Goal: Task Accomplishment & Management: Complete application form

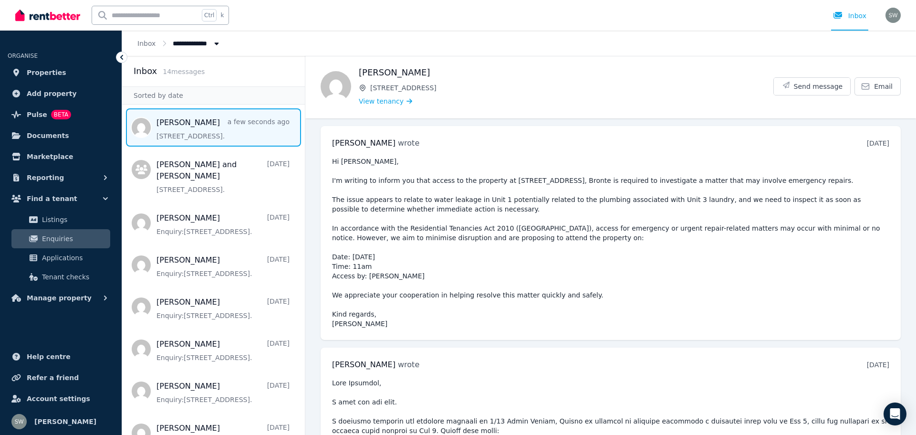
scroll to position [7565, 0]
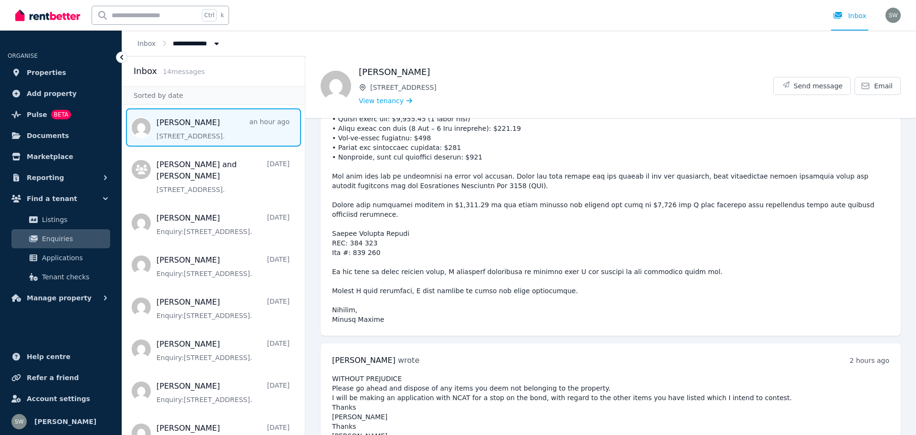
scroll to position [7681, 0]
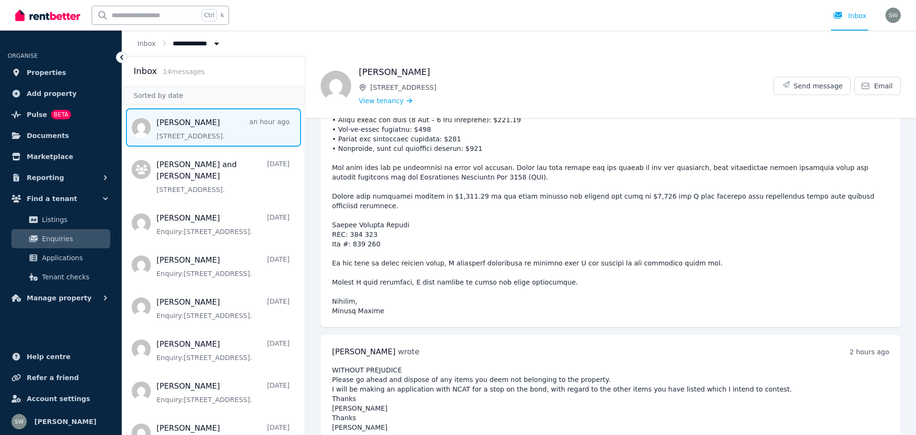
drag, startPoint x: 333, startPoint y: 360, endPoint x: 739, endPoint y: 418, distance: 409.7
copy pre "Noted and thank you for your advice - not sure what you are referring to rubbis…"
click at [51, 75] on span "Properties" at bounding box center [47, 72] width 40 height 11
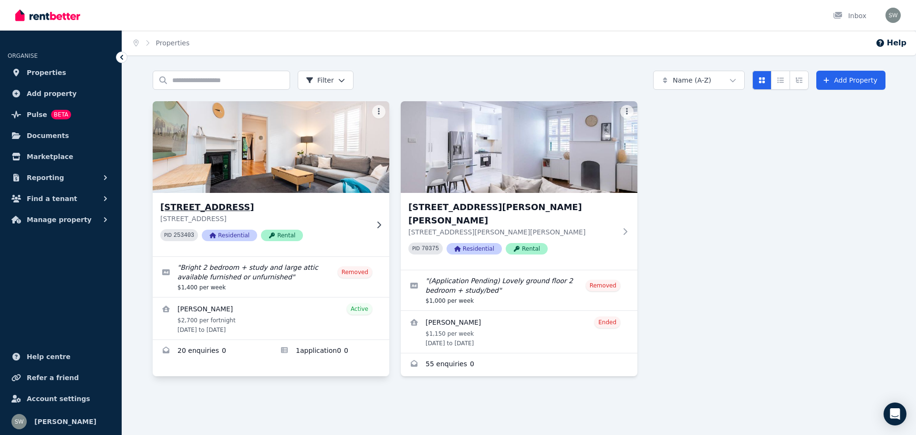
click at [237, 199] on div "3/17 Gipps Street, Bronte 3/17 Gipps Street, Bronte NSW 2024 PID 253403 Residen…" at bounding box center [271, 224] width 237 height 63
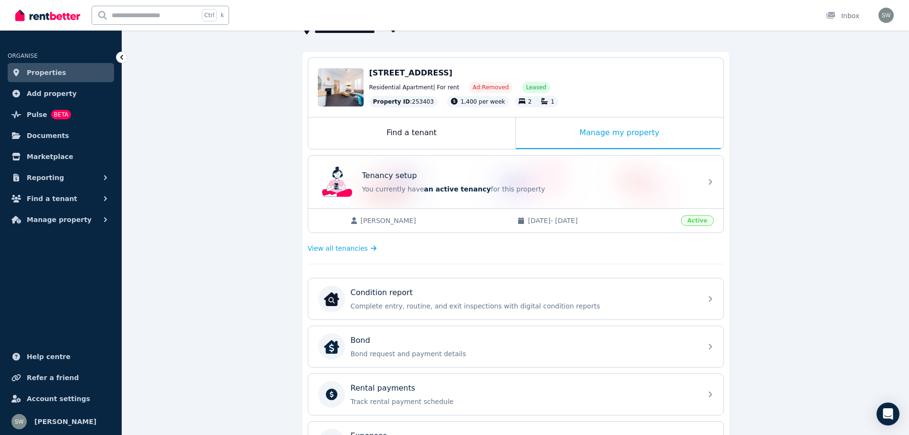
scroll to position [70, 0]
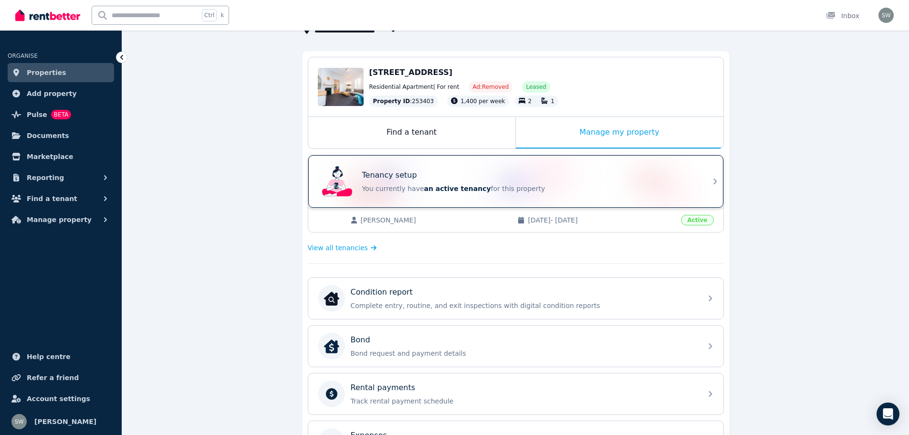
click at [407, 183] on div "Tenancy setup You currently have an active tenancy for this property" at bounding box center [529, 181] width 334 height 24
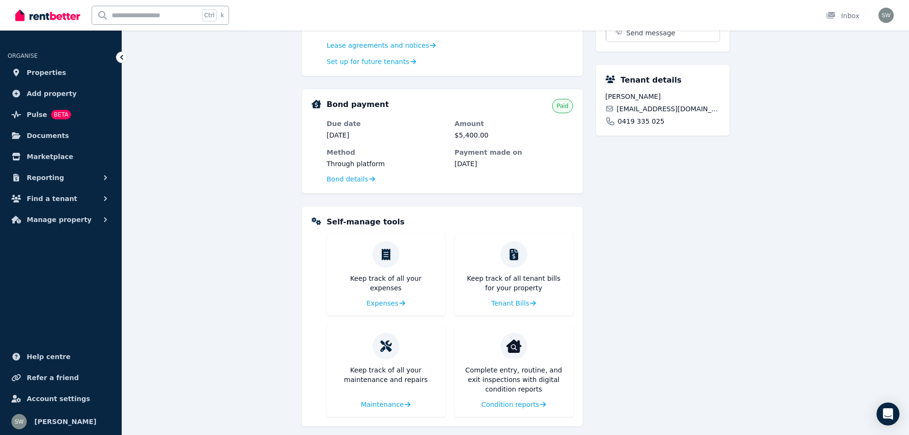
scroll to position [367, 0]
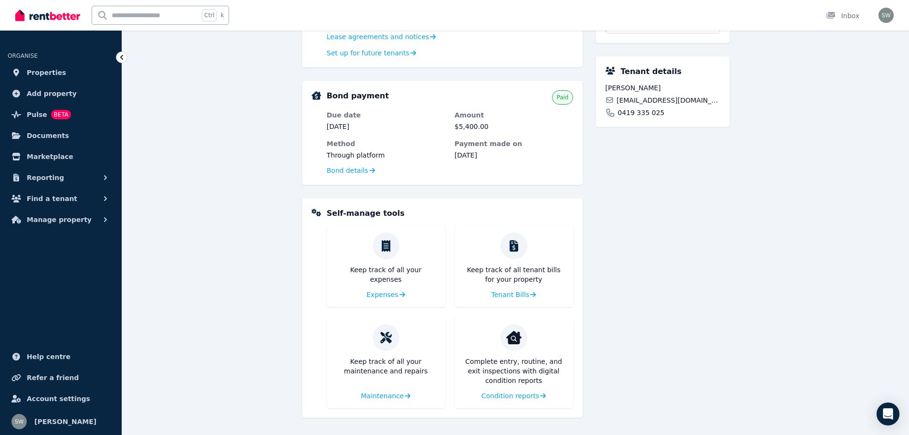
click at [509, 401] on div "Complete entry, routine, and exit inspections with digital condition reports Co…" at bounding box center [514, 362] width 118 height 92
click at [512, 397] on span "Condition reports" at bounding box center [510, 396] width 58 height 10
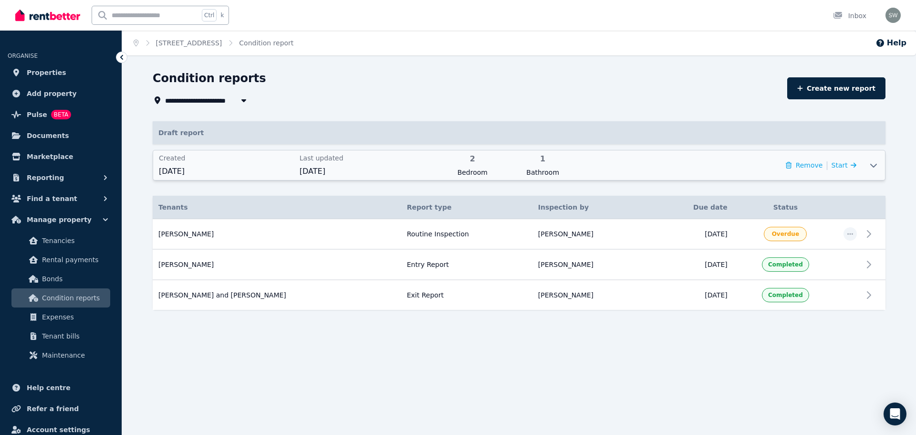
click at [876, 164] on icon at bounding box center [873, 165] width 11 height 8
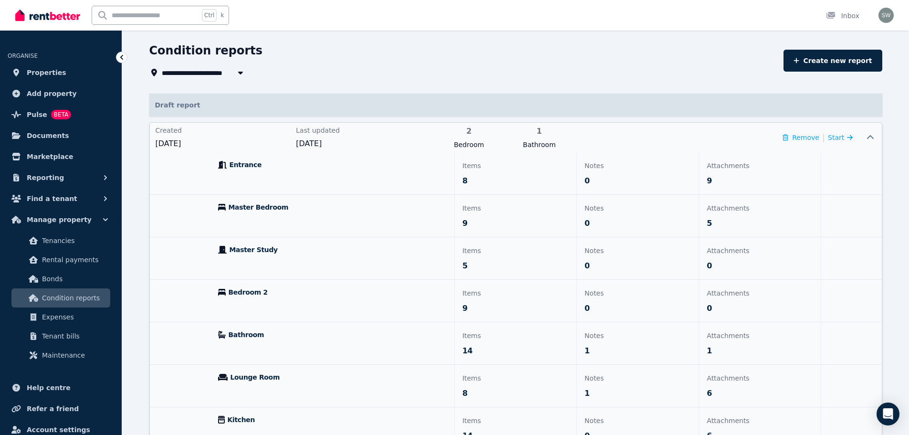
scroll to position [58, 0]
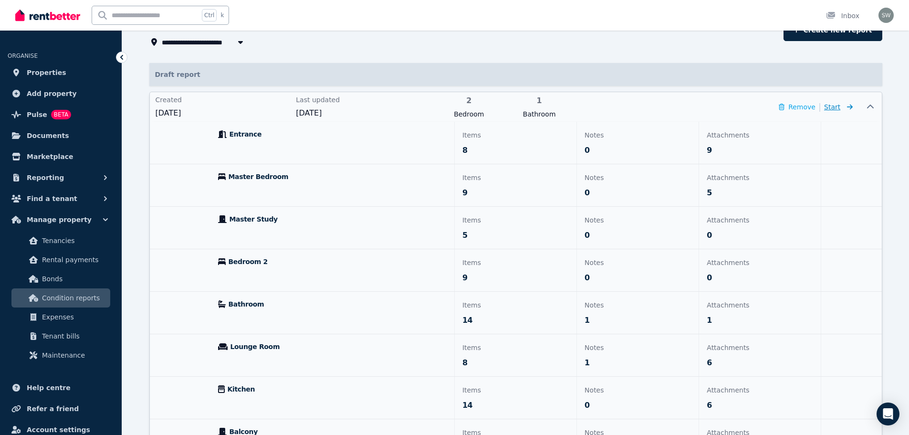
click at [840, 109] on span "Start" at bounding box center [832, 107] width 16 height 8
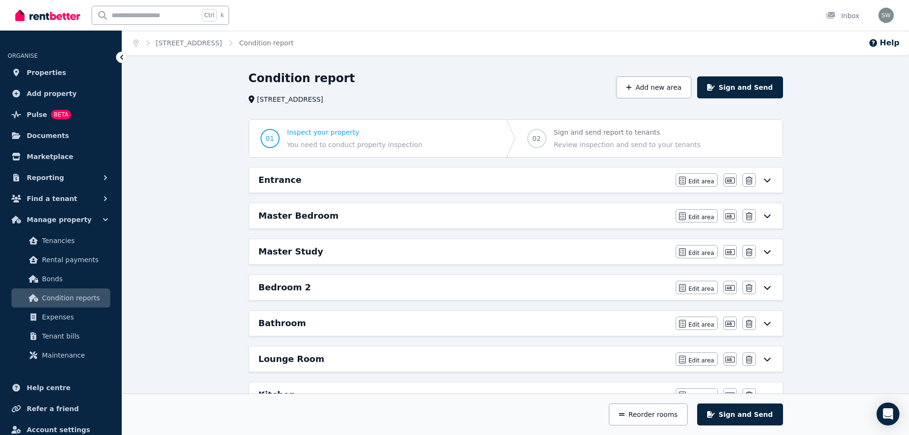
click at [766, 181] on icon at bounding box center [767, 180] width 11 height 8
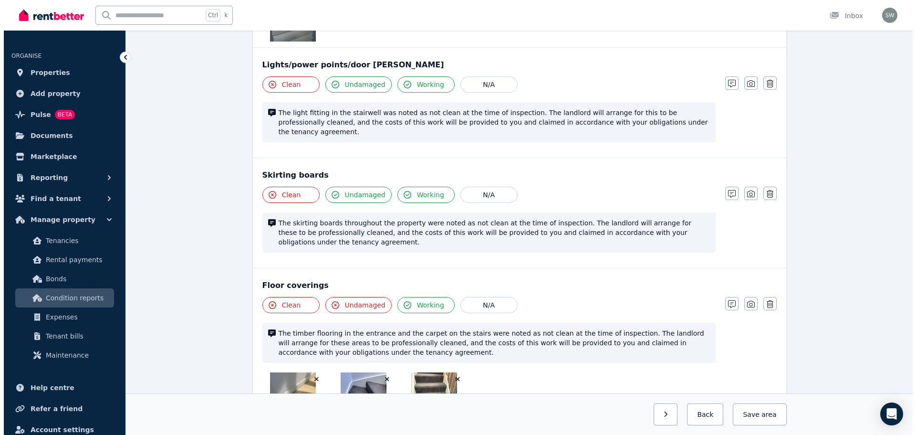
scroll to position [866, 0]
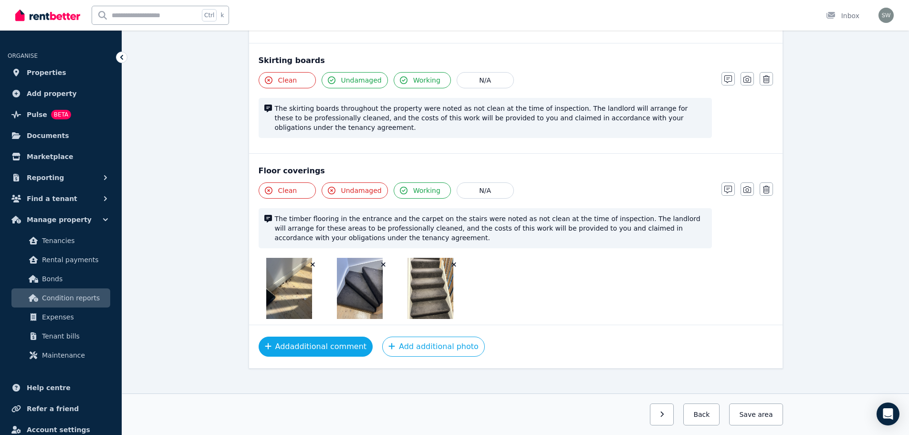
click at [340, 341] on button "Add additional comment" at bounding box center [316, 346] width 115 height 20
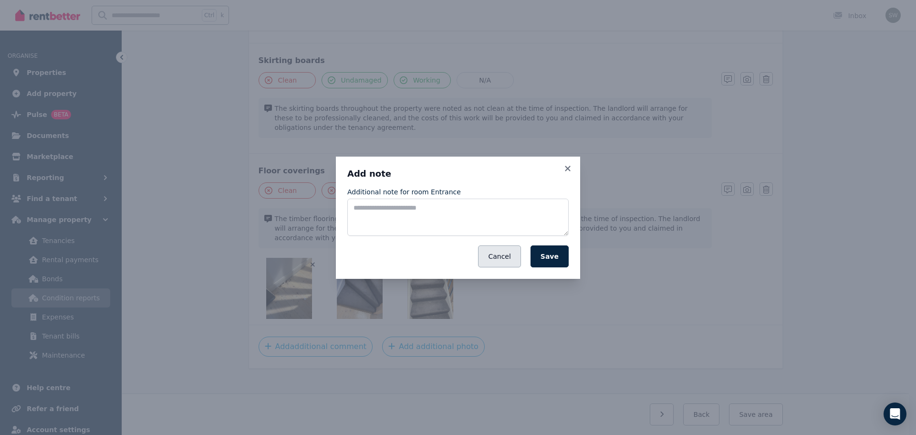
click at [504, 260] on button "Cancel" at bounding box center [499, 256] width 42 height 22
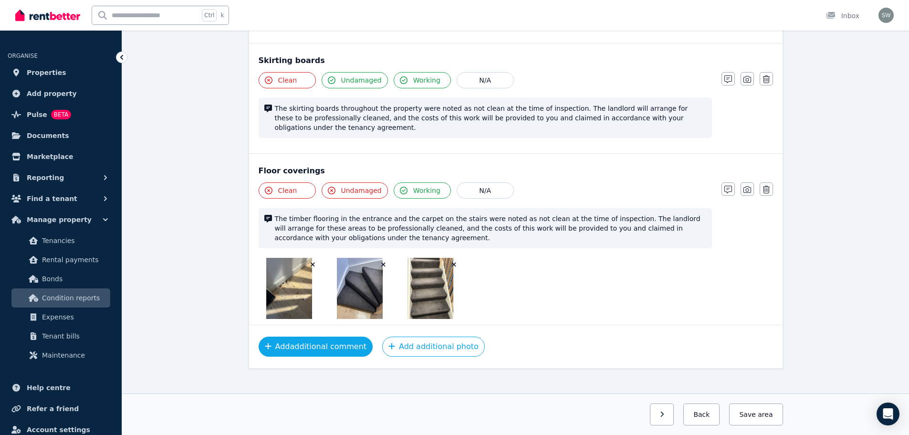
click at [341, 340] on button "Add additional comment" at bounding box center [316, 346] width 115 height 20
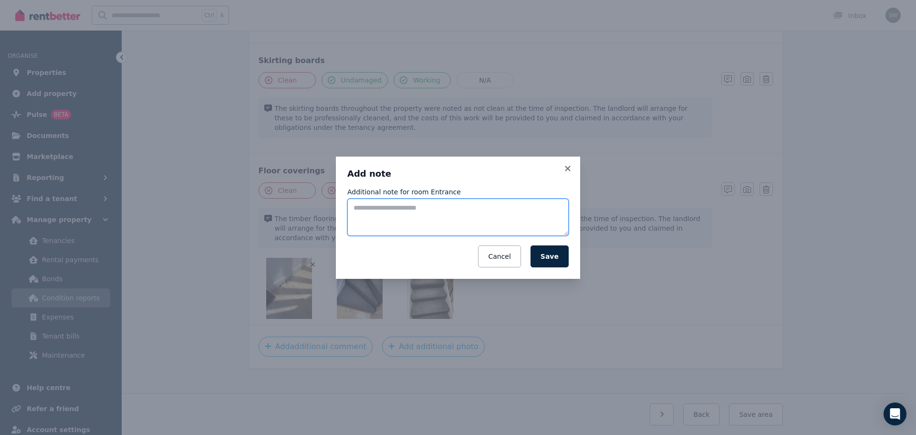
click at [386, 220] on textarea "Additional note for room Entrance" at bounding box center [457, 217] width 221 height 37
click at [500, 257] on button "Cancel" at bounding box center [499, 256] width 42 height 22
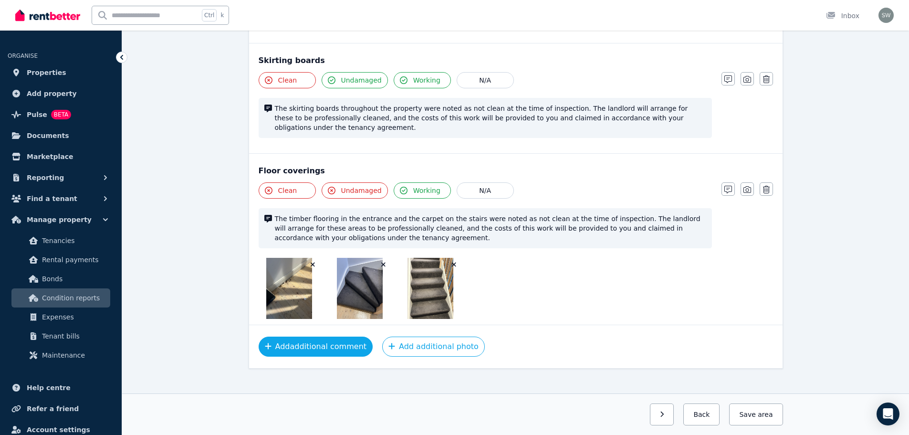
click at [333, 336] on button "Add additional comment" at bounding box center [316, 346] width 115 height 20
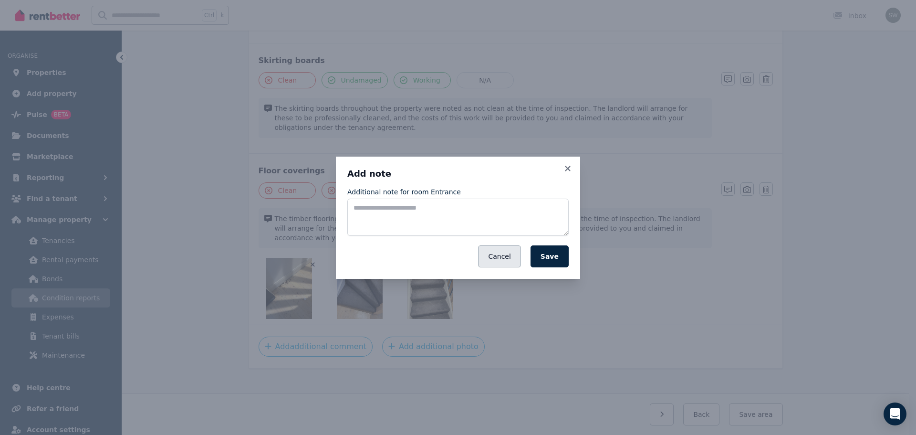
click at [505, 258] on button "Cancel" at bounding box center [499, 256] width 42 height 22
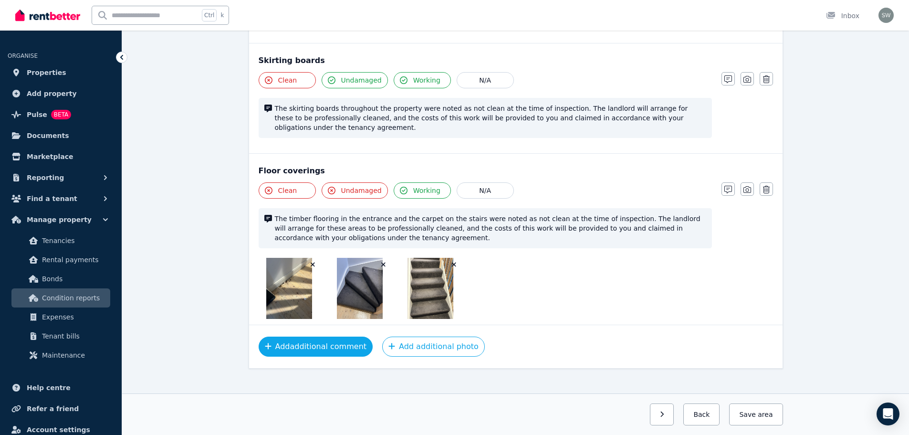
click at [305, 344] on button "Add additional comment" at bounding box center [316, 346] width 115 height 20
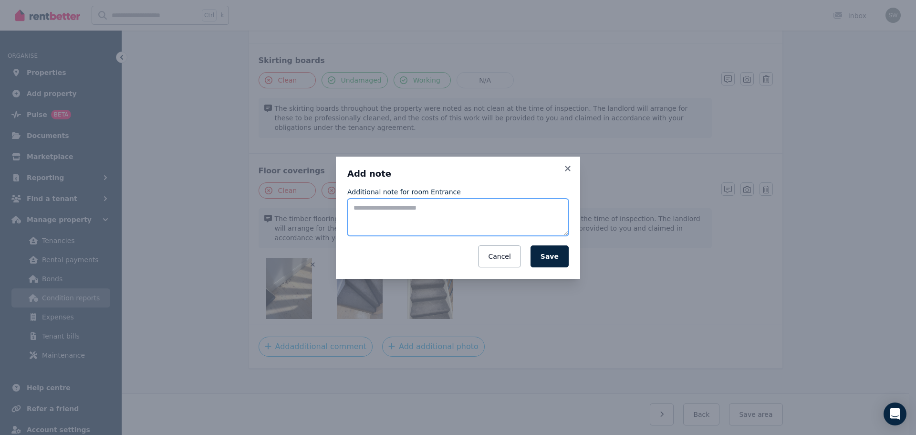
click at [388, 227] on textarea "Additional note for room Entrance" at bounding box center [457, 217] width 221 height 37
paste textarea "**********"
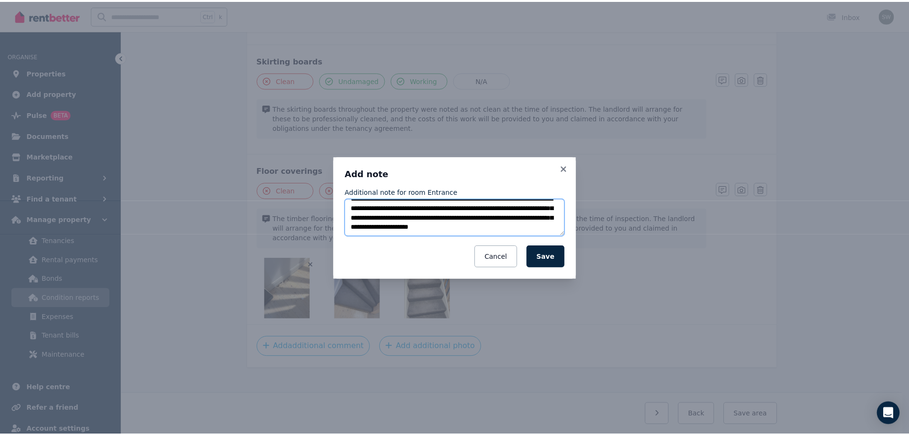
scroll to position [0, 0]
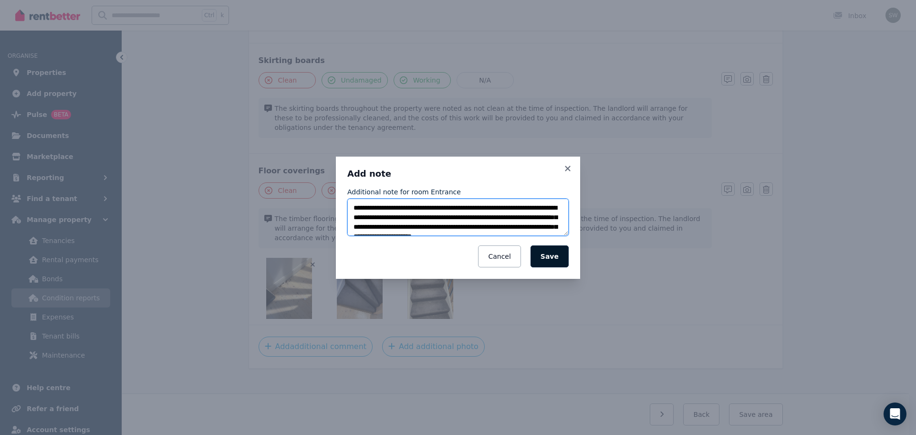
type textarea "**********"
click at [551, 254] on button "Save" at bounding box center [550, 256] width 38 height 22
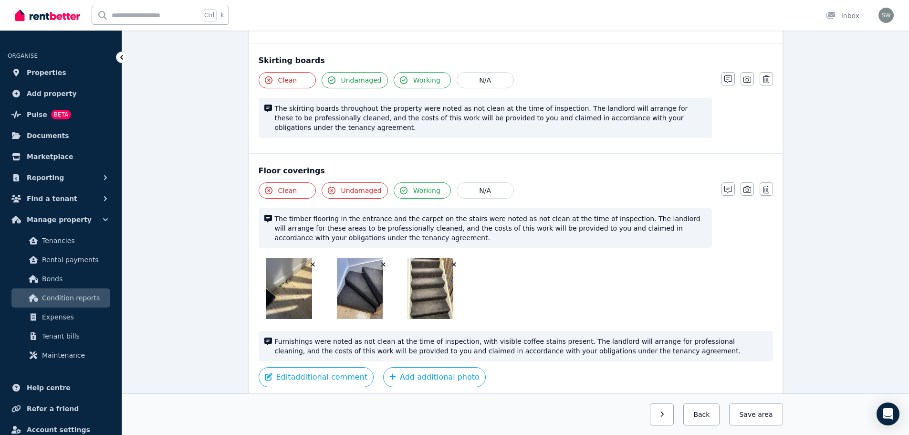
click at [401, 377] on div "Furnishings were noted as not clean at the time of inspection, with visible cof…" at bounding box center [516, 362] width 534 height 74
click at [407, 374] on button "Add additional photo" at bounding box center [434, 377] width 103 height 20
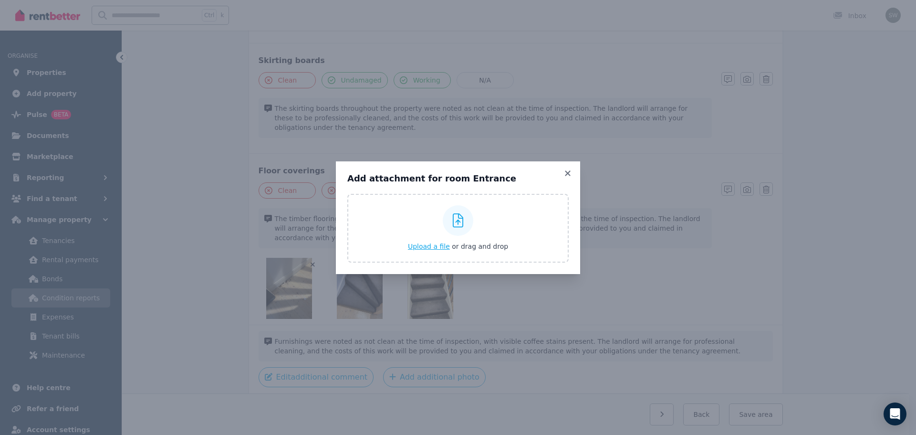
click at [430, 252] on div "Upload a file or drag and drop" at bounding box center [458, 227] width 100 height 57
click at [0, 0] on input "Upload a file or drag and drop" at bounding box center [0, 0] width 0 height 0
click at [568, 172] on icon at bounding box center [567, 172] width 5 height 5
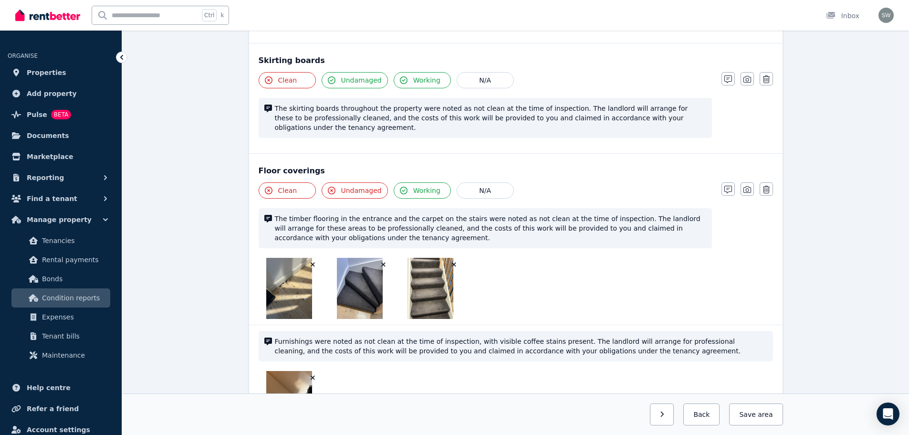
scroll to position [967, 0]
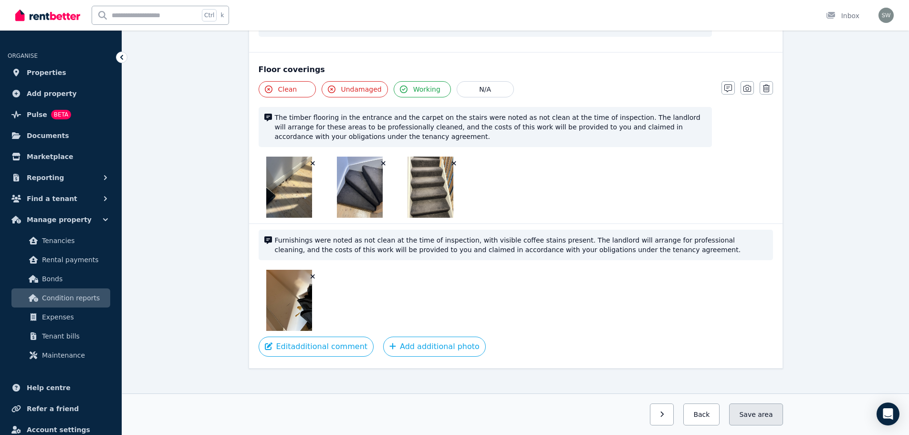
click at [764, 410] on span "area" at bounding box center [765, 414] width 15 height 10
click at [690, 415] on icon "button" at bounding box center [688, 414] width 4 height 7
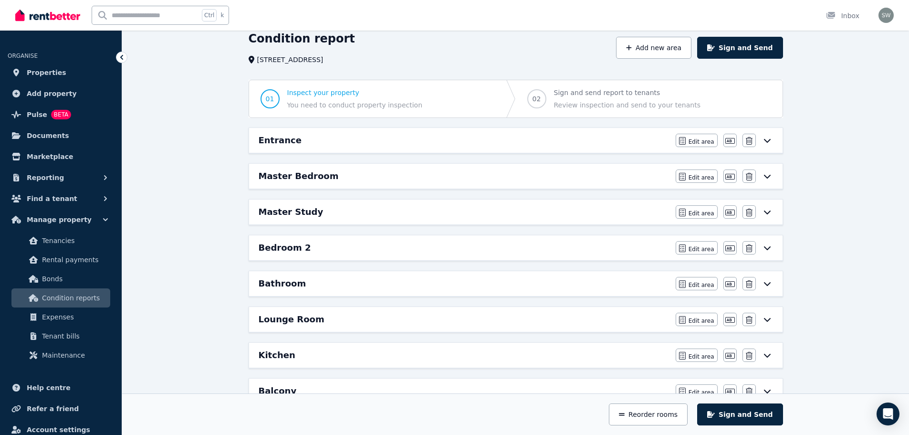
scroll to position [38, 0]
click at [766, 182] on div "Edit area Edit area Edit name Delete" at bounding box center [724, 177] width 97 height 13
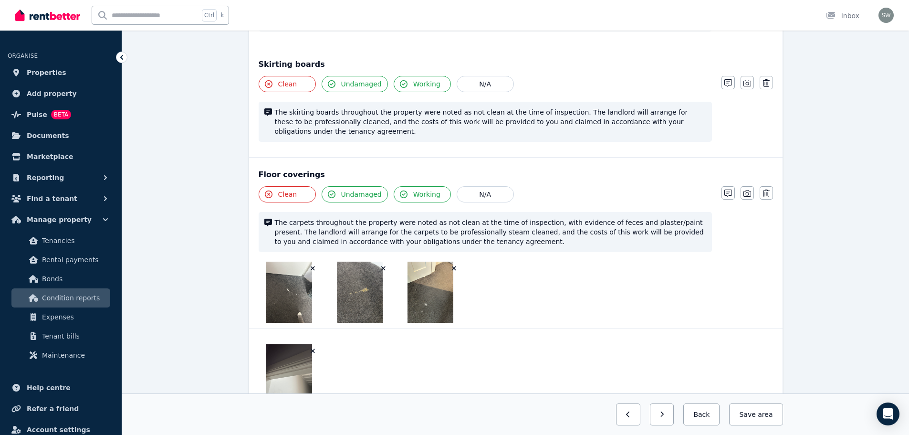
scroll to position [986, 0]
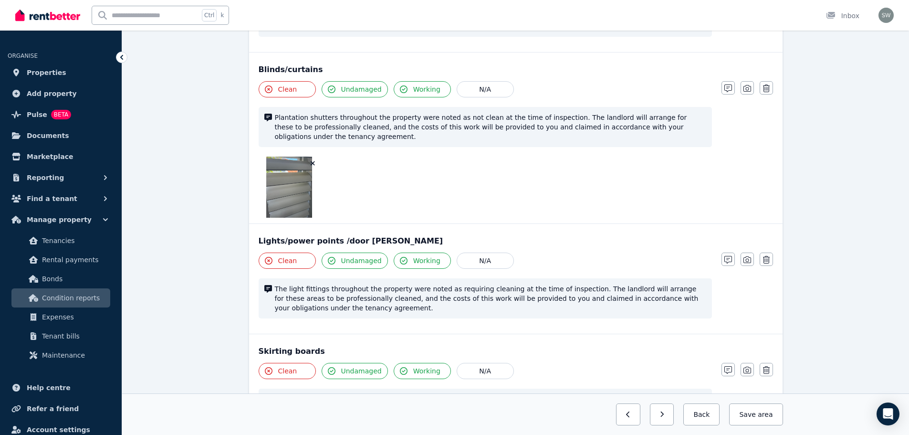
click at [542, 284] on span "The light fittings throughout the property were noted as requiring cleaning at …" at bounding box center [490, 298] width 431 height 29
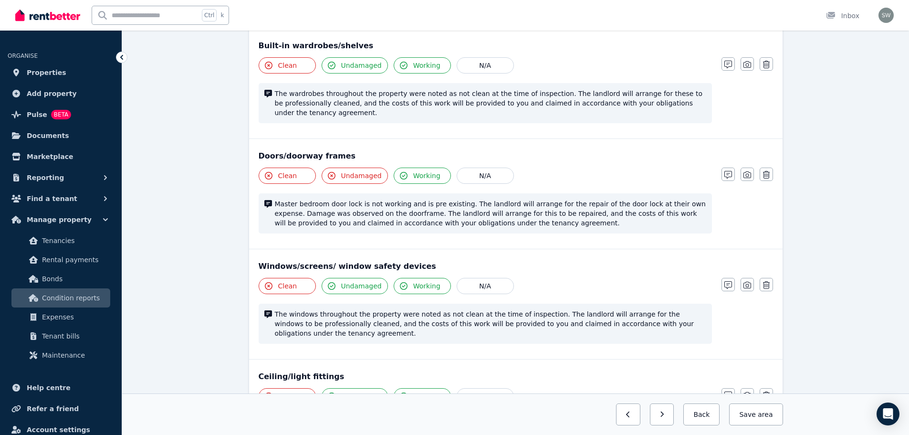
scroll to position [226, 0]
click at [747, 171] on icon "button" at bounding box center [748, 175] width 8 height 8
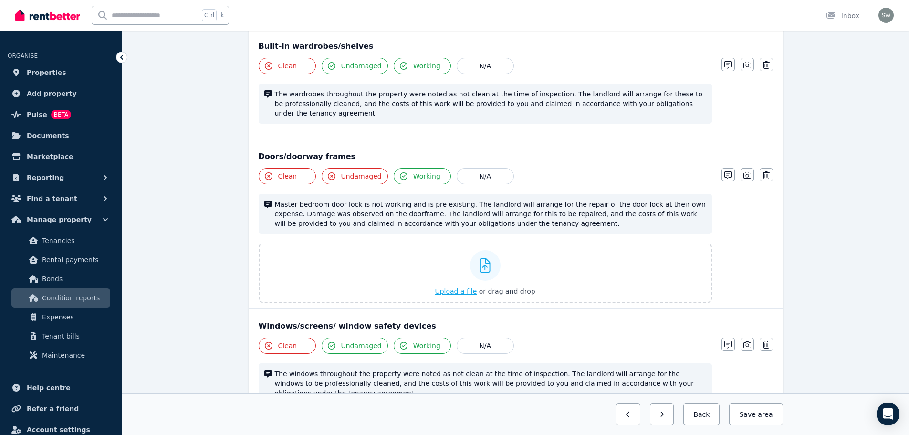
click at [461, 287] on span "Upload a file" at bounding box center [456, 291] width 42 height 8
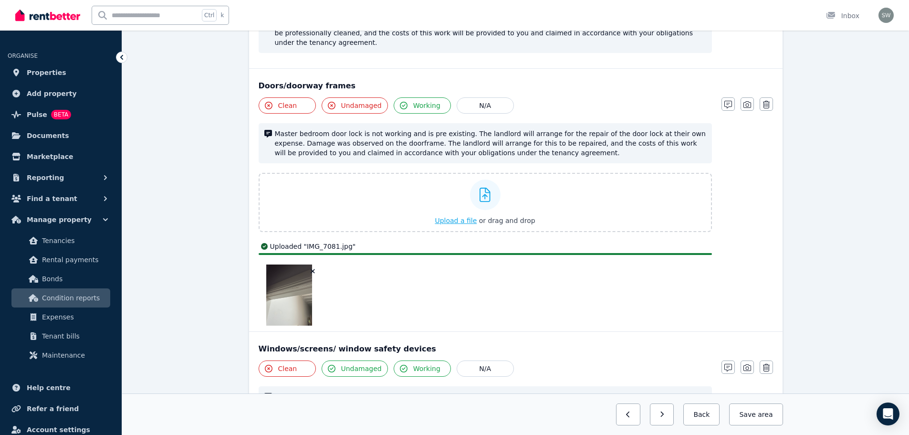
scroll to position [297, 0]
click at [296, 270] on img at bounding box center [289, 294] width 46 height 61
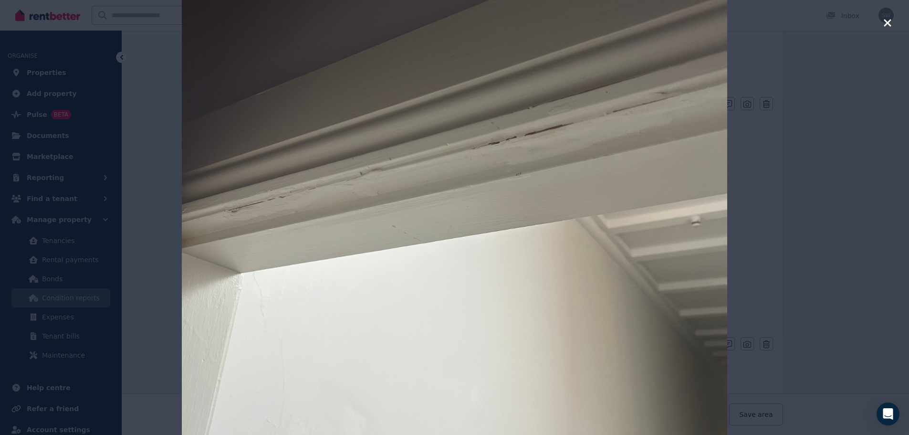
click at [887, 22] on icon "button" at bounding box center [887, 22] width 7 height 7
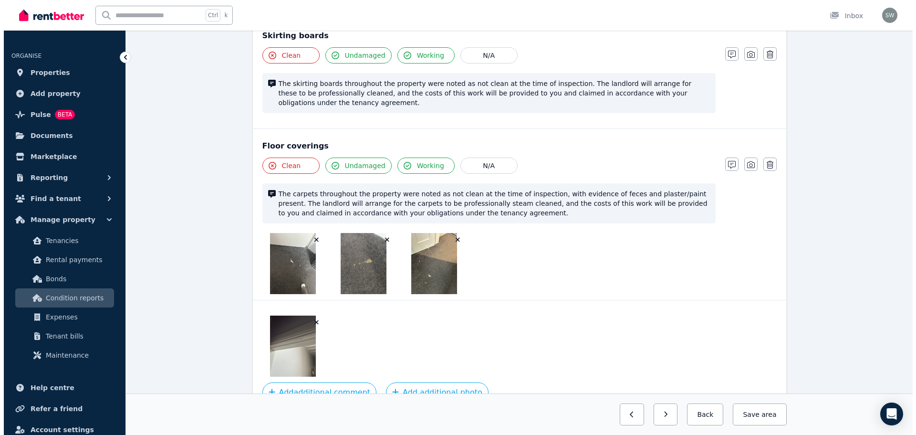
scroll to position [1116, 0]
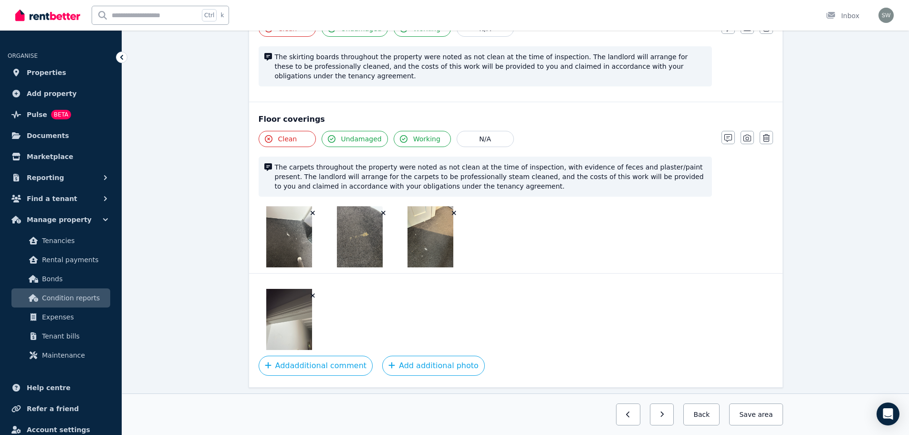
click at [311, 292] on icon "button" at bounding box center [312, 295] width 5 height 7
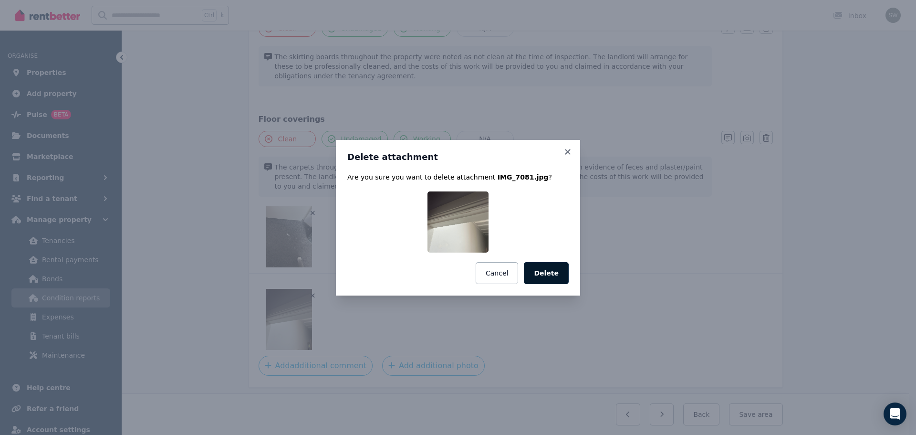
click at [543, 273] on button "Delete" at bounding box center [546, 273] width 45 height 22
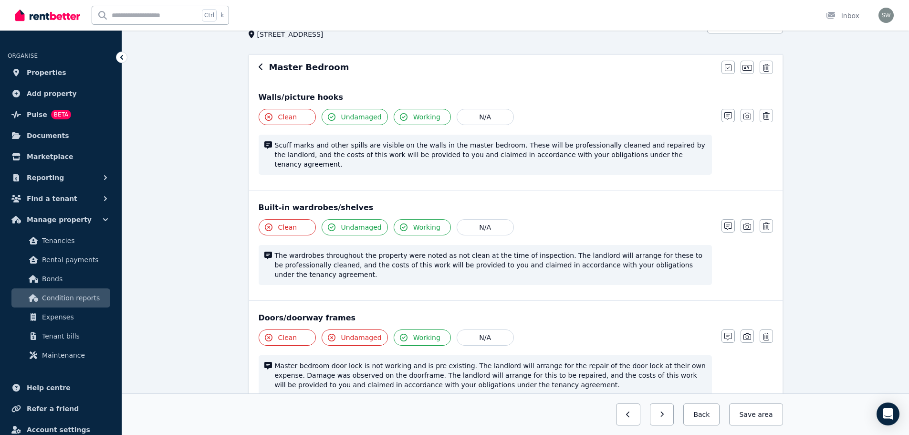
scroll to position [64, 0]
click at [725, 223] on icon "button" at bounding box center [728, 227] width 8 height 8
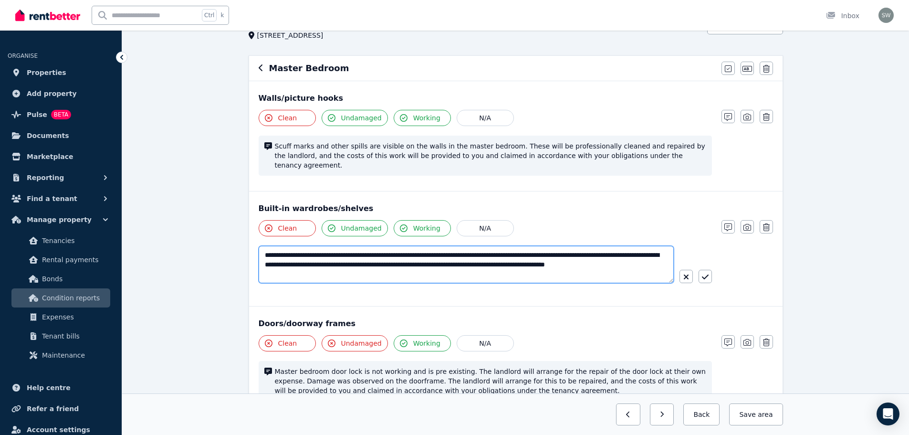
click at [530, 246] on textarea "**********" at bounding box center [466, 264] width 415 height 37
type textarea "**********"
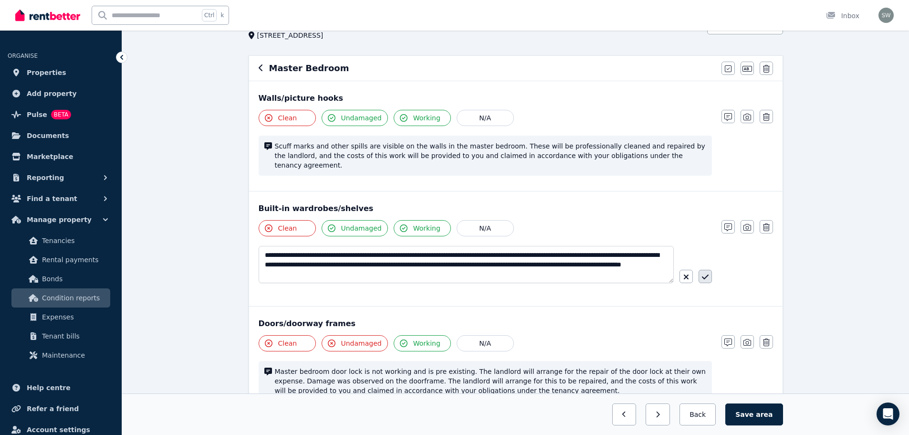
click at [705, 273] on icon "button" at bounding box center [705, 277] width 7 height 8
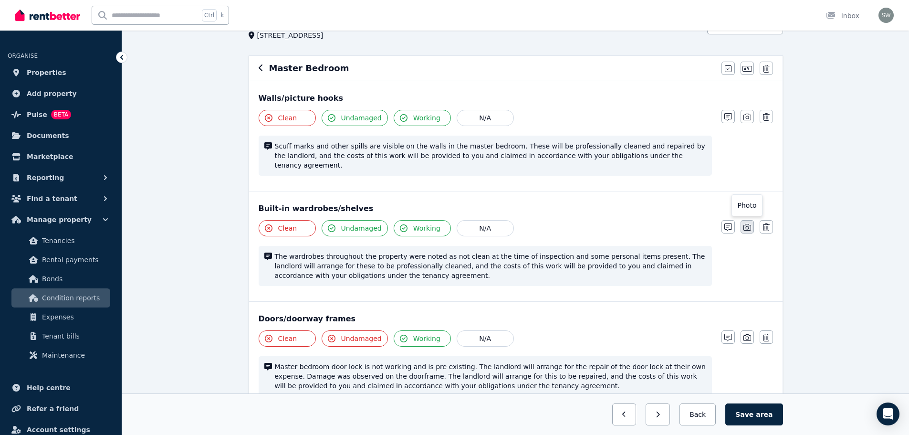
click at [745, 223] on icon "button" at bounding box center [748, 227] width 8 height 8
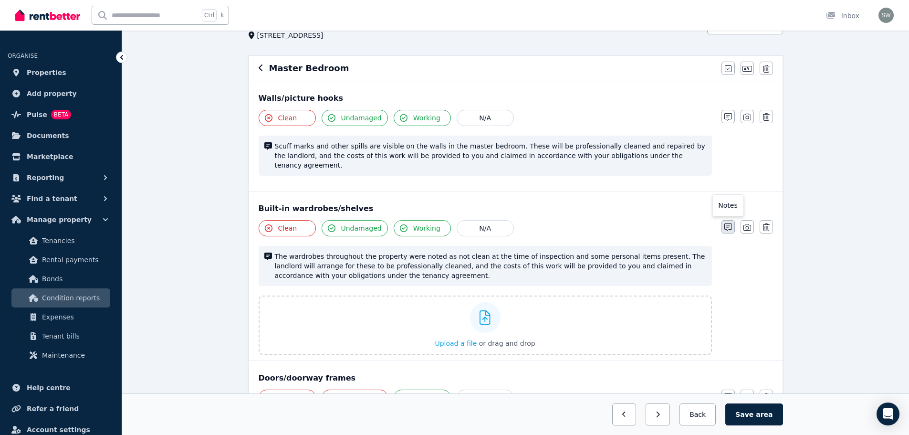
click at [732, 220] on button "button" at bounding box center [728, 226] width 13 height 13
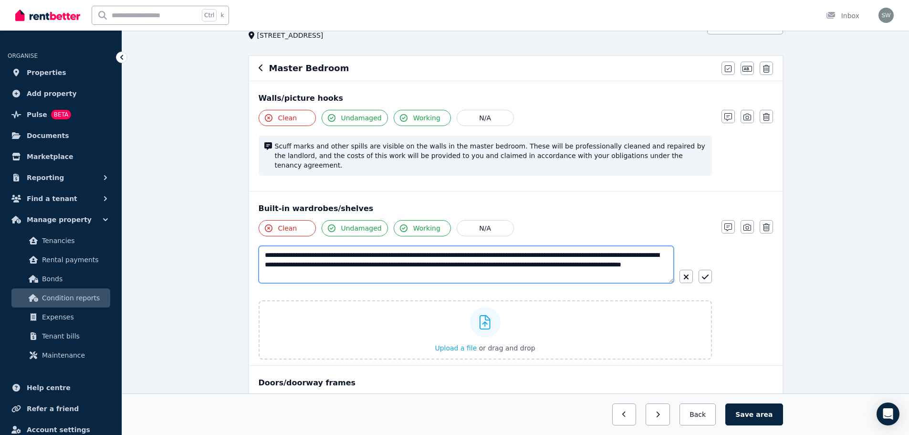
click at [433, 255] on textarea "**********" at bounding box center [466, 264] width 415 height 37
type textarea "**********"
click at [705, 273] on icon "button" at bounding box center [705, 277] width 7 height 8
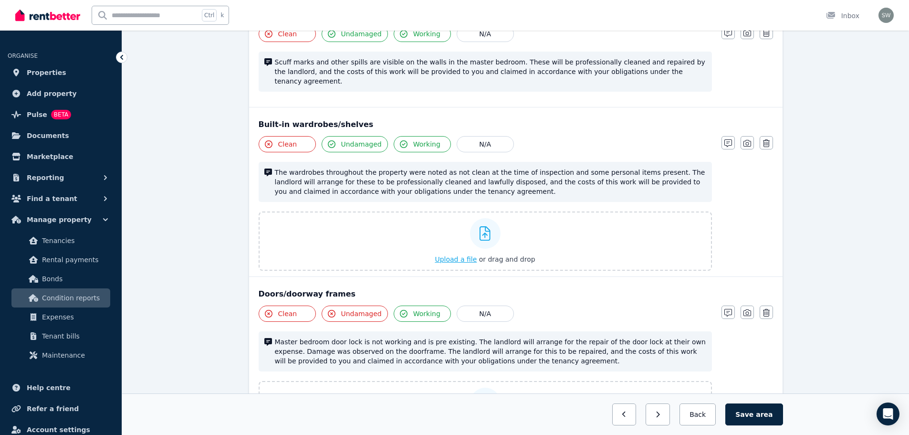
scroll to position [148, 0]
click at [456, 255] on span "Upload a file" at bounding box center [456, 259] width 42 height 8
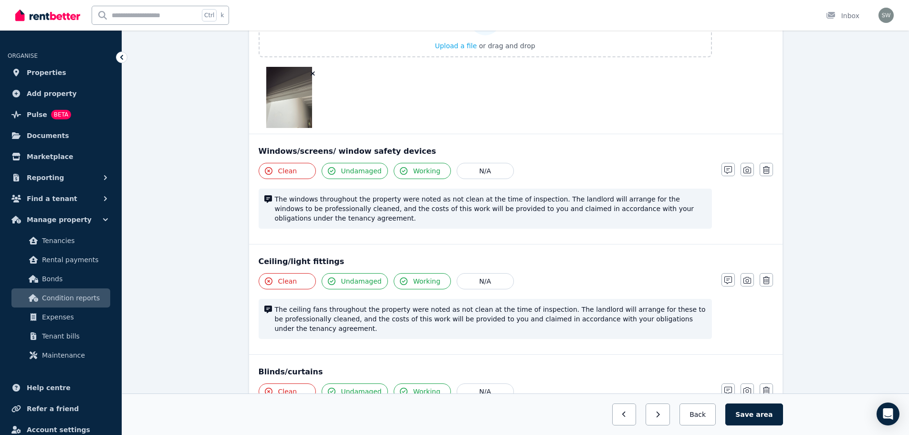
scroll to position [600, 0]
click at [755, 411] on button "Save area" at bounding box center [753, 414] width 57 height 22
click at [709, 419] on button "Back" at bounding box center [698, 414] width 44 height 22
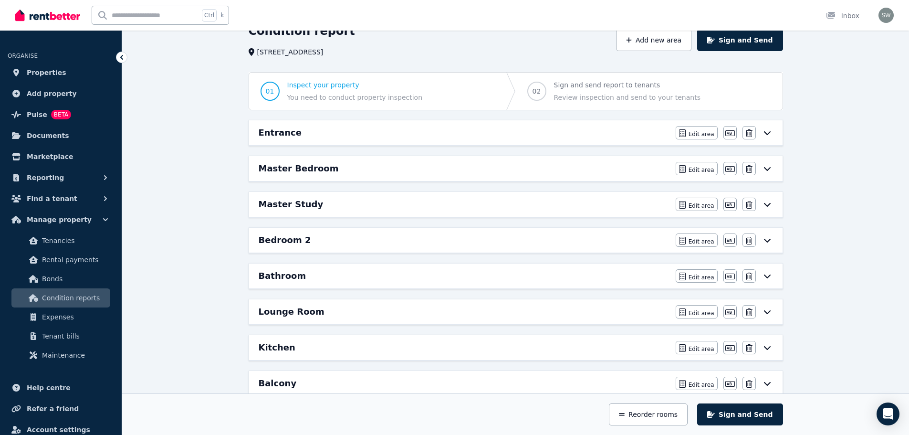
scroll to position [46, 0]
click at [399, 205] on div "Master Study" at bounding box center [464, 205] width 411 height 13
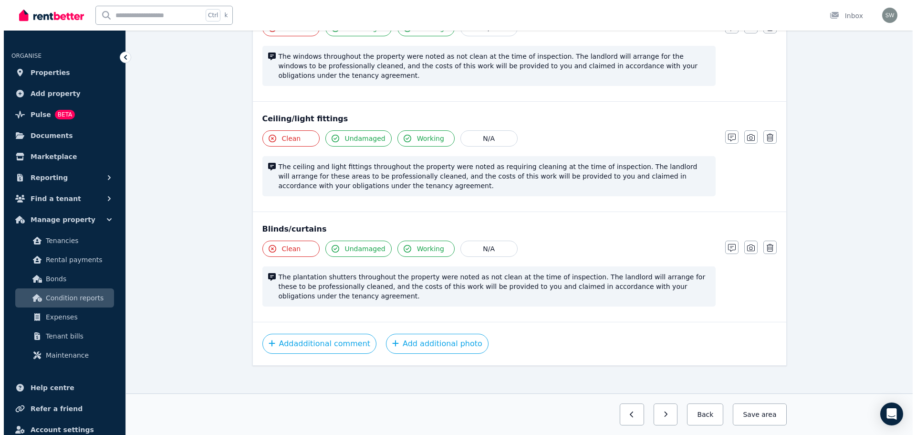
scroll to position [343, 0]
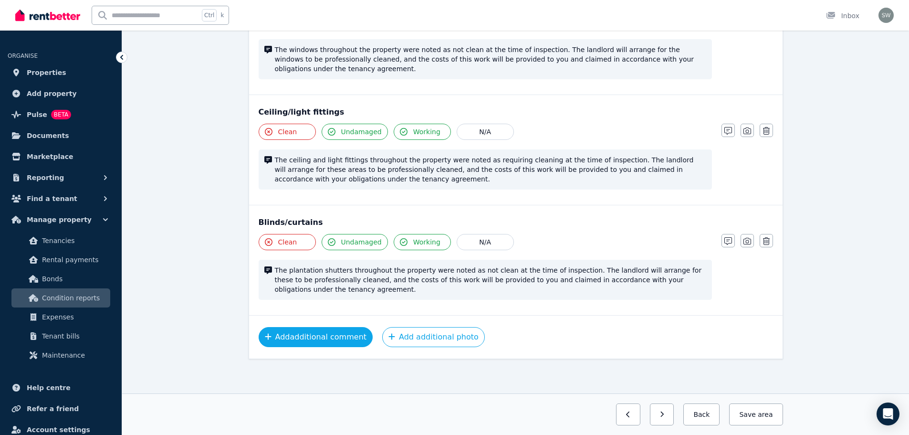
click at [343, 336] on button "Add additional comment" at bounding box center [316, 337] width 115 height 20
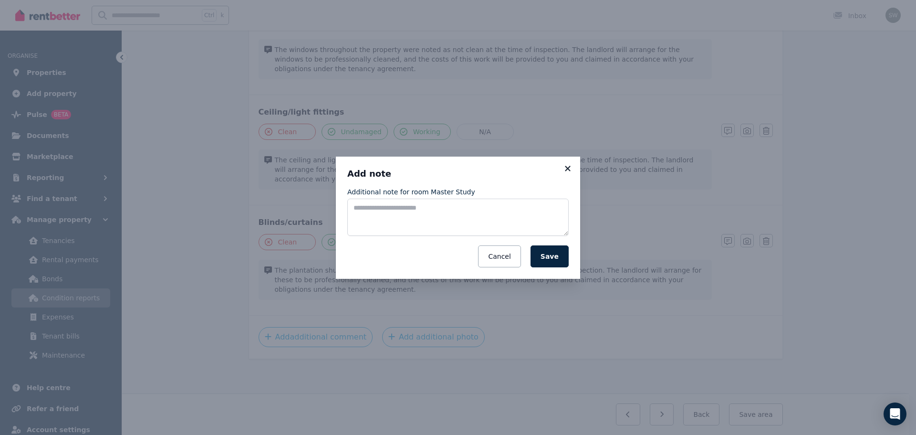
click at [566, 168] on icon at bounding box center [568, 168] width 10 height 9
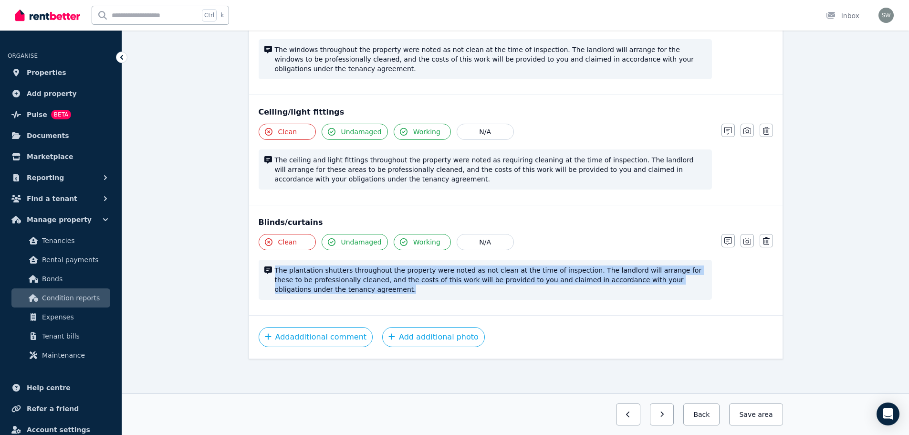
drag, startPoint x: 274, startPoint y: 269, endPoint x: 318, endPoint y: 293, distance: 50.0
click at [318, 293] on span "The plantation shutters throughout the property were noted as not clean at the …" at bounding box center [490, 279] width 431 height 29
copy span "The plantation shutters throughout the property were noted as not clean at the …"
click at [324, 340] on button "Add additional comment" at bounding box center [316, 337] width 115 height 20
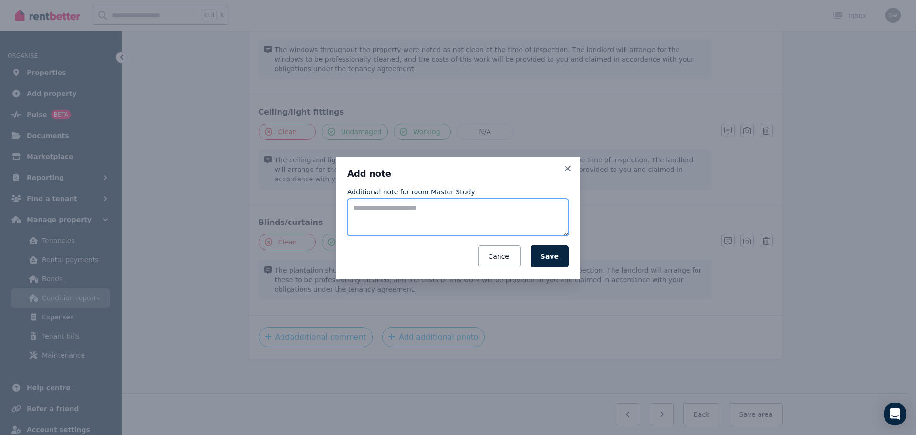
click at [428, 219] on textarea "Additional note for room Master Study" at bounding box center [457, 217] width 221 height 37
paste textarea "**********"
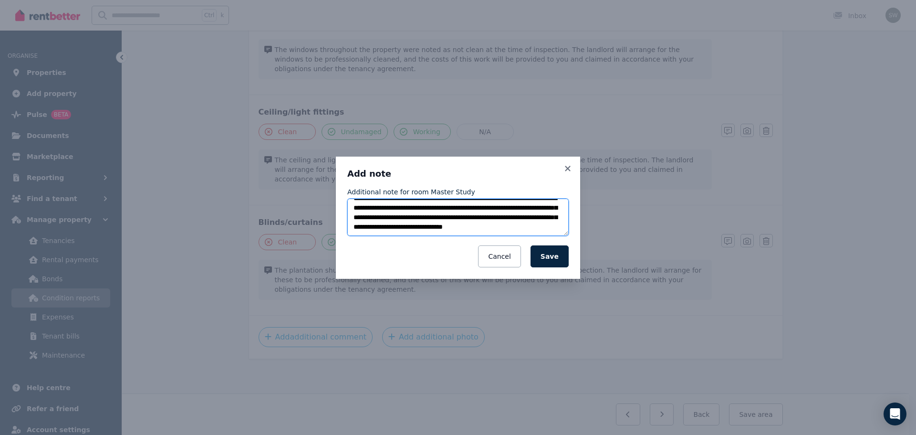
scroll to position [0, 0]
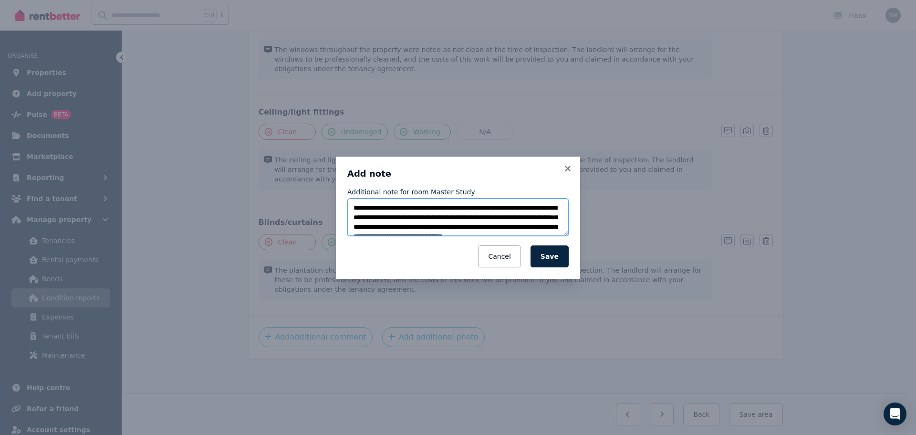
click at [366, 207] on textarea "**********" at bounding box center [457, 217] width 221 height 37
click at [383, 218] on textarea "**********" at bounding box center [457, 217] width 221 height 37
click at [532, 217] on textarea "**********" at bounding box center [457, 217] width 221 height 37
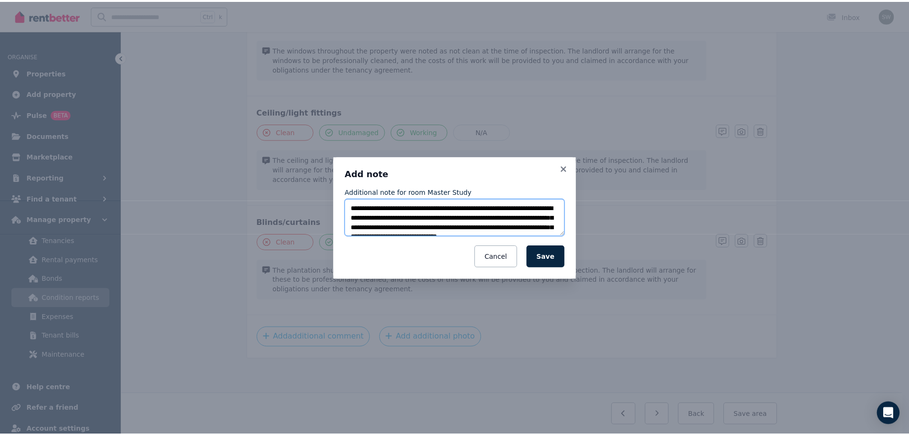
scroll to position [19, 0]
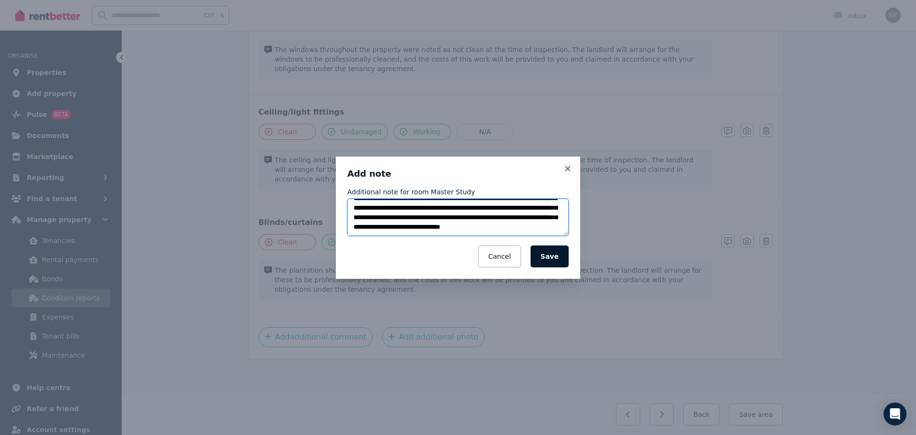
type textarea "**********"
click at [546, 253] on button "Save" at bounding box center [550, 256] width 38 height 22
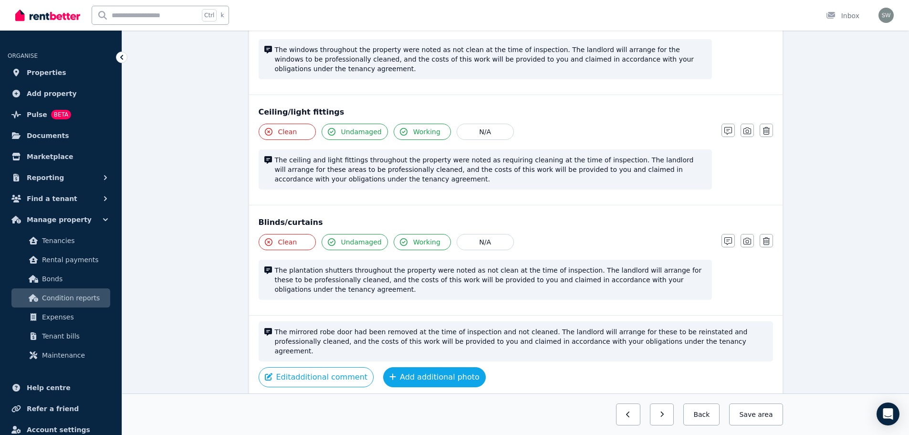
click at [403, 367] on button "Add additional photo" at bounding box center [434, 377] width 103 height 20
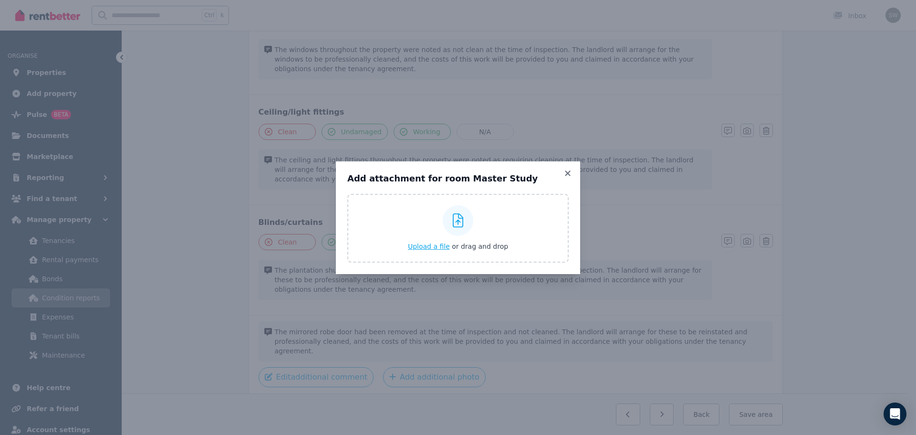
click at [436, 250] on span "Upload a file" at bounding box center [429, 246] width 42 height 8
click at [568, 173] on icon at bounding box center [567, 172] width 5 height 5
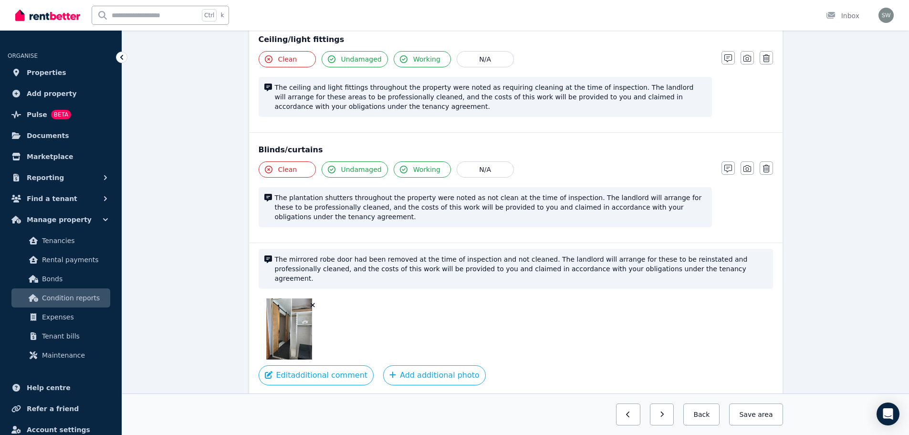
scroll to position [416, 0]
click at [360, 365] on button "Edit additional comment" at bounding box center [316, 374] width 115 height 20
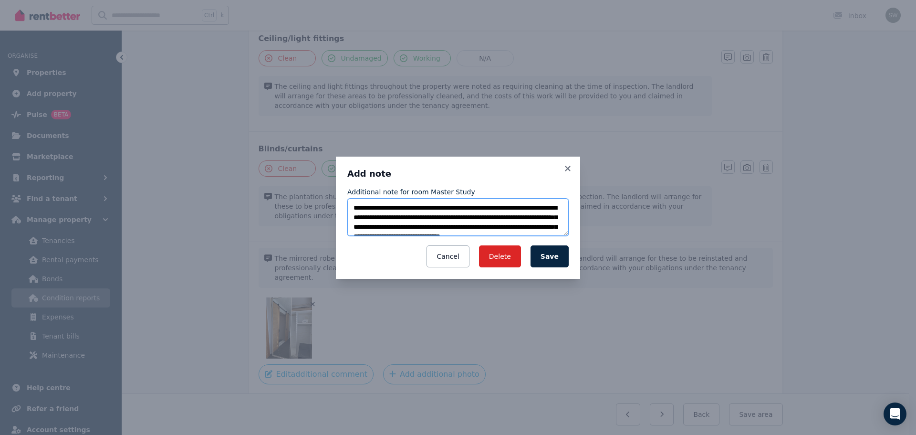
click at [365, 218] on textarea "**********" at bounding box center [457, 217] width 221 height 37
type textarea "**********"
click at [554, 264] on button "Save" at bounding box center [550, 256] width 38 height 22
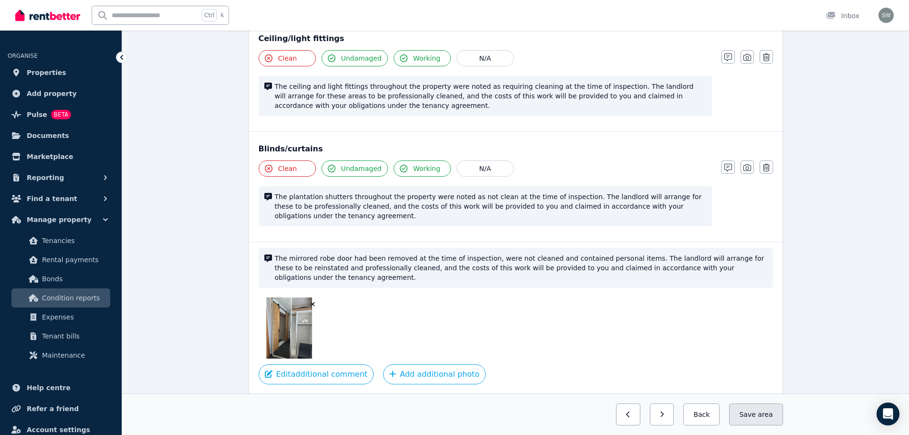
click at [768, 413] on span "area" at bounding box center [765, 414] width 15 height 10
click at [704, 411] on button "Back" at bounding box center [698, 414] width 44 height 22
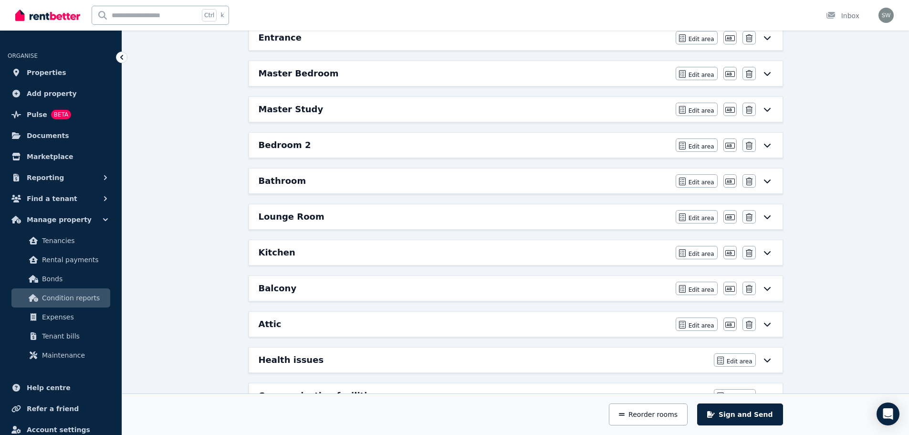
scroll to position [143, 0]
click at [531, 143] on div "Bedroom 2" at bounding box center [464, 144] width 411 height 13
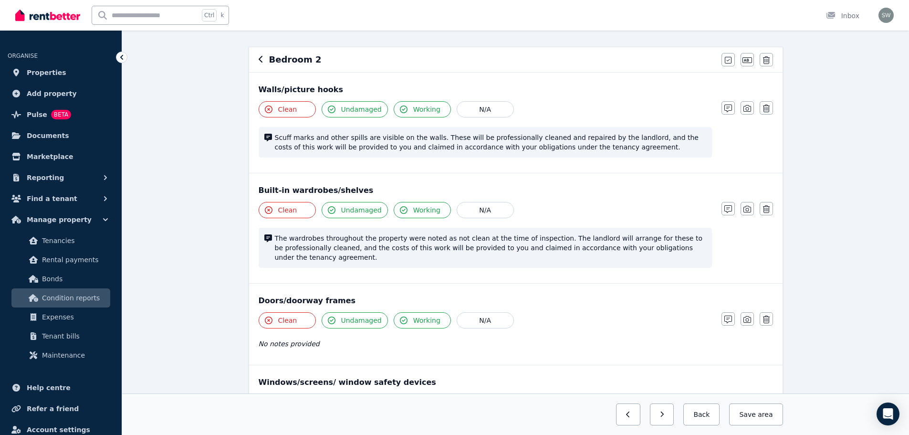
scroll to position [0, 0]
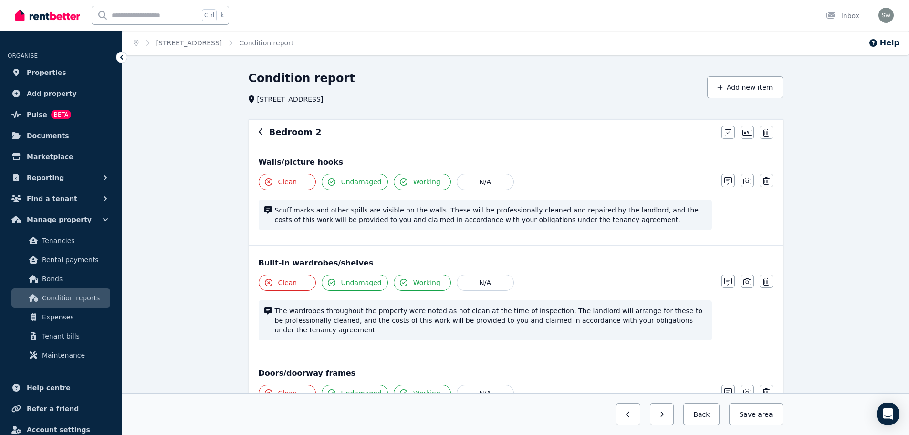
click at [260, 131] on icon "button" at bounding box center [261, 131] width 4 height 7
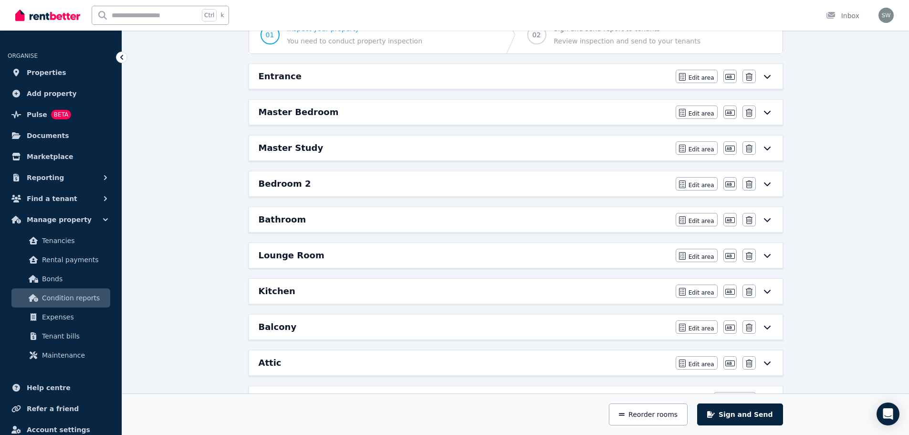
scroll to position [104, 0]
click at [338, 218] on div "Bathroom" at bounding box center [464, 218] width 411 height 13
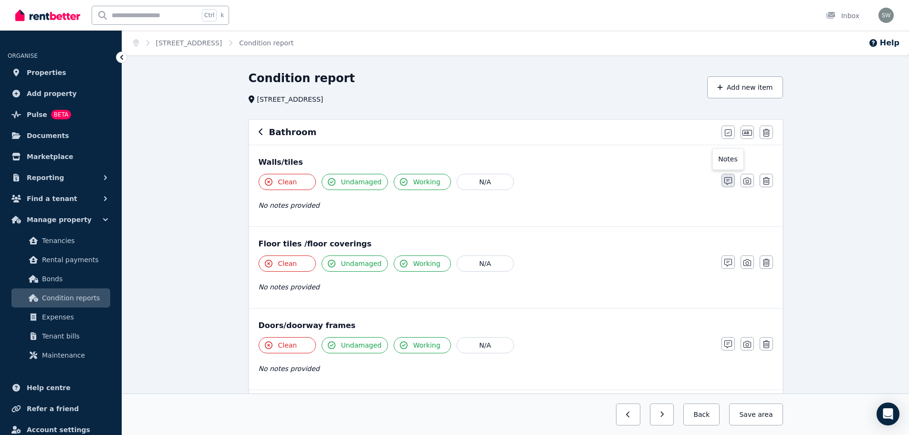
click at [725, 179] on icon "button" at bounding box center [728, 181] width 8 height 8
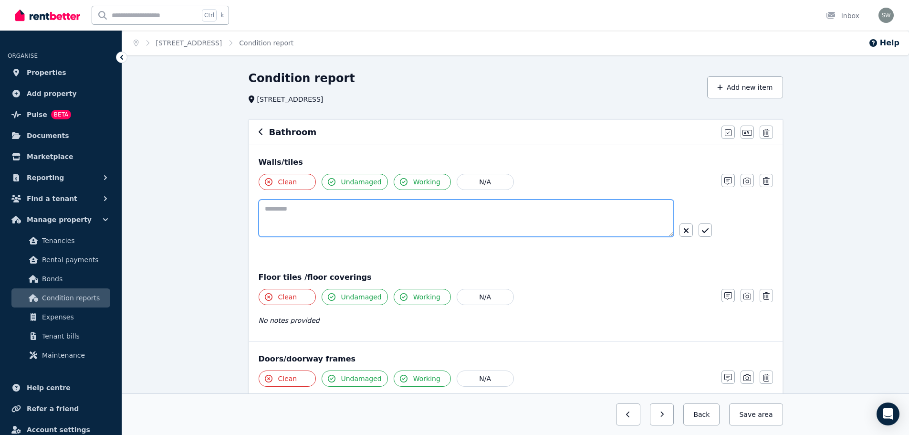
click at [407, 215] on textarea at bounding box center [466, 217] width 415 height 37
paste textarea "**********"
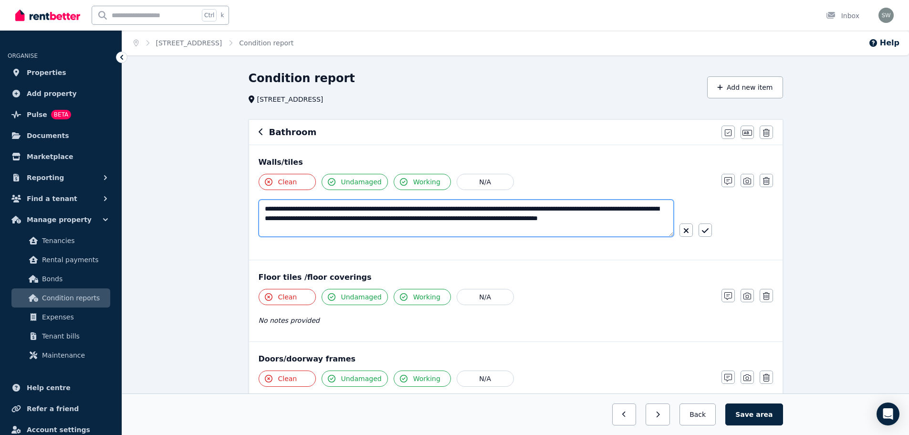
click at [262, 208] on textarea "**********" at bounding box center [466, 217] width 415 height 37
click at [543, 211] on textarea "**********" at bounding box center [466, 217] width 415 height 37
click at [636, 222] on textarea "**********" at bounding box center [466, 217] width 415 height 37
type textarea "**********"
click at [704, 232] on icon "button" at bounding box center [705, 230] width 7 height 5
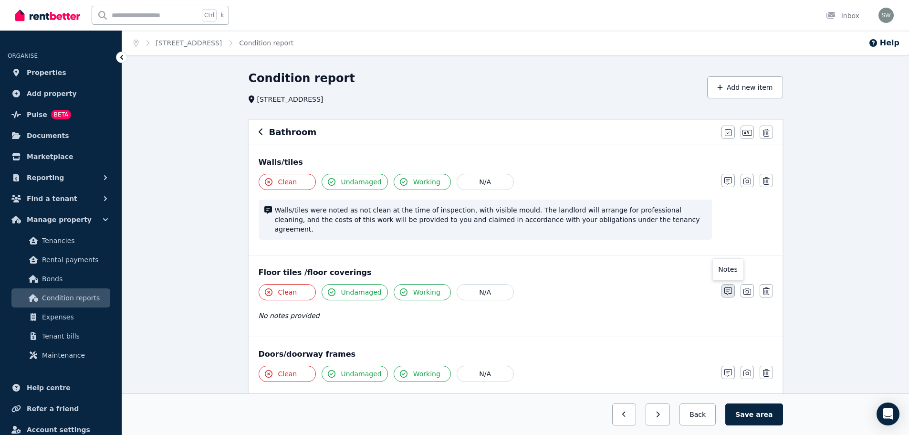
click at [733, 284] on button "button" at bounding box center [728, 290] width 13 height 13
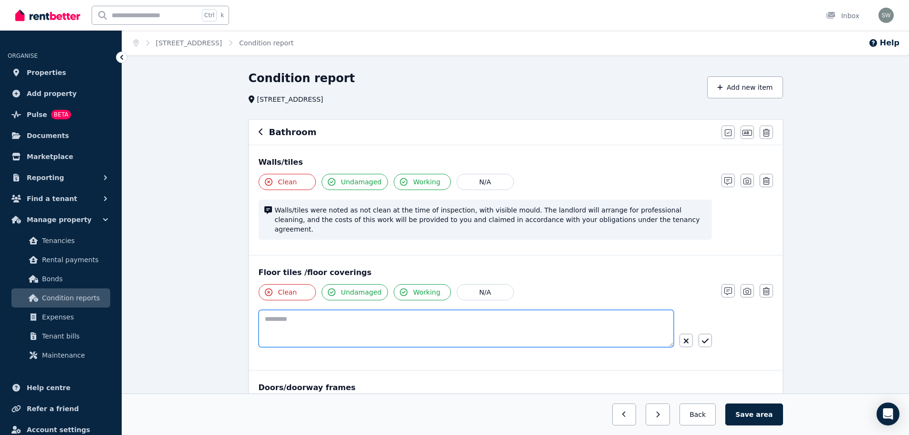
click at [443, 312] on textarea at bounding box center [466, 328] width 415 height 37
paste textarea "**********"
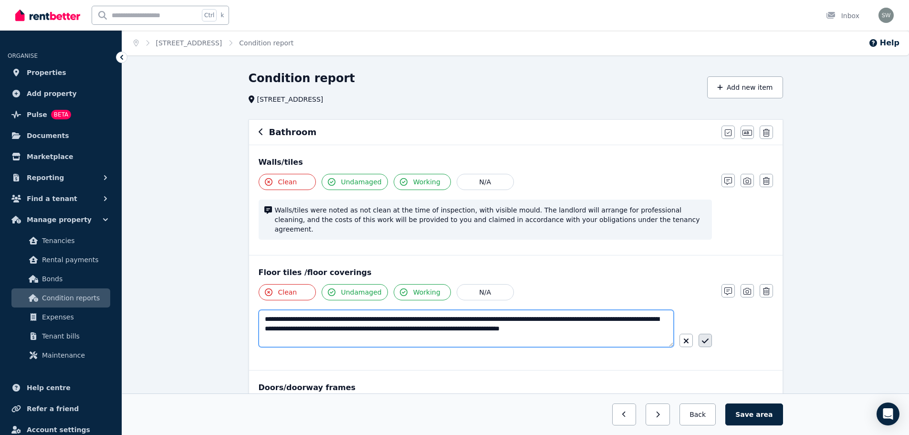
type textarea "**********"
click at [699, 334] on button "button" at bounding box center [705, 340] width 13 height 13
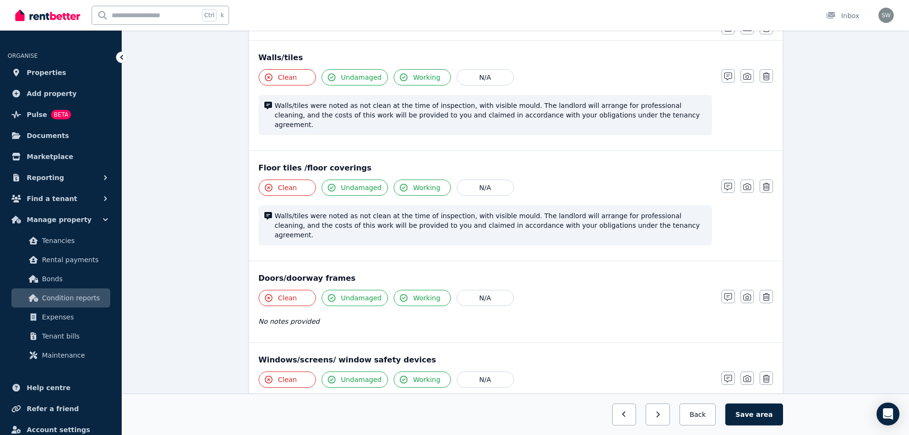
scroll to position [105, 0]
click at [355, 289] on button "Undamaged" at bounding box center [355, 297] width 66 height 16
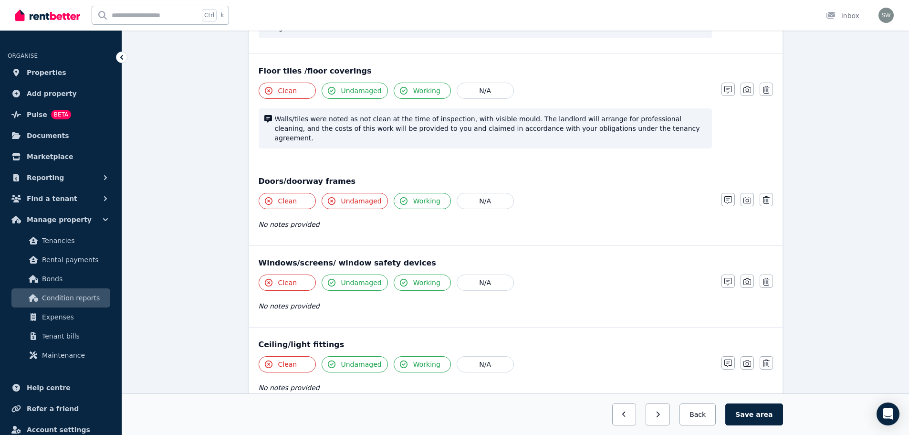
scroll to position [207, 0]
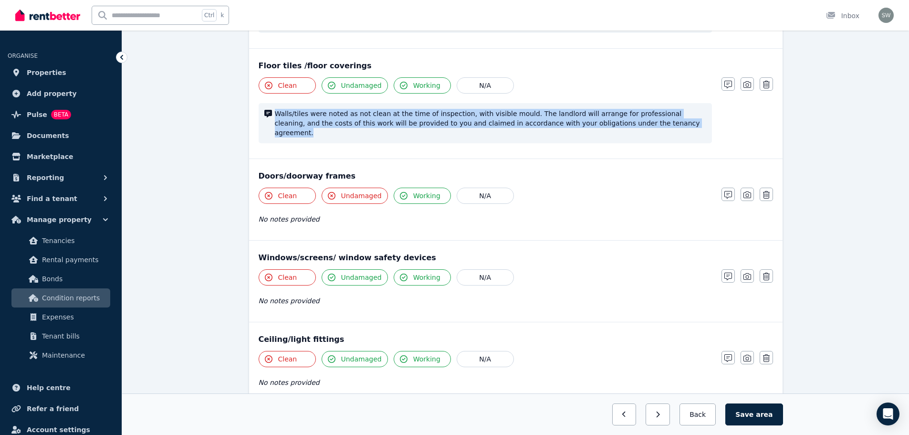
drag, startPoint x: 620, startPoint y: 111, endPoint x: 273, endPoint y: 105, distance: 348.0
click at [273, 105] on div "Walls/tiles were noted as not clean at the time of inspection, with visible mou…" at bounding box center [485, 123] width 453 height 40
copy span "Walls/tiles were noted as not clean at the time of inspection, with visible mou…"
click at [724, 273] on icon "button" at bounding box center [728, 277] width 8 height 8
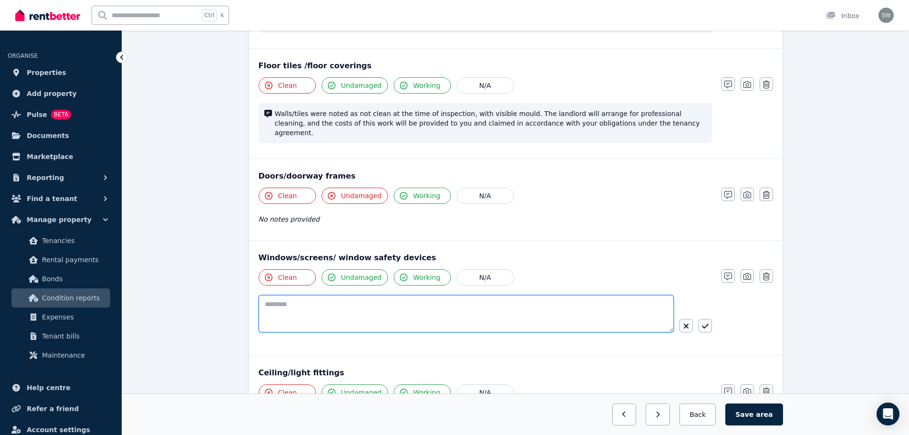
click at [409, 298] on textarea at bounding box center [466, 313] width 415 height 37
paste textarea "**********"
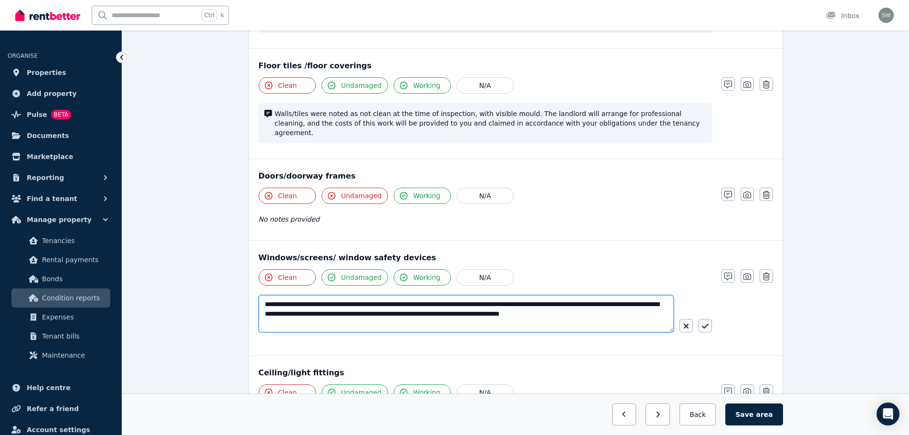
click at [295, 295] on textarea "**********" at bounding box center [466, 313] width 415 height 37
click at [493, 295] on textarea "**********" at bounding box center [466, 313] width 415 height 37
type textarea "**********"
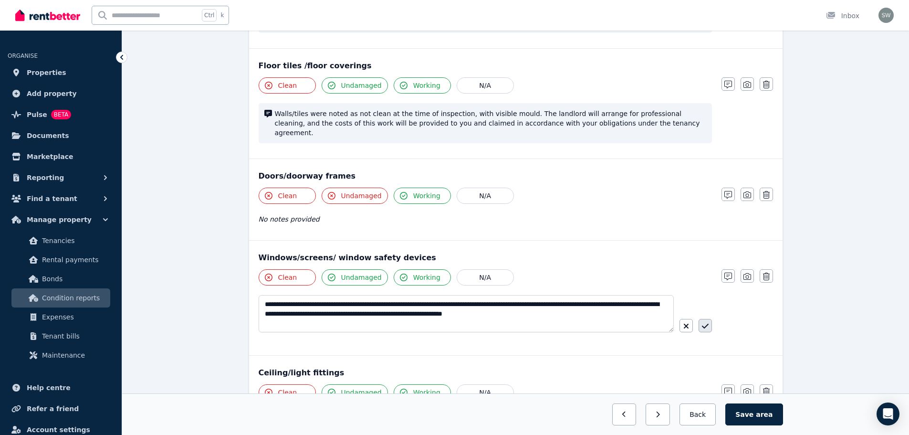
click at [701, 319] on button "button" at bounding box center [705, 325] width 13 height 13
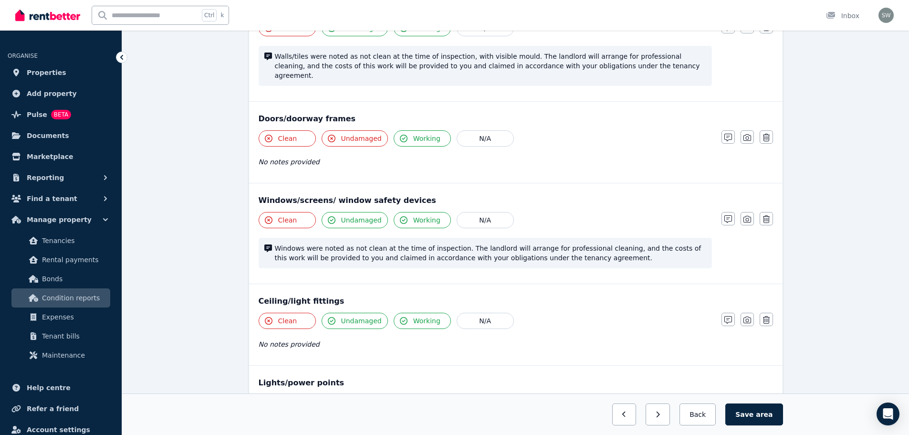
scroll to position [264, 0]
drag, startPoint x: 557, startPoint y: 256, endPoint x: 485, endPoint y: 252, distance: 72.2
click at [485, 252] on div "Clean Undamaged Working N/A Windows were noted as not clean at the time of insp…" at bounding box center [485, 244] width 453 height 66
click at [567, 243] on span "Windows were noted as not clean at the time of inspection. The landlord will ar…" at bounding box center [490, 252] width 431 height 19
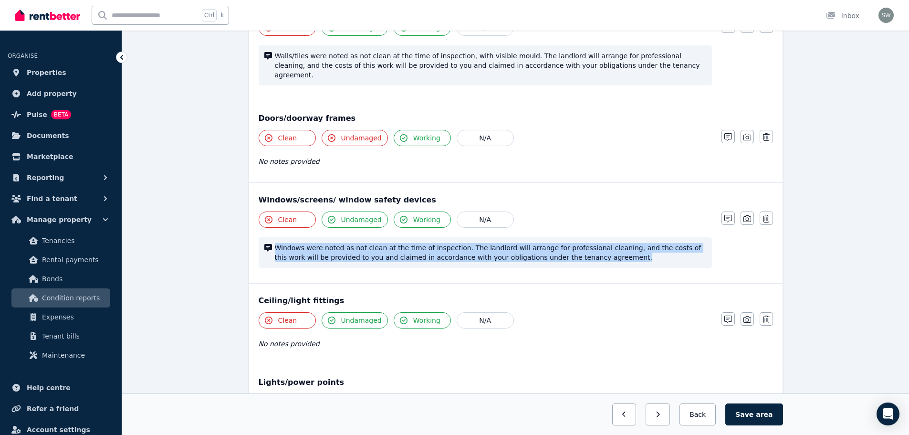
drag, startPoint x: 558, startPoint y: 240, endPoint x: 268, endPoint y: 229, distance: 289.9
click at [268, 237] on div "Windows were noted as not clean at the time of inspection. The landlord will ar…" at bounding box center [485, 252] width 453 height 31
copy span "Windows were noted as not clean at the time of inspection. The landlord will ar…"
click at [723, 312] on button "button" at bounding box center [728, 318] width 13 height 13
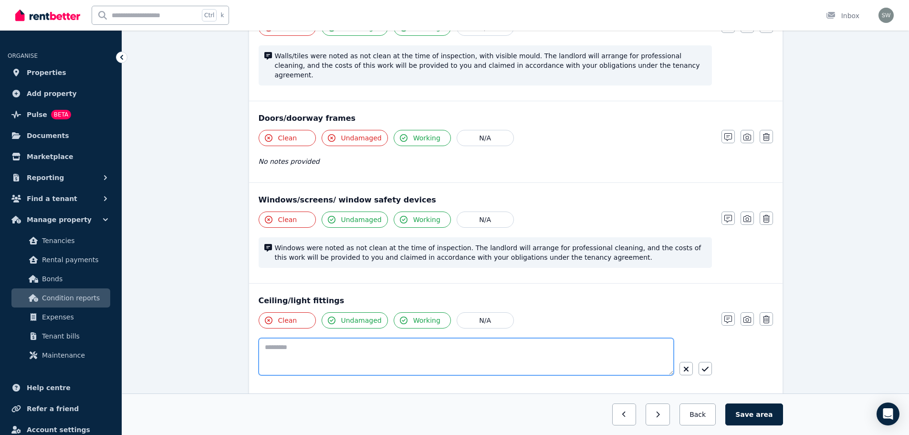
click at [509, 338] on textarea at bounding box center [466, 356] width 415 height 37
paste textarea "**********"
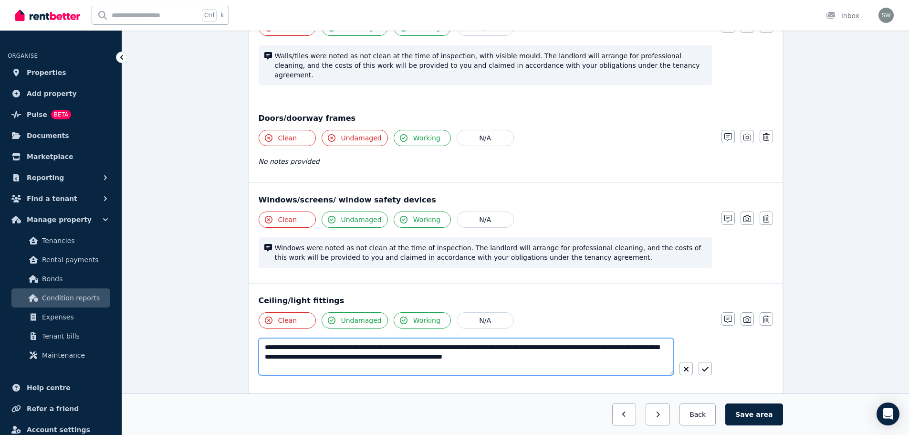
click at [302, 338] on textarea "**********" at bounding box center [466, 356] width 415 height 37
drag, startPoint x: 456, startPoint y: 325, endPoint x: 600, endPoint y: 338, distance: 144.2
click at [600, 338] on textarea "**********" at bounding box center [466, 356] width 415 height 37
type textarea "**********"
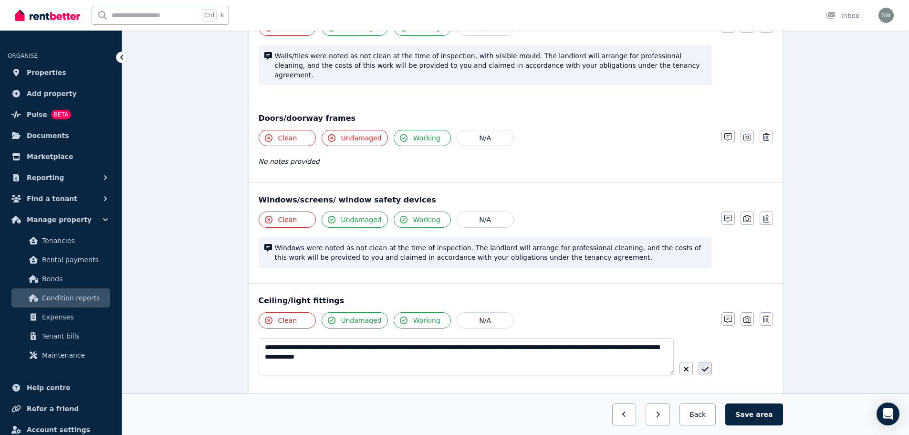
click at [704, 365] on icon "button" at bounding box center [705, 369] width 7 height 8
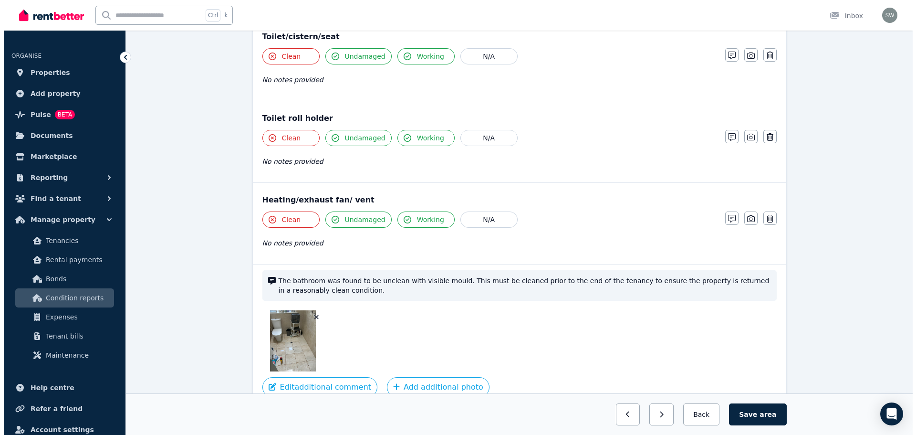
scroll to position [1122, 0]
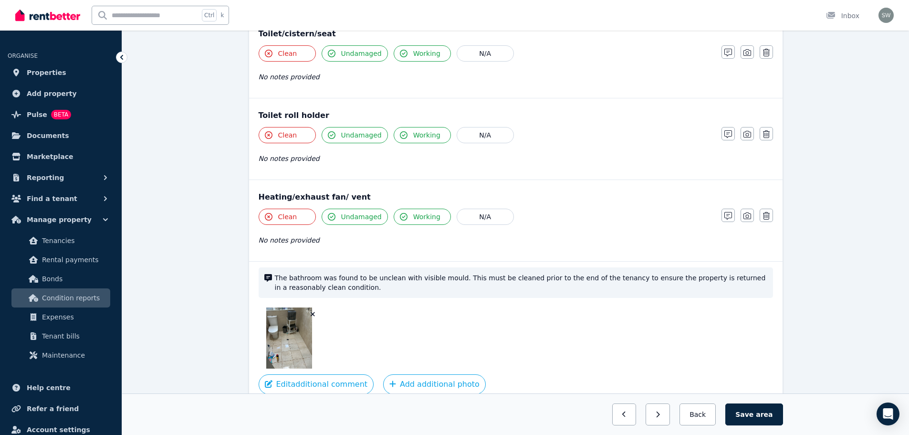
click at [314, 312] on icon "button" at bounding box center [313, 314] width 4 height 4
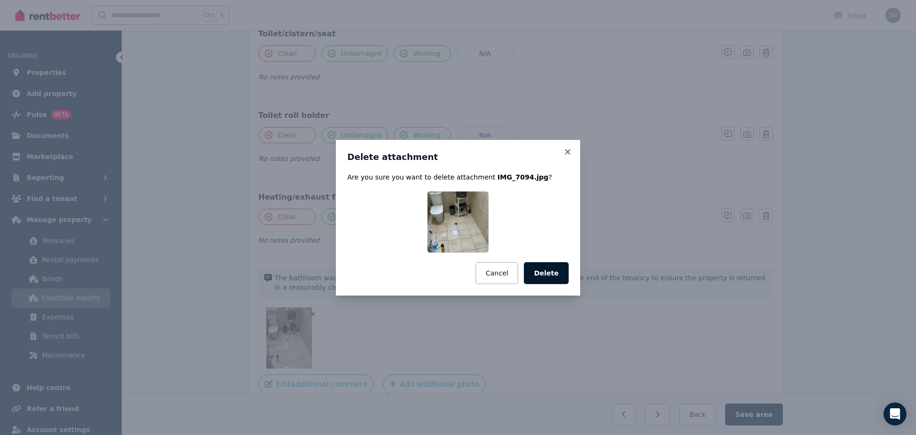
click at [552, 267] on button "Delete" at bounding box center [546, 273] width 45 height 22
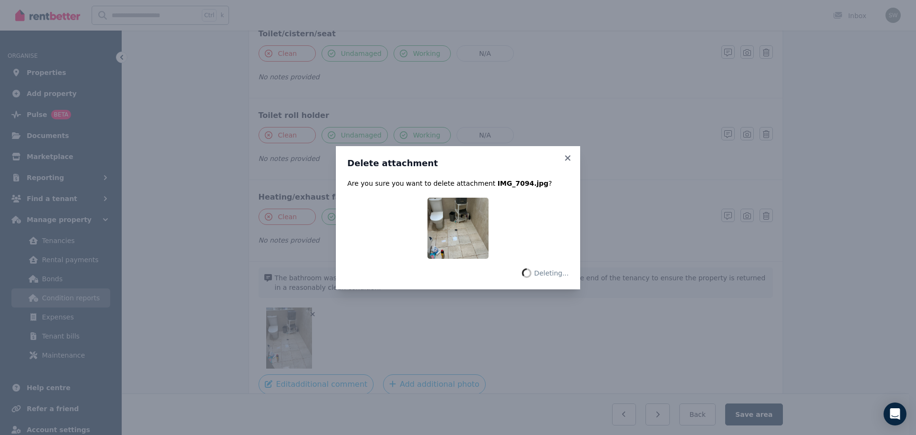
click at [326, 367] on div "Delete attachment Are you sure you want to delete attachment IMG_7094.jpg ? Del…" at bounding box center [458, 217] width 916 height 435
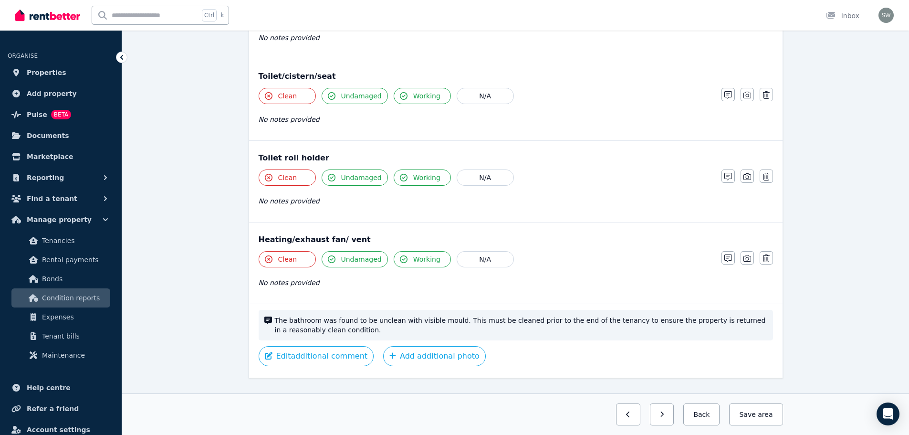
click at [332, 346] on button "Edit additional comment" at bounding box center [316, 356] width 115 height 20
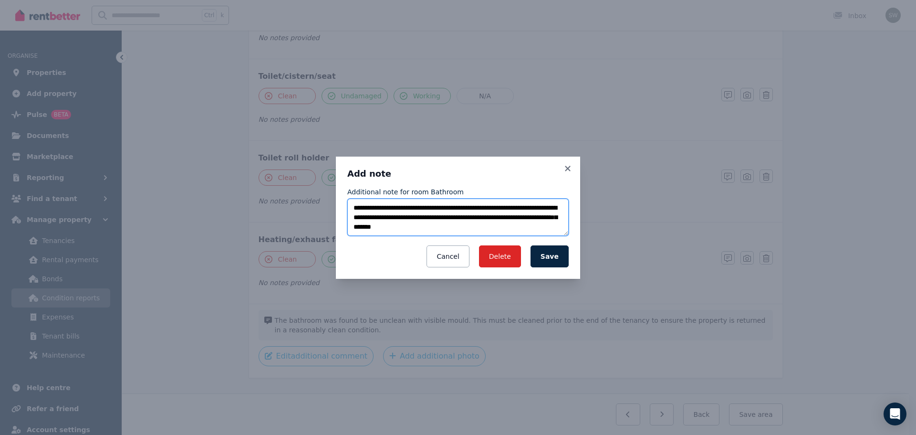
click at [431, 225] on textarea "**********" at bounding box center [457, 217] width 221 height 37
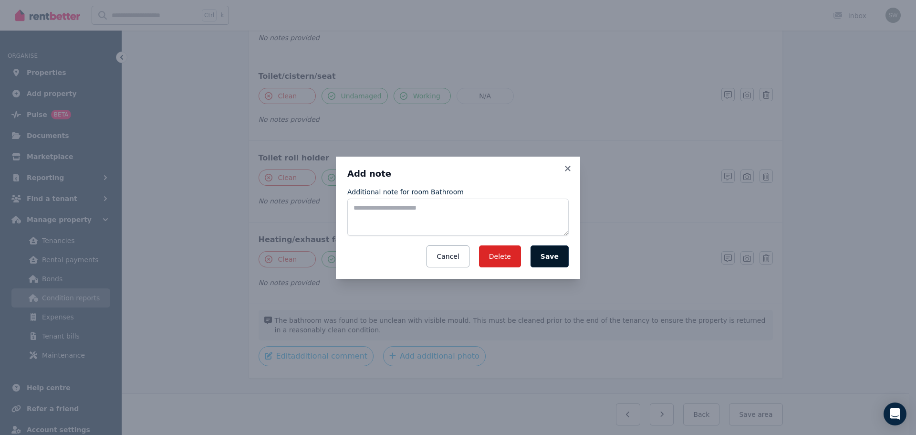
click at [556, 257] on button "Save" at bounding box center [550, 256] width 38 height 22
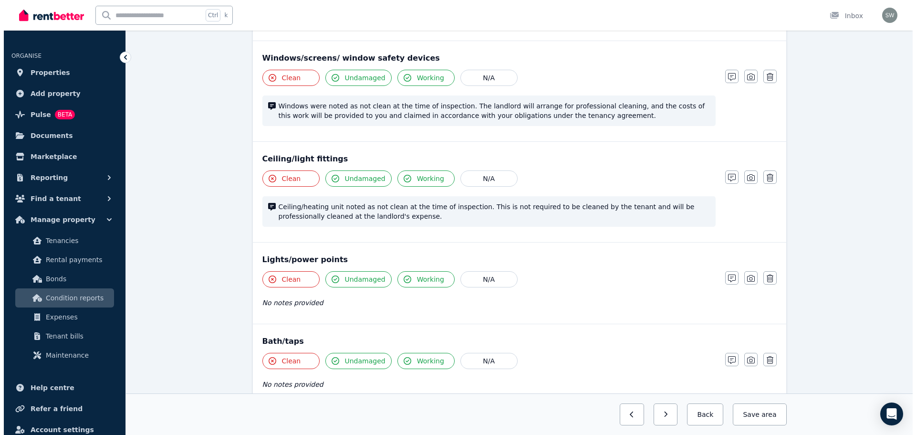
scroll to position [404, 0]
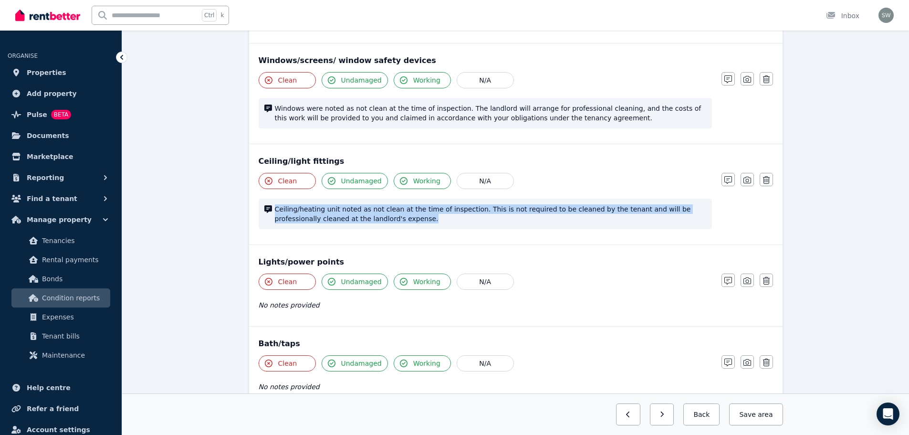
drag, startPoint x: 406, startPoint y: 200, endPoint x: 261, endPoint y: 189, distance: 145.1
click at [261, 199] on div "Ceiling/heating unit noted as not clean at the time of inspection. This is not …" at bounding box center [485, 214] width 453 height 31
copy span "Ceiling/heating unit noted as not clean at the time of inspection. This is not …"
click at [768, 176] on icon "button" at bounding box center [766, 180] width 7 height 8
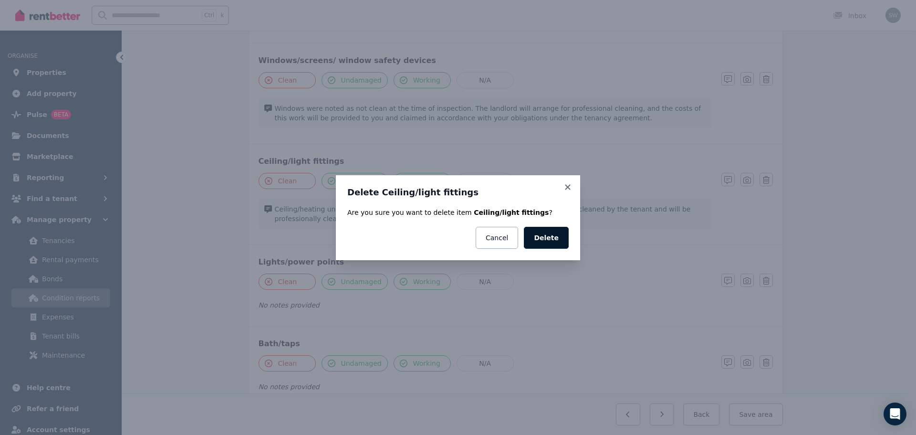
click at [554, 235] on button "Delete" at bounding box center [546, 238] width 45 height 22
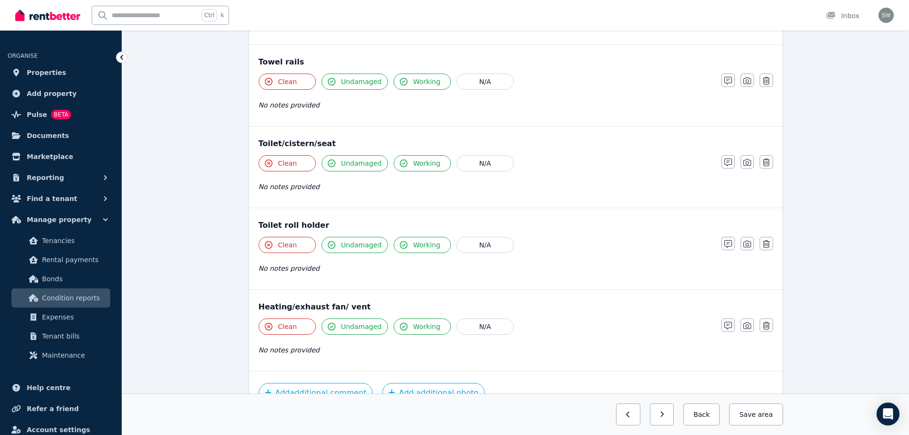
scroll to position [948, 0]
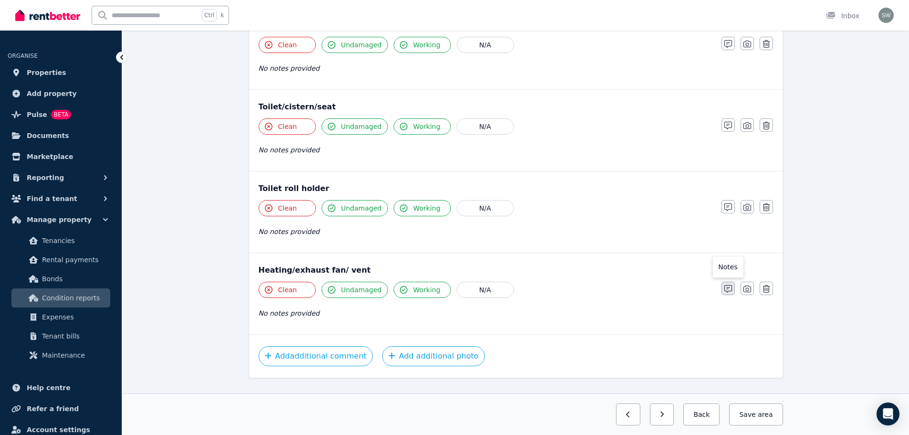
click at [727, 285] on icon "button" at bounding box center [728, 289] width 8 height 8
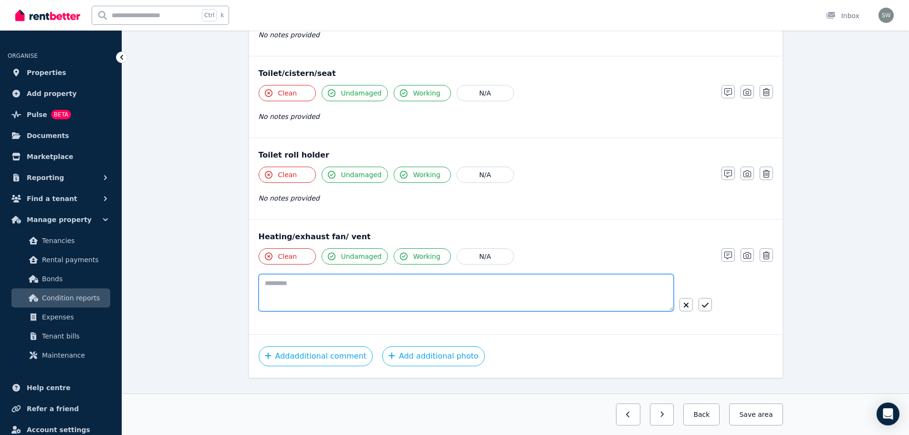
click at [419, 284] on textarea at bounding box center [466, 292] width 415 height 37
paste textarea "**********"
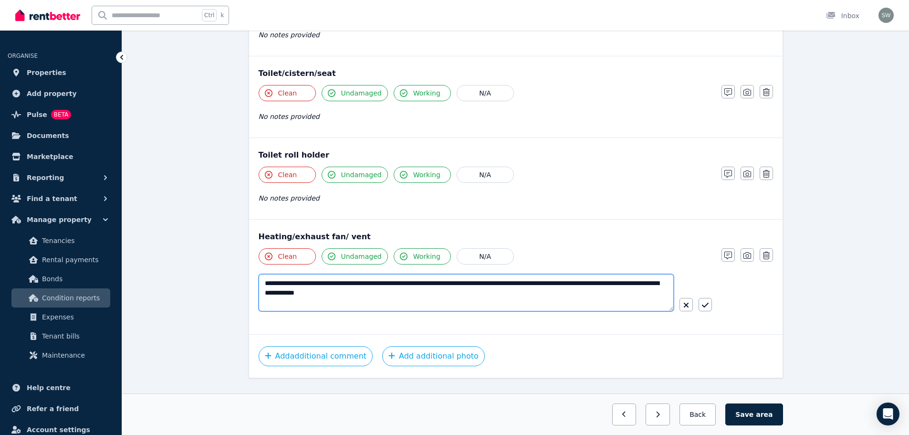
click at [325, 274] on textarea "**********" at bounding box center [466, 292] width 415 height 37
type textarea "**********"
click at [707, 301] on icon "button" at bounding box center [705, 305] width 7 height 8
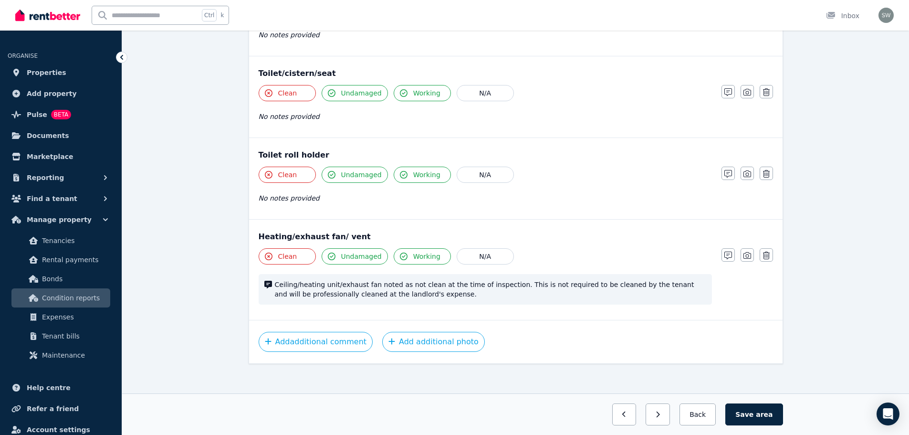
scroll to position [967, 0]
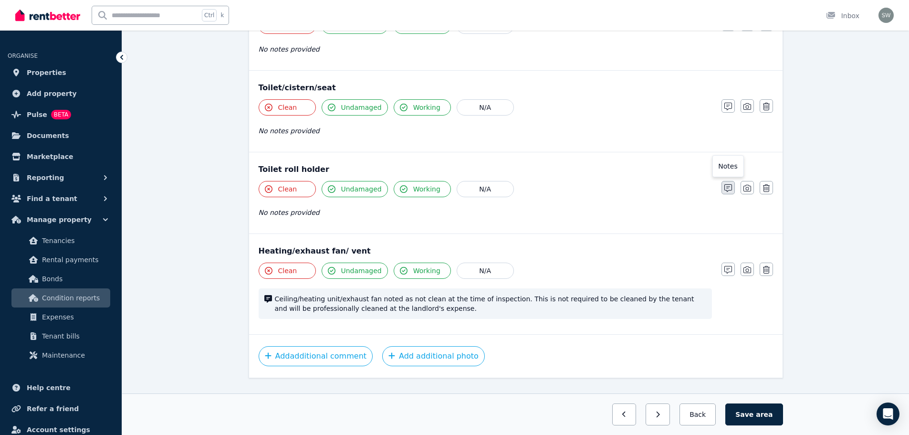
click at [727, 184] on icon "button" at bounding box center [728, 188] width 8 height 8
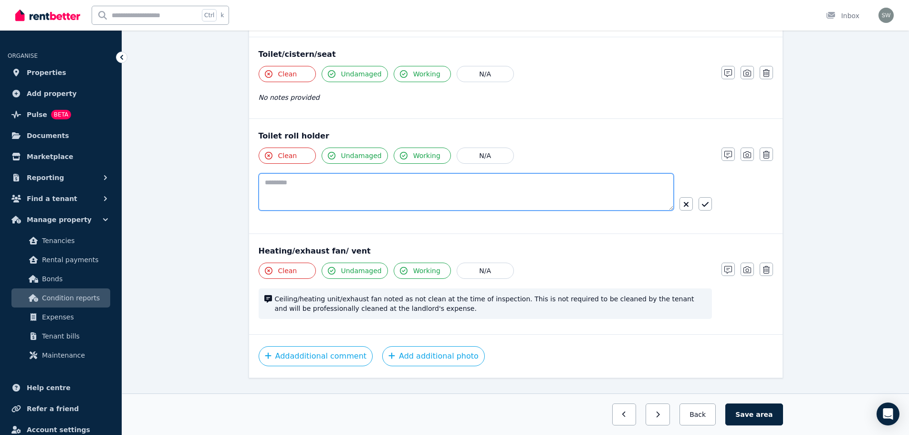
click at [411, 173] on textarea at bounding box center [466, 191] width 415 height 37
paste textarea "**********"
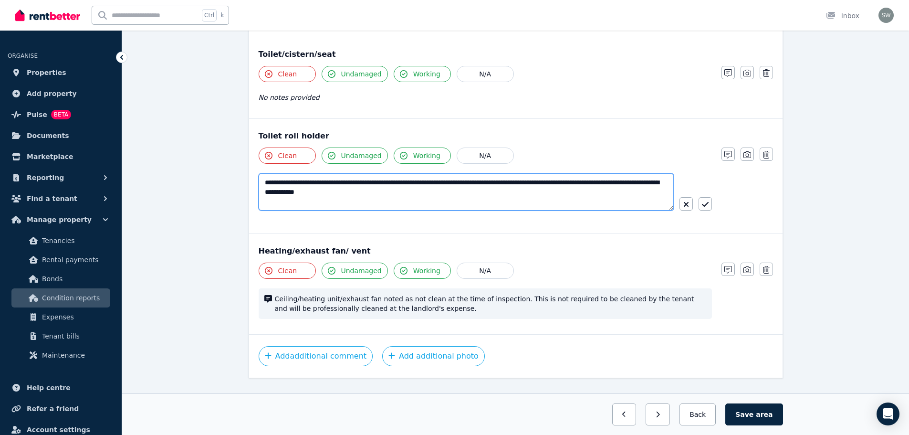
click at [321, 173] on textarea "**********" at bounding box center [466, 191] width 415 height 37
type textarea "**********"
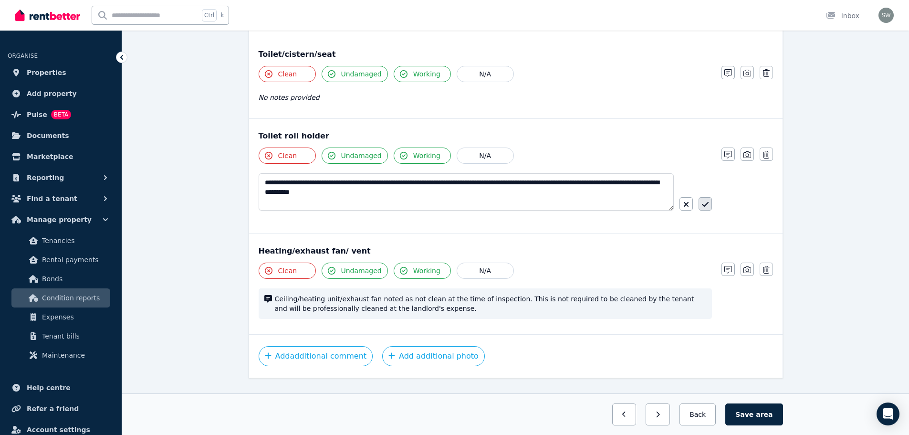
click at [701, 197] on button "button" at bounding box center [705, 203] width 13 height 13
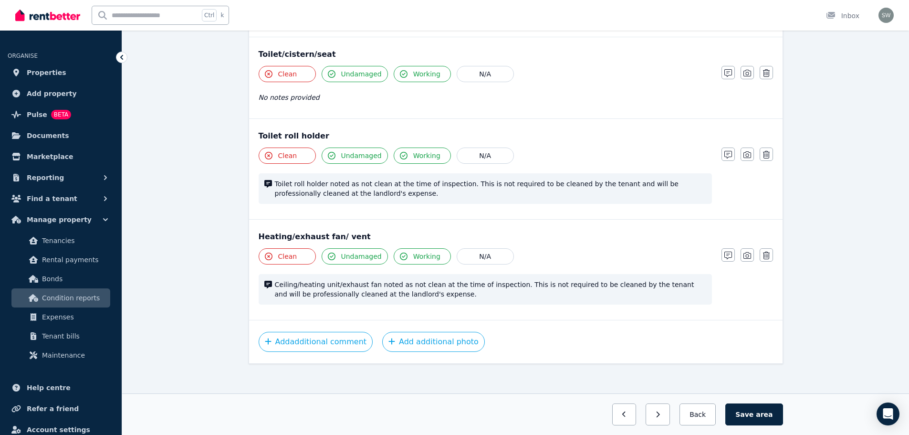
scroll to position [986, 0]
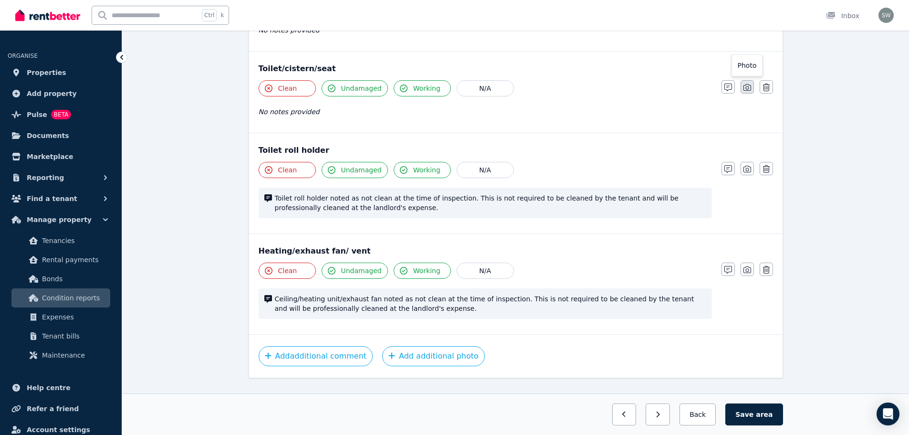
click at [744, 84] on icon "button" at bounding box center [748, 87] width 8 height 7
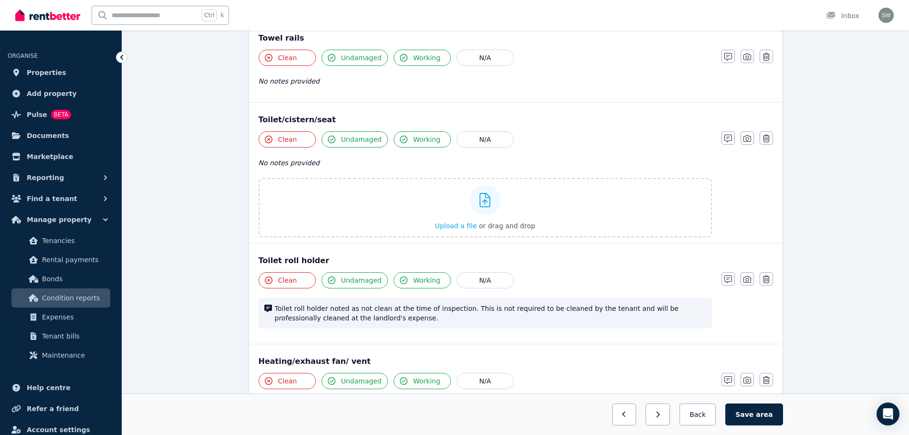
scroll to position [934, 0]
click at [723, 132] on button "button" at bounding box center [728, 138] width 13 height 13
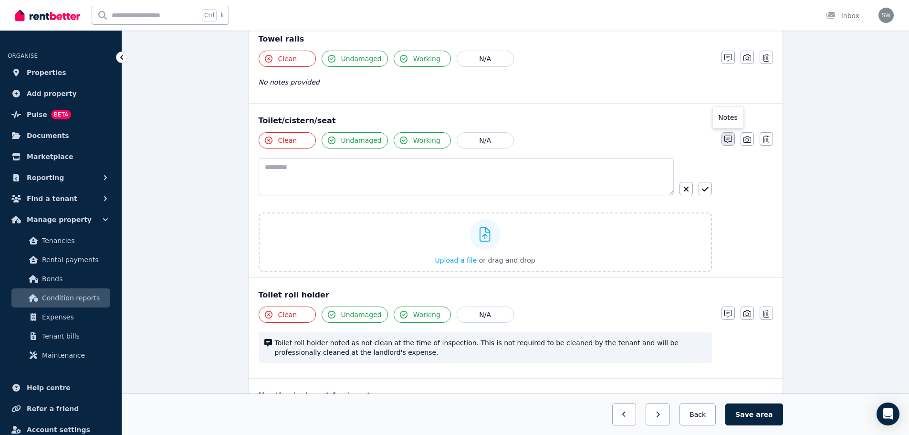
scroll to position [967, 0]
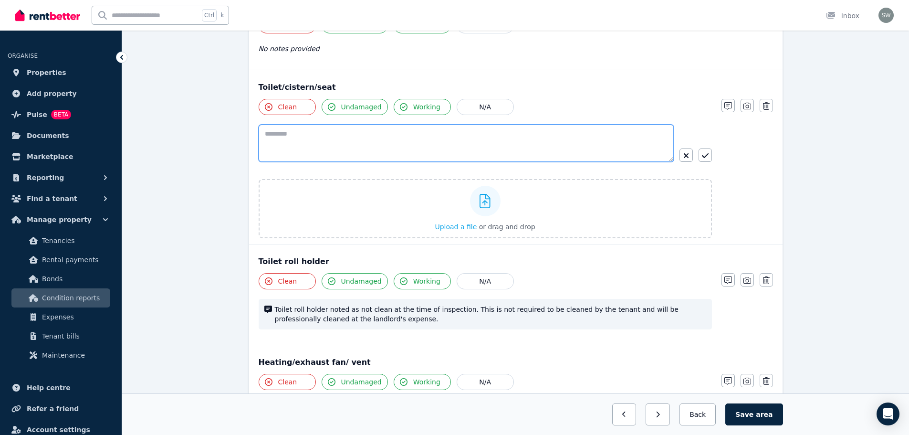
click at [485, 128] on textarea at bounding box center [466, 143] width 415 height 37
paste textarea "**********"
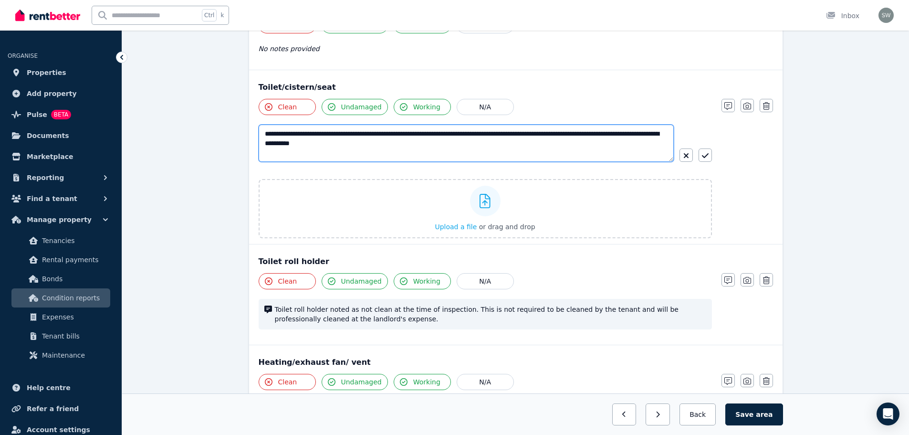
click at [441, 125] on textarea "**********" at bounding box center [466, 143] width 415 height 37
type textarea "**********"
click at [705, 152] on icon "button" at bounding box center [705, 156] width 7 height 8
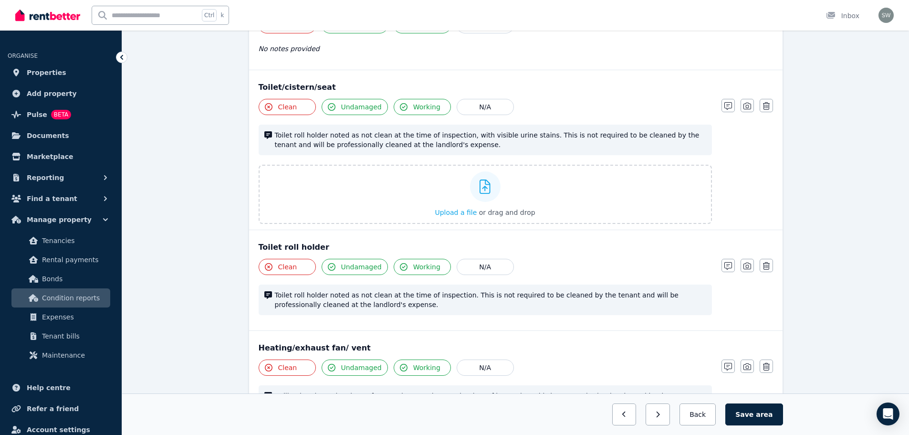
scroll to position [953, 0]
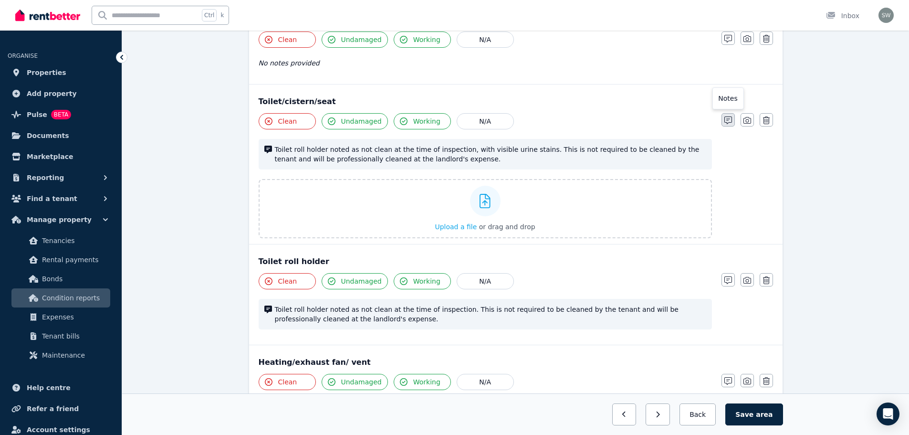
click at [724, 116] on icon "button" at bounding box center [728, 120] width 8 height 8
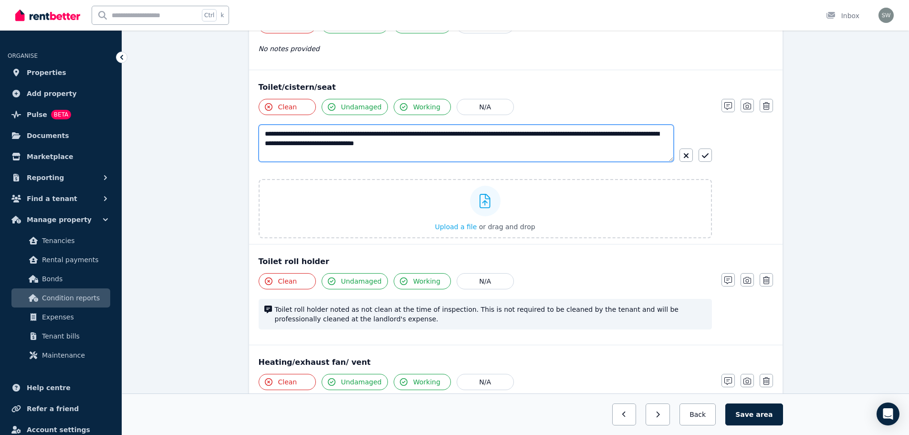
click at [551, 125] on textarea "**********" at bounding box center [466, 143] width 415 height 37
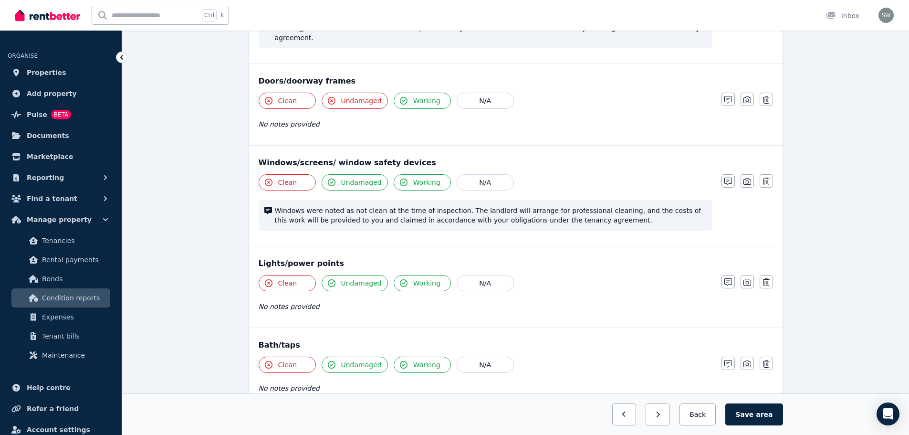
scroll to position [300, 0]
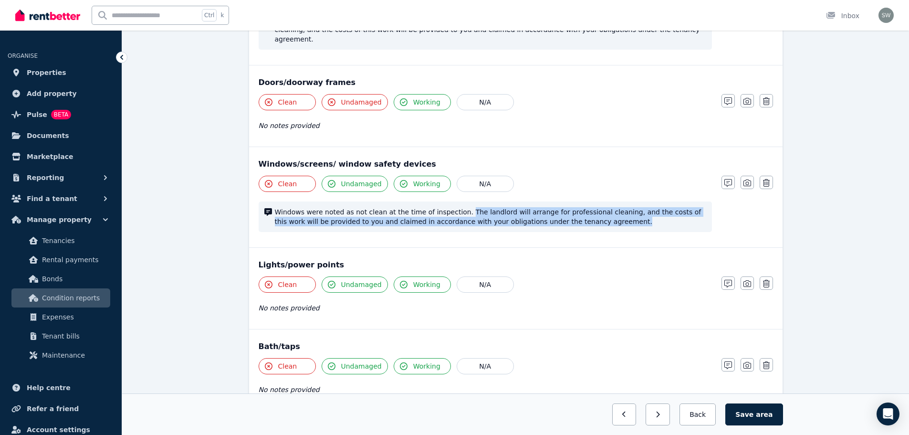
drag, startPoint x: 451, startPoint y: 190, endPoint x: 587, endPoint y: 212, distance: 137.8
click at [587, 212] on div "Windows were noted as not clean at the time of inspection. The landlord will ar…" at bounding box center [485, 216] width 453 height 31
copy span "The landlord will arrange for professional cleaning, and the costs of this work…"
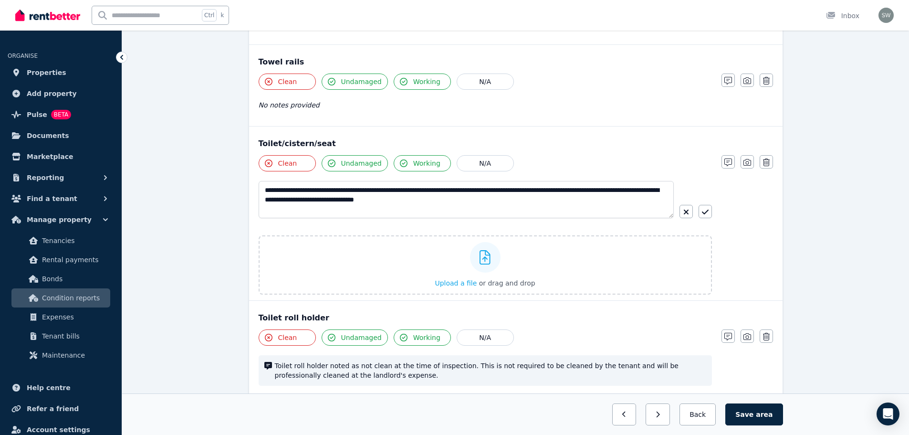
scroll to position [912, 0]
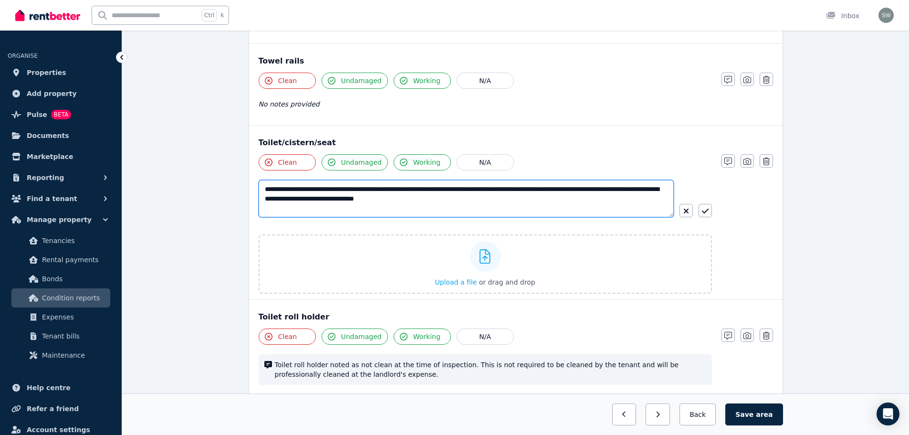
drag, startPoint x: 520, startPoint y: 171, endPoint x: 549, endPoint y: 201, distance: 41.9
click at [549, 201] on div "**********" at bounding box center [466, 202] width 415 height 45
paste textarea "**********"
type textarea "**********"
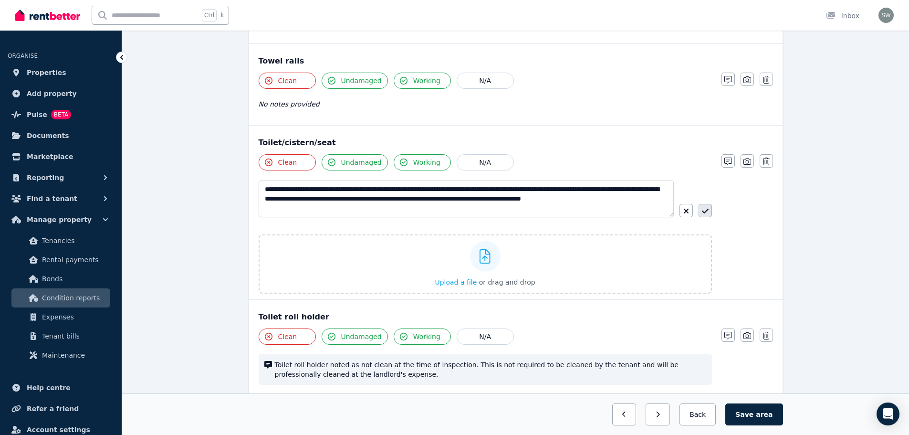
click at [705, 209] on icon "button" at bounding box center [705, 211] width 7 height 5
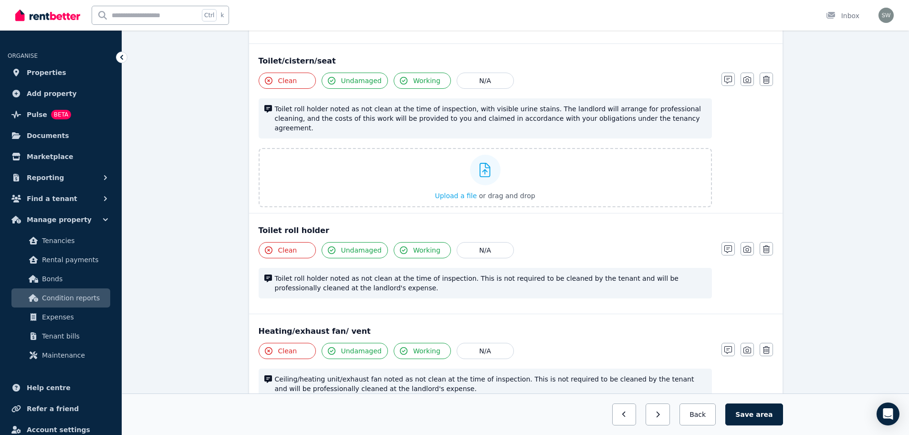
scroll to position [994, 0]
click at [729, 245] on icon "button" at bounding box center [728, 249] width 8 height 8
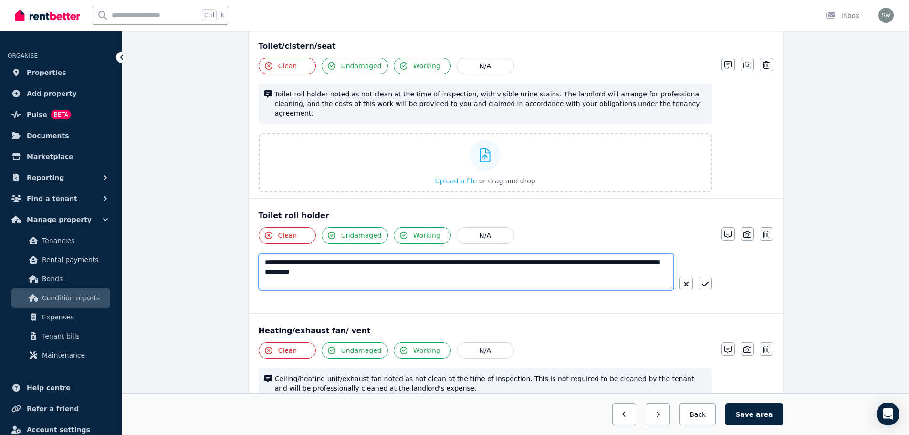
drag, startPoint x: 448, startPoint y: 232, endPoint x: 501, endPoint y: 277, distance: 69.1
click at [501, 277] on div "**********" at bounding box center [485, 267] width 453 height 80
paste textarea "**********"
type textarea "**********"
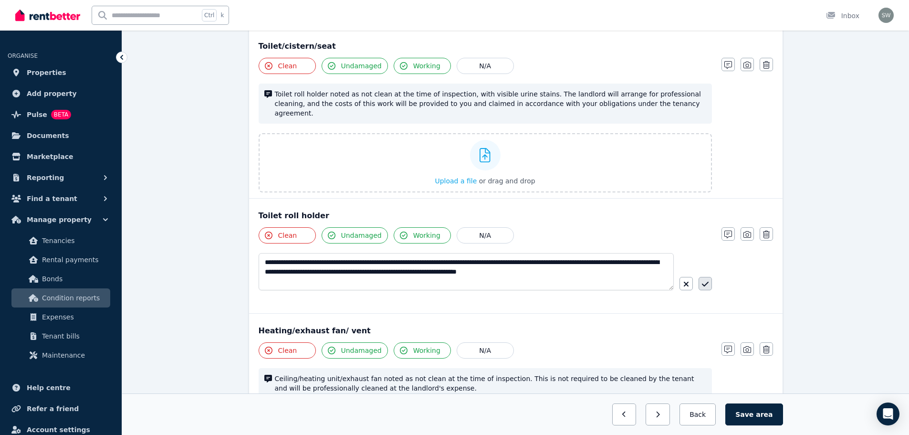
click at [702, 280] on icon "button" at bounding box center [705, 284] width 7 height 8
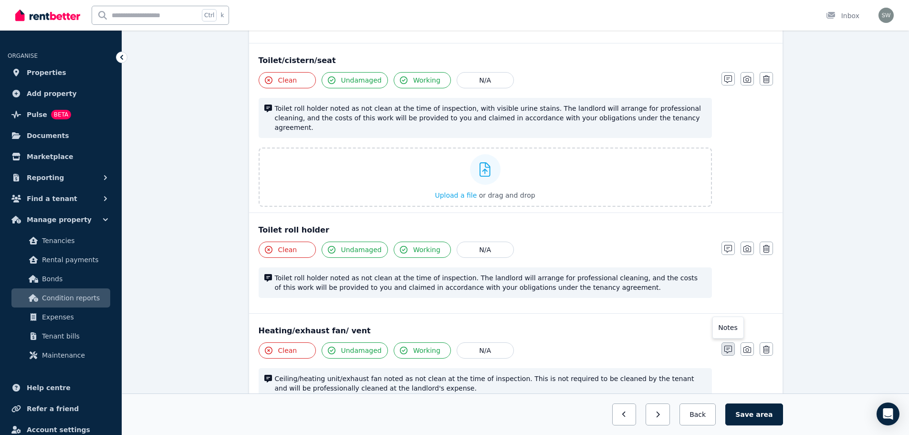
click at [728, 346] on icon "button" at bounding box center [728, 350] width 8 height 8
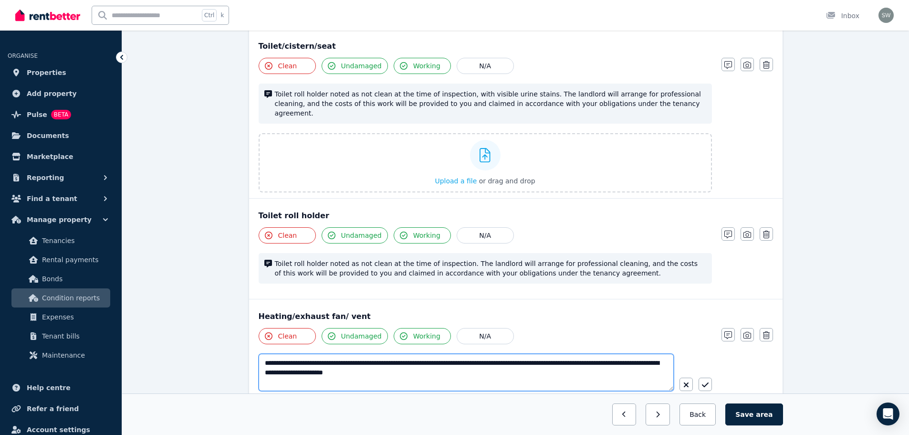
click at [637, 354] on textarea "**********" at bounding box center [466, 372] width 415 height 37
type textarea "**********"
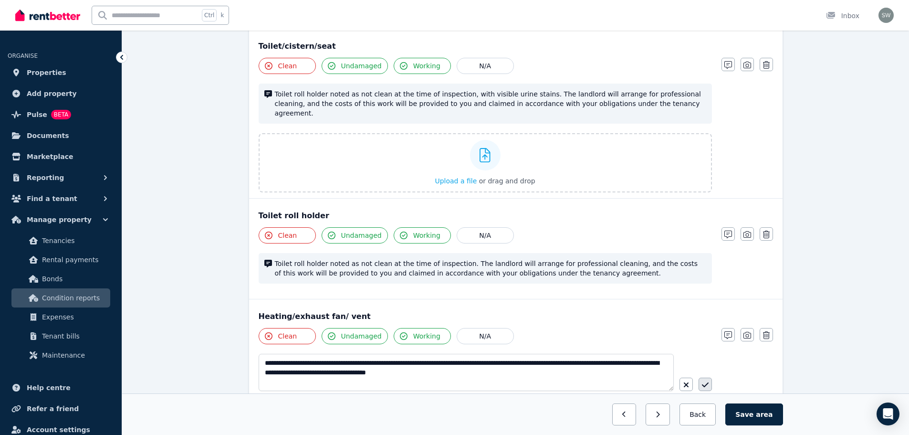
click at [706, 381] on icon "button" at bounding box center [705, 385] width 7 height 8
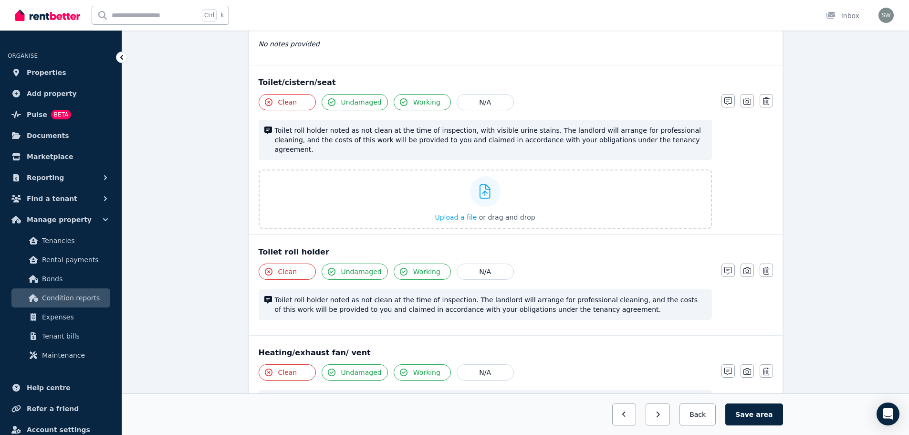
scroll to position [963, 0]
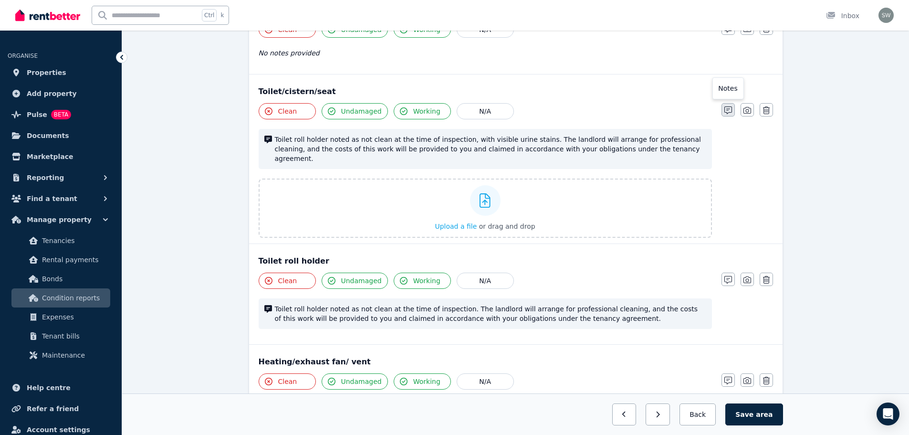
click at [731, 106] on icon "button" at bounding box center [728, 110] width 8 height 8
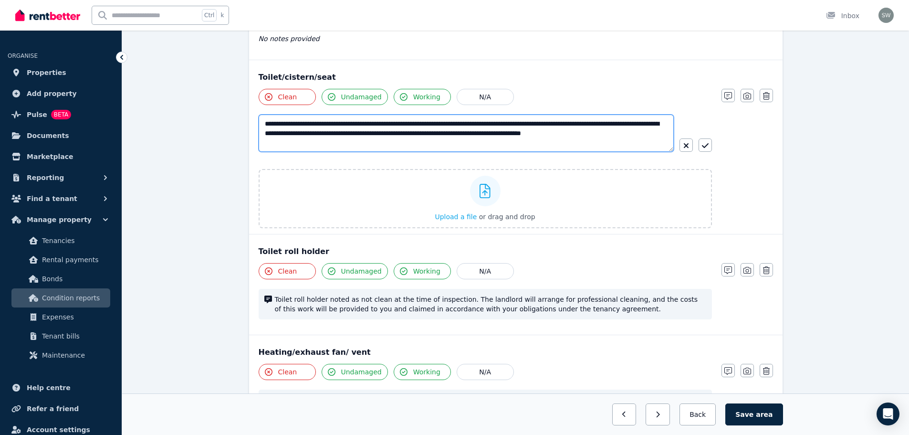
click at [315, 115] on textarea "**********" at bounding box center [466, 133] width 415 height 37
type textarea "**********"
click at [702, 142] on icon "button" at bounding box center [705, 146] width 7 height 8
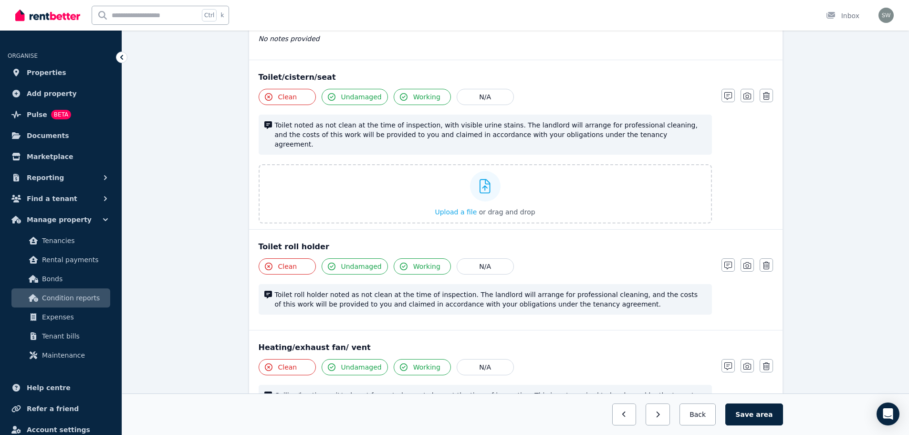
scroll to position [963, 0]
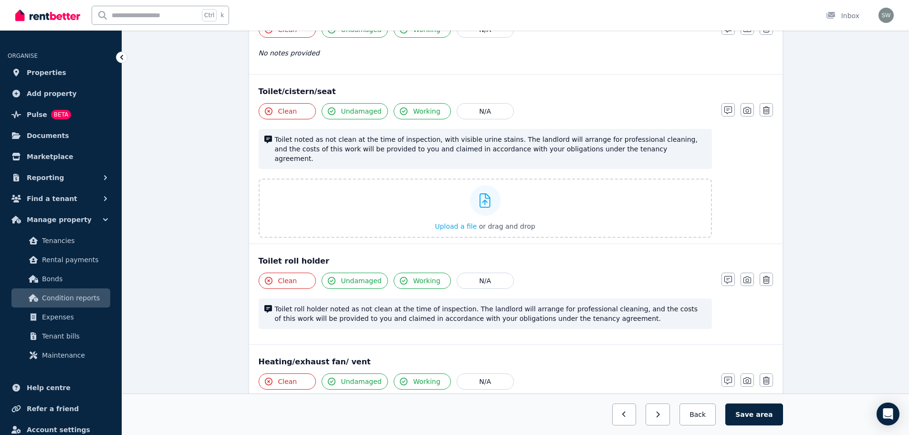
click at [607, 144] on div "Clean Undamaged Working N/A Toilet noted as not clean at the time of inspection…" at bounding box center [485, 170] width 453 height 135
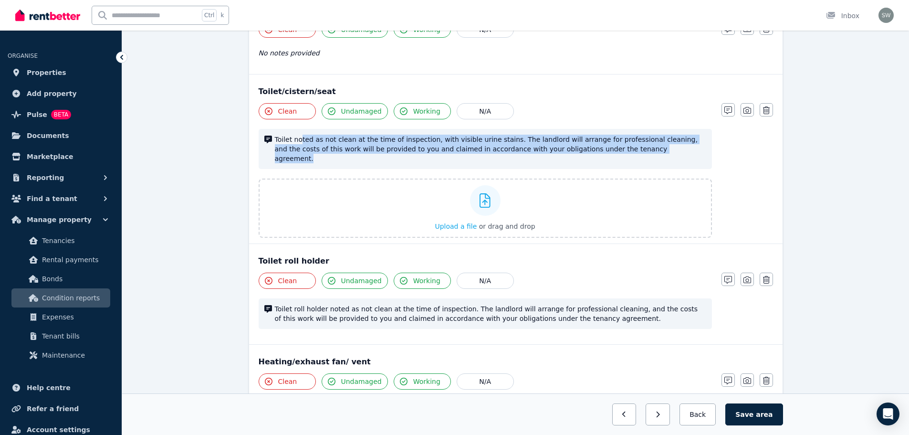
drag, startPoint x: 603, startPoint y: 134, endPoint x: 301, endPoint y: 115, distance: 302.7
click at [301, 129] on div "Toilet noted as not clean at the time of inspection, with visible urine stains.…" at bounding box center [485, 149] width 453 height 40
drag, startPoint x: 597, startPoint y: 129, endPoint x: 273, endPoint y: 121, distance: 324.6
click at [273, 129] on div "Toilet noted as not clean at the time of inspection, with visible urine stains.…" at bounding box center [485, 149] width 453 height 40
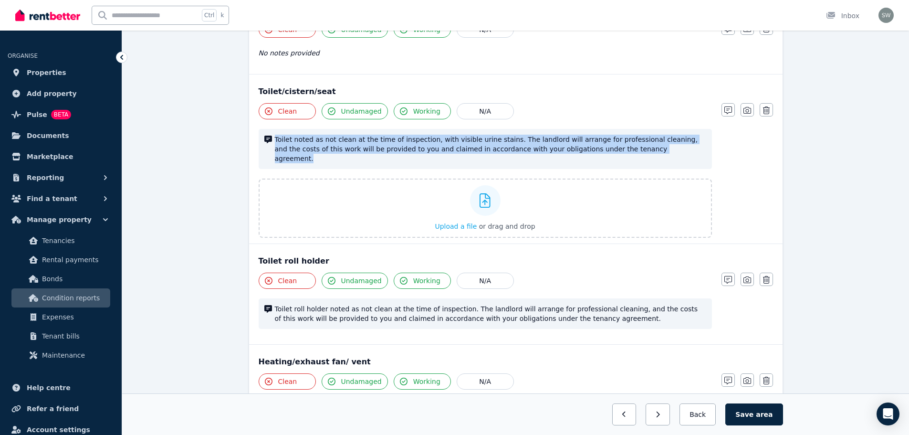
copy span "Toilet noted as not clean at the time of inspection, with visible urine stains.…"
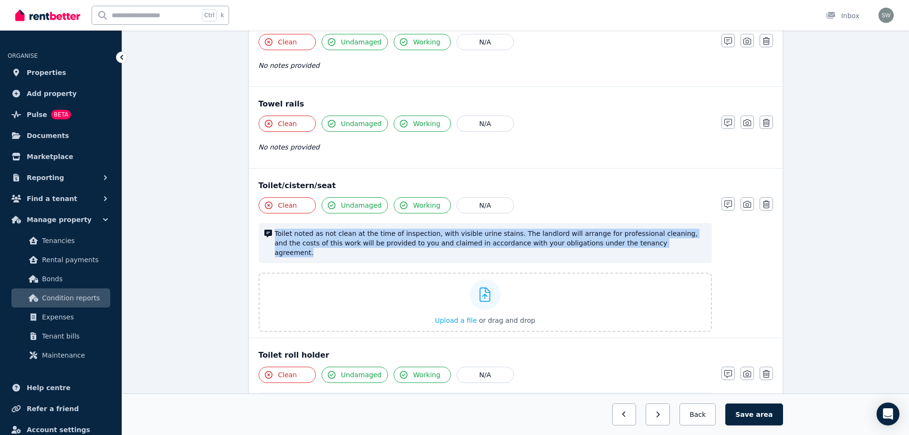
scroll to position [869, 0]
click at [728, 119] on icon "button" at bounding box center [728, 123] width 8 height 8
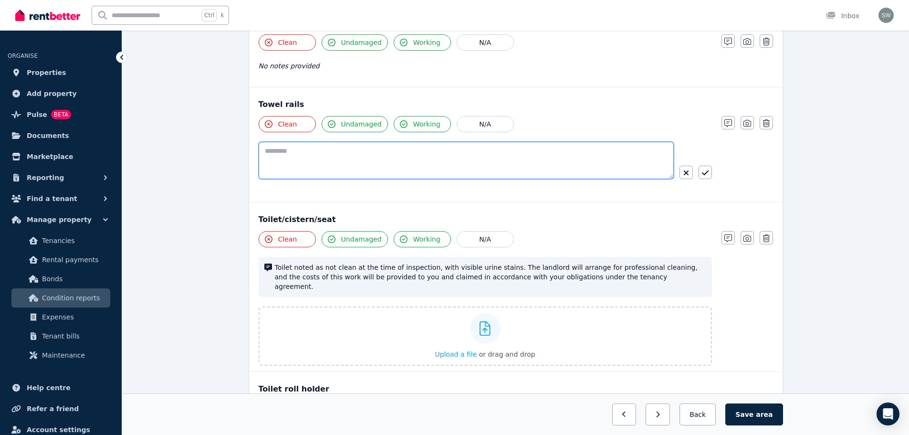
click at [595, 142] on textarea at bounding box center [466, 160] width 415 height 37
paste textarea "**********"
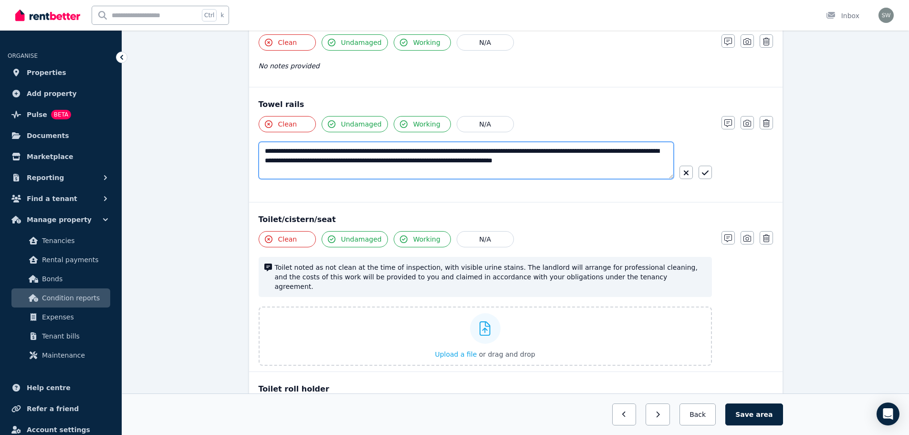
click at [482, 142] on textarea "**********" at bounding box center [466, 160] width 415 height 37
type textarea "**********"
click at [701, 166] on button "button" at bounding box center [705, 172] width 13 height 13
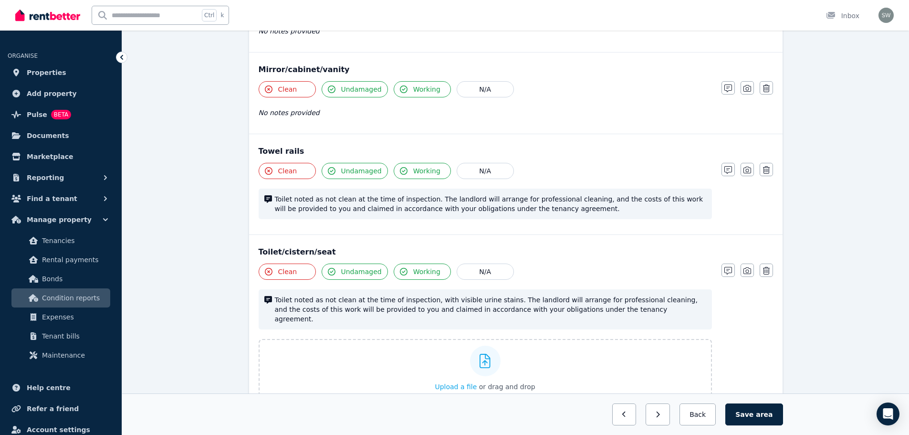
scroll to position [749, 0]
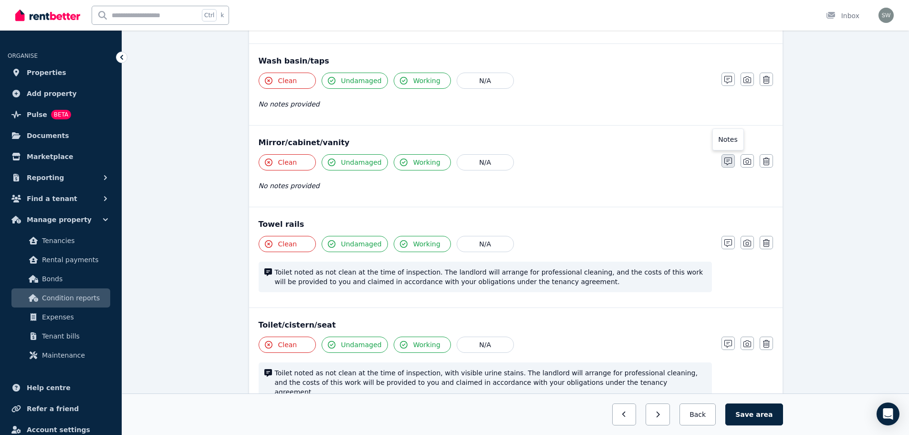
click at [726, 157] on icon "button" at bounding box center [728, 161] width 8 height 8
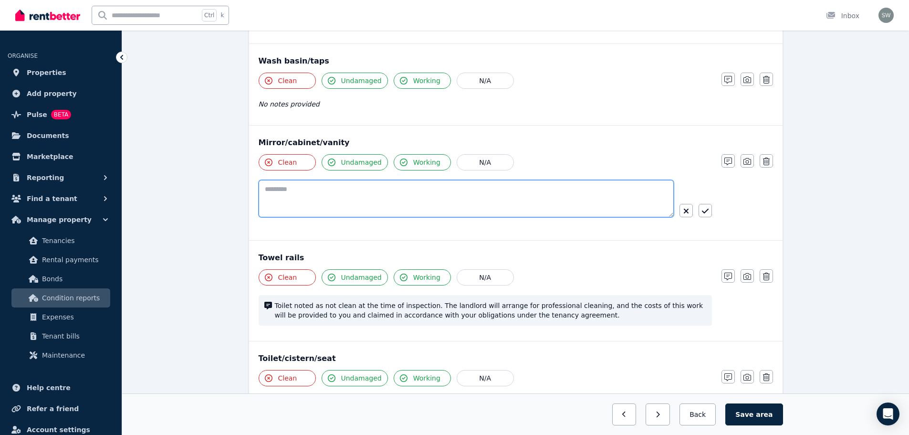
click at [617, 180] on textarea at bounding box center [466, 198] width 415 height 37
paste textarea "**********"
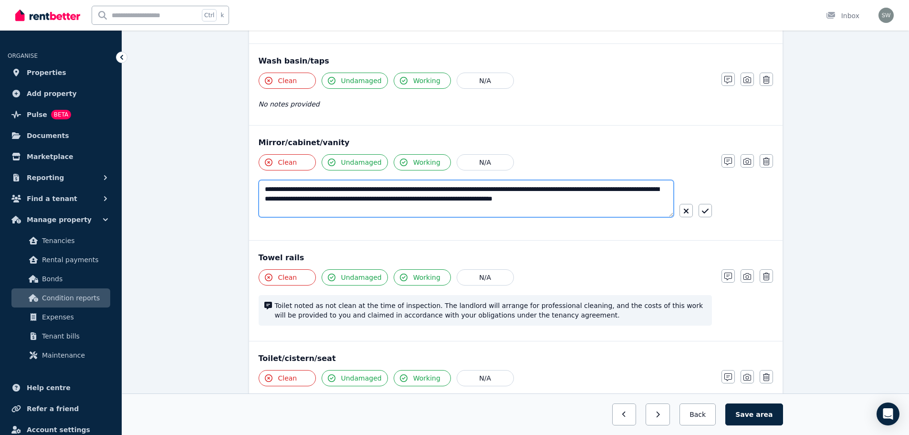
click at [479, 180] on textarea "**********" at bounding box center [466, 198] width 415 height 37
type textarea "**********"
click at [704, 207] on icon "button" at bounding box center [705, 211] width 7 height 8
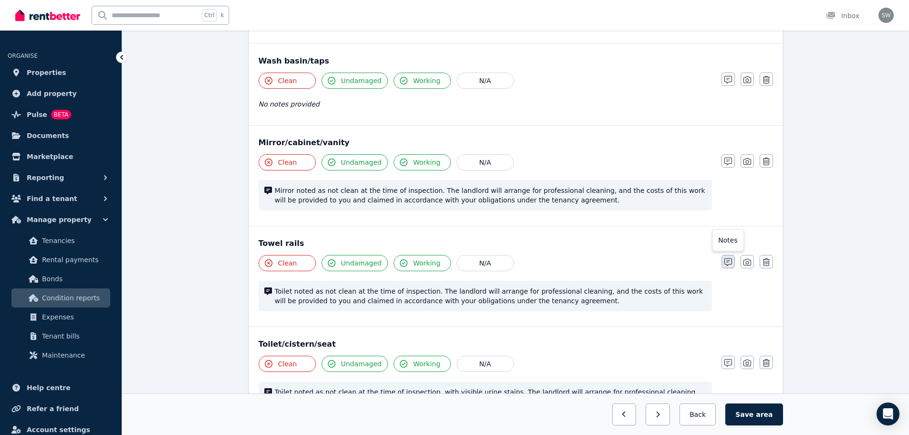
click at [728, 258] on icon "button" at bounding box center [728, 262] width 8 height 8
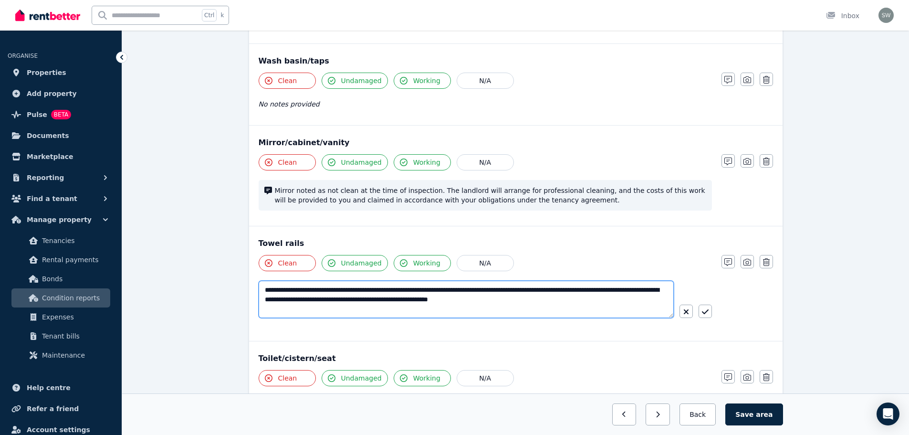
click at [278, 281] on textarea "**********" at bounding box center [466, 299] width 415 height 37
type textarea "**********"
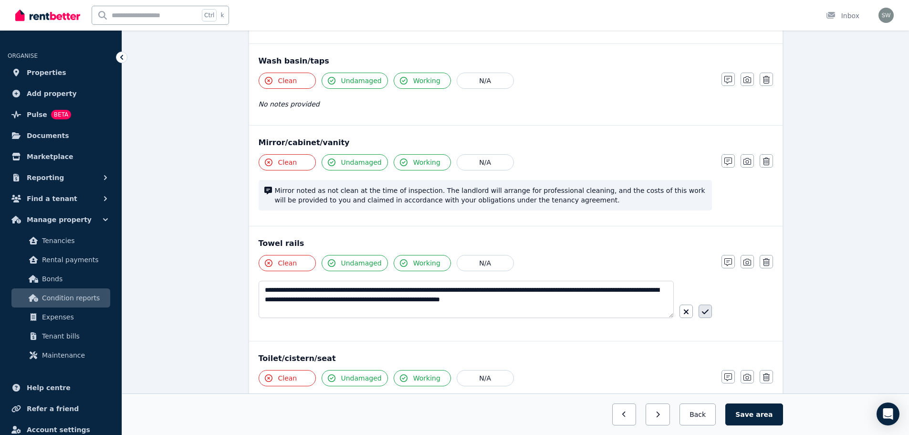
click at [706, 304] on button "button" at bounding box center [705, 310] width 13 height 13
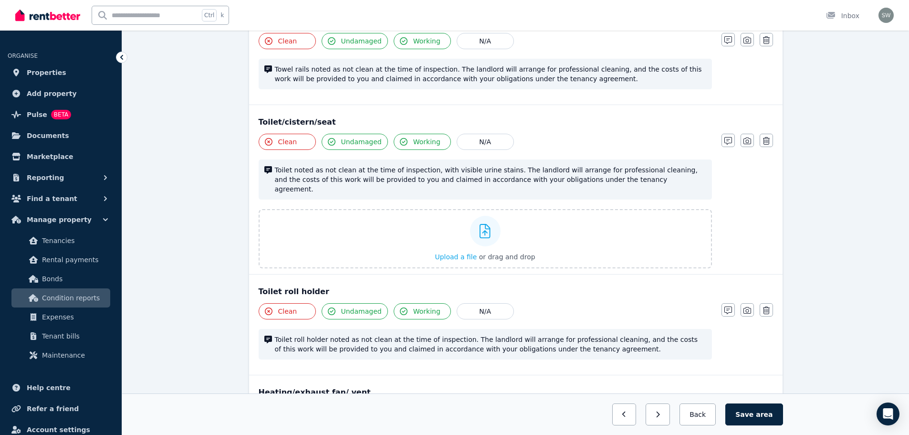
scroll to position [970, 0]
click at [467, 233] on div "Upload a file or drag and drop" at bounding box center [485, 238] width 100 height 57
click at [0, 0] on input "Upload a file or drag and drop" at bounding box center [0, 0] width 0 height 0
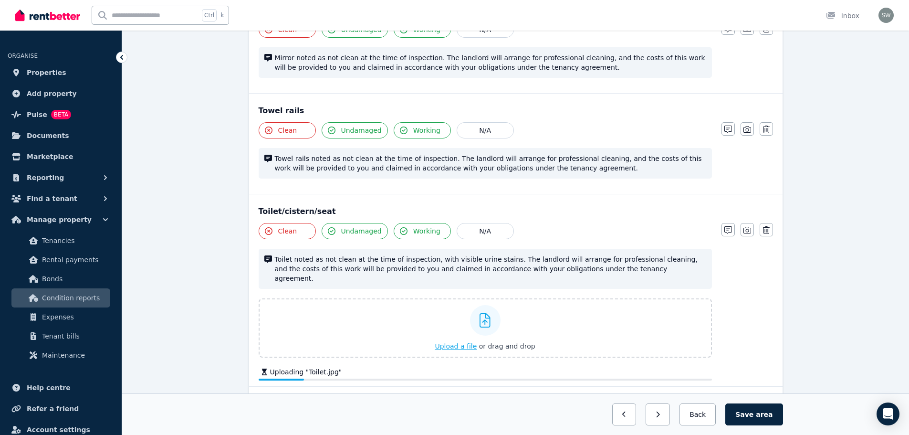
scroll to position [879, 0]
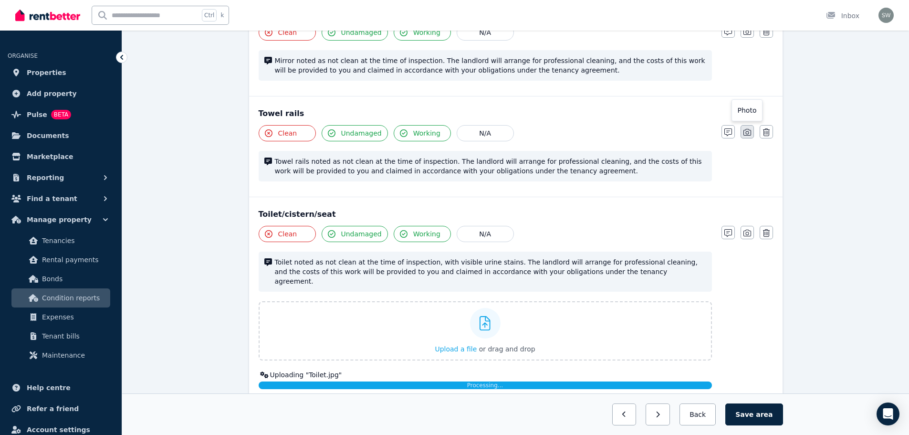
click at [748, 128] on icon "button" at bounding box center [748, 132] width 8 height 8
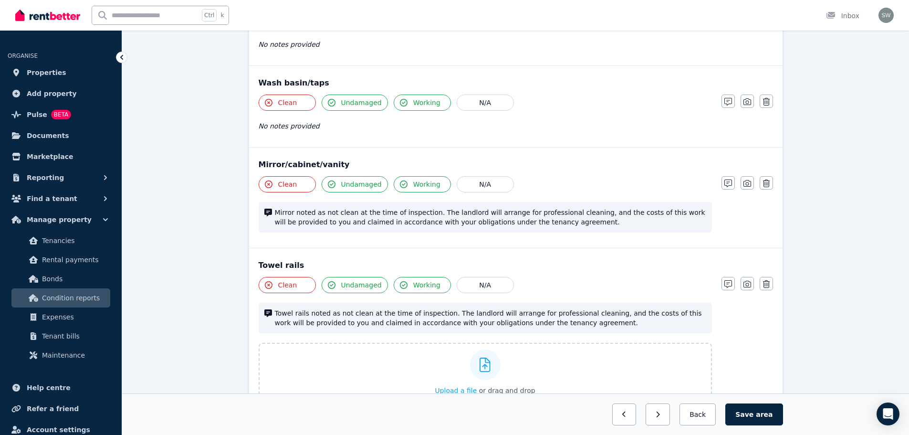
scroll to position [726, 0]
click at [749, 180] on icon "button" at bounding box center [748, 184] width 8 height 8
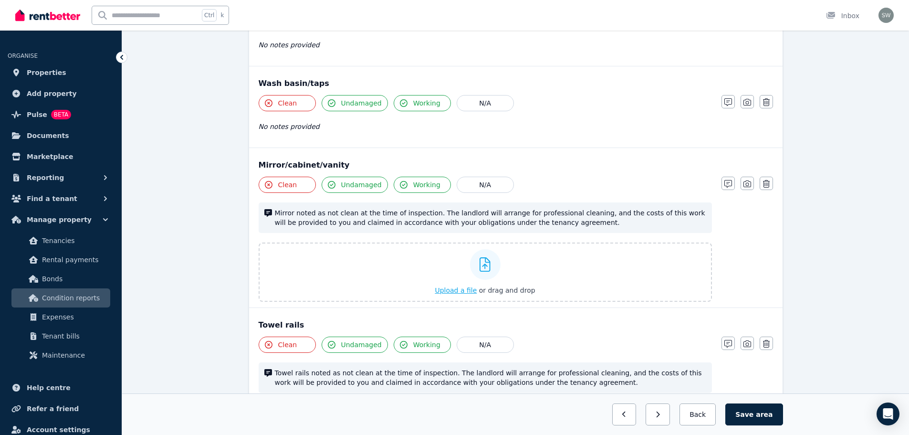
click at [460, 286] on span "Upload a file" at bounding box center [456, 290] width 42 height 8
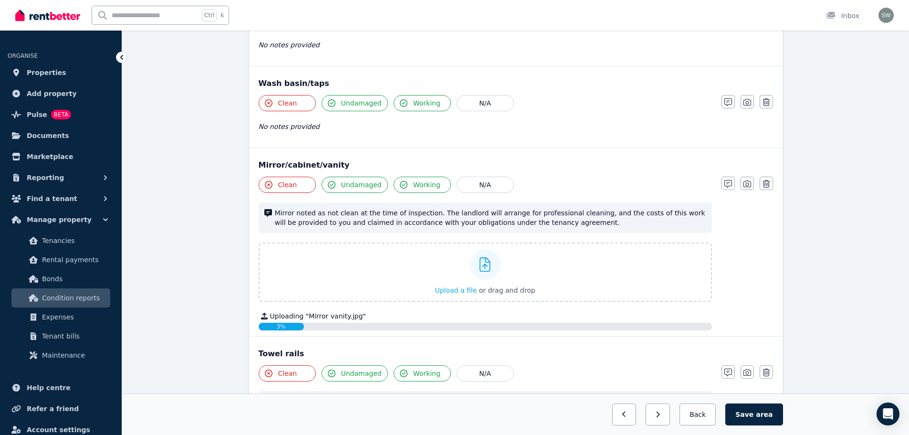
scroll to position [657, 0]
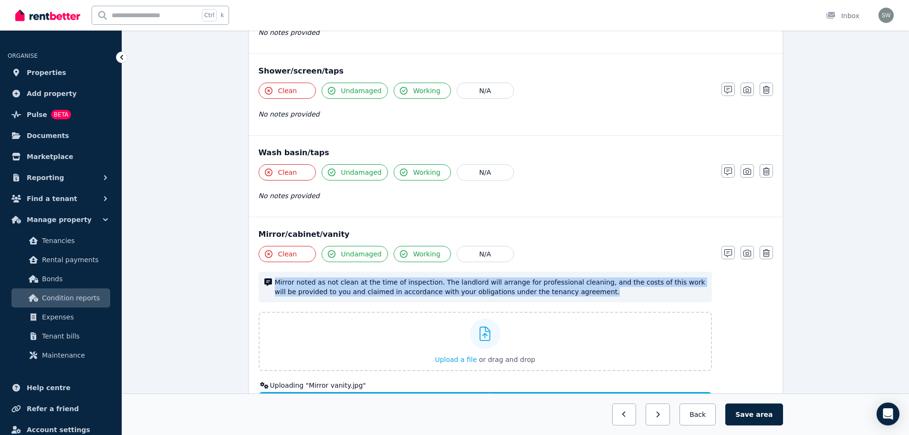
drag, startPoint x: 547, startPoint y: 271, endPoint x: 262, endPoint y: 269, distance: 285.4
click at [262, 272] on div "Mirror noted as not clean at the time of inspection. The landlord will arrange …" at bounding box center [485, 287] width 453 height 31
copy span "Mirror noted as not clean at the time of inspection. The landlord will arrange …"
click at [728, 168] on icon "button" at bounding box center [728, 172] width 8 height 8
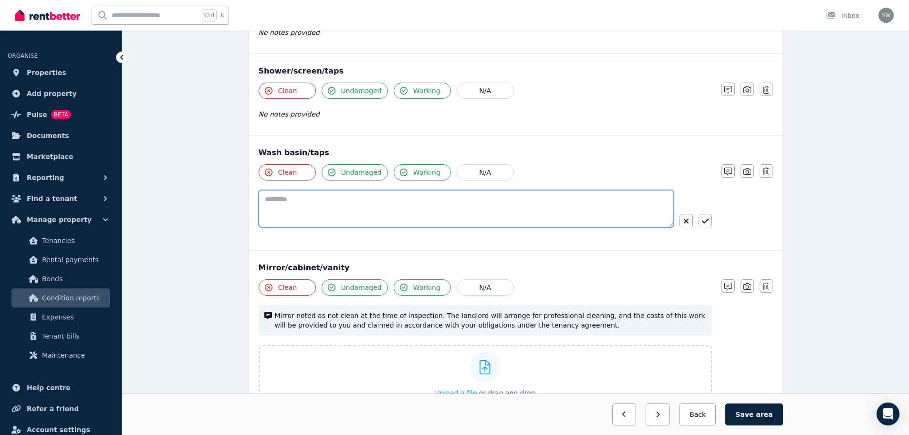
paste textarea "**********"
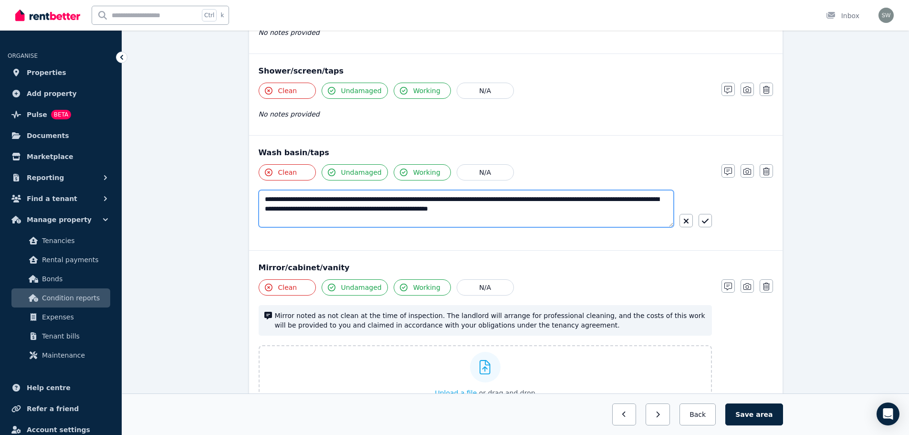
click at [501, 190] on textarea "**********" at bounding box center [466, 208] width 415 height 37
type textarea "**********"
click at [703, 217] on icon "button" at bounding box center [705, 221] width 7 height 8
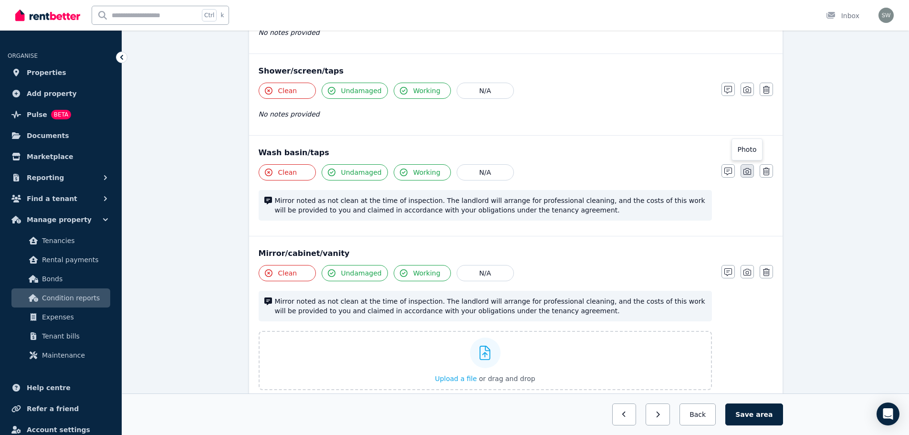
click at [750, 168] on icon "button" at bounding box center [748, 172] width 8 height 8
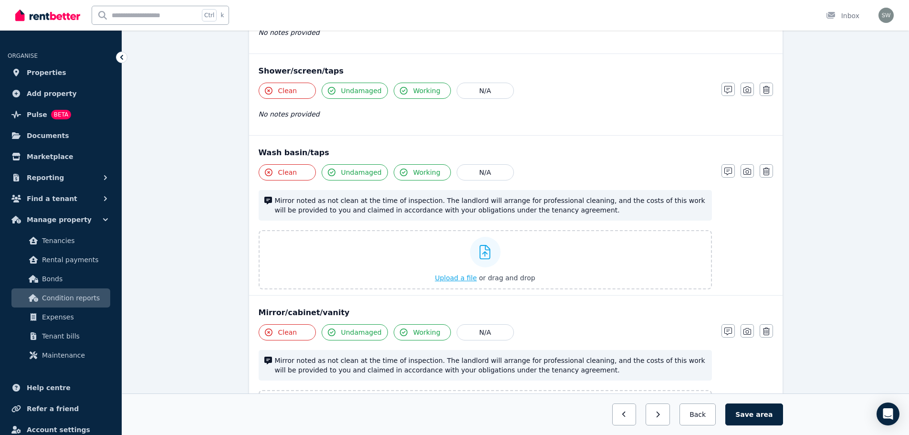
click at [456, 274] on span "Upload a file" at bounding box center [456, 278] width 42 height 8
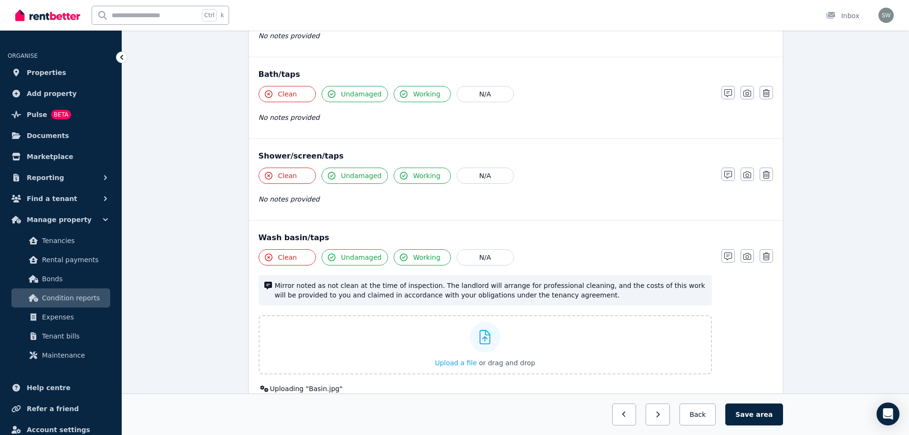
scroll to position [537, 0]
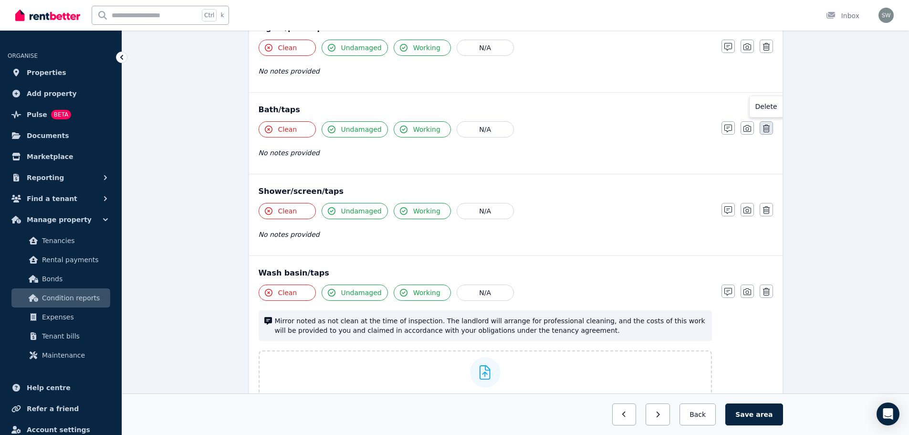
click at [770, 121] on button "button" at bounding box center [766, 127] width 13 height 13
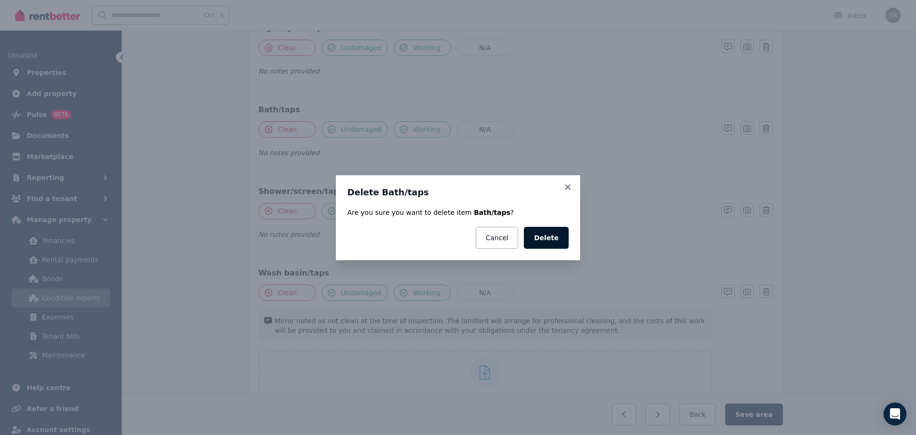
click at [552, 232] on button "Delete" at bounding box center [546, 238] width 45 height 22
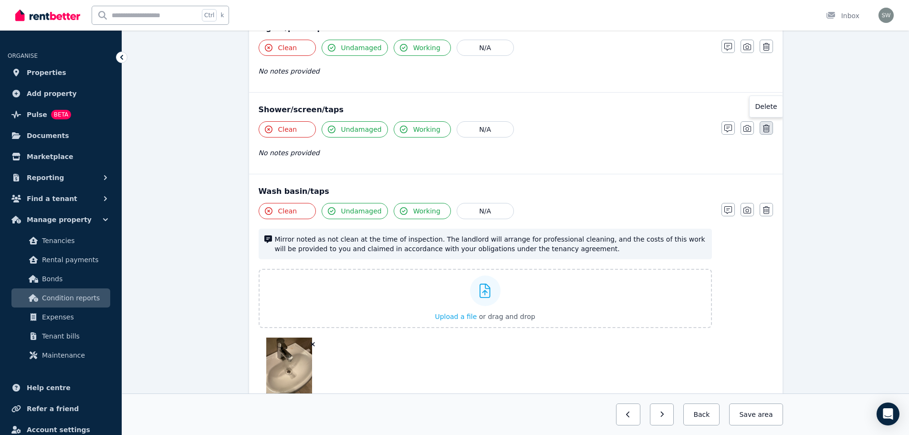
click at [773, 121] on button "button" at bounding box center [766, 127] width 13 height 13
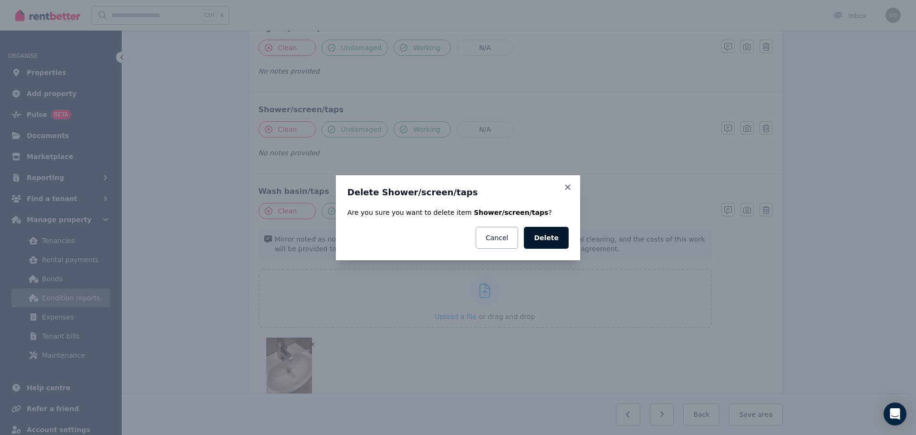
click at [555, 236] on button "Delete" at bounding box center [546, 238] width 45 height 22
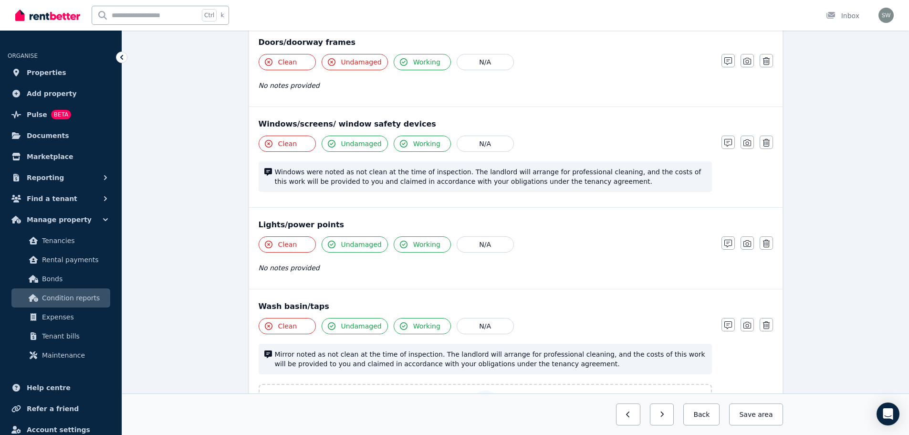
scroll to position [229, 0]
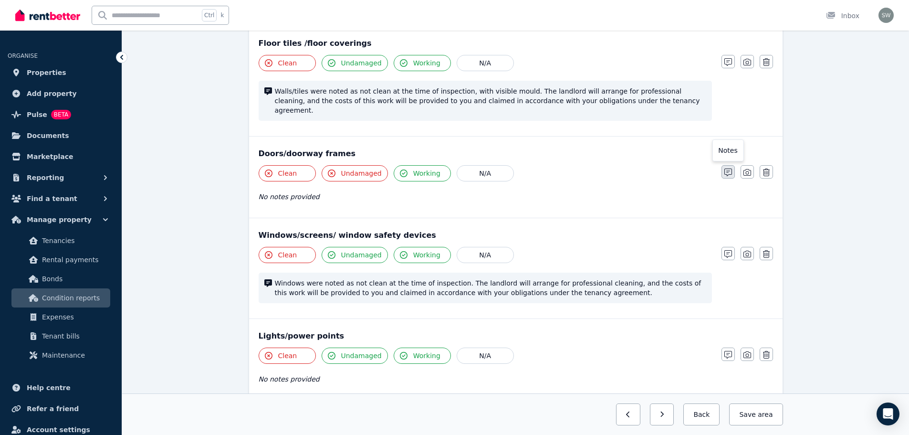
click at [729, 165] on button "button" at bounding box center [728, 171] width 13 height 13
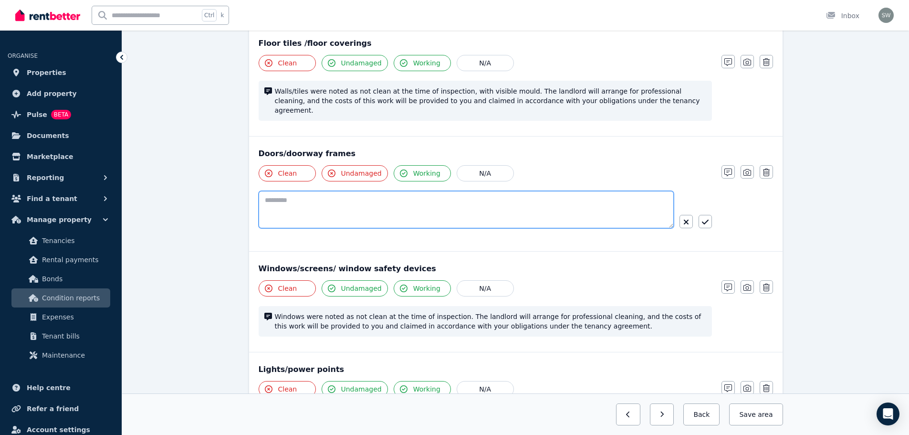
click at [459, 191] on textarea at bounding box center [466, 209] width 415 height 37
paste textarea "**********"
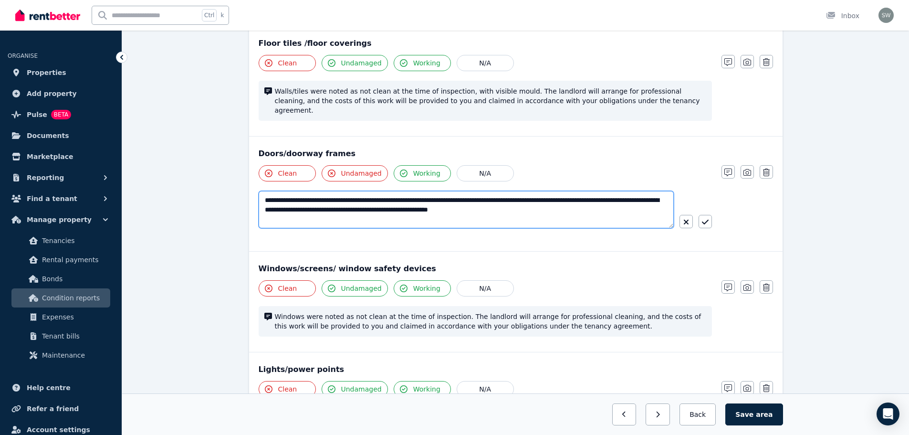
click at [285, 191] on textarea "**********" at bounding box center [466, 209] width 415 height 37
click at [410, 191] on textarea "**********" at bounding box center [466, 209] width 415 height 37
type textarea "**********"
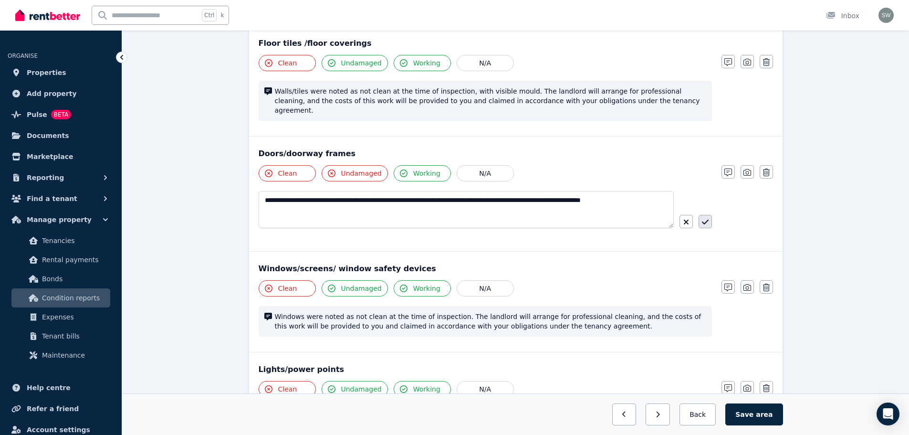
click at [708, 218] on icon "button" at bounding box center [705, 222] width 7 height 8
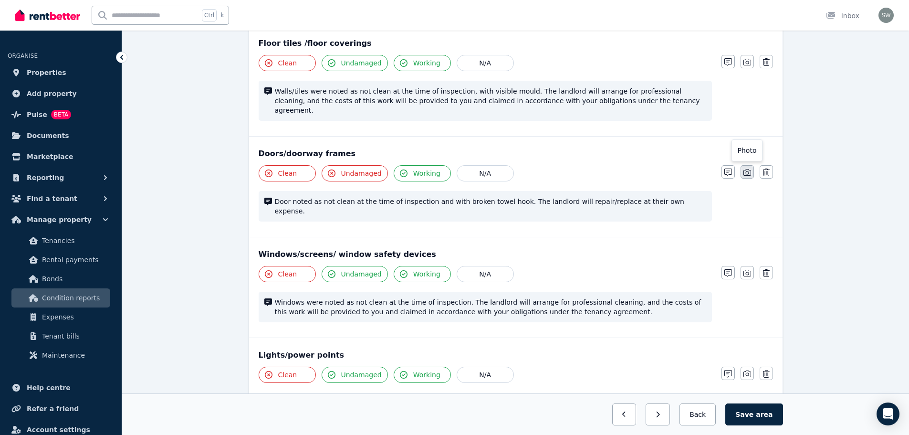
click at [746, 169] on icon "button" at bounding box center [748, 172] width 8 height 7
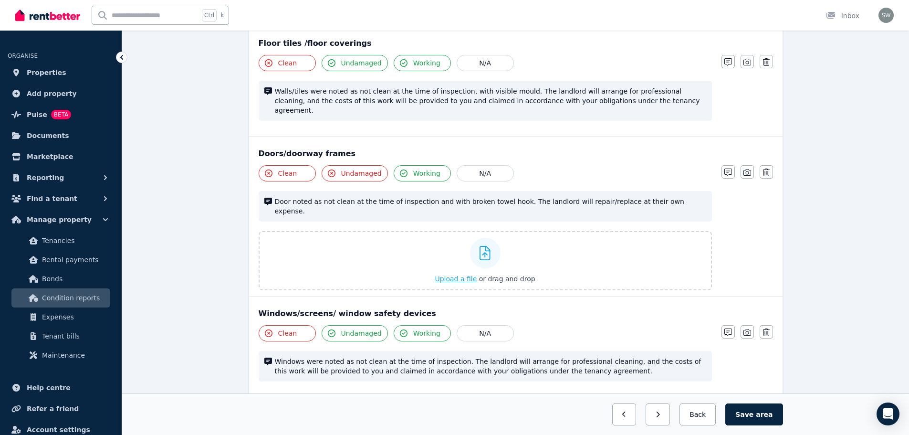
click at [466, 275] on span "Upload a file" at bounding box center [456, 279] width 42 height 8
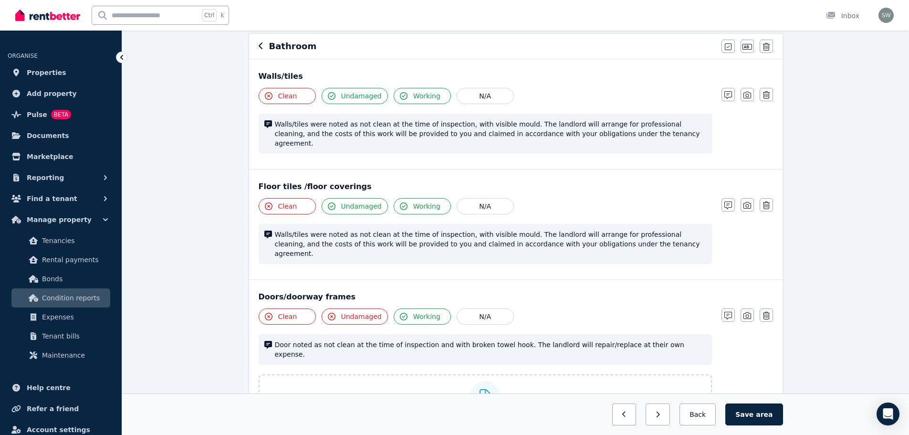
scroll to position [85, 0]
click at [745, 202] on icon "button" at bounding box center [748, 206] width 8 height 8
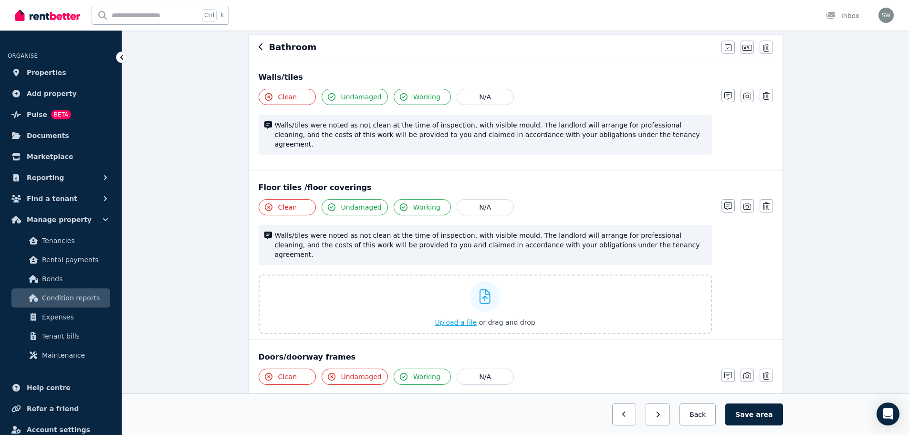
click at [462, 318] on span "Upload a file" at bounding box center [456, 322] width 42 height 8
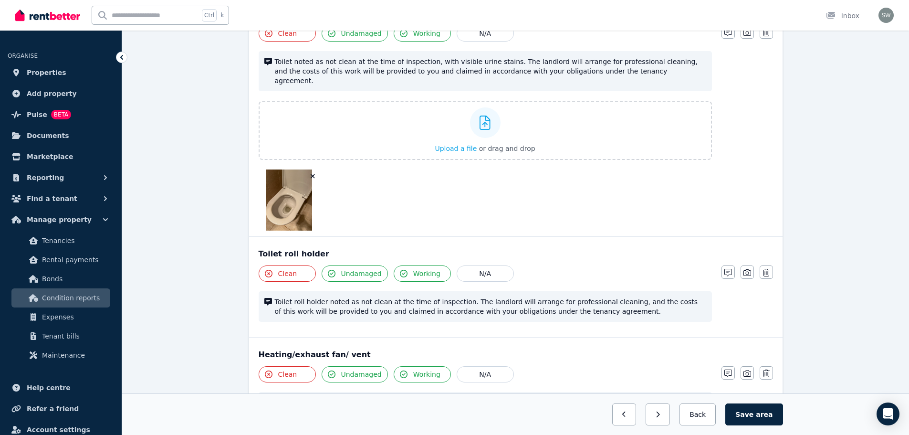
scroll to position [1533, 0]
click at [303, 169] on img at bounding box center [289, 199] width 46 height 61
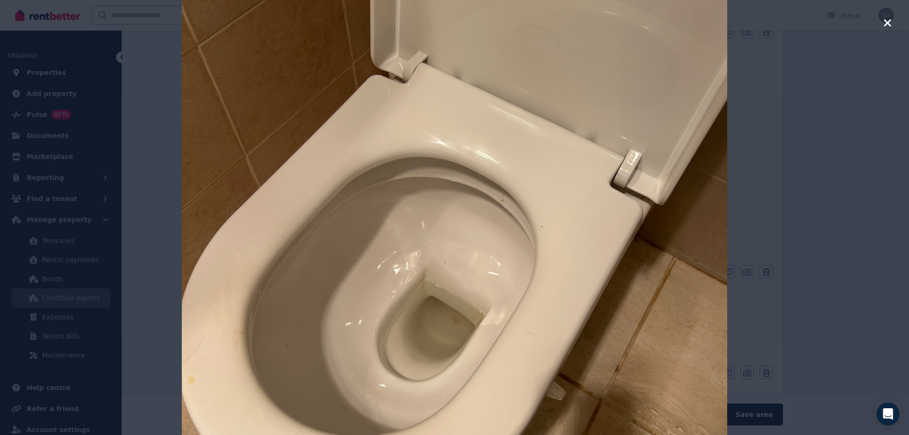
click at [477, 192] on img at bounding box center [454, 217] width 545 height 727
click at [886, 29] on button "button" at bounding box center [887, 23] width 9 height 13
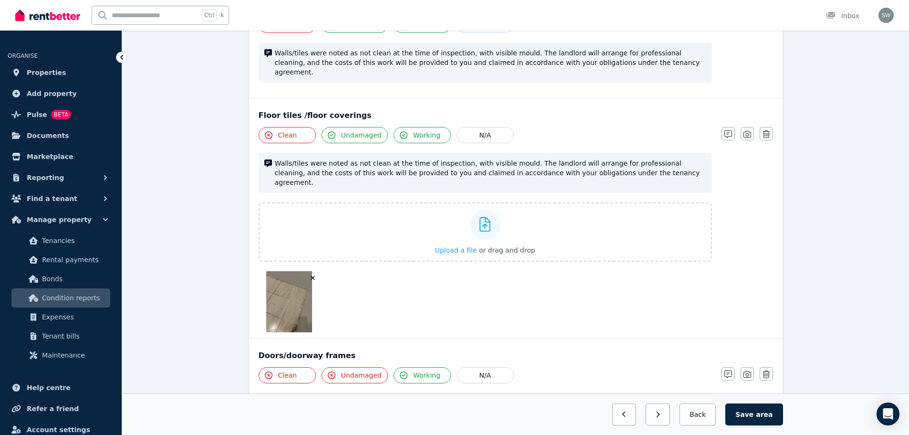
scroll to position [0, 0]
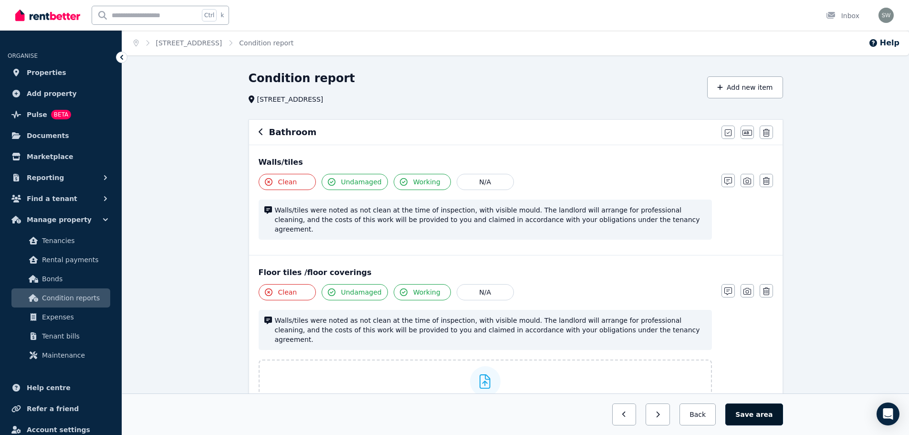
click at [759, 413] on button "Save area" at bounding box center [753, 414] width 57 height 22
click at [698, 408] on button "Back" at bounding box center [698, 414] width 44 height 22
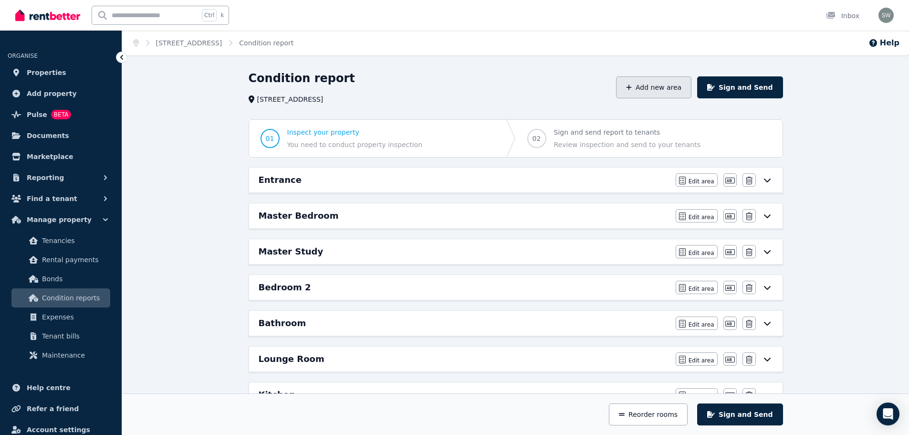
click at [681, 81] on button "Add new area" at bounding box center [653, 87] width 75 height 22
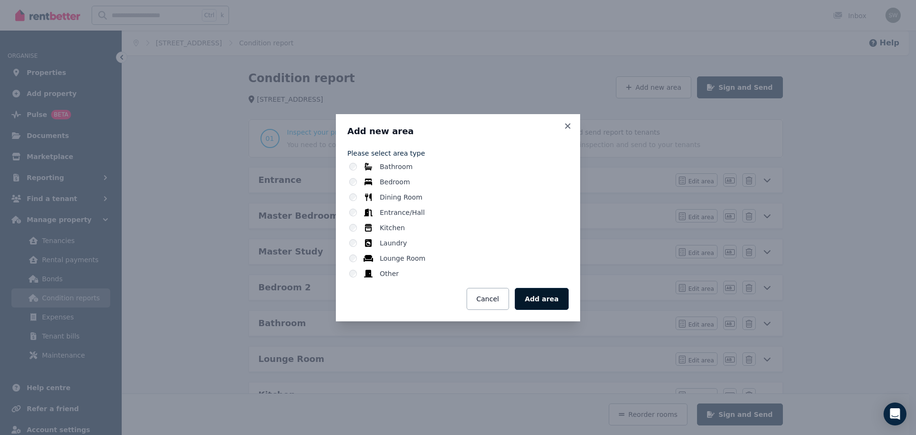
click at [544, 297] on button "Add area" at bounding box center [542, 299] width 54 height 22
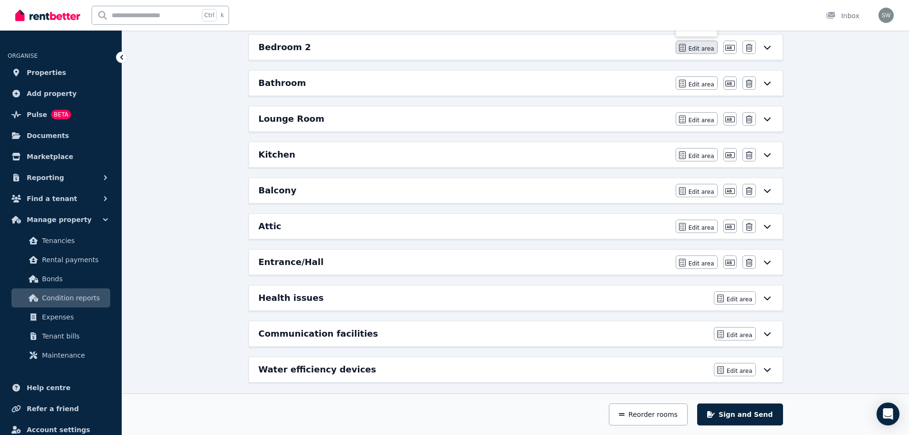
scroll to position [247, 0]
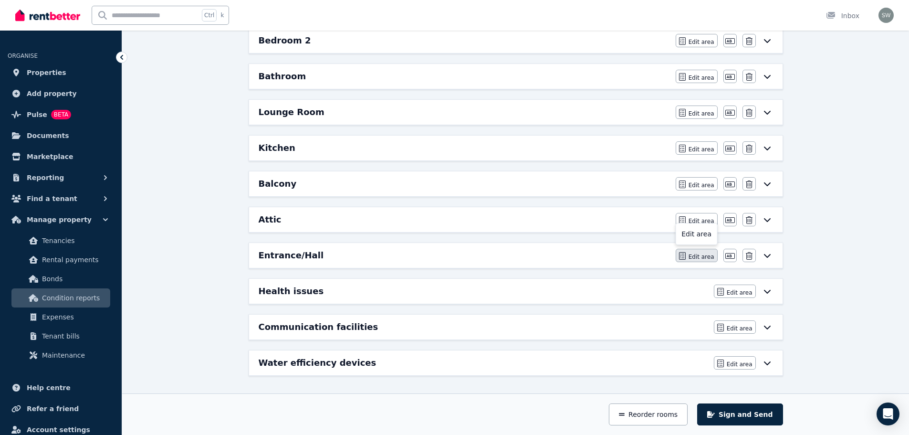
click at [713, 259] on span "Edit area" at bounding box center [702, 257] width 26 height 8
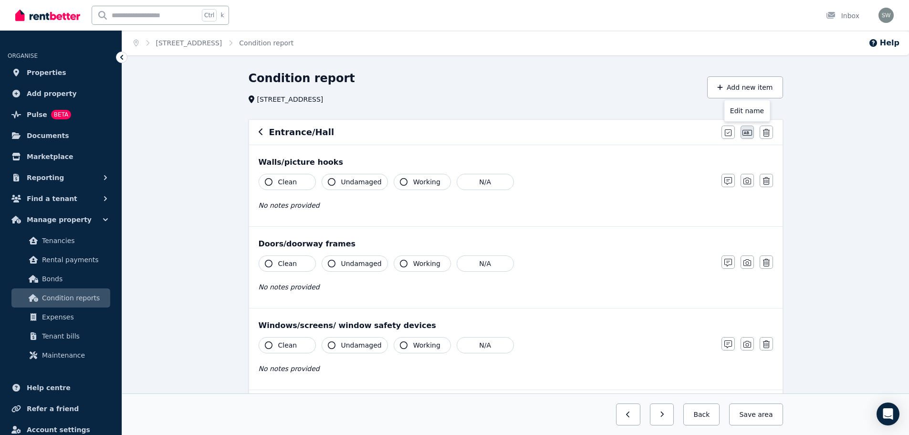
click at [749, 132] on icon "button" at bounding box center [748, 133] width 10 height 8
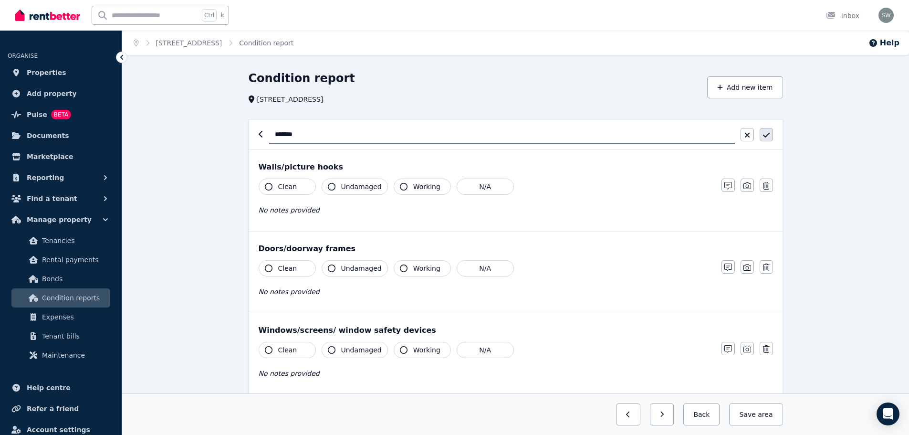
type input "*******"
click at [761, 141] on button "button" at bounding box center [766, 134] width 13 height 13
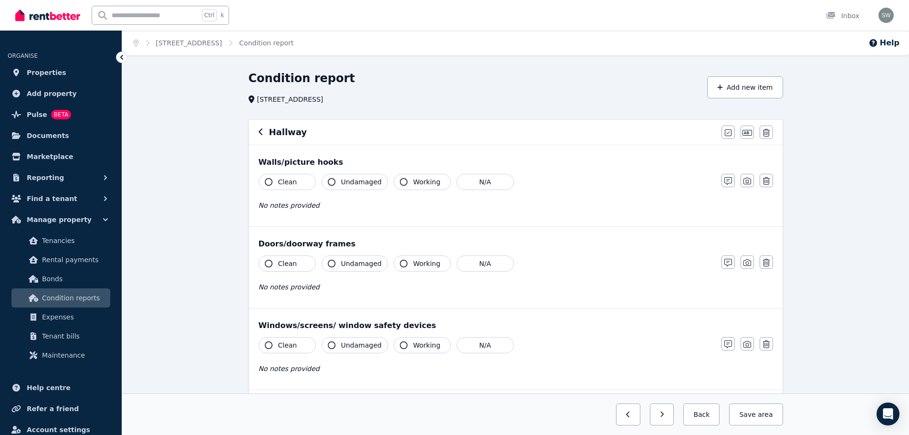
click at [400, 178] on icon "button" at bounding box center [404, 182] width 8 height 8
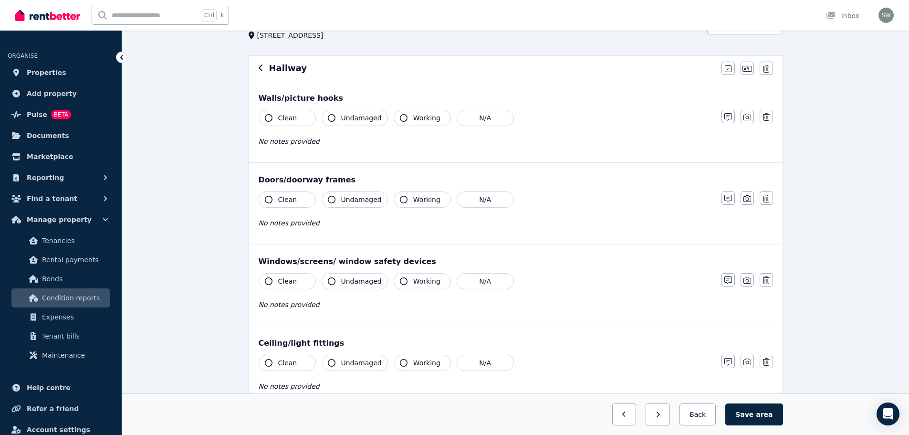
scroll to position [64, 0]
click at [770, 115] on button "button" at bounding box center [766, 115] width 13 height 13
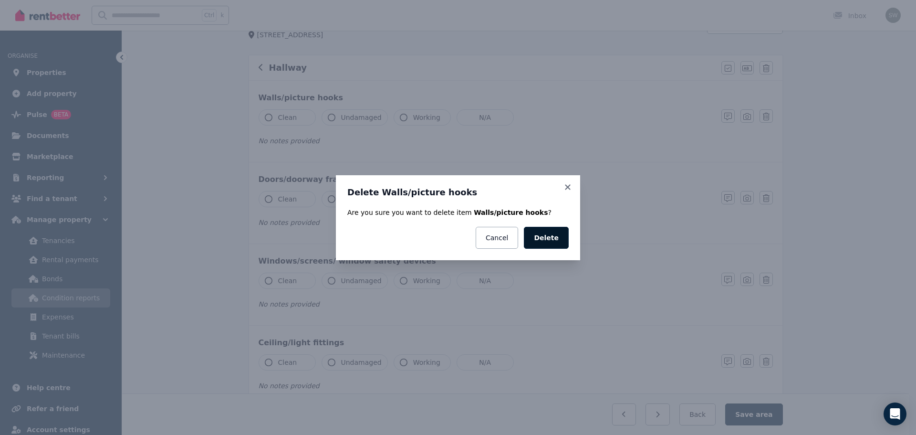
click at [544, 238] on button "Delete" at bounding box center [546, 238] width 45 height 22
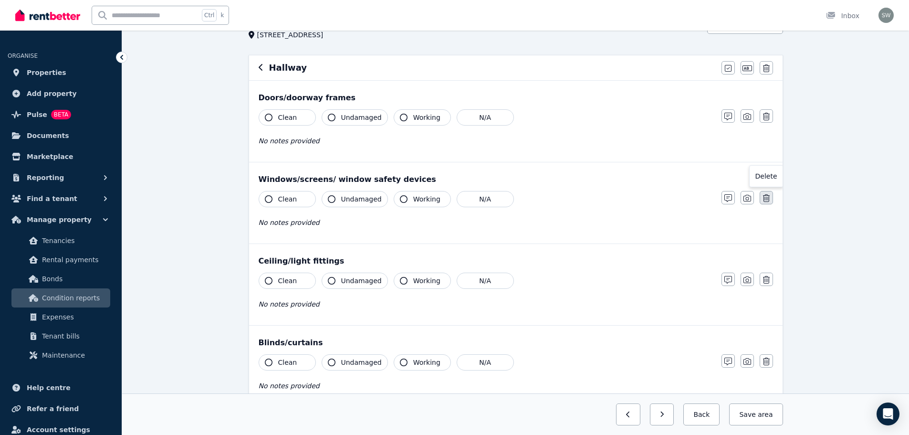
click at [771, 199] on button "button" at bounding box center [766, 197] width 13 height 13
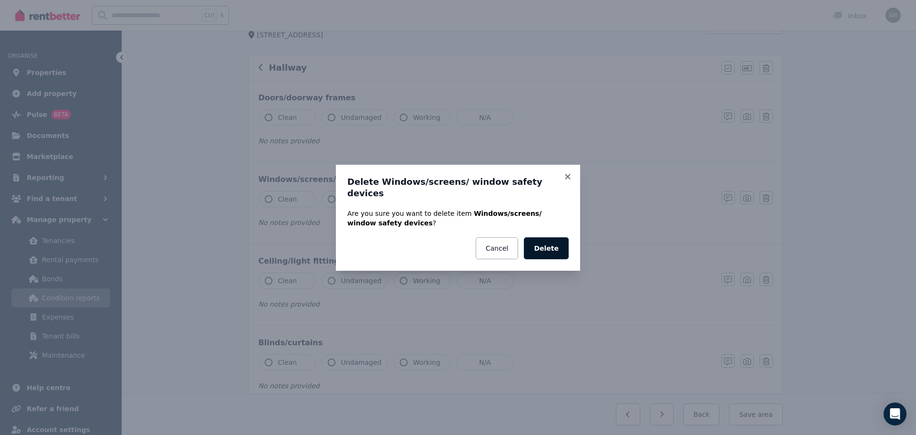
click at [554, 240] on button "Delete" at bounding box center [546, 248] width 45 height 22
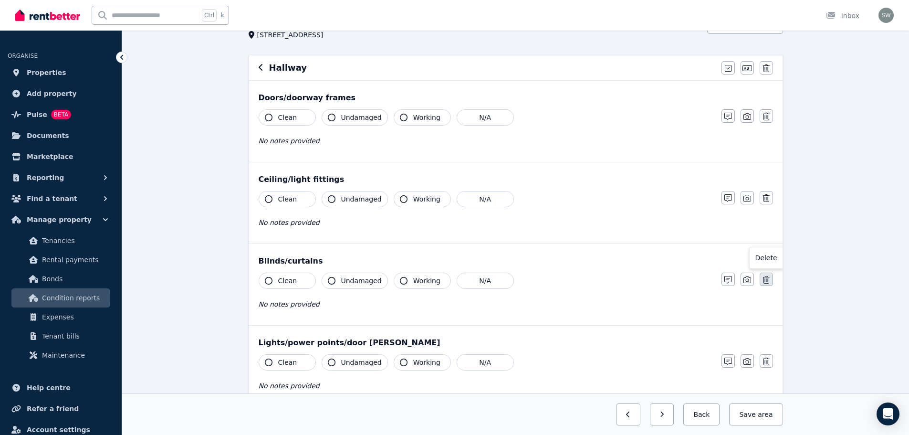
click at [769, 274] on button "button" at bounding box center [766, 279] width 13 height 13
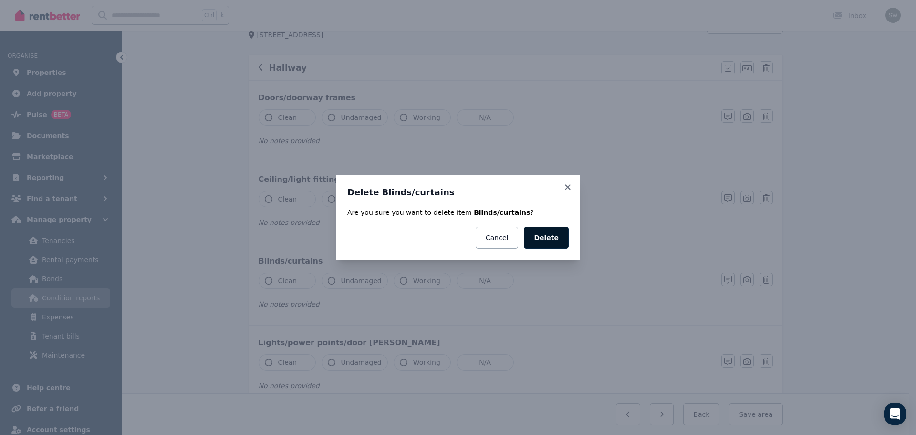
click at [550, 231] on button "Delete" at bounding box center [546, 238] width 45 height 22
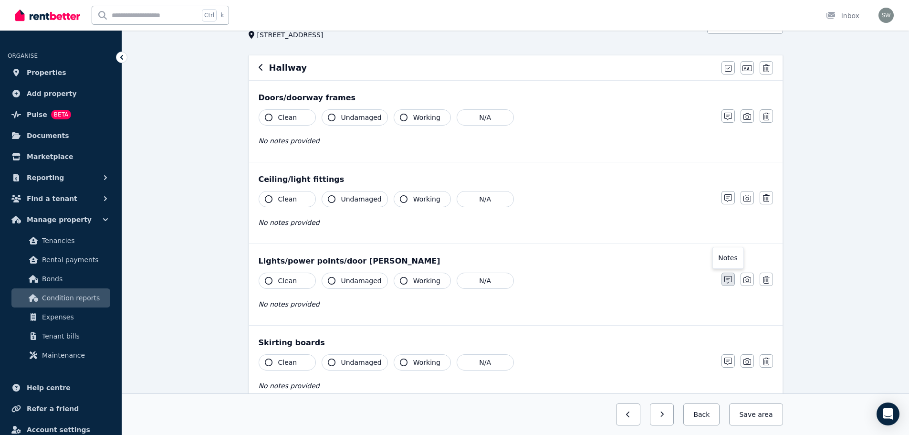
click at [729, 282] on icon "button" at bounding box center [728, 280] width 8 height 8
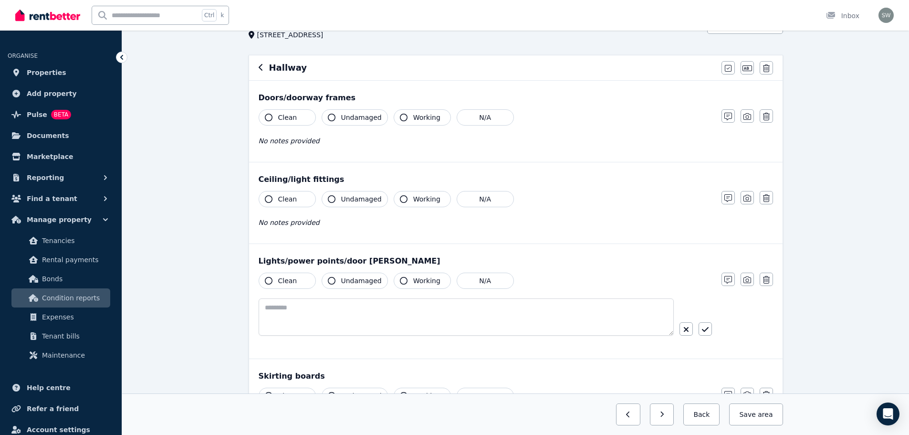
click at [343, 261] on div "Lights/power points/door [PERSON_NAME]" at bounding box center [516, 260] width 514 height 11
click at [685, 336] on button "button" at bounding box center [686, 328] width 13 height 13
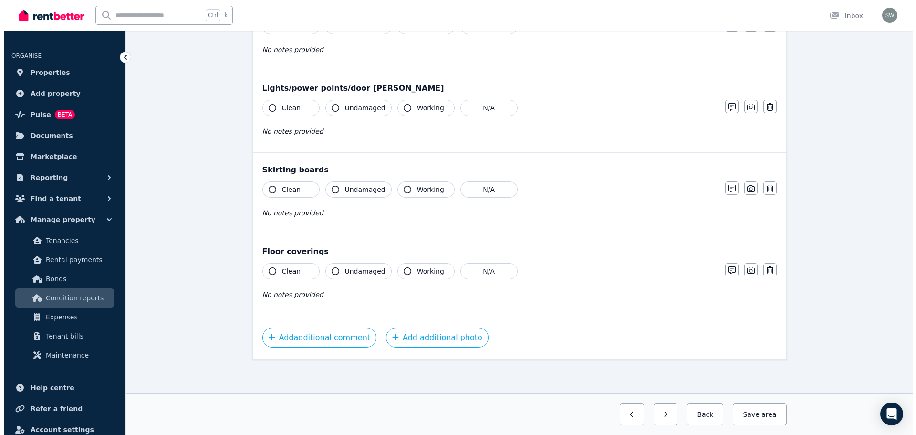
scroll to position [238, 0]
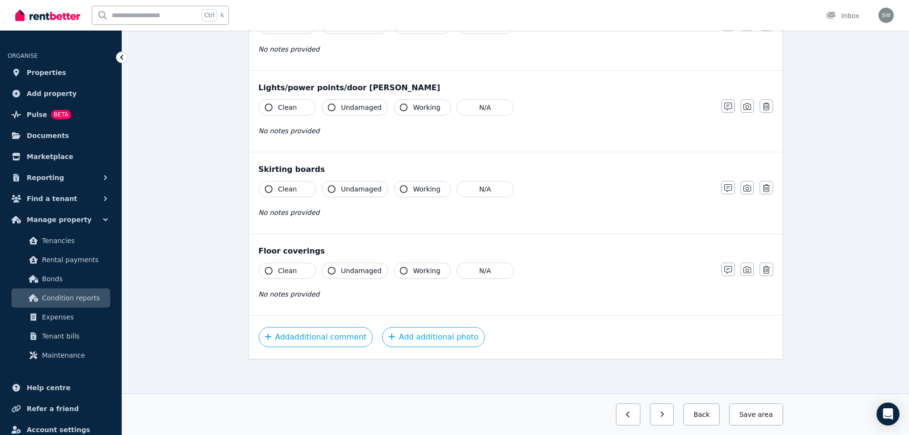
click at [267, 273] on icon "button" at bounding box center [269, 271] width 8 height 8
click at [333, 273] on icon "button" at bounding box center [332, 271] width 8 height 8
click at [400, 272] on icon "button" at bounding box center [404, 271] width 8 height 8
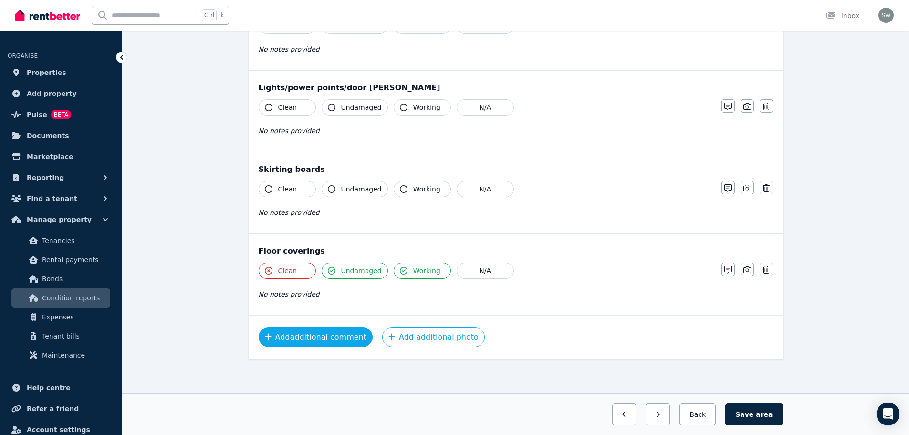
click at [330, 336] on button "Add additional comment" at bounding box center [316, 337] width 115 height 20
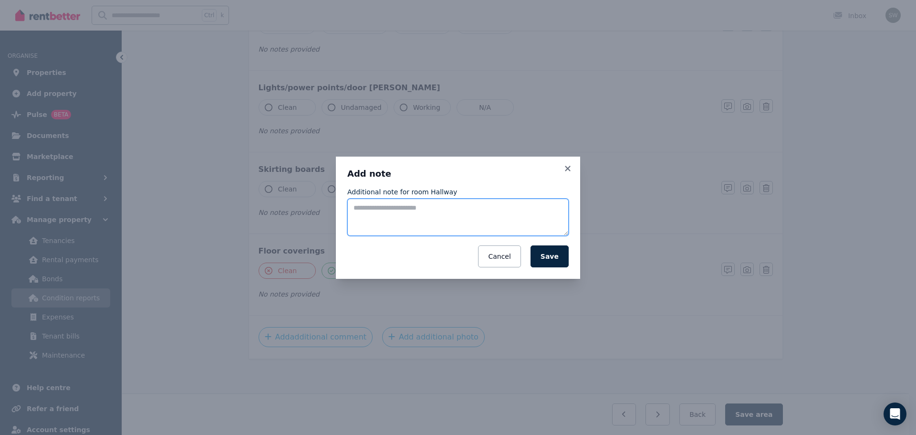
click at [402, 222] on textarea "Additional note for room Hallway" at bounding box center [457, 217] width 221 height 37
paste textarea "**********"
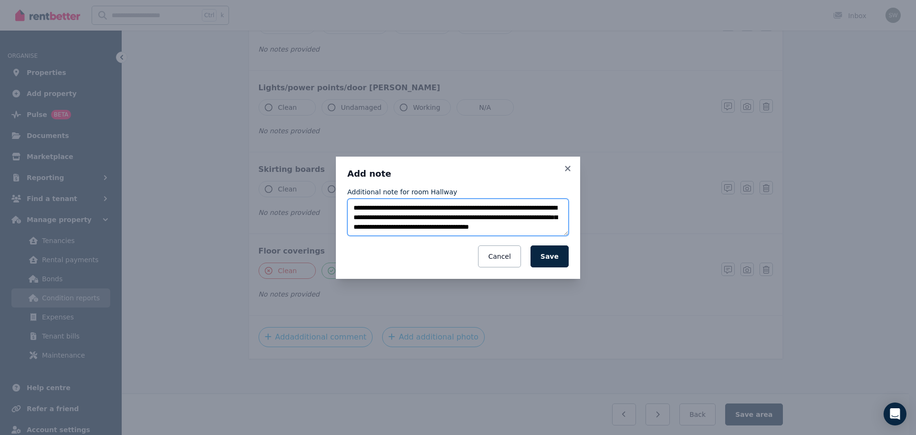
scroll to position [6, 0]
click at [353, 210] on textarea "**********" at bounding box center [457, 217] width 221 height 37
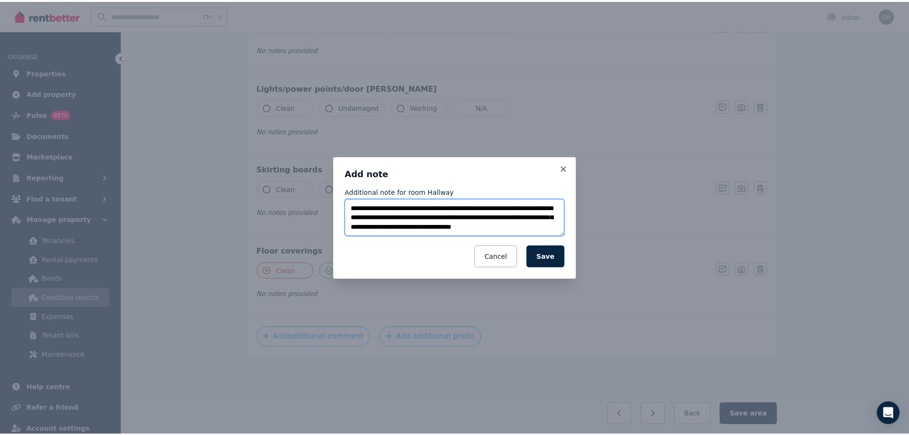
scroll to position [10, 0]
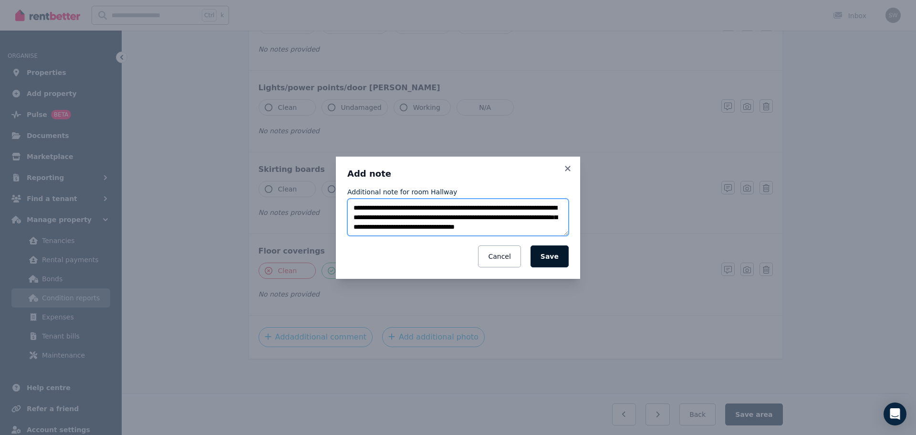
type textarea "**********"
click at [556, 253] on button "Save" at bounding box center [550, 256] width 38 height 22
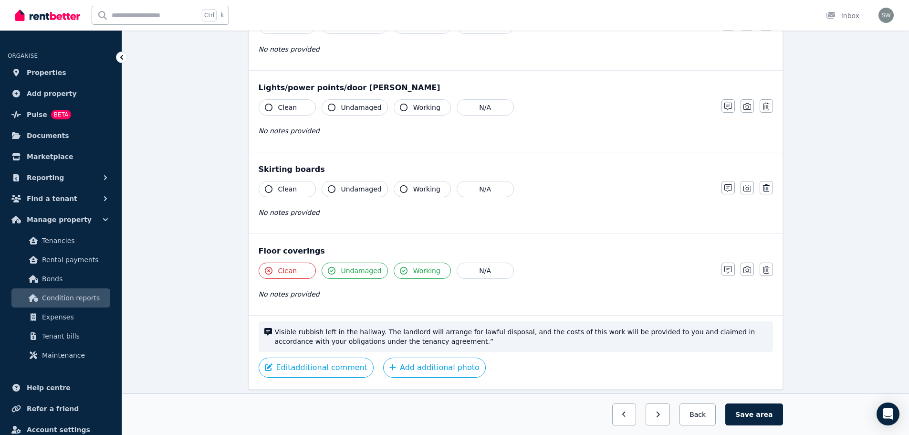
click at [277, 190] on button "Clean" at bounding box center [287, 189] width 57 height 16
click at [338, 185] on button "Undamaged" at bounding box center [355, 189] width 66 height 16
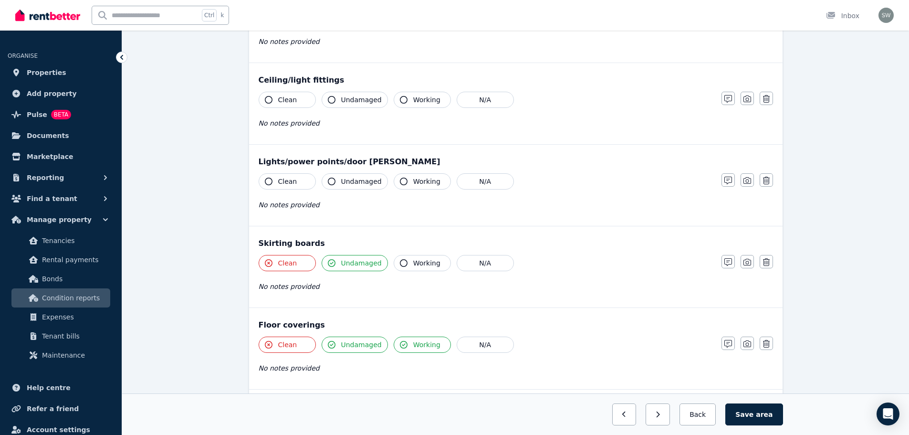
scroll to position [162, 0]
click at [282, 182] on span "Clean" at bounding box center [287, 183] width 19 height 10
click at [342, 185] on span "Undamaged" at bounding box center [361, 183] width 41 height 10
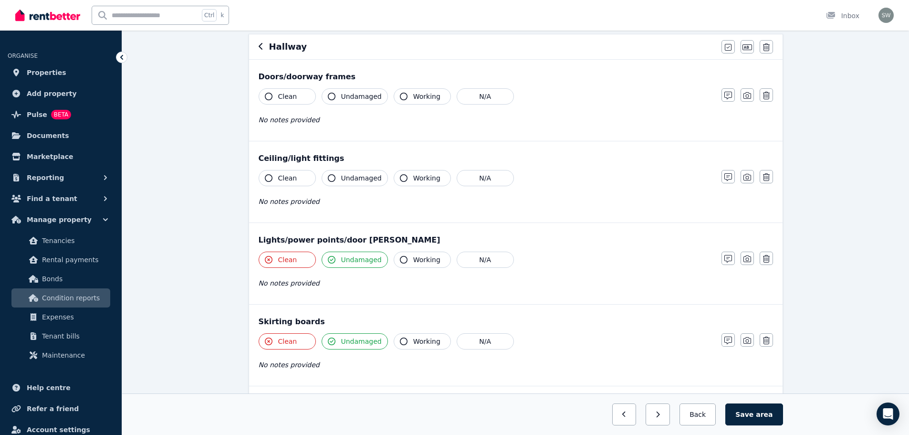
scroll to position [85, 0]
click at [296, 180] on button "Clean" at bounding box center [287, 178] width 57 height 16
click at [336, 179] on button "Undamaged" at bounding box center [355, 178] width 66 height 16
click at [404, 172] on button "Working" at bounding box center [422, 178] width 57 height 16
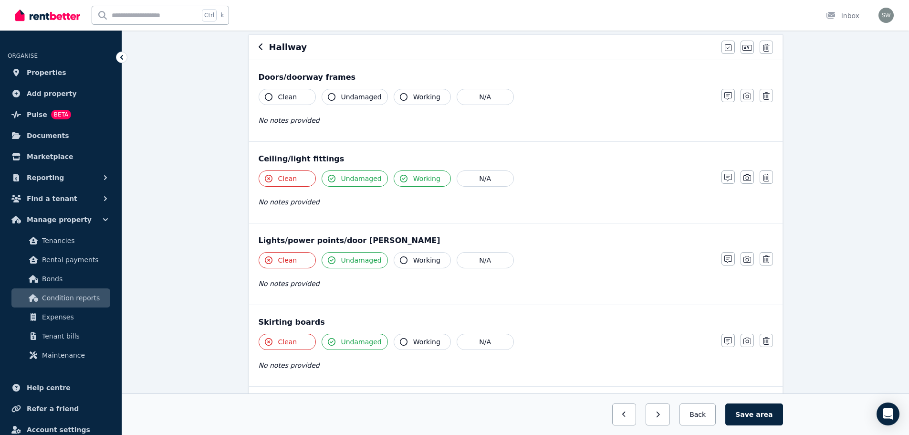
click at [403, 262] on button "Working" at bounding box center [422, 260] width 57 height 16
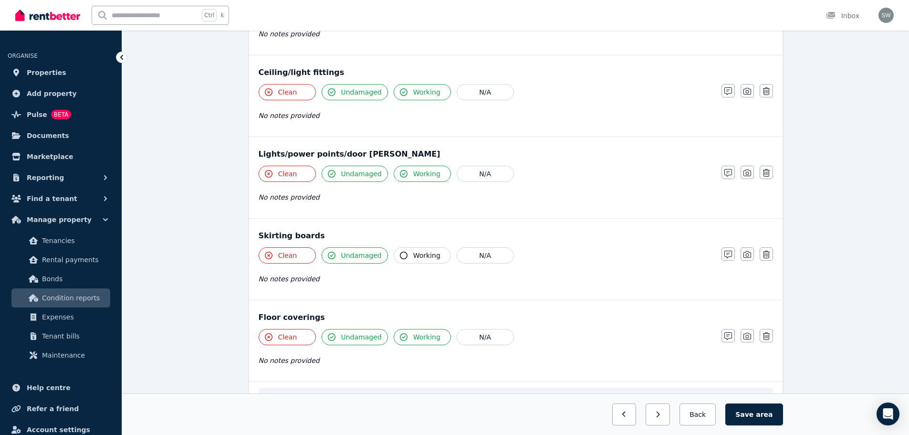
scroll to position [173, 0]
click at [404, 257] on button "Working" at bounding box center [422, 254] width 57 height 16
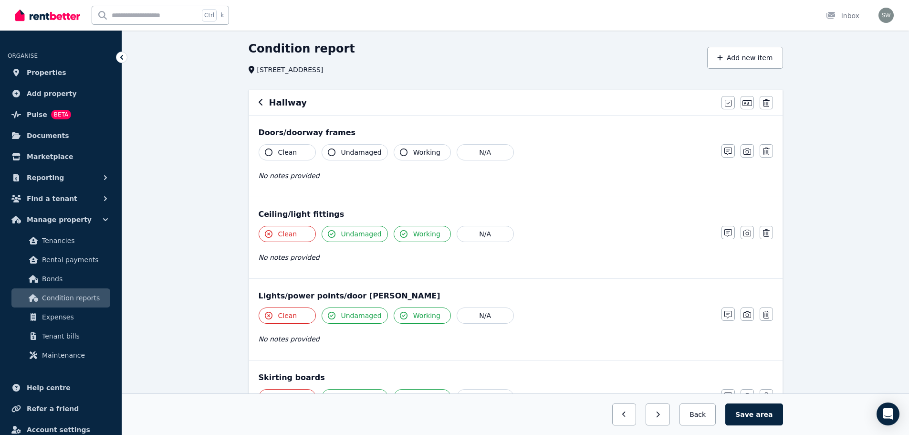
scroll to position [29, 0]
click at [332, 152] on icon "button" at bounding box center [332, 153] width 8 height 8
click at [265, 152] on icon "button" at bounding box center [269, 153] width 8 height 8
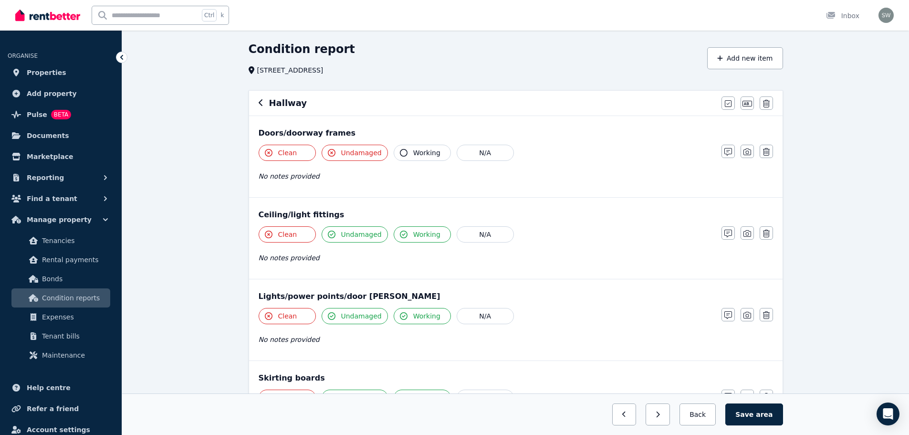
click at [400, 152] on icon "button" at bounding box center [404, 153] width 8 height 8
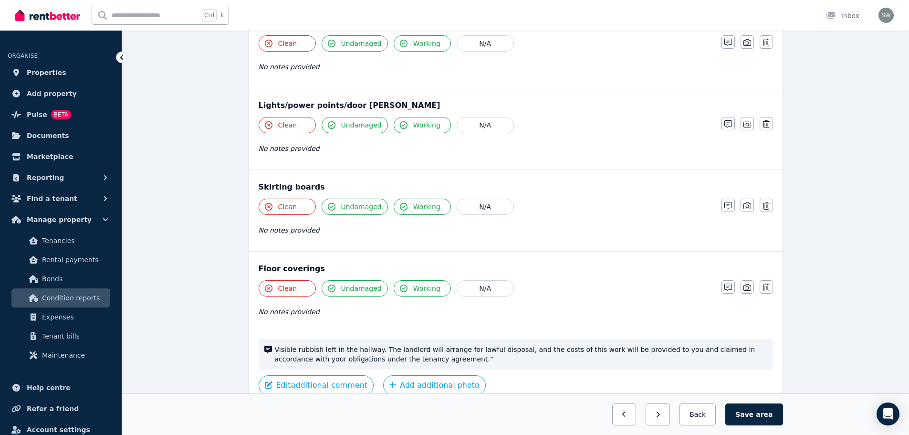
scroll to position [220, 0]
click at [755, 412] on button "Save area" at bounding box center [753, 414] width 57 height 22
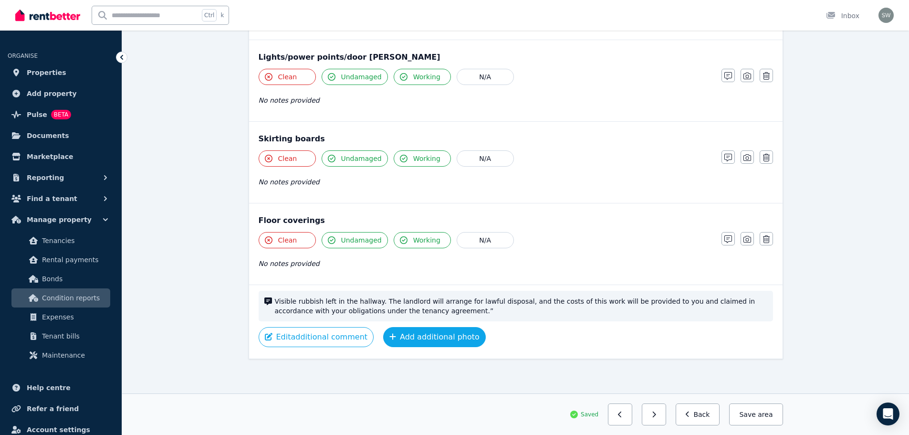
click at [441, 334] on button "Add additional photo" at bounding box center [434, 337] width 103 height 20
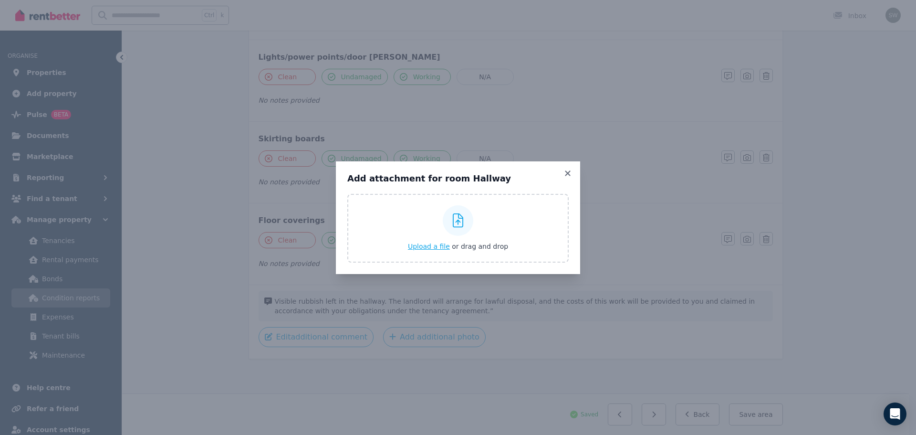
click at [436, 251] on button "Upload a file or drag and drop" at bounding box center [458, 246] width 100 height 10
click at [566, 169] on icon at bounding box center [568, 173] width 10 height 9
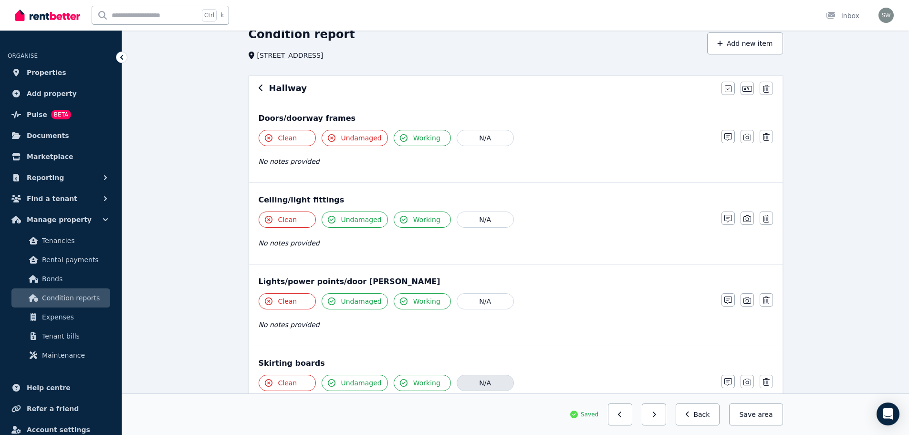
scroll to position [43, 0]
click at [753, 421] on button "Save area" at bounding box center [755, 414] width 53 height 22
click at [706, 418] on button "Back" at bounding box center [698, 414] width 44 height 22
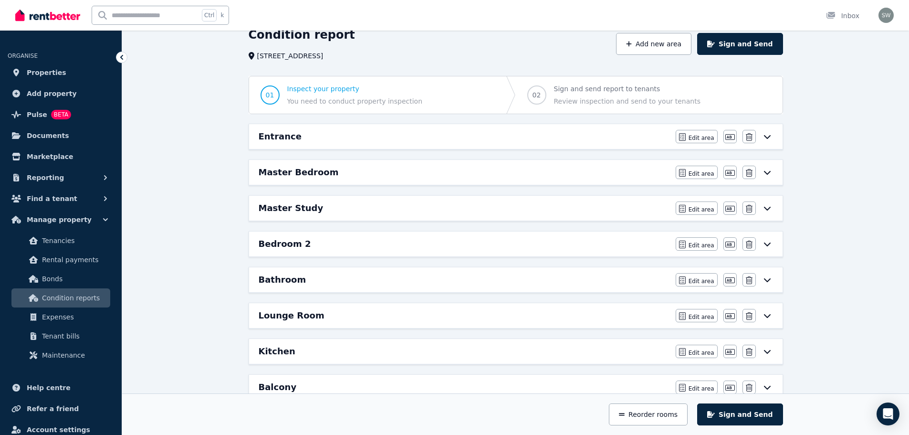
click at [581, 170] on div "Master Bedroom" at bounding box center [464, 172] width 411 height 13
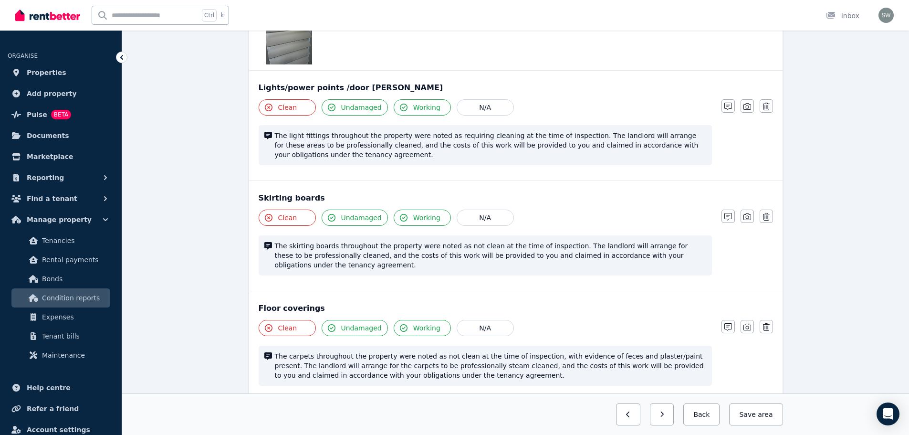
scroll to position [921, 0]
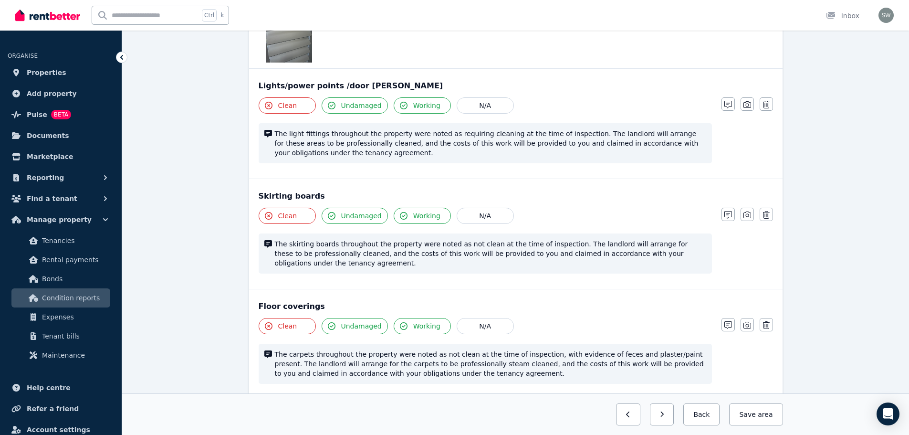
drag, startPoint x: 327, startPoint y: 136, endPoint x: 274, endPoint y: 114, distance: 56.9
click at [275, 129] on span "The light fittings throughout the property were noted as requiring cleaning at …" at bounding box center [490, 143] width 431 height 29
copy span "The light fittings throughout the property were noted as requiring cleaning at …"
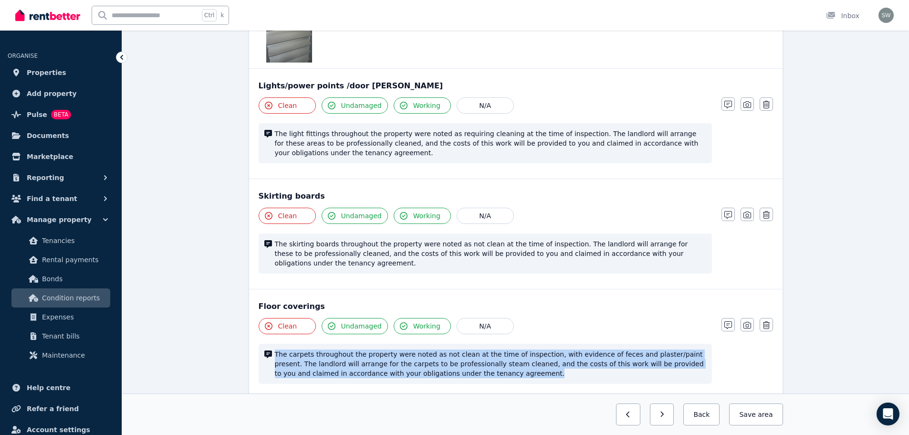
drag, startPoint x: 466, startPoint y: 352, endPoint x: 273, endPoint y: 331, distance: 194.0
click at [273, 344] on div "The carpets throughout the property were noted as not clean at the time of insp…" at bounding box center [485, 364] width 453 height 40
copy span "The carpets throughout the property were noted as not clean at the time of insp…"
click at [711, 413] on button "Back" at bounding box center [701, 414] width 36 height 22
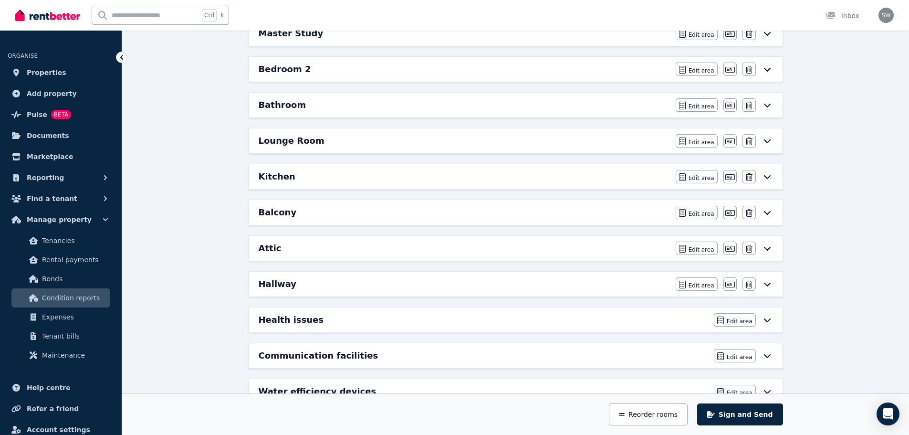
scroll to position [219, 0]
click at [460, 284] on div "Hallway" at bounding box center [464, 283] width 411 height 13
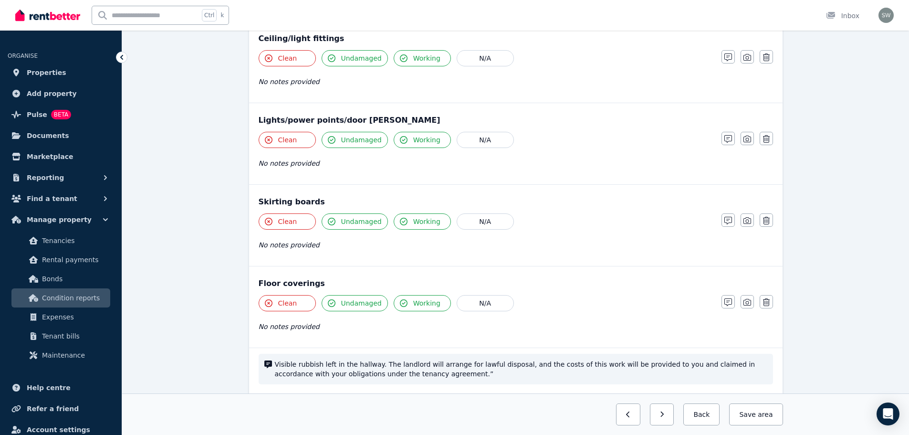
scroll to position [208, 0]
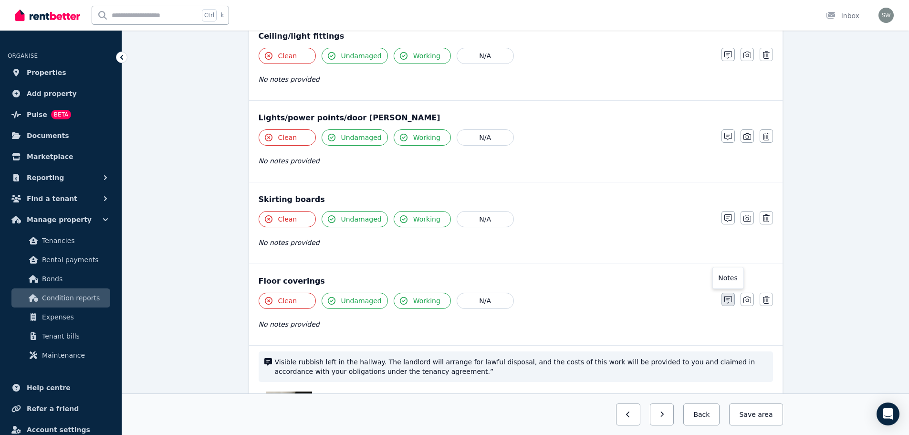
click at [728, 305] on button "button" at bounding box center [728, 299] width 13 height 13
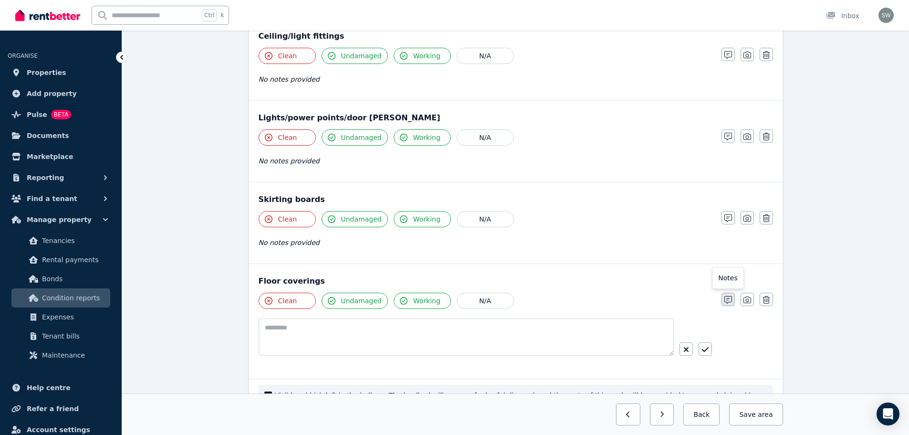
scroll to position [241, 0]
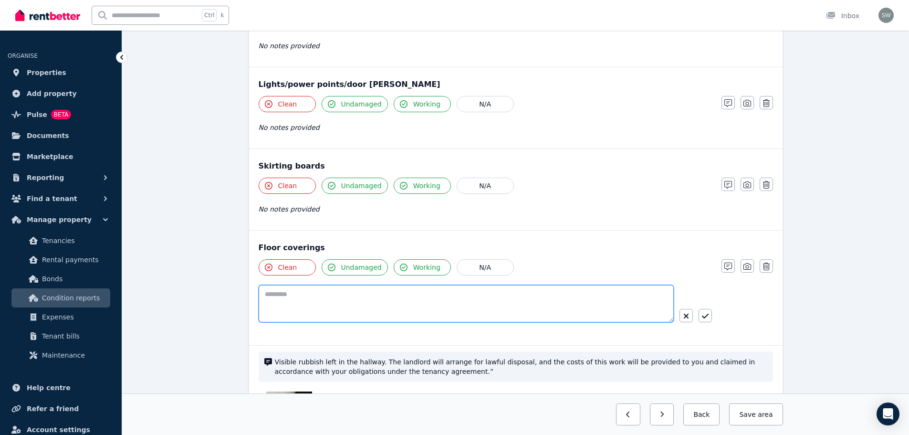
click at [492, 301] on textarea at bounding box center [466, 303] width 415 height 37
paste textarea "**********"
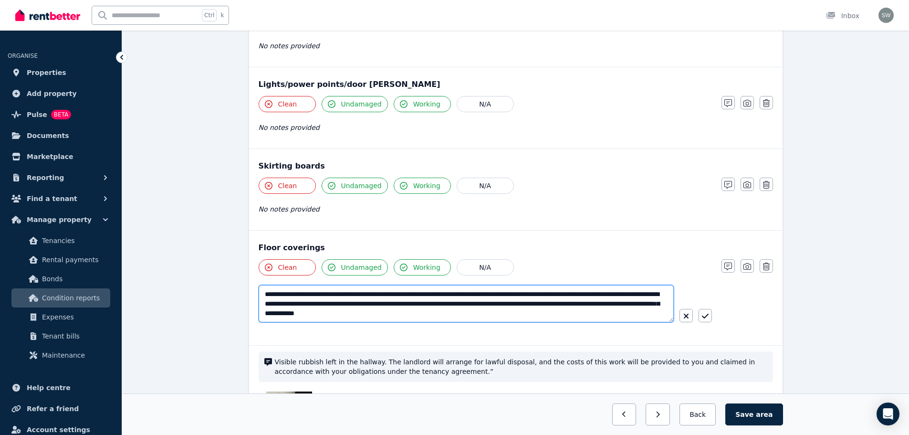
click at [524, 295] on textarea "**********" at bounding box center [466, 303] width 415 height 37
type textarea "**********"
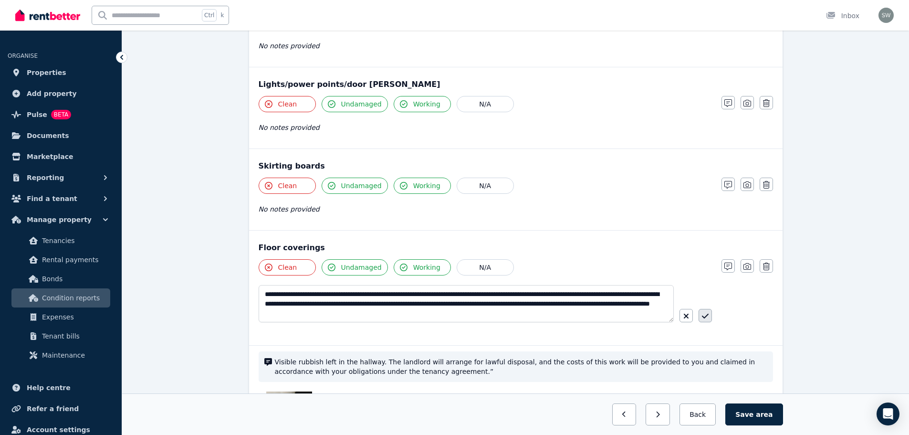
click at [705, 314] on icon "button" at bounding box center [705, 316] width 7 height 8
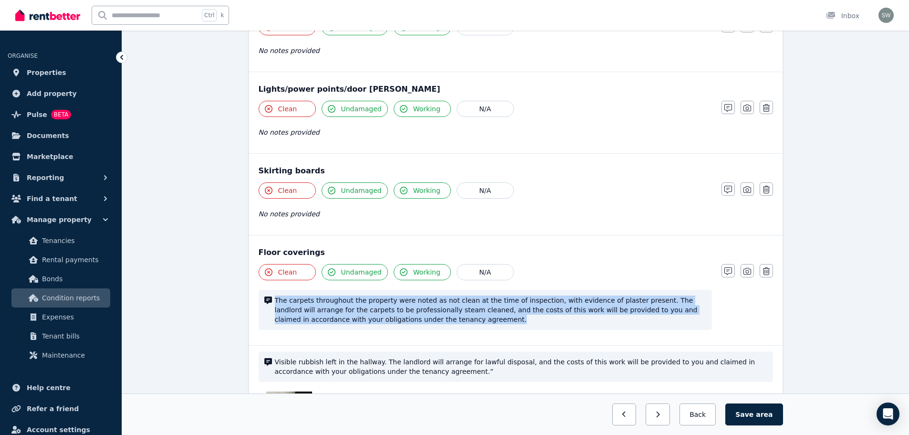
drag, startPoint x: 418, startPoint y: 323, endPoint x: 275, endPoint y: 301, distance: 144.8
click at [275, 301] on span "The carpets throughout the property were noted as not clean at the time of insp…" at bounding box center [490, 309] width 431 height 29
click at [727, 192] on icon "button" at bounding box center [728, 190] width 8 height 8
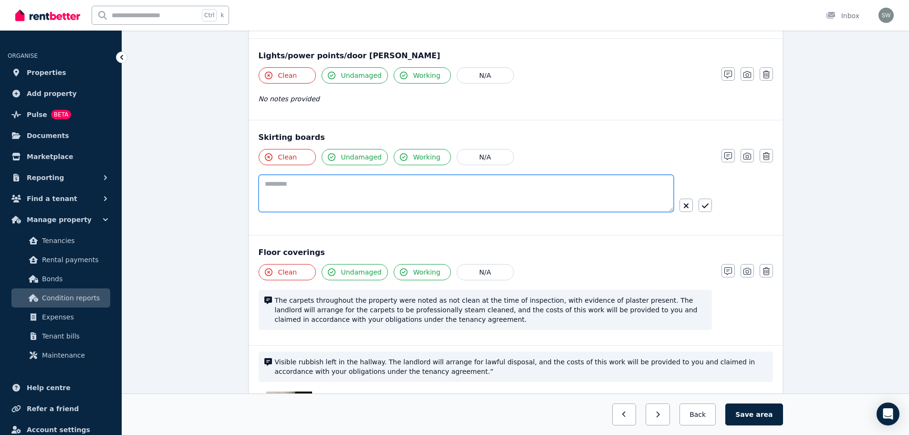
click at [529, 198] on textarea at bounding box center [466, 193] width 415 height 37
paste textarea "**********"
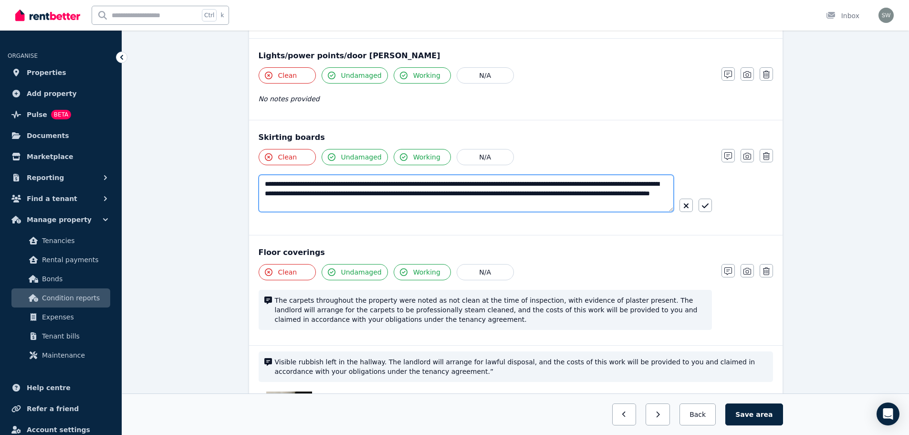
click at [297, 185] on textarea "**********" at bounding box center [466, 193] width 415 height 37
type textarea "**********"
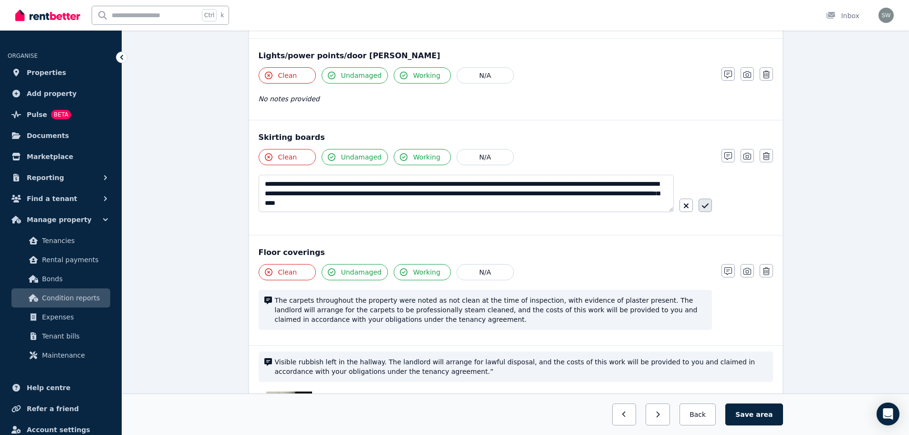
click at [704, 202] on icon "button" at bounding box center [705, 206] width 7 height 8
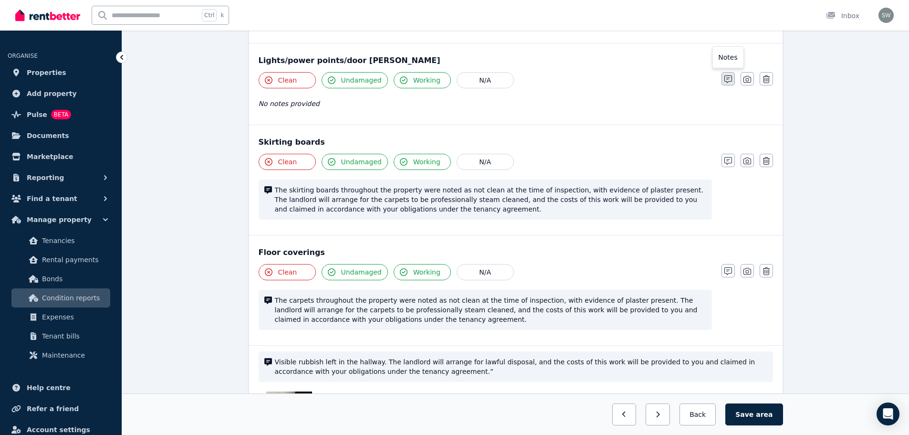
click at [730, 80] on icon "button" at bounding box center [728, 79] width 8 height 8
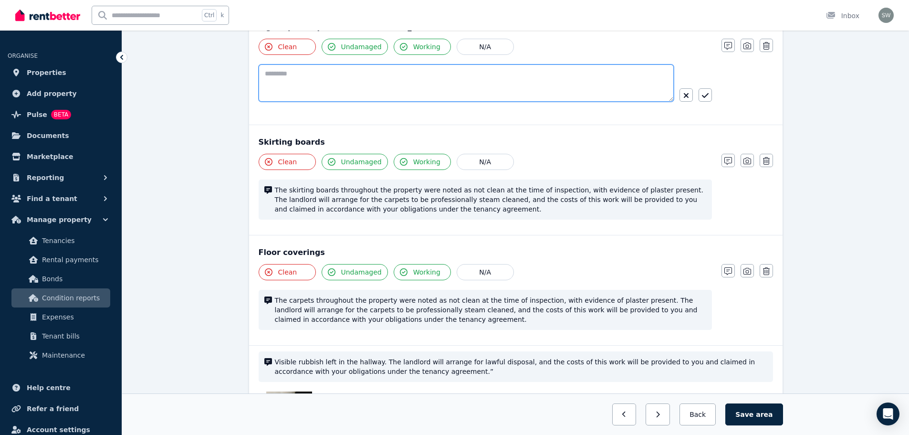
click at [588, 76] on textarea at bounding box center [466, 82] width 415 height 37
paste textarea "**********"
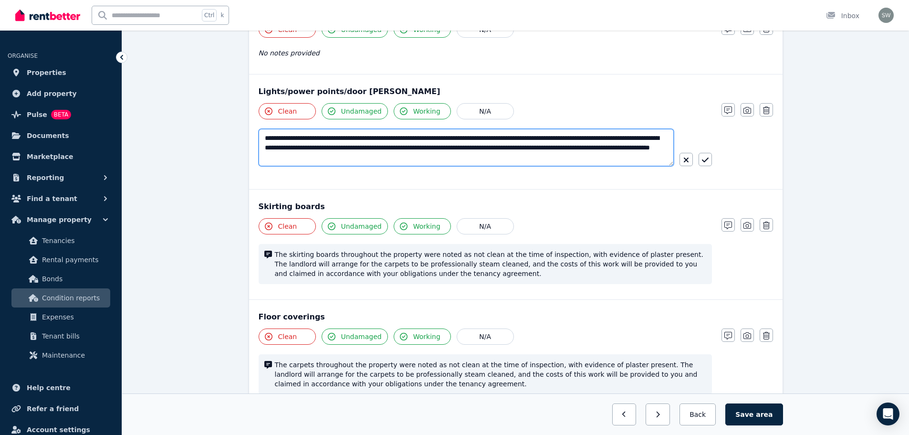
scroll to position [233, 0]
click at [279, 140] on textarea "**********" at bounding box center [466, 148] width 415 height 37
click at [563, 138] on textarea "**********" at bounding box center [466, 148] width 415 height 37
type textarea "**********"
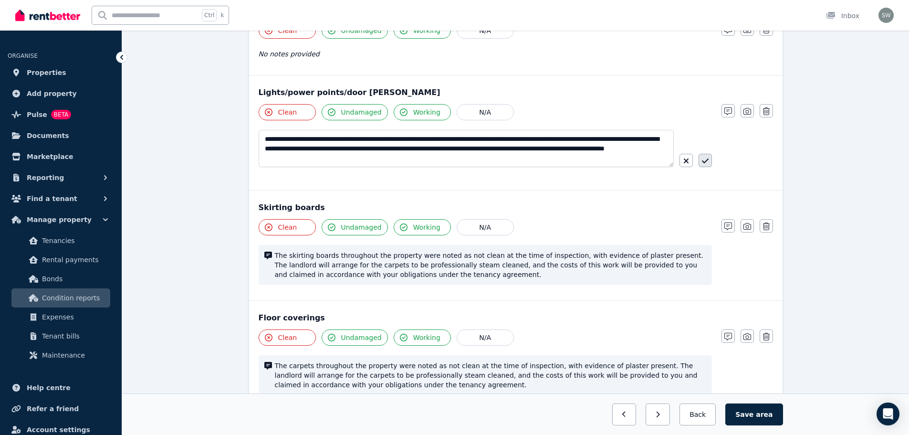
click at [707, 163] on icon "button" at bounding box center [705, 161] width 7 height 8
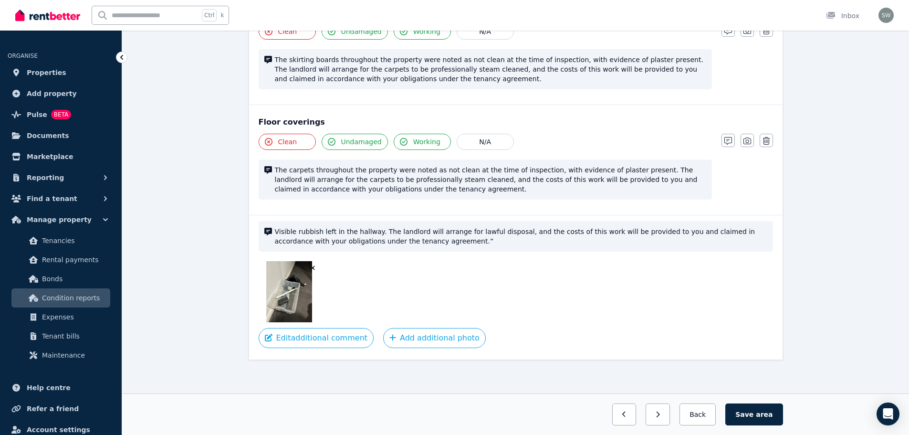
scroll to position [425, 0]
click at [758, 418] on button "Save area" at bounding box center [753, 414] width 57 height 22
click at [702, 417] on button "Back" at bounding box center [698, 414] width 44 height 22
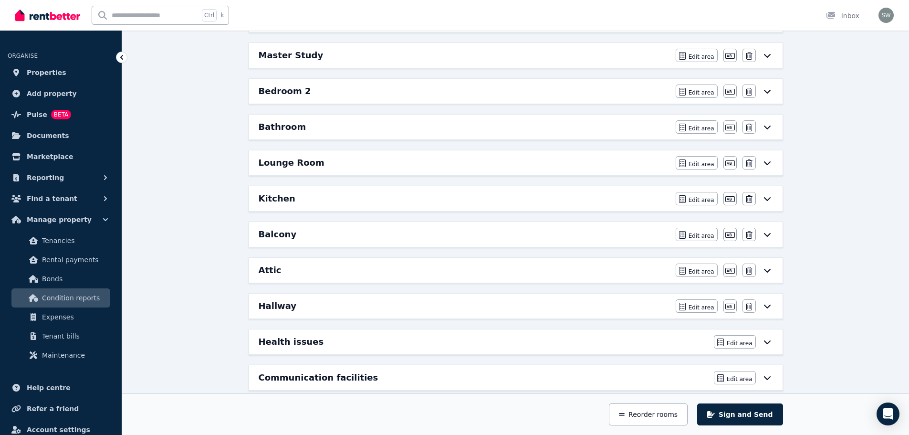
scroll to position [198, 0]
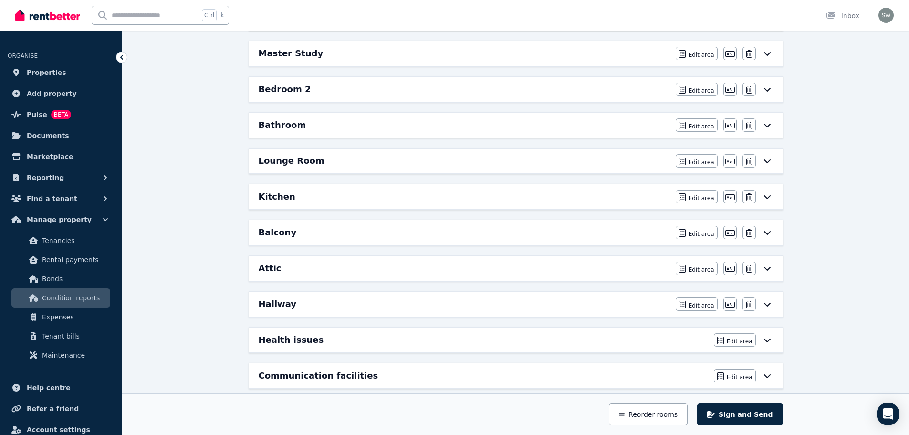
click at [555, 197] on div "Kitchen" at bounding box center [464, 196] width 411 height 13
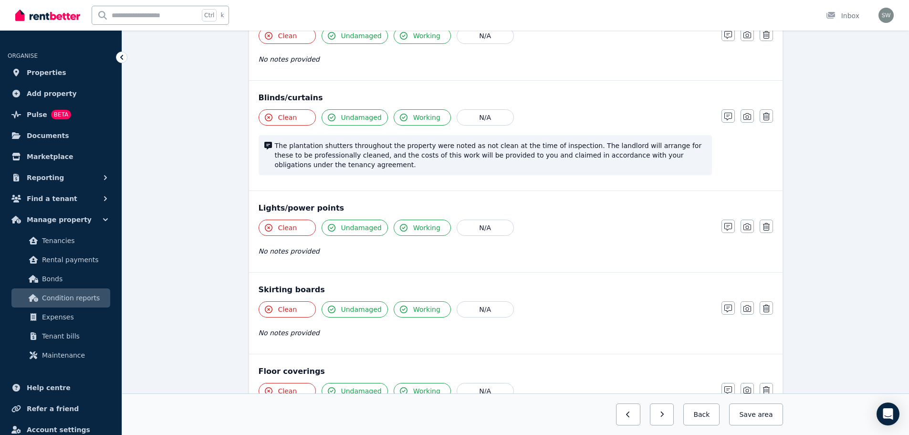
scroll to position [339, 0]
click at [730, 309] on icon "button" at bounding box center [728, 307] width 8 height 8
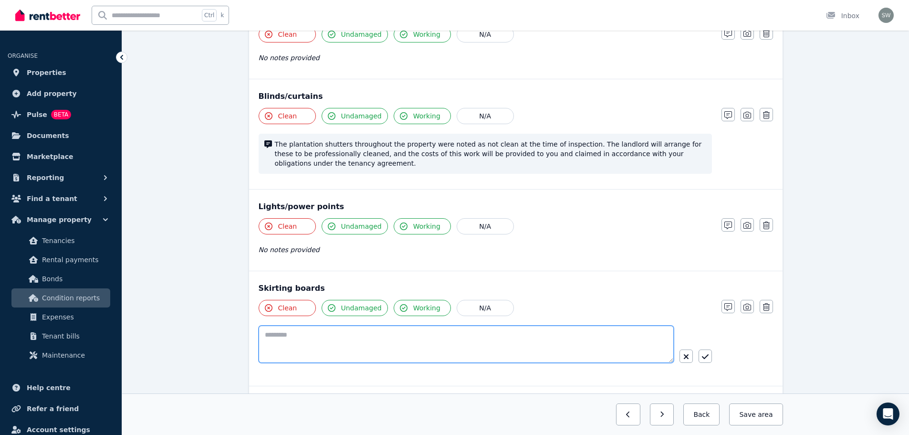
click at [475, 346] on textarea at bounding box center [466, 343] width 415 height 37
paste textarea "**********"
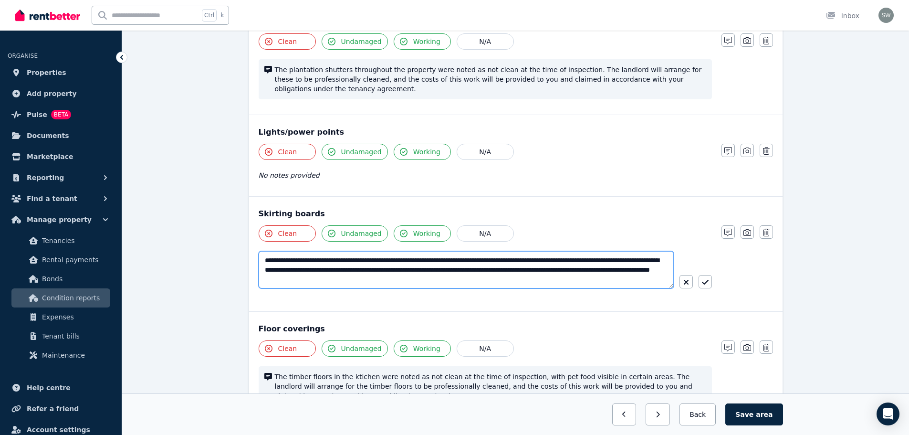
scroll to position [414, 0]
click at [298, 257] on textarea "**********" at bounding box center [466, 269] width 415 height 37
click at [545, 266] on textarea "**********" at bounding box center [466, 269] width 415 height 37
type textarea "**********"
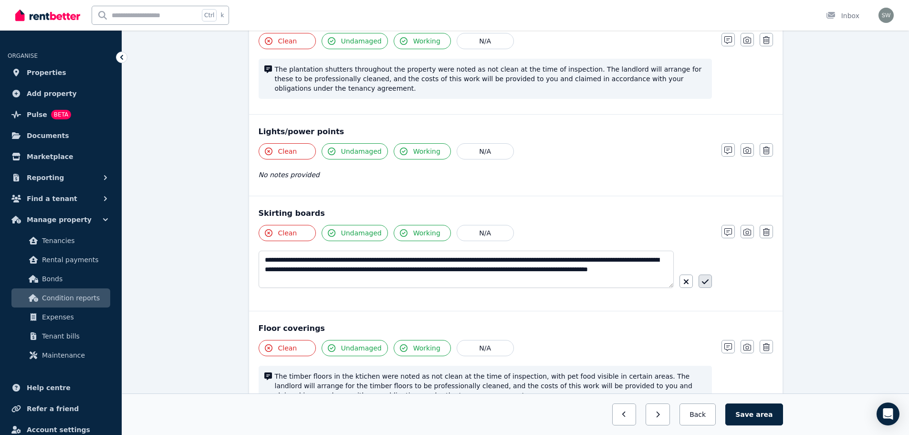
click at [704, 283] on icon "button" at bounding box center [705, 282] width 7 height 8
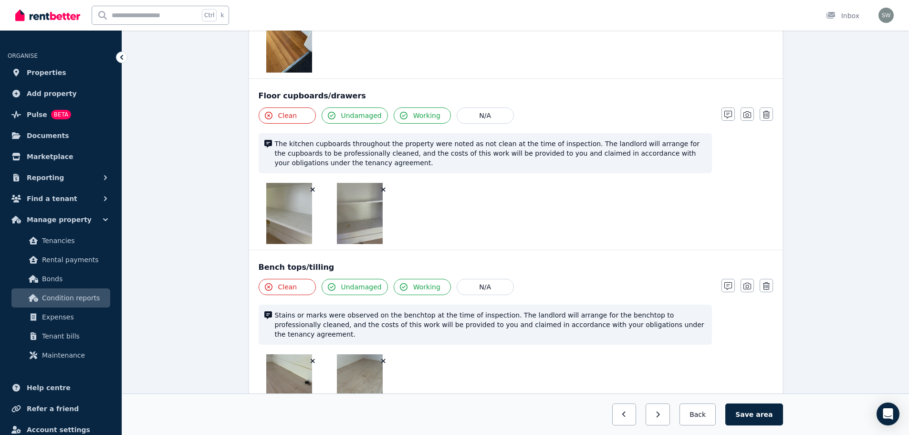
scroll to position [813, 0]
click at [732, 113] on icon "button" at bounding box center [728, 115] width 8 height 8
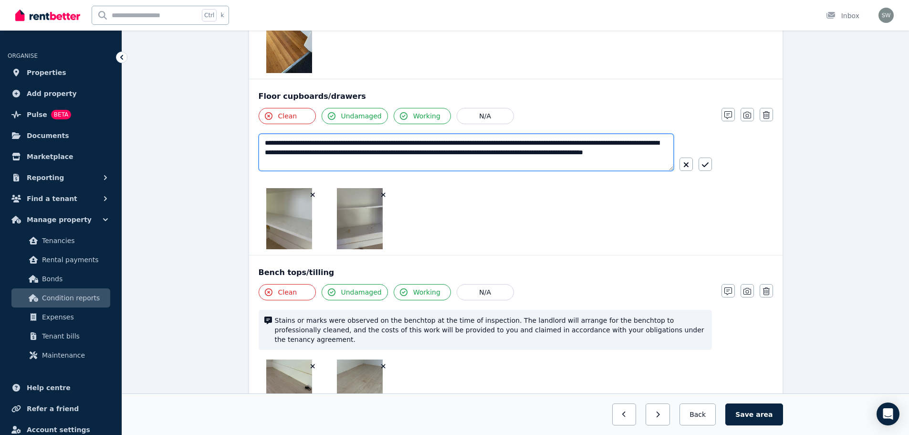
click at [551, 140] on textarea "**********" at bounding box center [466, 152] width 415 height 37
click at [464, 155] on textarea "**********" at bounding box center [466, 152] width 415 height 37
type textarea "**********"
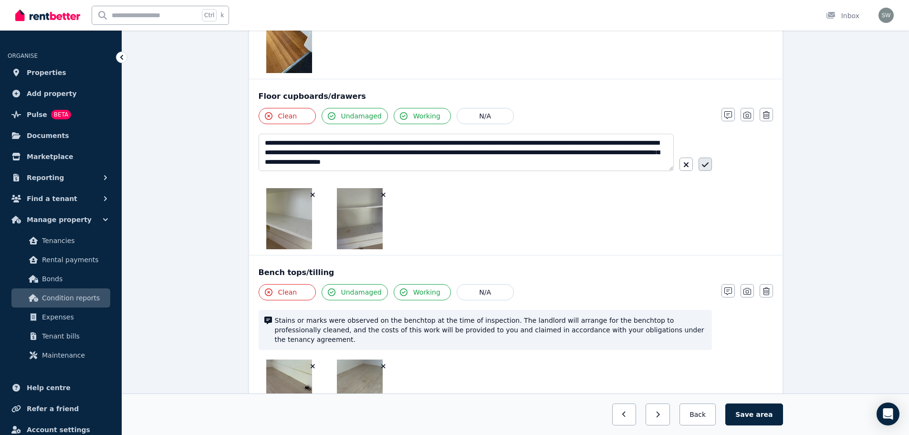
click at [708, 168] on icon "button" at bounding box center [705, 165] width 7 height 8
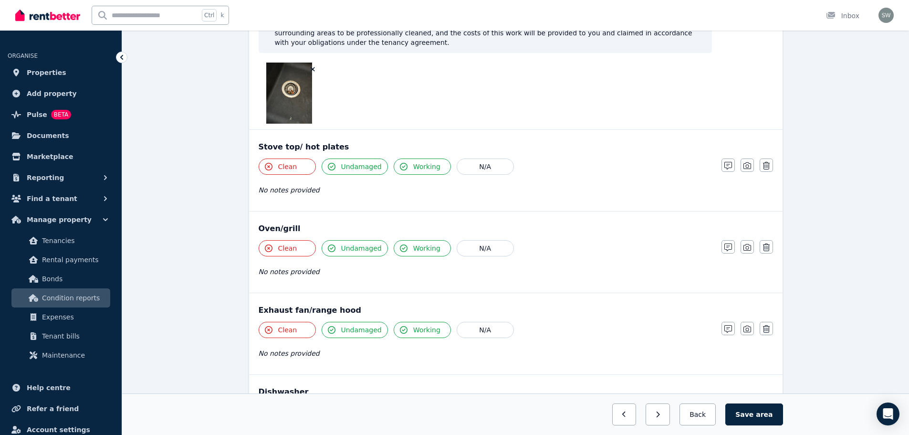
scroll to position [1282, 0]
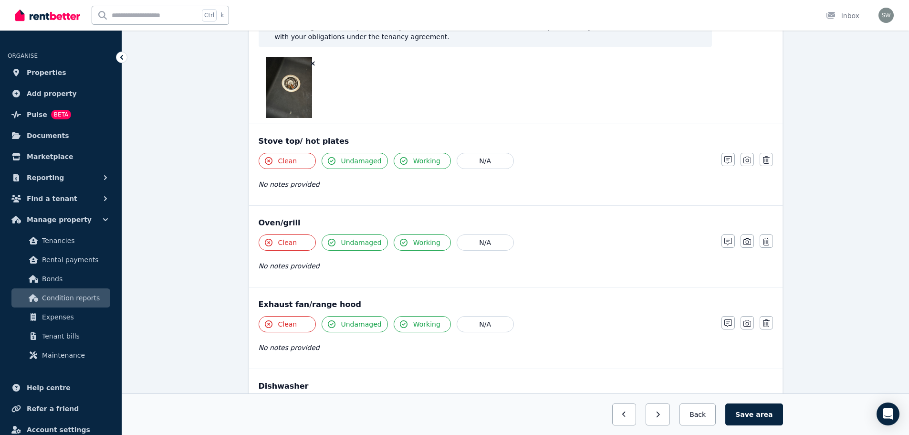
click at [418, 238] on span "Working" at bounding box center [426, 243] width 27 height 10
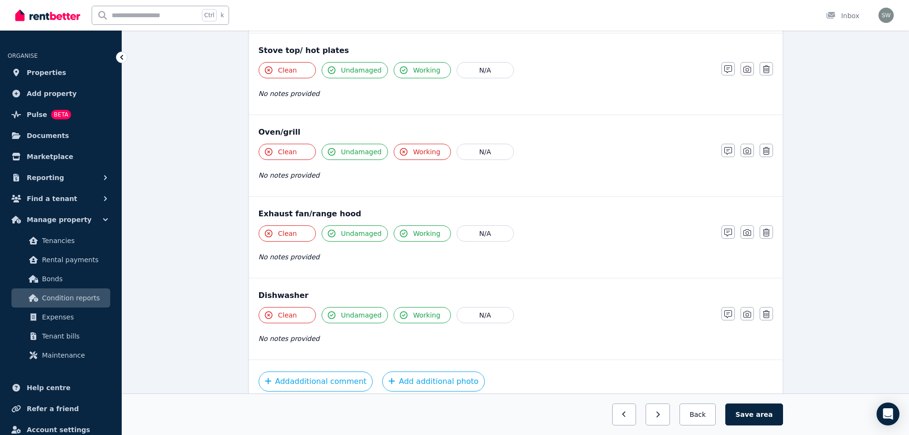
scroll to position [1373, 0]
click at [419, 147] on span "Working" at bounding box center [426, 152] width 27 height 10
click at [406, 143] on button "Working" at bounding box center [422, 151] width 57 height 16
click at [413, 228] on span "Working" at bounding box center [426, 233] width 27 height 10
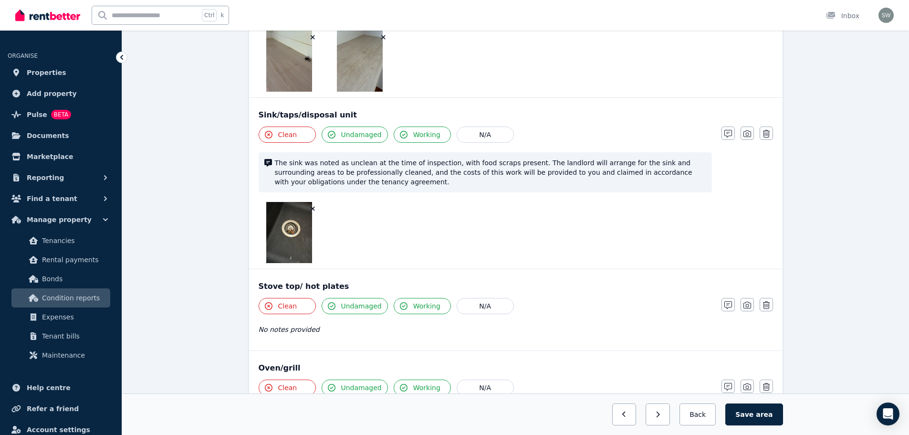
scroll to position [1138, 0]
click at [315, 62] on div at bounding box center [289, 60] width 61 height 61
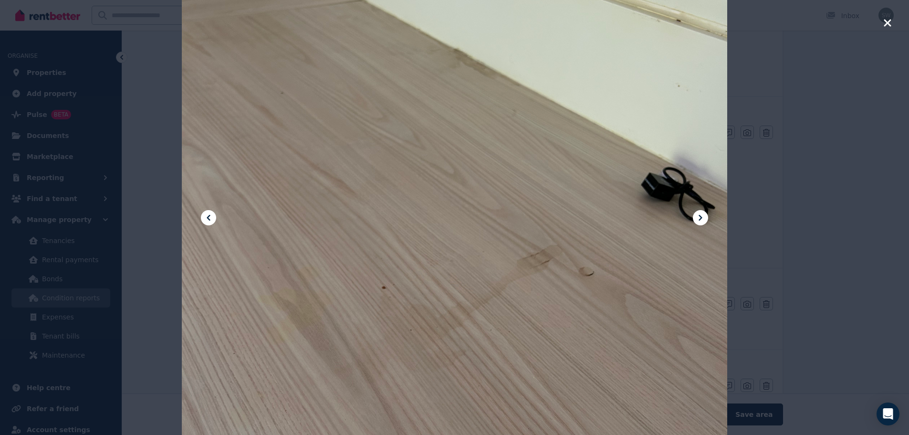
click at [315, 62] on div at bounding box center [454, 217] width 545 height 727
click at [892, 21] on div at bounding box center [454, 217] width 909 height 435
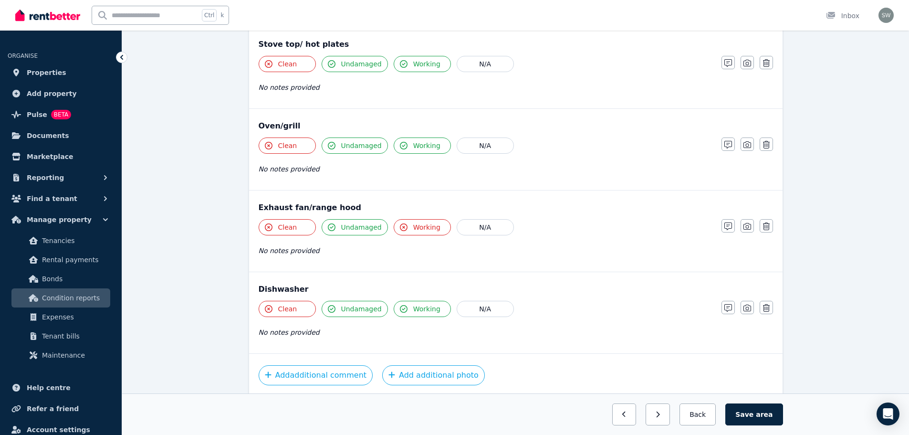
scroll to position [1379, 0]
click at [746, 222] on icon "button" at bounding box center [748, 226] width 8 height 8
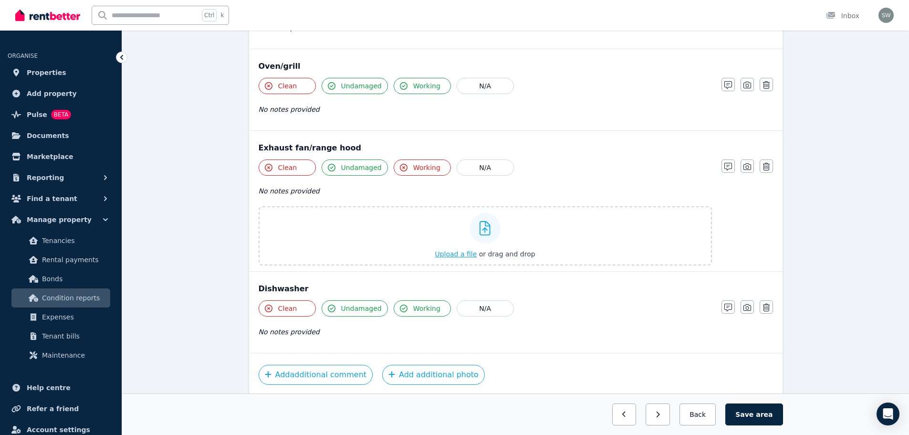
click at [466, 250] on span "Upload a file" at bounding box center [456, 254] width 42 height 8
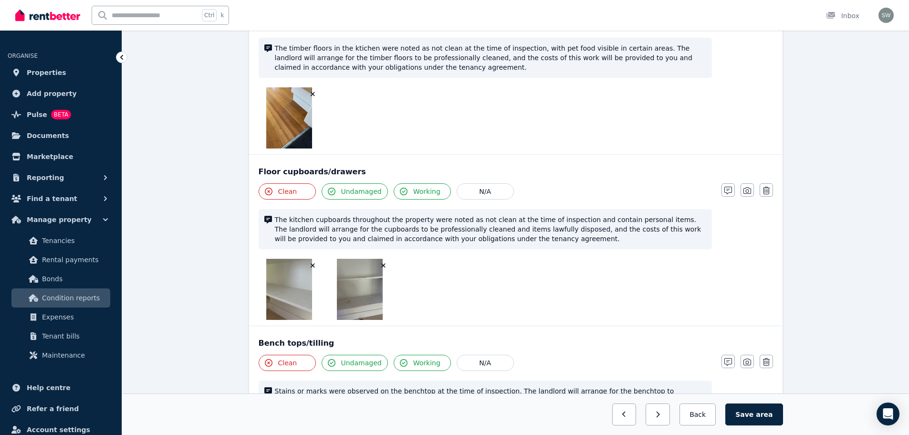
scroll to position [737, 0]
click at [746, 193] on icon "button" at bounding box center [748, 191] width 8 height 7
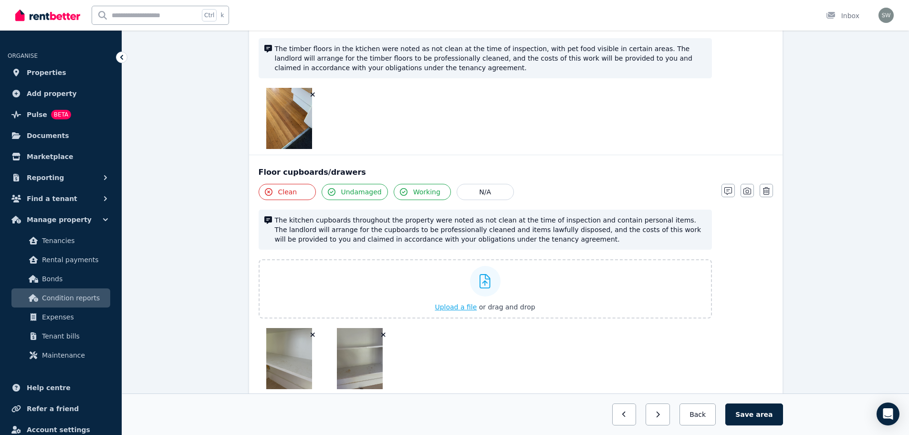
click at [465, 309] on span "Upload a file" at bounding box center [456, 307] width 42 height 8
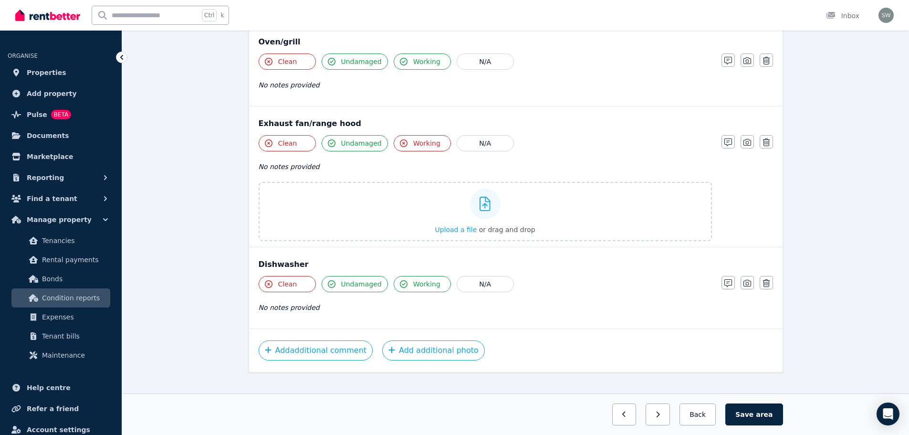
scroll to position [1532, 0]
click at [464, 225] on span "Upload a file" at bounding box center [456, 229] width 42 height 8
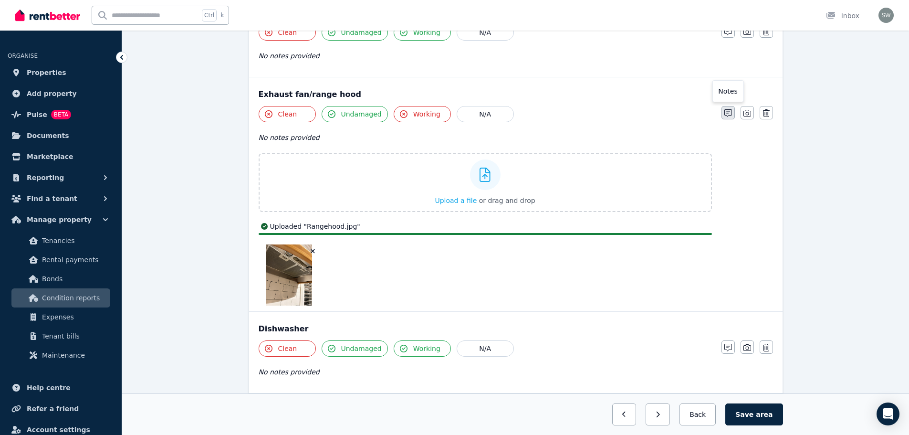
scroll to position [1625, 0]
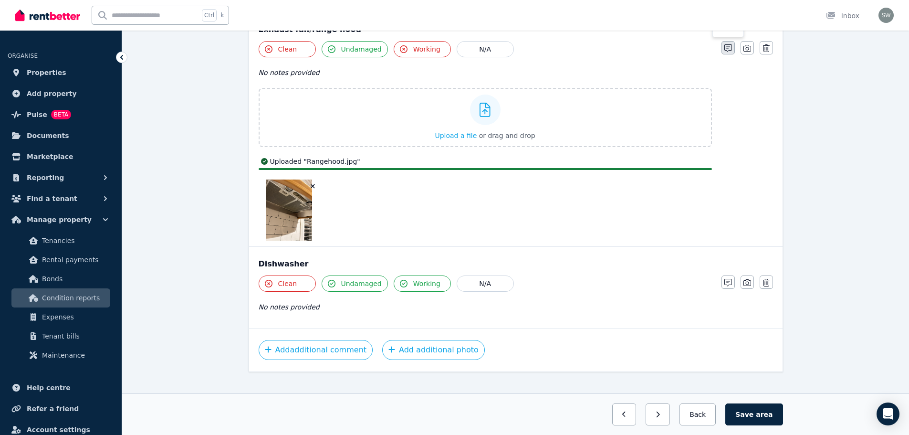
click at [726, 107] on div "Clean Undamaged Working N/A No notes provided Upload a file or drag and drop Up…" at bounding box center [516, 140] width 514 height 199
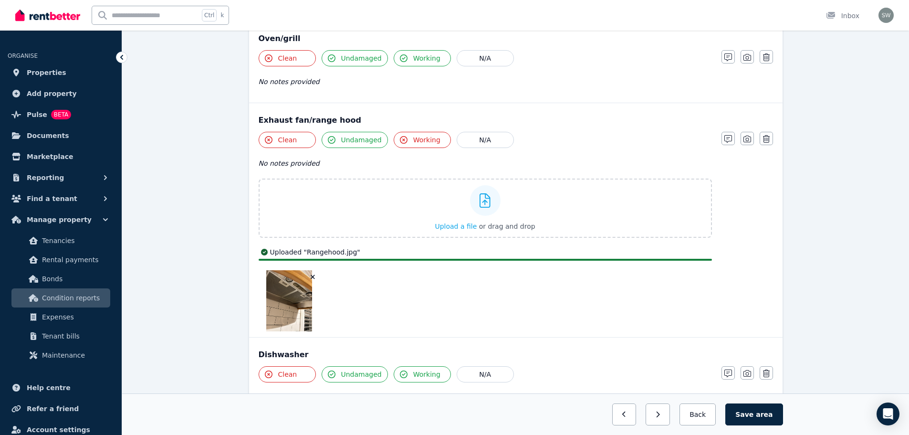
scroll to position [1534, 0]
click at [730, 136] on icon "button" at bounding box center [728, 140] width 8 height 8
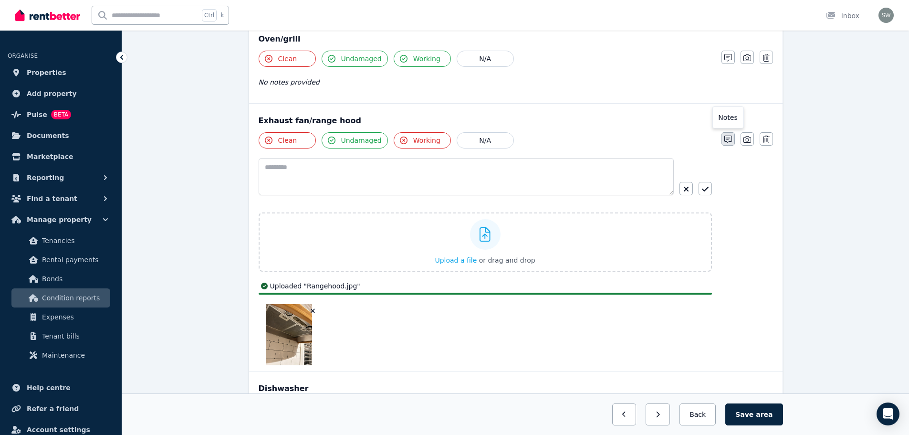
scroll to position [1568, 0]
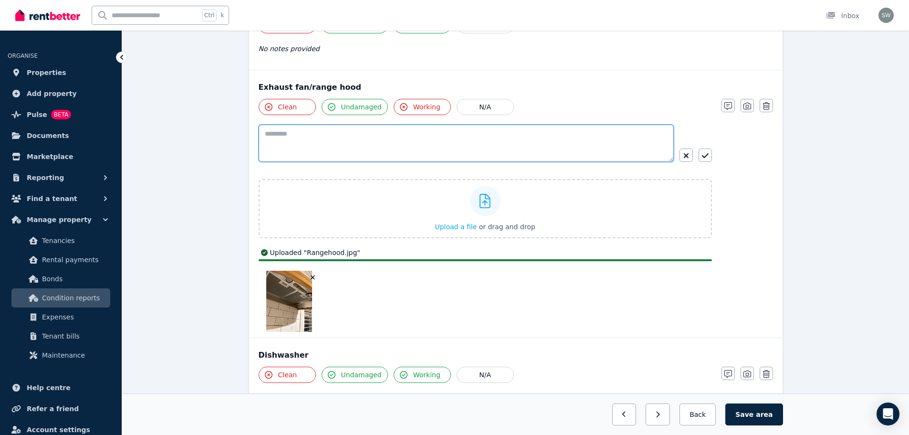
click at [537, 131] on textarea at bounding box center [466, 143] width 415 height 37
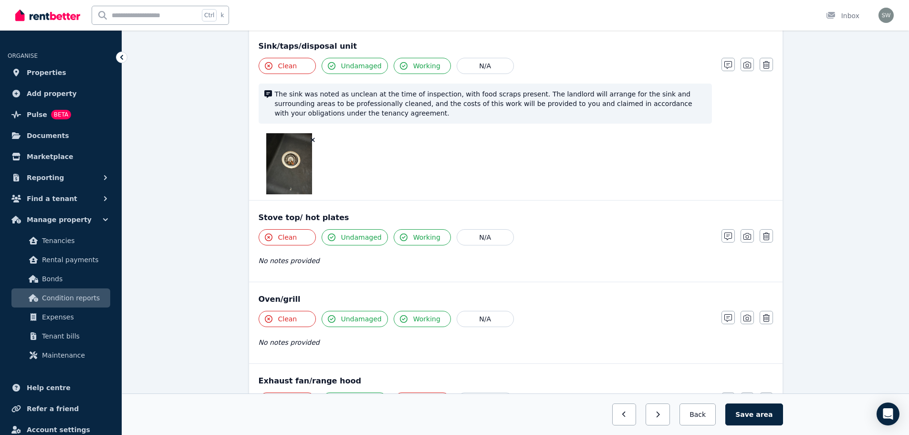
scroll to position [1274, 0]
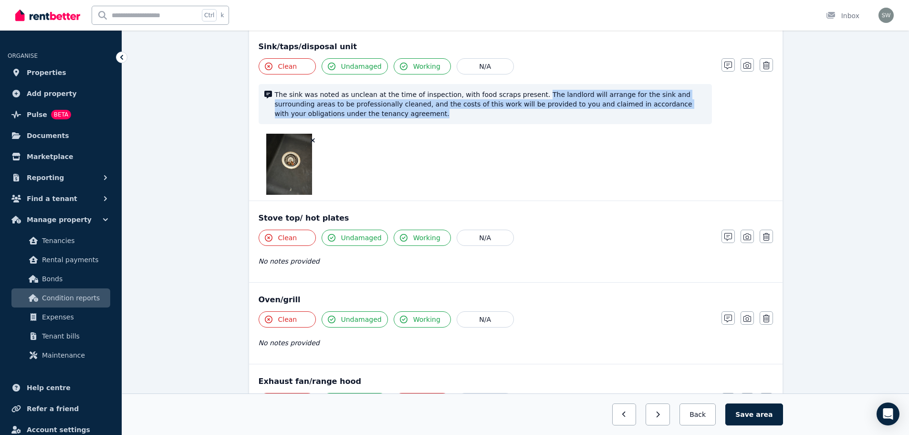
drag, startPoint x: 516, startPoint y: 84, endPoint x: 541, endPoint y: 103, distance: 31.0
click at [541, 103] on span "The sink was noted as unclean at the time of inspection, with food scraps prese…" at bounding box center [490, 104] width 431 height 29
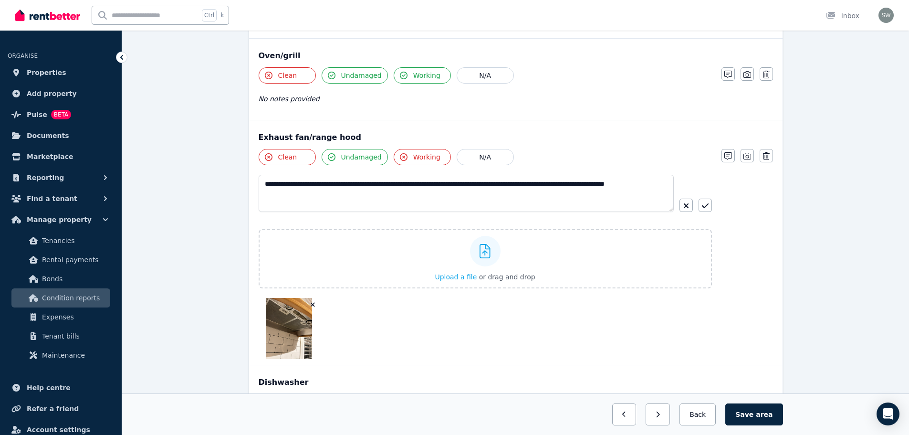
scroll to position [1518, 0]
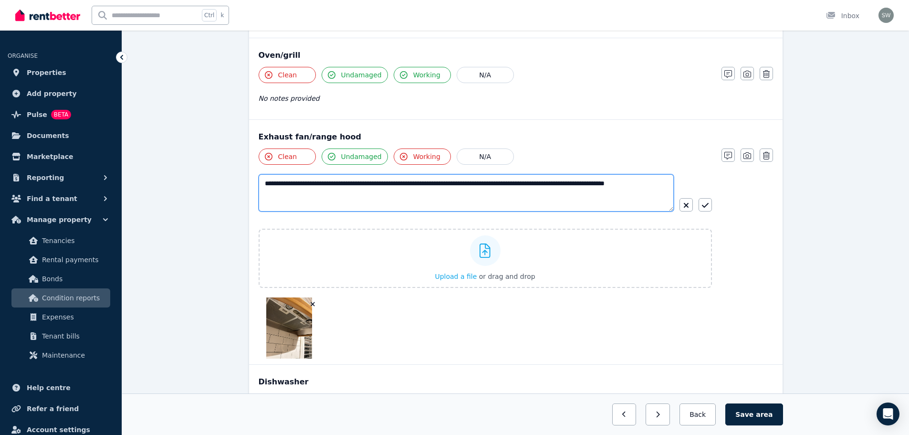
click at [503, 186] on textarea "**********" at bounding box center [466, 192] width 415 height 37
paste textarea "**********"
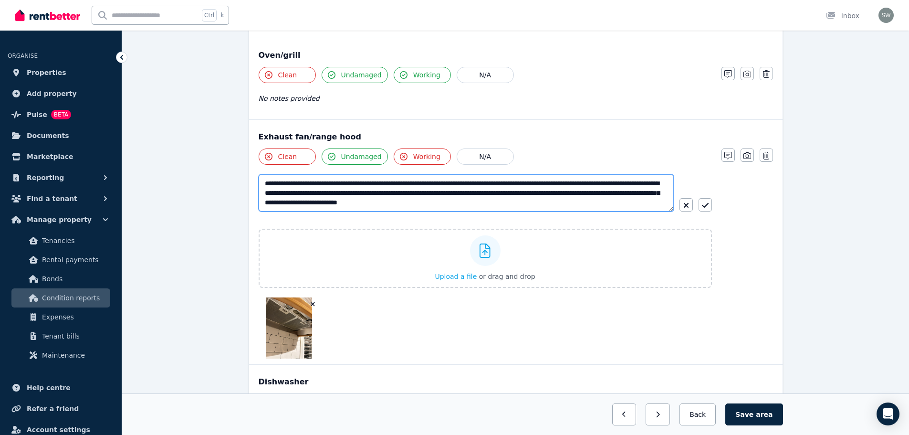
click at [388, 184] on textarea "**********" at bounding box center [466, 192] width 415 height 37
type textarea "**********"
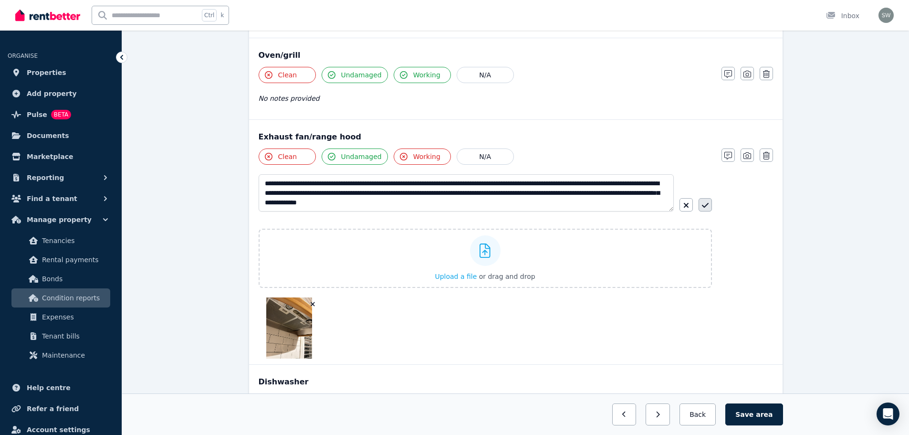
click at [705, 201] on icon "button" at bounding box center [705, 205] width 7 height 8
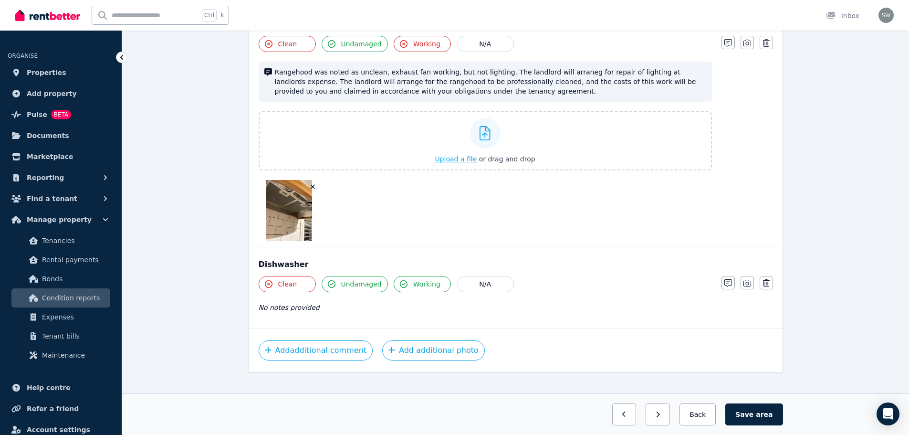
scroll to position [1635, 0]
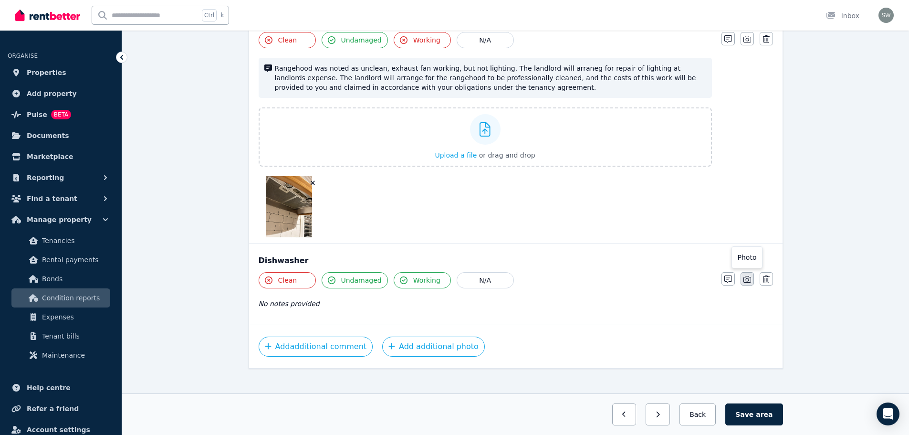
click at [744, 276] on icon "button" at bounding box center [748, 279] width 8 height 7
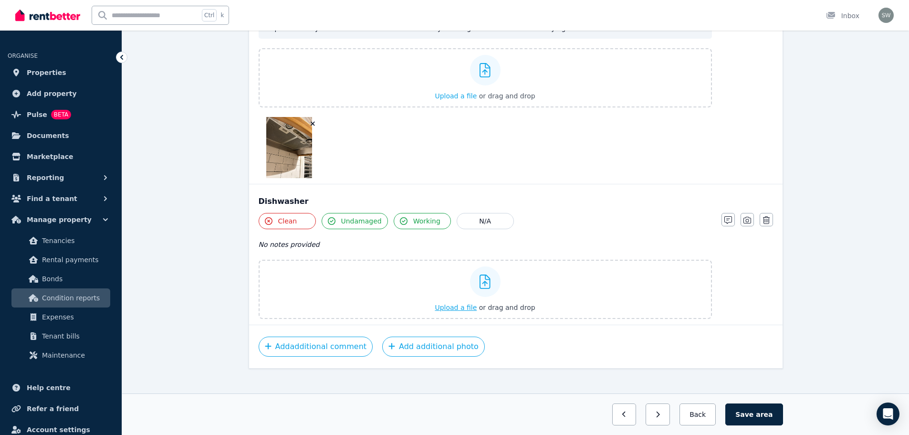
click at [461, 304] on span "Upload a file" at bounding box center [456, 308] width 42 height 8
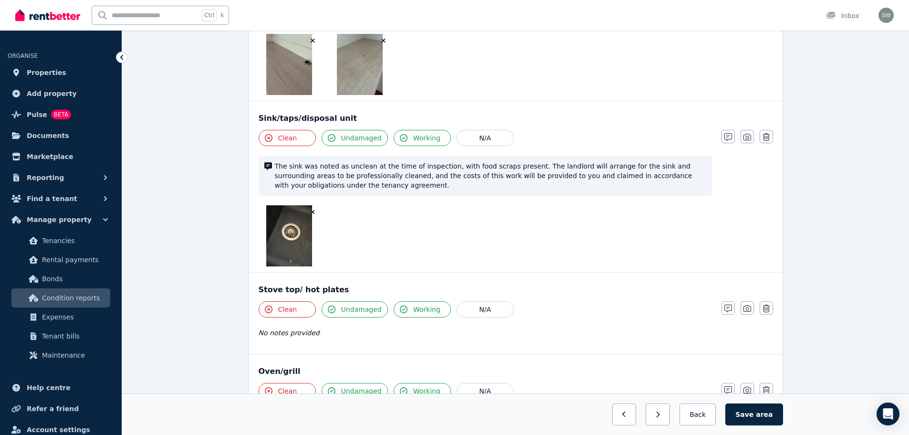
scroll to position [1202, 0]
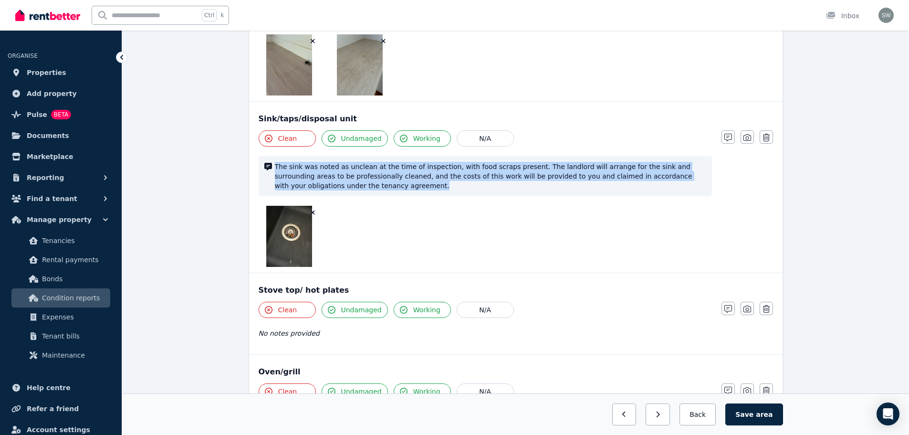
drag, startPoint x: 322, startPoint y: 176, endPoint x: 275, endPoint y: 158, distance: 50.4
click at [275, 162] on span "The sink was noted as unclean at the time of inspection, with food scraps prese…" at bounding box center [490, 176] width 431 height 29
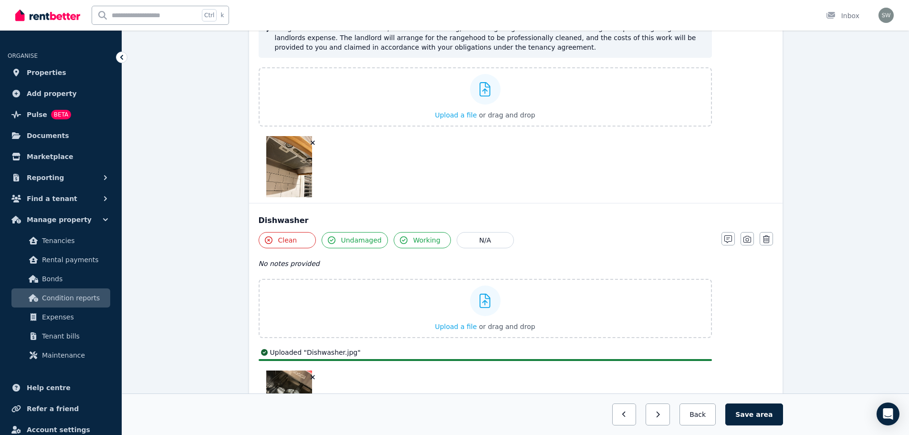
scroll to position [1787, 0]
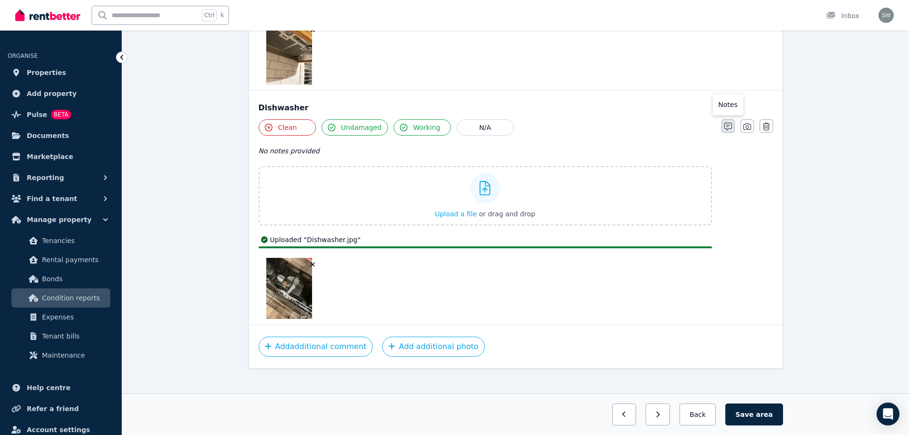
click at [726, 123] on icon "button" at bounding box center [728, 127] width 8 height 8
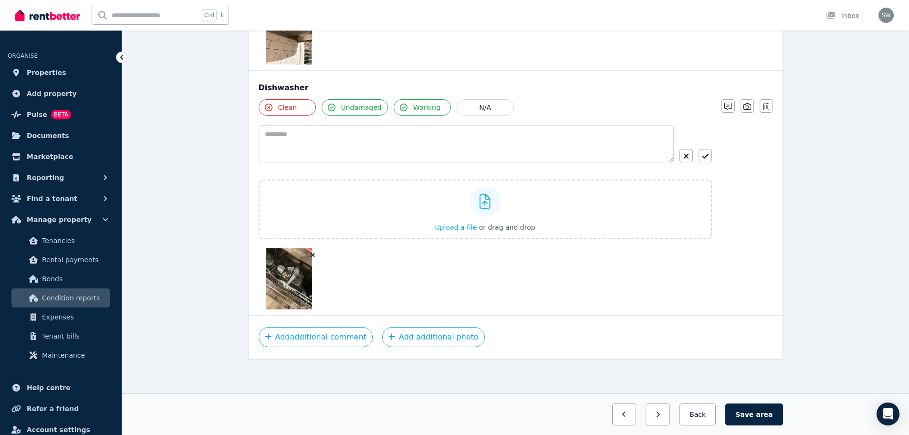
scroll to position [1798, 0]
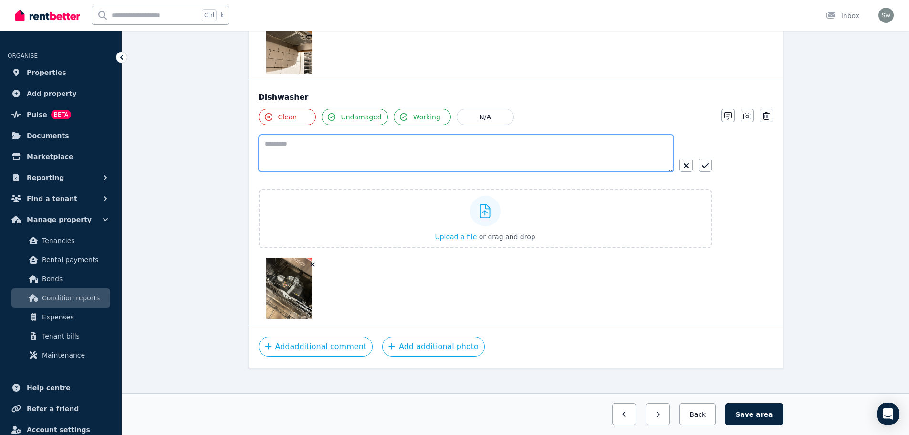
click at [541, 135] on textarea at bounding box center [466, 153] width 415 height 37
paste textarea "**********"
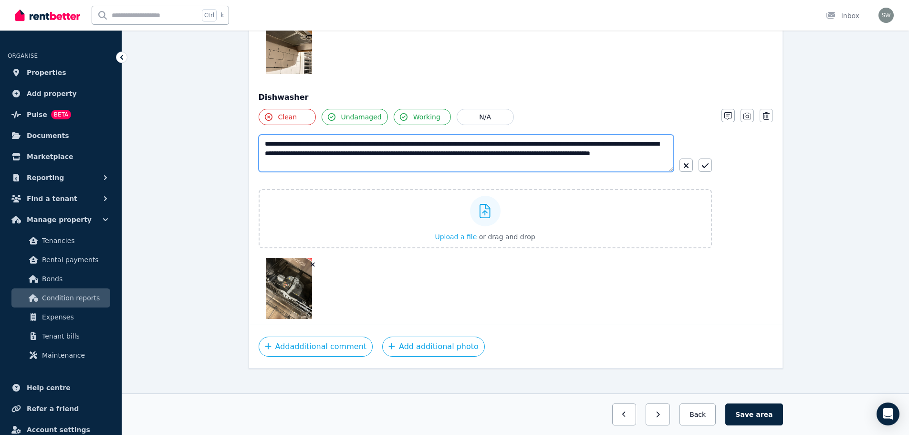
click at [291, 135] on textarea "**********" at bounding box center [466, 153] width 415 height 37
click at [637, 135] on textarea "**********" at bounding box center [466, 153] width 415 height 37
type textarea "**********"
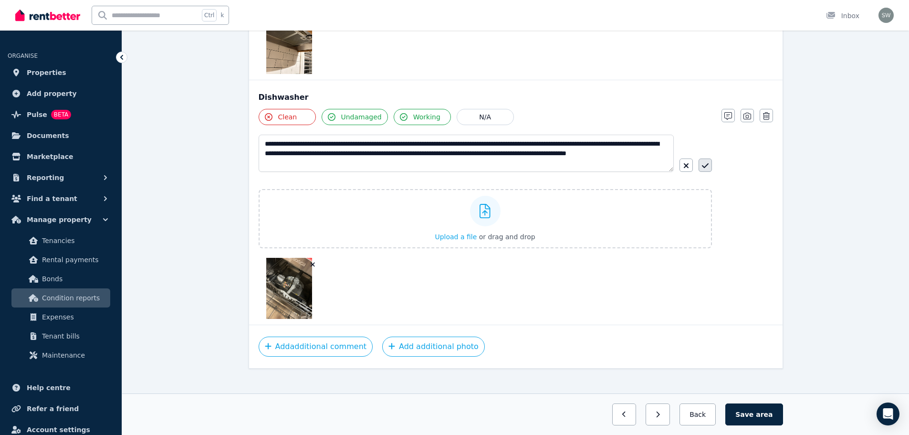
click at [706, 162] on icon "button" at bounding box center [705, 166] width 7 height 8
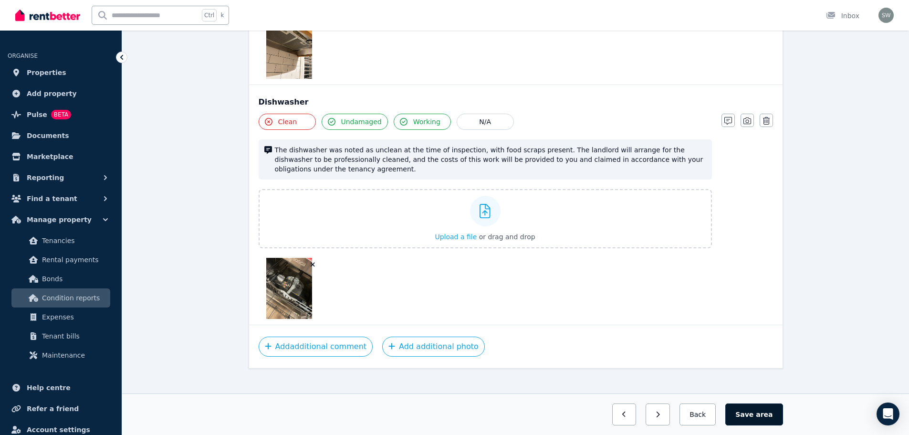
click at [765, 412] on span "area" at bounding box center [764, 414] width 17 height 10
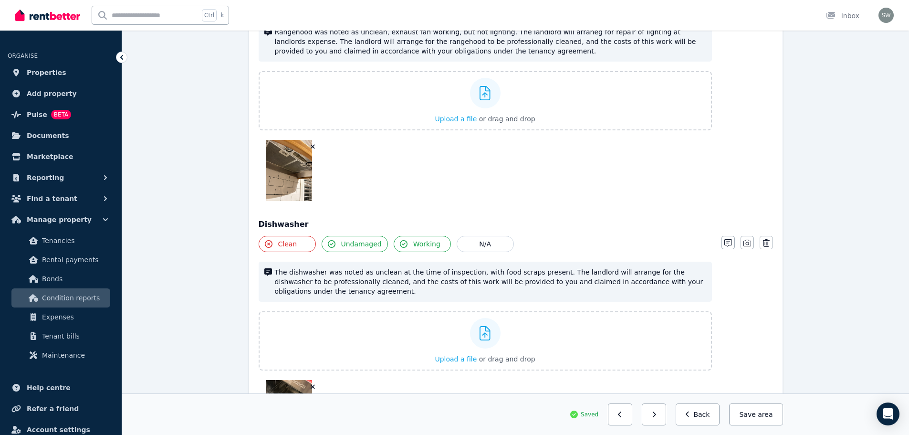
scroll to position [1671, 0]
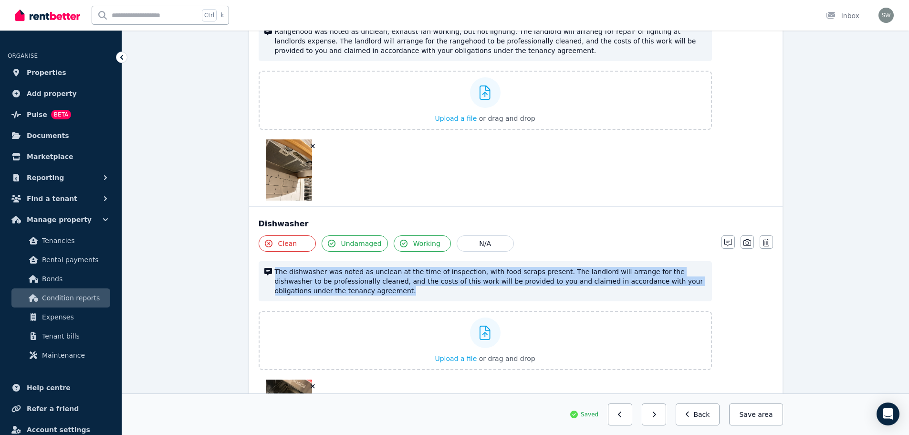
drag, startPoint x: 318, startPoint y: 284, endPoint x: 276, endPoint y: 263, distance: 47.6
click at [276, 267] on span "The dishwasher was noted as unclean at the time of inspection, with food scraps…" at bounding box center [490, 281] width 431 height 29
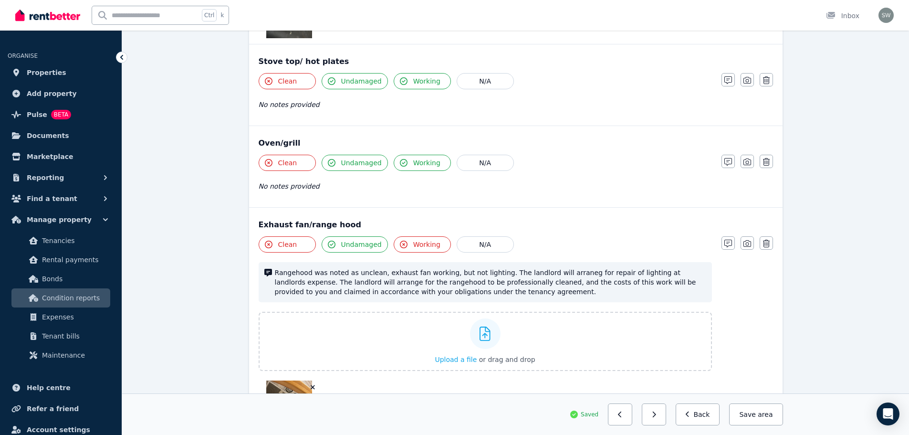
scroll to position [1431, 0]
click at [729, 157] on icon "button" at bounding box center [728, 161] width 8 height 8
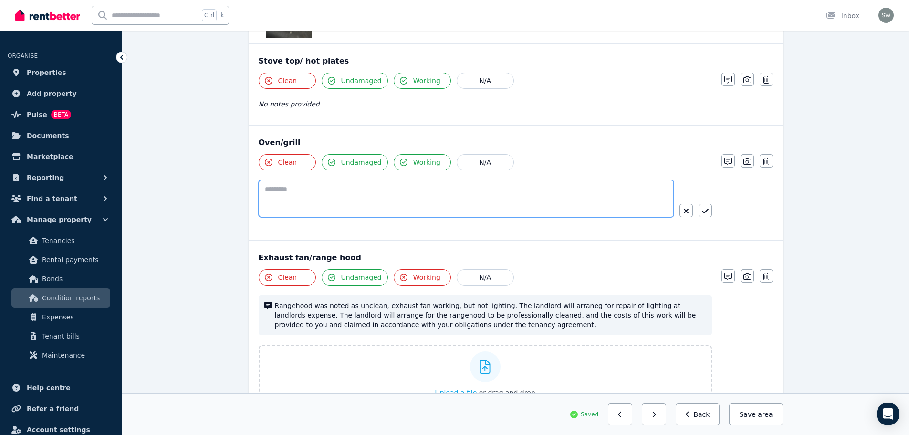
click at [415, 183] on textarea at bounding box center [466, 198] width 415 height 37
paste textarea "**********"
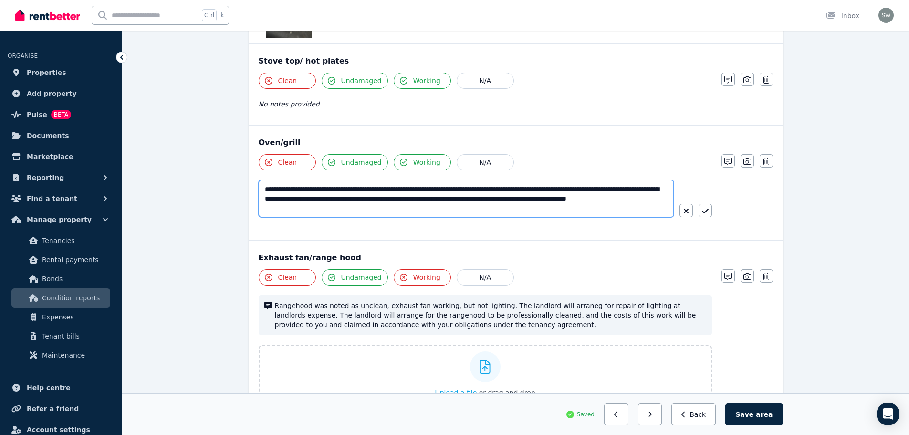
click at [309, 180] on textarea "**********" at bounding box center [466, 198] width 415 height 37
click at [507, 181] on textarea "**********" at bounding box center [466, 198] width 415 height 37
type textarea "**********"
click at [702, 207] on icon "button" at bounding box center [705, 211] width 7 height 8
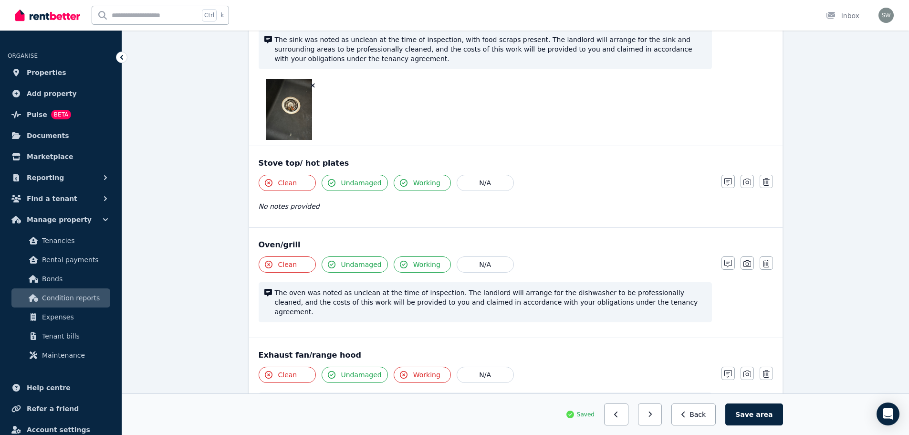
scroll to position [1329, 0]
click at [749, 259] on icon "button" at bounding box center [748, 263] width 8 height 8
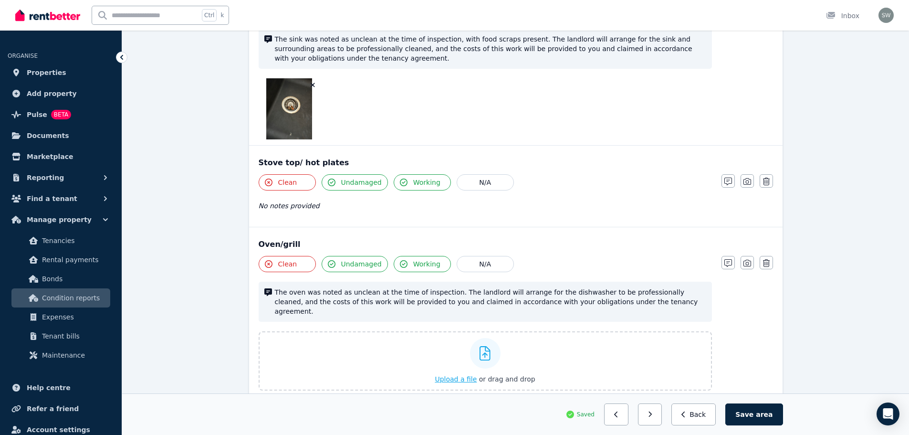
click at [461, 375] on span "Upload a file" at bounding box center [456, 379] width 42 height 8
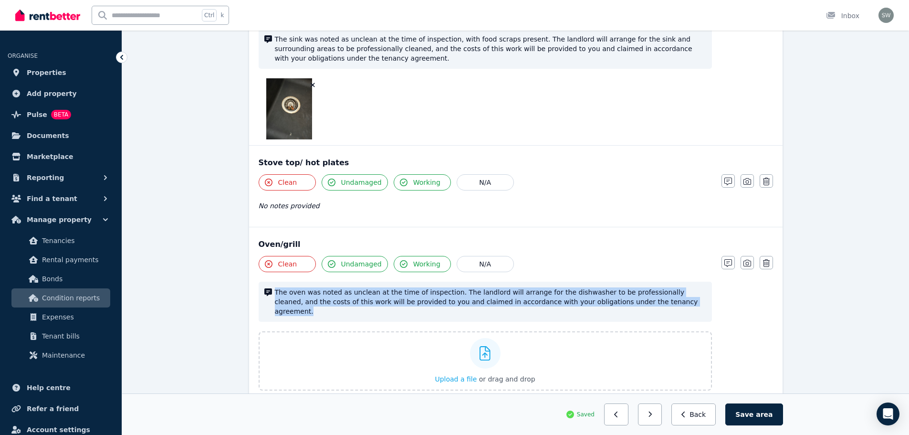
drag, startPoint x: 619, startPoint y: 291, endPoint x: 273, endPoint y: 277, distance: 346.8
click at [273, 282] on div "The oven was noted as unclean at the time of inspection. The landlord will arra…" at bounding box center [485, 302] width 453 height 40
click at [730, 178] on icon "button" at bounding box center [728, 182] width 8 height 8
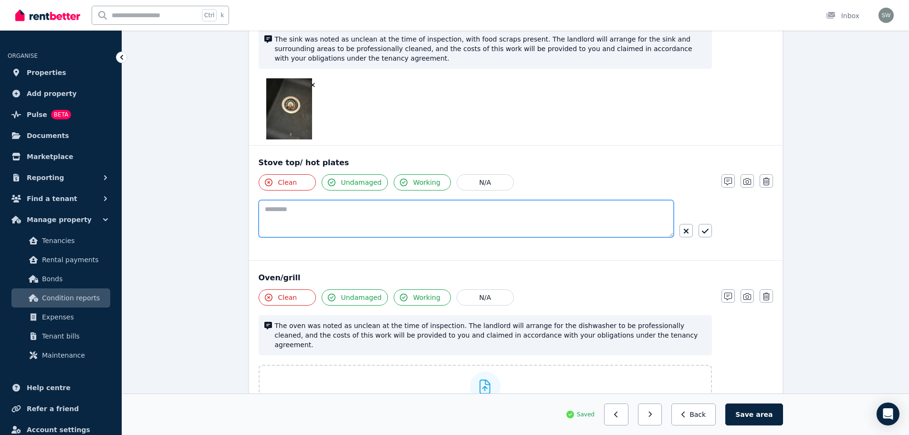
paste textarea "**********"
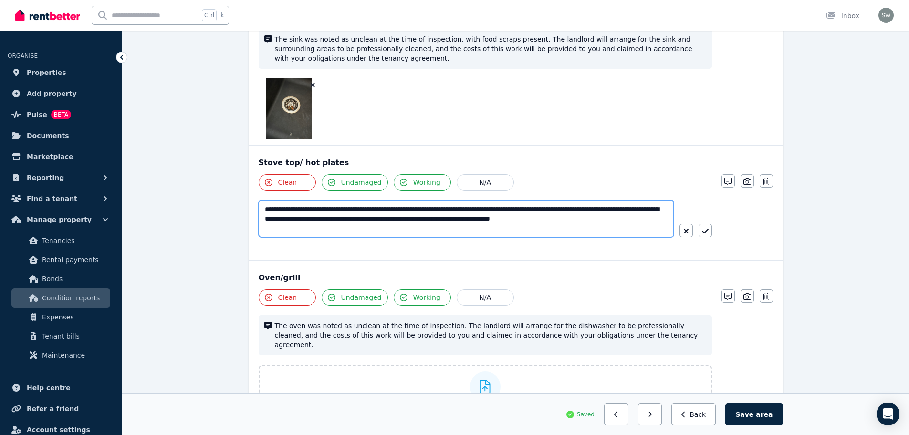
click at [577, 201] on textarea "**********" at bounding box center [466, 218] width 415 height 37
click at [292, 200] on textarea "**********" at bounding box center [466, 218] width 415 height 37
type textarea "**********"
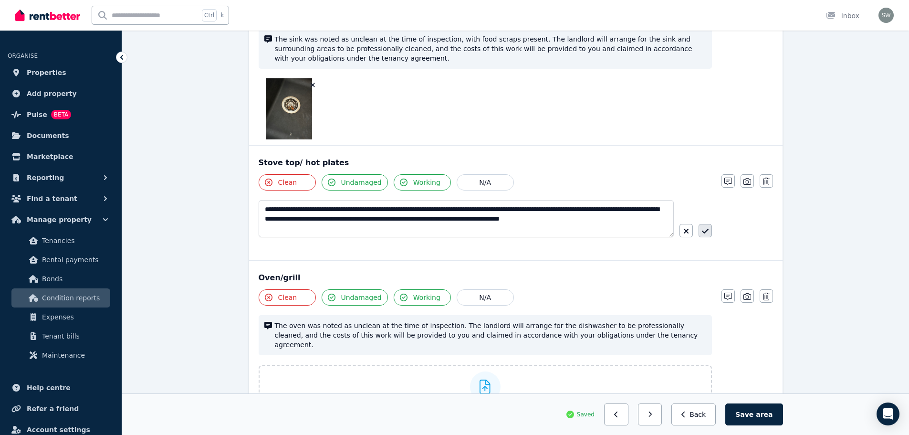
click at [705, 227] on icon "button" at bounding box center [705, 231] width 7 height 8
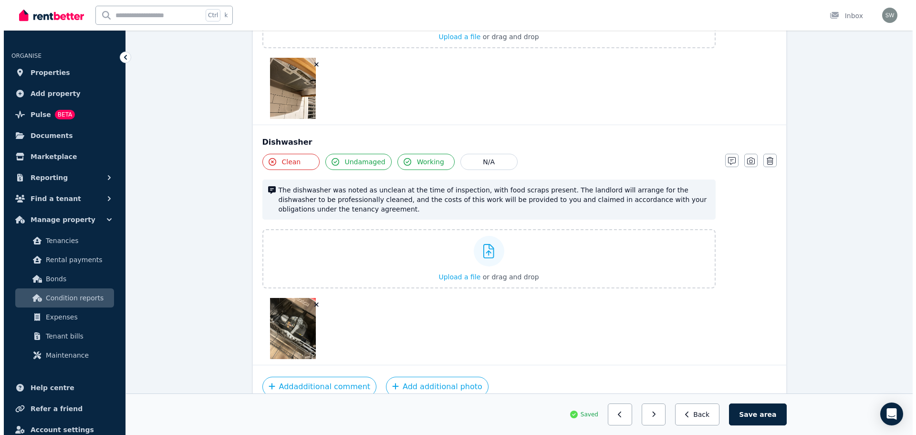
scroll to position [1961, 0]
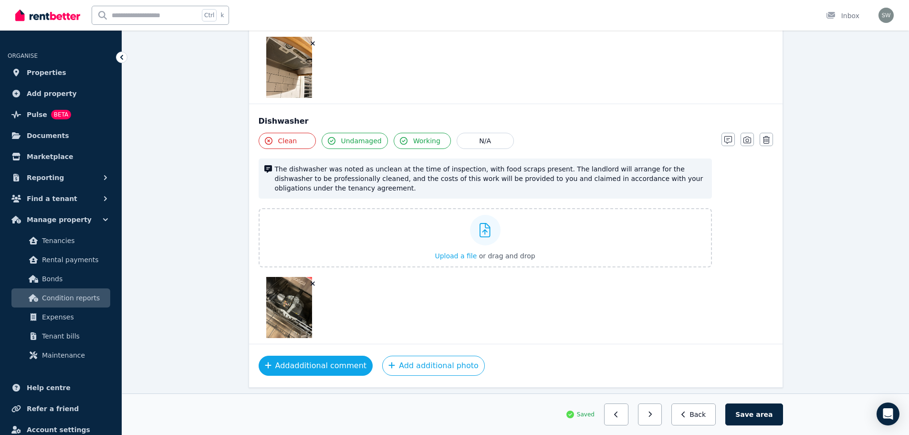
click at [327, 356] on button "Add additional comment" at bounding box center [316, 366] width 115 height 20
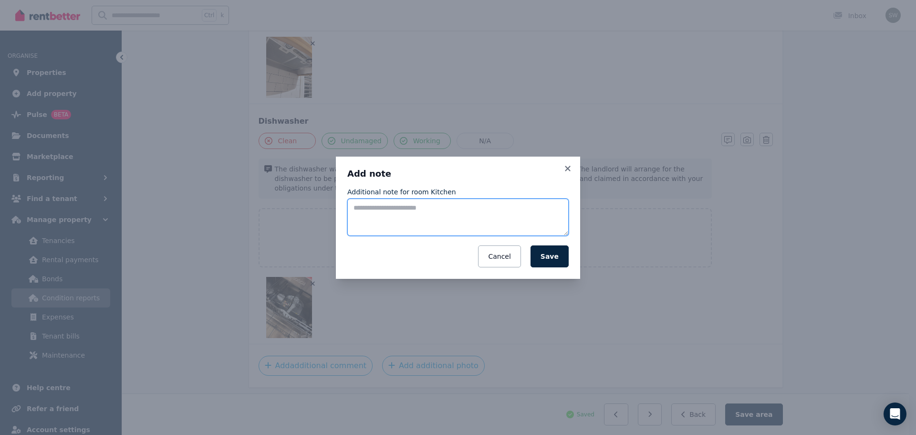
click at [409, 210] on textarea "Additional note for room Kitchen" at bounding box center [457, 217] width 221 height 37
type textarea "*"
click at [427, 217] on textarea "**********" at bounding box center [457, 217] width 221 height 37
click at [561, 220] on textarea "**********" at bounding box center [457, 217] width 221 height 37
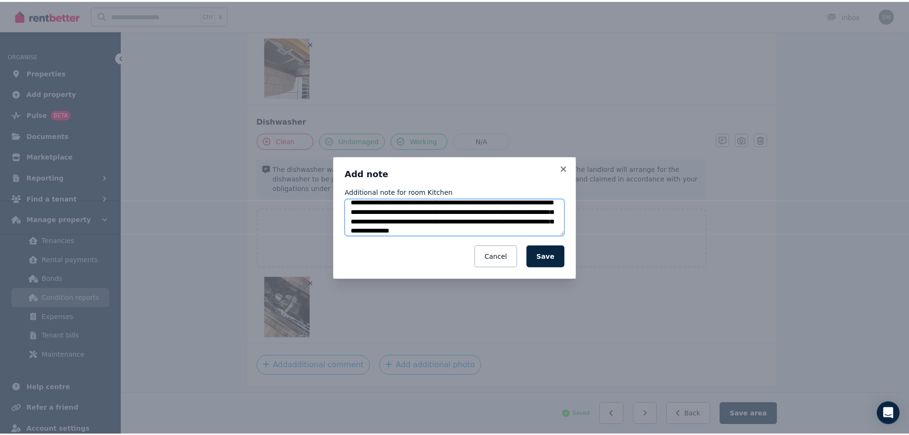
scroll to position [15, 0]
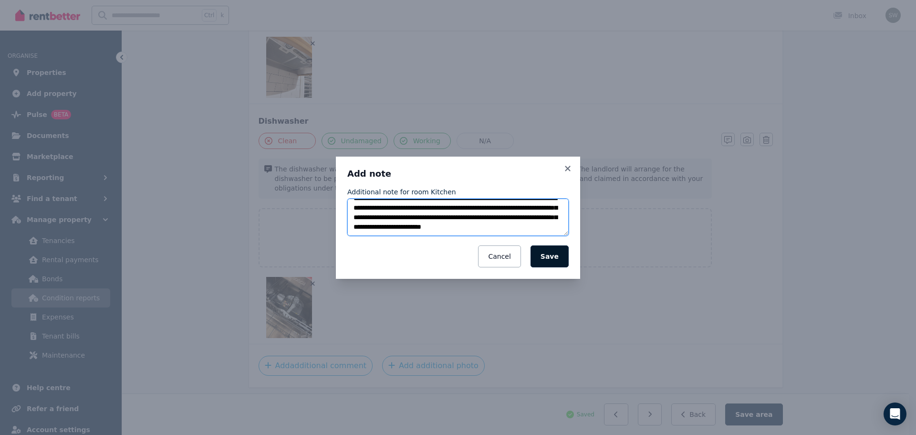
type textarea "**********"
click at [554, 257] on button "Save" at bounding box center [550, 256] width 38 height 22
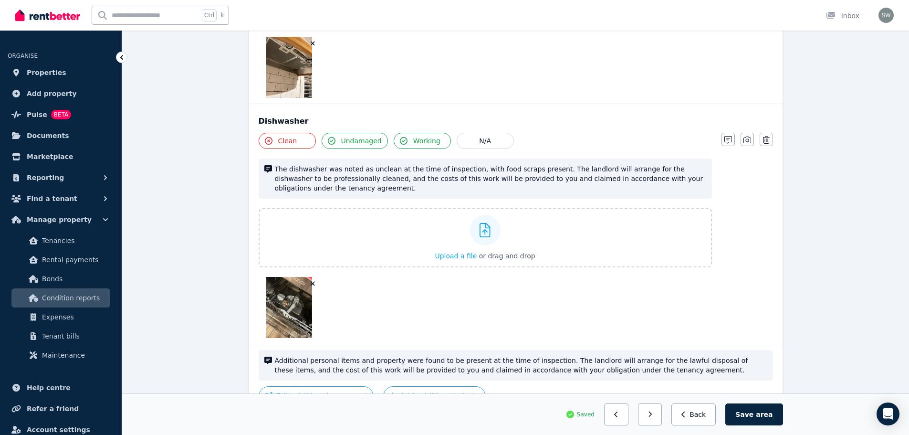
scroll to position [1992, 0]
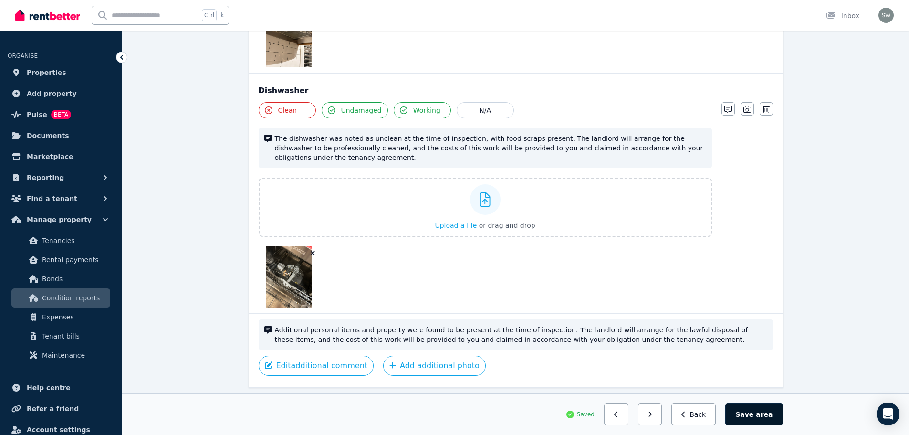
click at [753, 413] on button "Save area" at bounding box center [753, 414] width 57 height 22
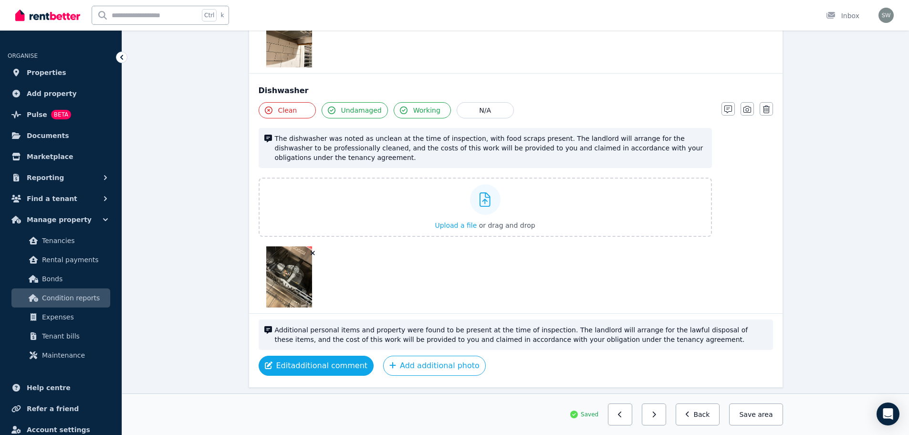
click at [333, 356] on button "Edit additional comment" at bounding box center [316, 366] width 115 height 20
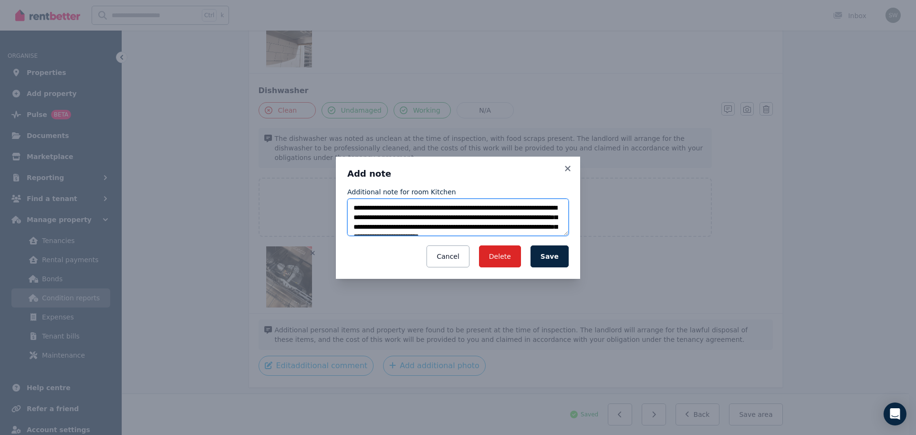
click at [506, 211] on textarea "**********" at bounding box center [457, 217] width 221 height 37
click at [549, 207] on textarea "**********" at bounding box center [457, 217] width 221 height 37
type textarea "**********"
click at [549, 255] on button "Save" at bounding box center [550, 256] width 38 height 22
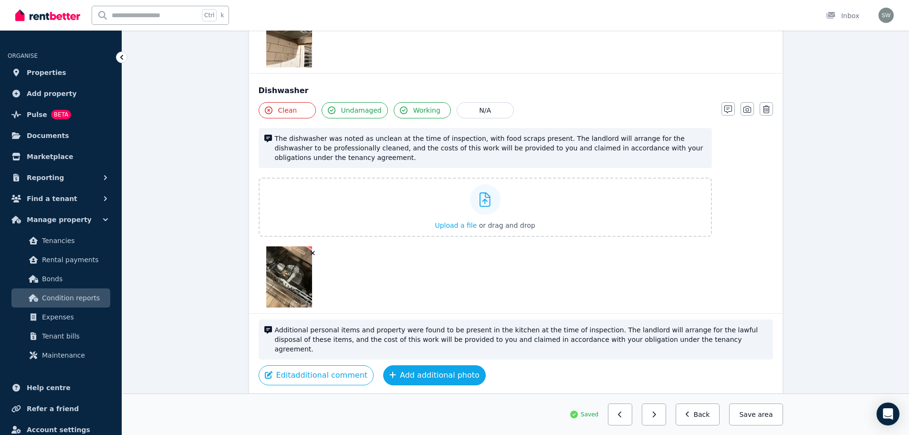
click at [405, 365] on button "Add additional photo" at bounding box center [434, 375] width 103 height 20
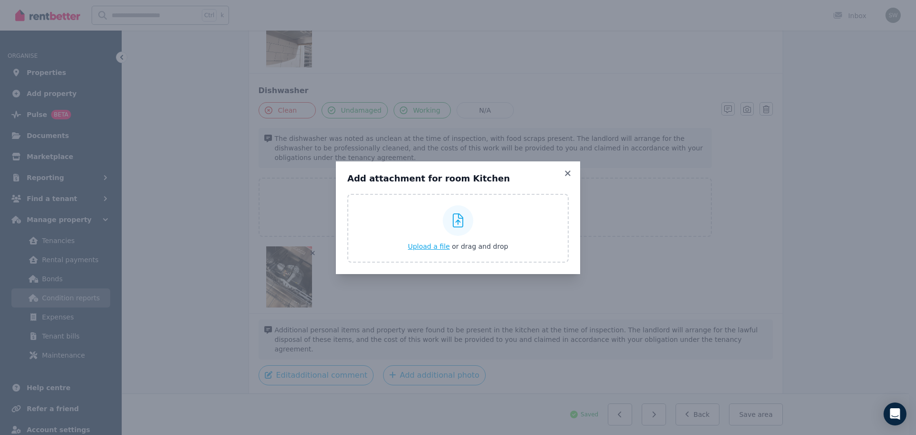
click at [442, 251] on div "Upload a file or drag and drop" at bounding box center [458, 227] width 100 height 57
click at [0, 0] on input "Upload a file or drag and drop" at bounding box center [0, 0] width 0 height 0
click at [569, 172] on icon at bounding box center [567, 172] width 5 height 5
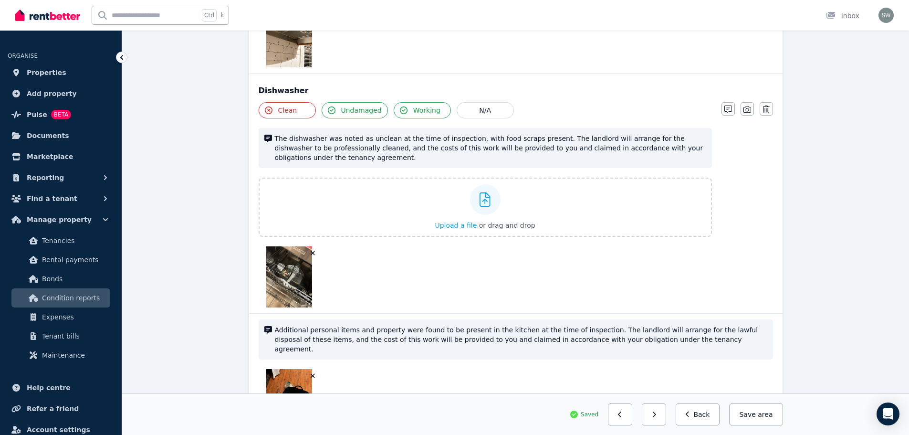
scroll to position [2062, 0]
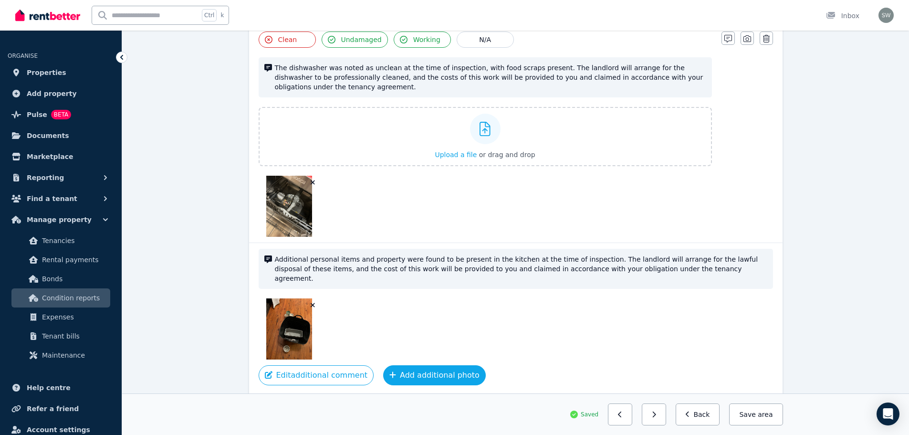
click at [414, 365] on button "Add additional photo" at bounding box center [434, 375] width 103 height 20
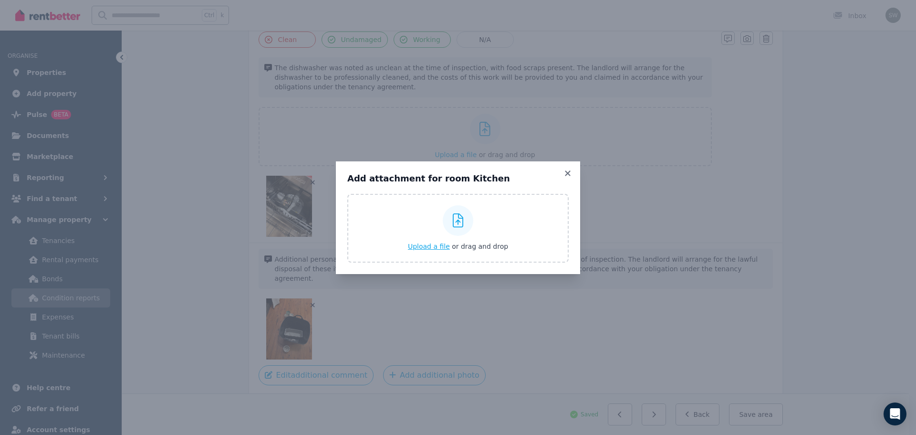
click at [428, 245] on span "Upload a file" at bounding box center [429, 246] width 42 height 8
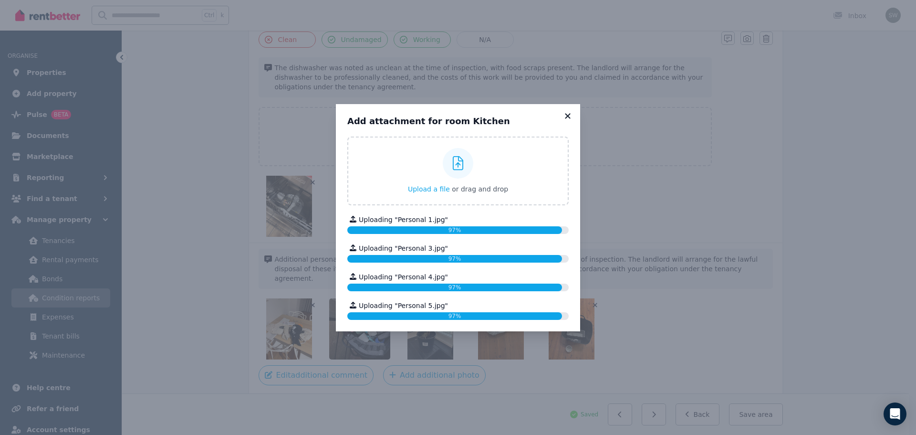
click at [572, 116] on icon at bounding box center [568, 116] width 10 height 9
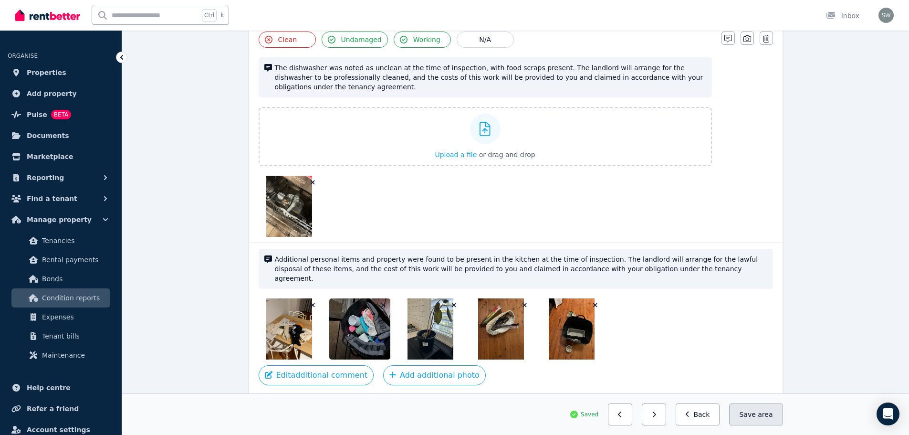
click at [753, 418] on button "Save area" at bounding box center [755, 414] width 53 height 22
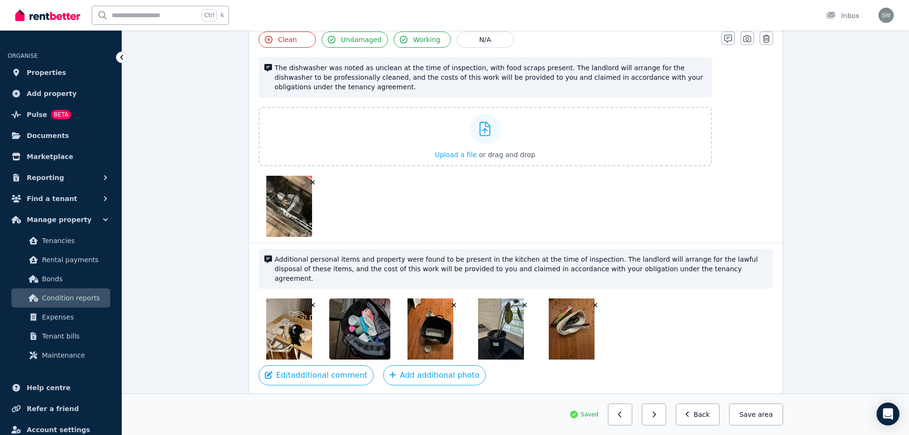
scroll to position [2000, 0]
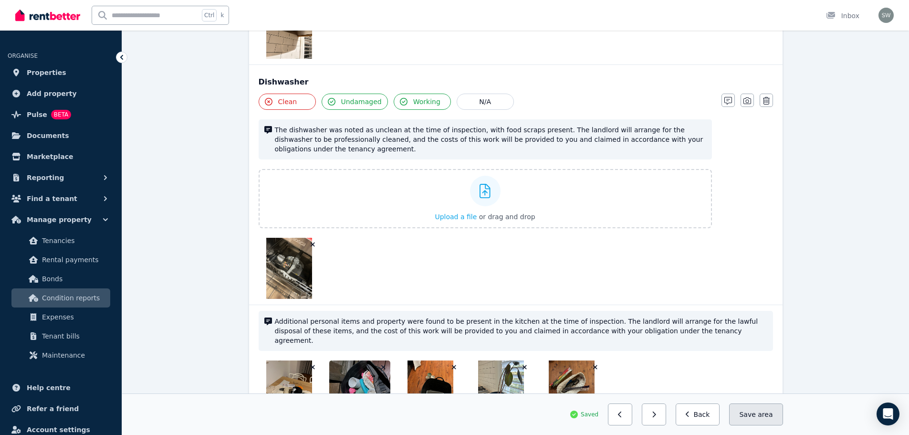
click at [761, 421] on button "Save area" at bounding box center [755, 414] width 53 height 22
click at [708, 417] on button "Back" at bounding box center [698, 414] width 44 height 22
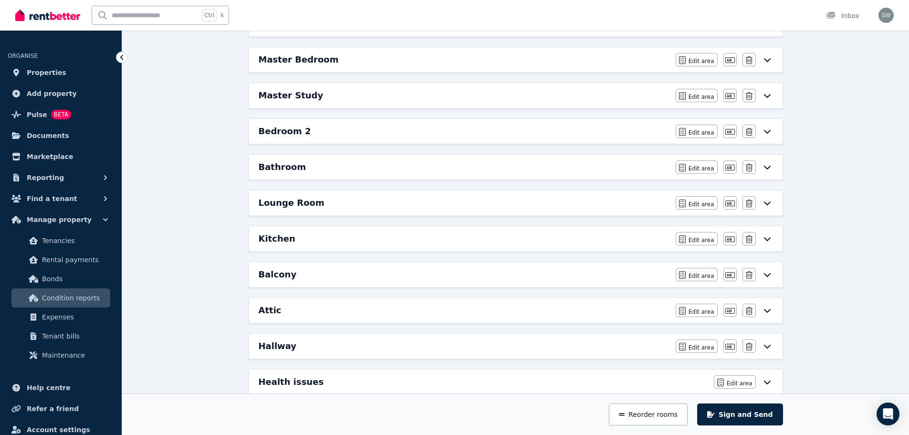
scroll to position [156, 0]
click at [572, 132] on div "Bedroom 2" at bounding box center [464, 131] width 411 height 13
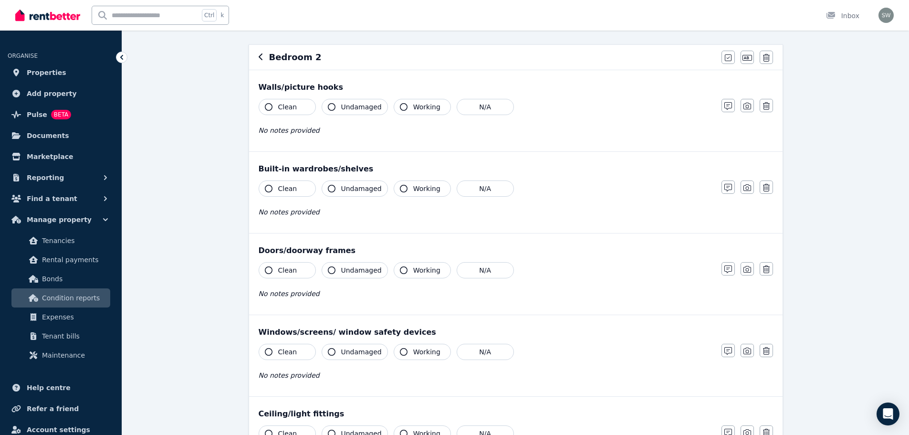
scroll to position [0, 0]
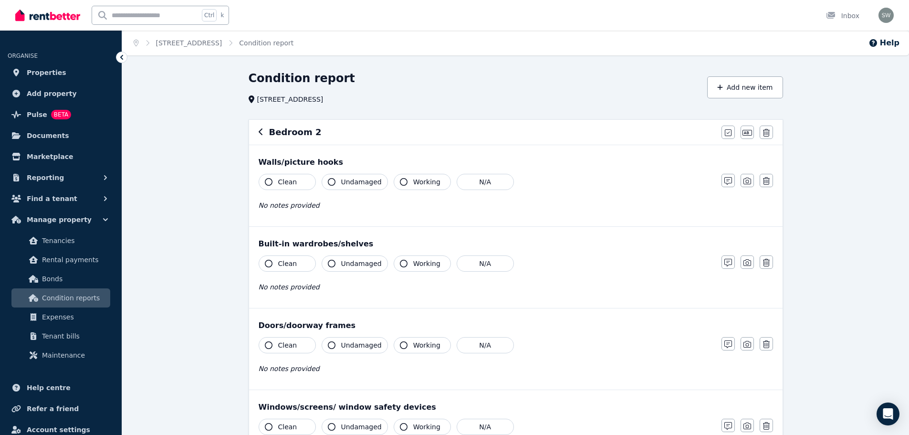
click at [283, 135] on h6 "Bedroom 2" at bounding box center [295, 132] width 52 height 13
click at [259, 131] on icon "button" at bounding box center [261, 132] width 5 height 8
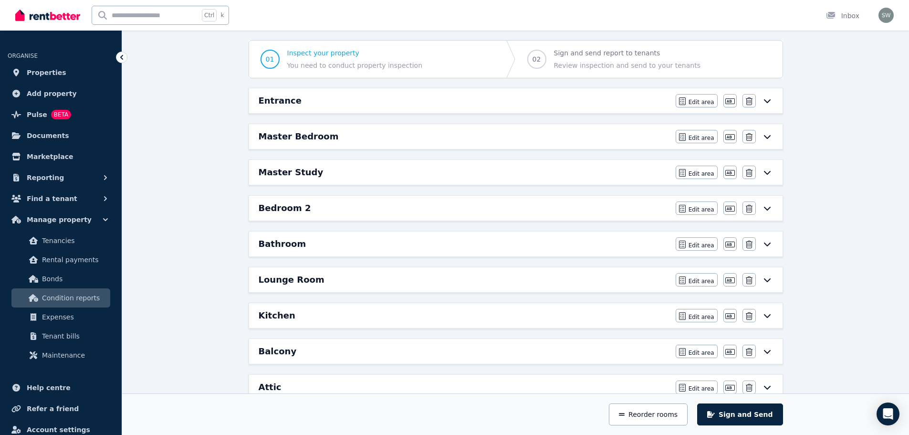
scroll to position [77, 0]
click at [358, 210] on div "Bedroom 2" at bounding box center [464, 209] width 411 height 13
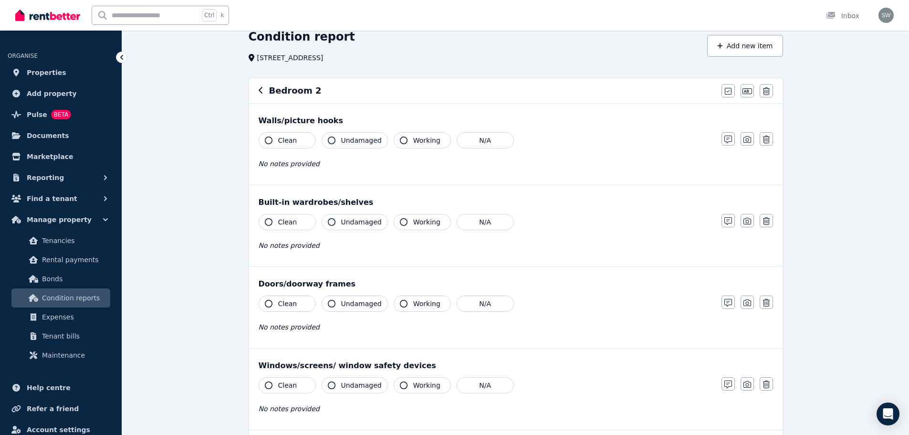
scroll to position [42, 0]
click at [327, 224] on button "Undamaged" at bounding box center [355, 221] width 66 height 16
click at [400, 218] on icon "button" at bounding box center [404, 221] width 8 height 8
click at [274, 225] on button "Clean" at bounding box center [287, 221] width 57 height 16
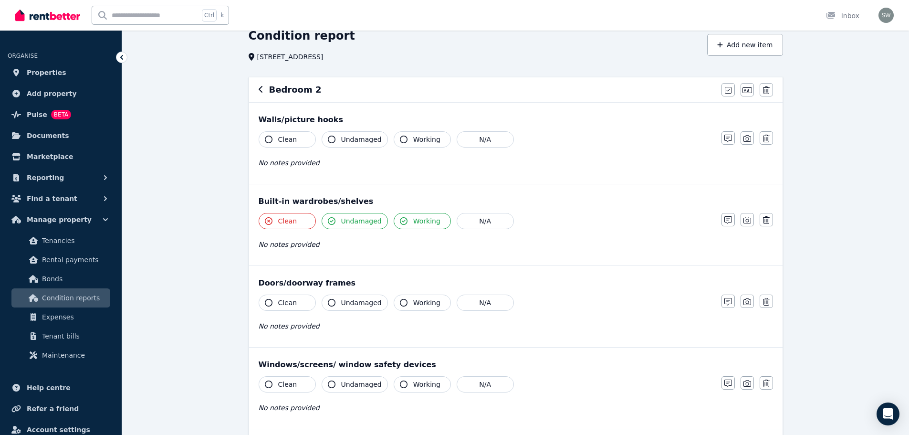
click at [334, 305] on icon "button" at bounding box center [332, 303] width 8 height 8
click at [404, 306] on button "Working" at bounding box center [422, 302] width 57 height 16
click at [277, 304] on button "Clean" at bounding box center [287, 302] width 57 height 16
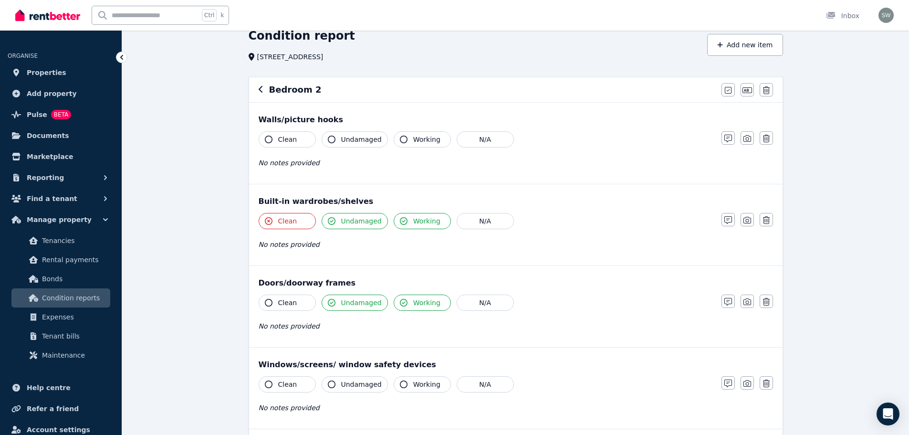
click at [277, 304] on button "Clean" at bounding box center [287, 302] width 57 height 16
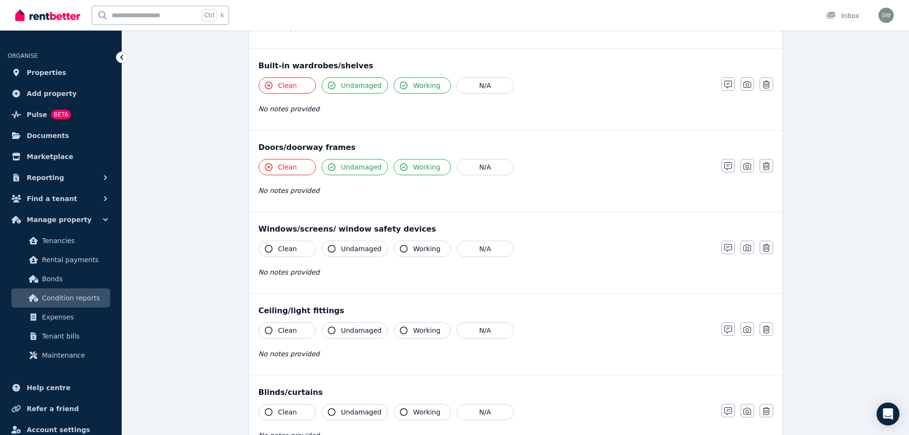
scroll to position [178, 0]
click at [338, 245] on button "Undamaged" at bounding box center [355, 248] width 66 height 16
click at [403, 245] on button "Working" at bounding box center [422, 248] width 57 height 16
click at [264, 247] on button "Clean" at bounding box center [287, 248] width 57 height 16
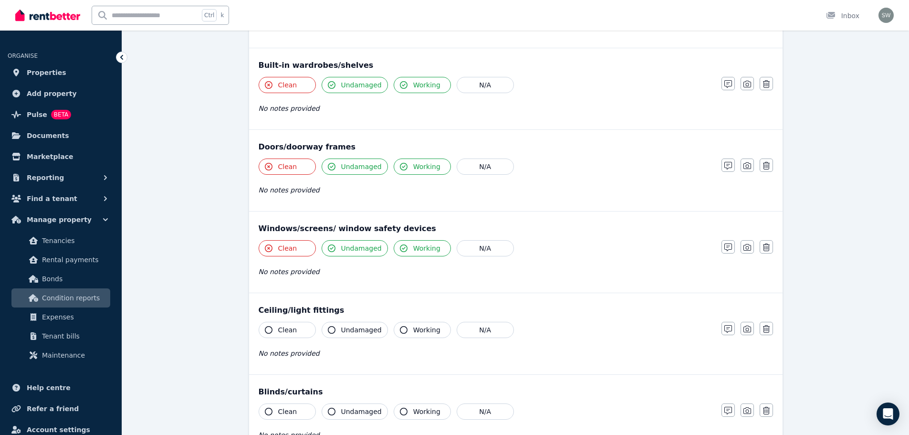
click at [269, 328] on icon "button" at bounding box center [269, 330] width 8 height 8
click at [328, 330] on icon "button" at bounding box center [332, 330] width 8 height 8
click at [400, 329] on icon "button" at bounding box center [404, 330] width 8 height 8
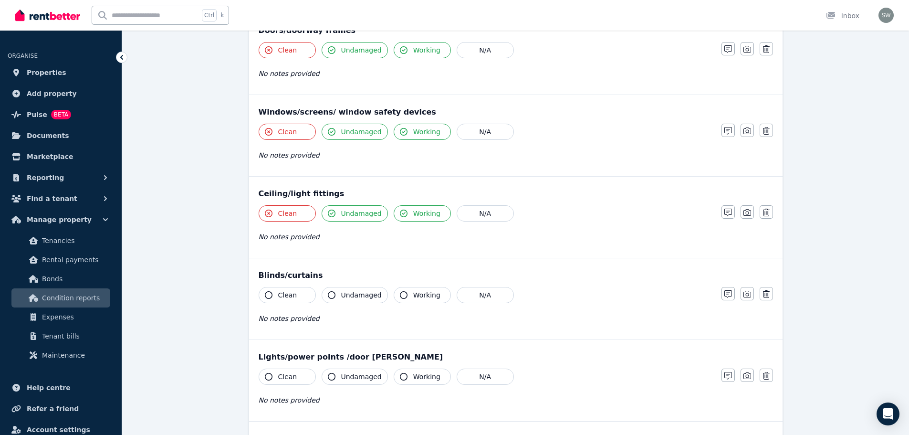
scroll to position [295, 0]
click at [332, 294] on icon "button" at bounding box center [332, 295] width 8 height 8
click at [402, 297] on icon "button" at bounding box center [404, 295] width 8 height 8
click at [275, 294] on button "Clean" at bounding box center [287, 294] width 57 height 16
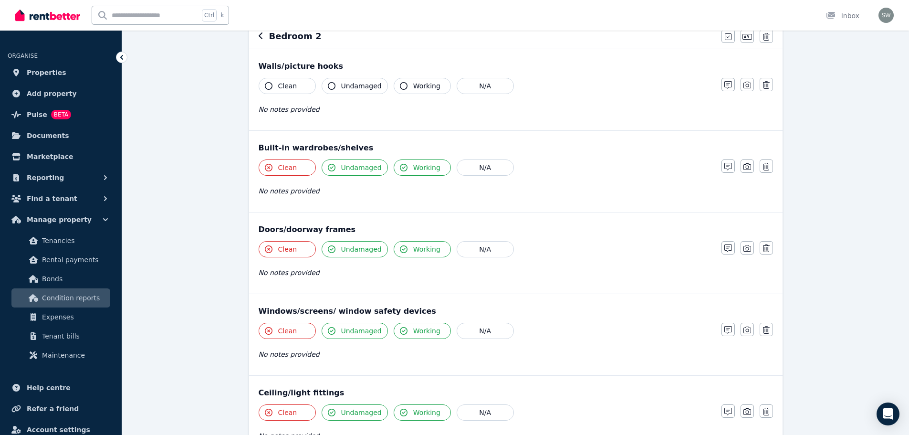
scroll to position [0, 0]
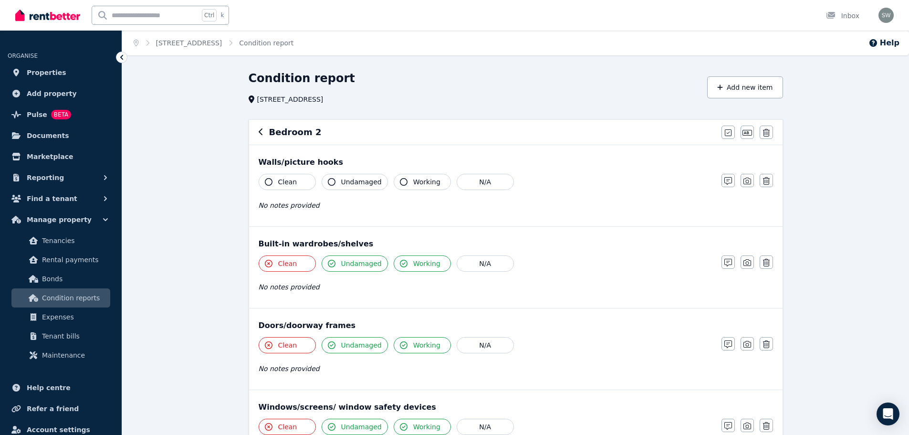
click at [260, 134] on icon "button" at bounding box center [261, 132] width 5 height 8
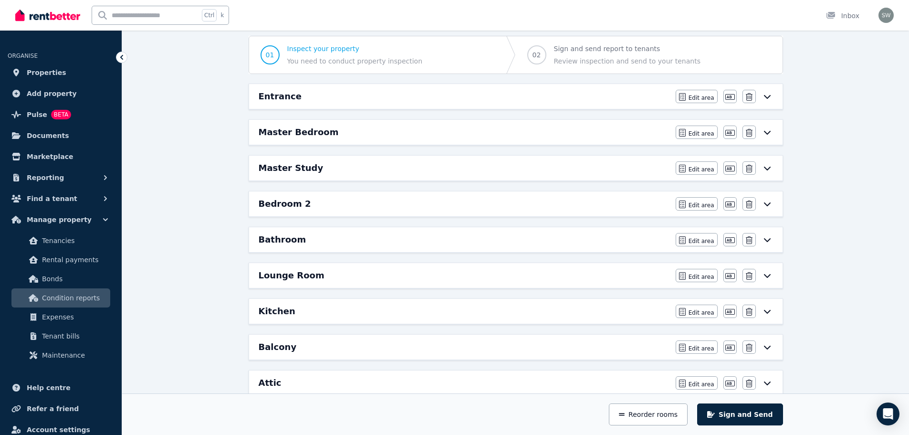
scroll to position [83, 0]
click at [486, 203] on div "Bedroom 2" at bounding box center [464, 204] width 411 height 13
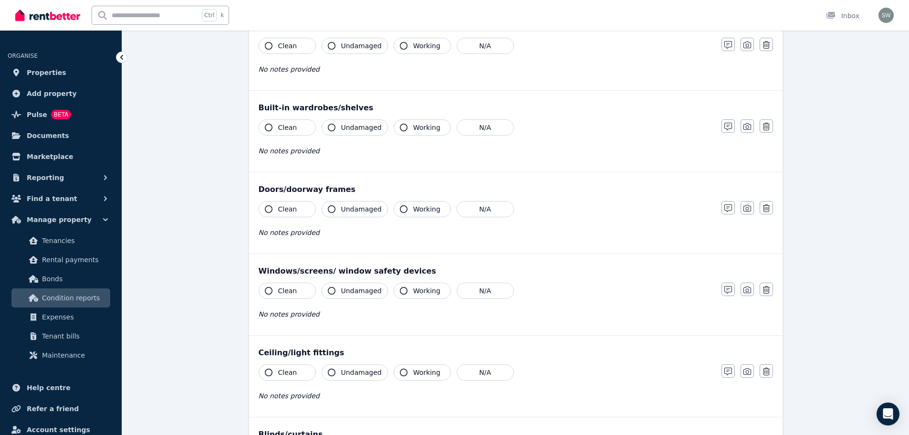
scroll to position [0, 0]
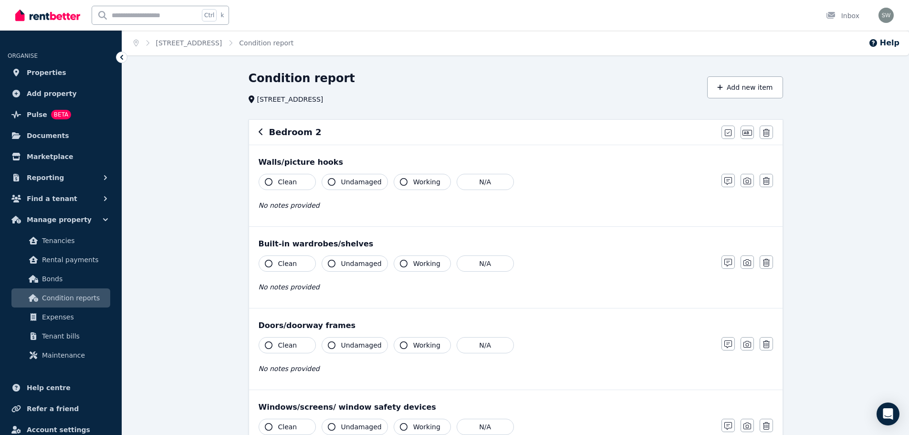
click at [259, 132] on icon "button" at bounding box center [261, 132] width 5 height 8
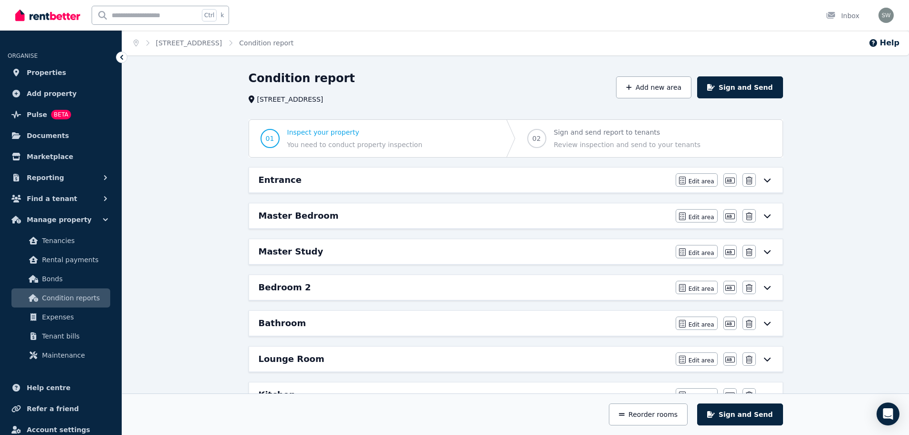
click at [419, 214] on div "Master Bedroom" at bounding box center [464, 215] width 411 height 13
click at [288, 178] on h6 "Entrance" at bounding box center [280, 179] width 43 height 13
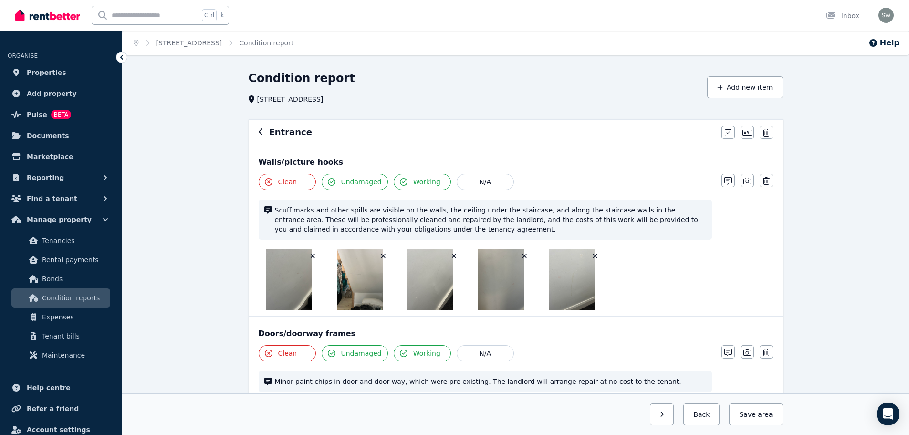
click at [262, 128] on button "button" at bounding box center [261, 131] width 5 height 11
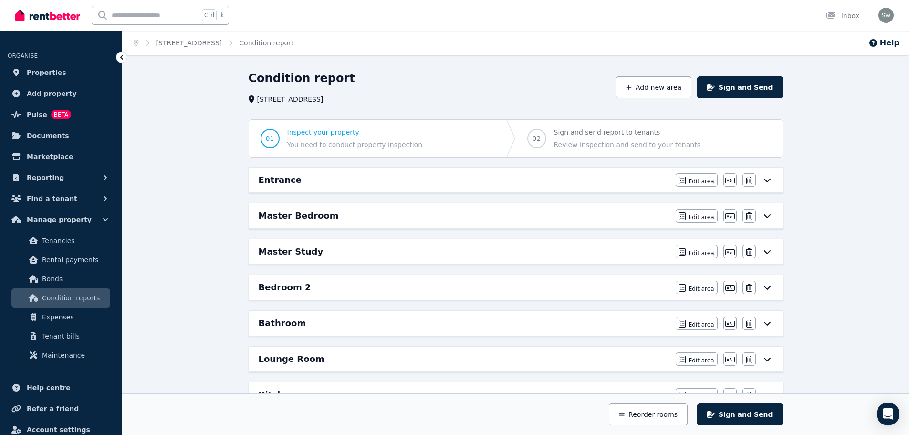
click at [289, 215] on h6 "Master Bedroom" at bounding box center [299, 215] width 80 height 13
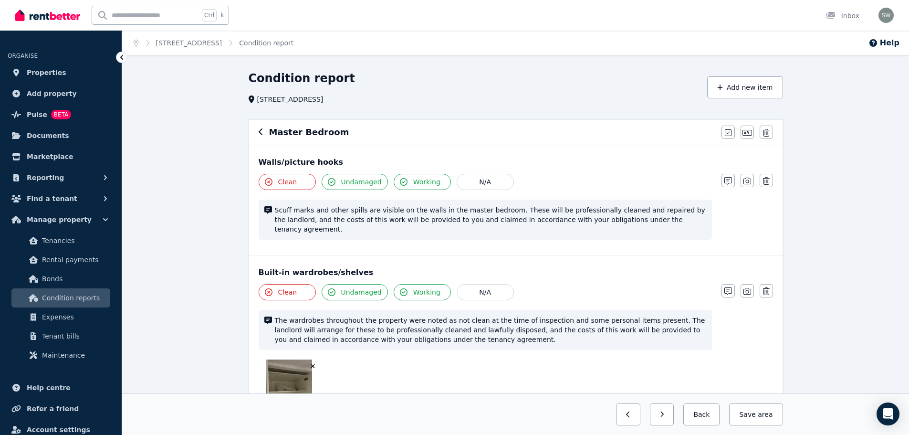
click at [260, 136] on button "button" at bounding box center [261, 131] width 5 height 11
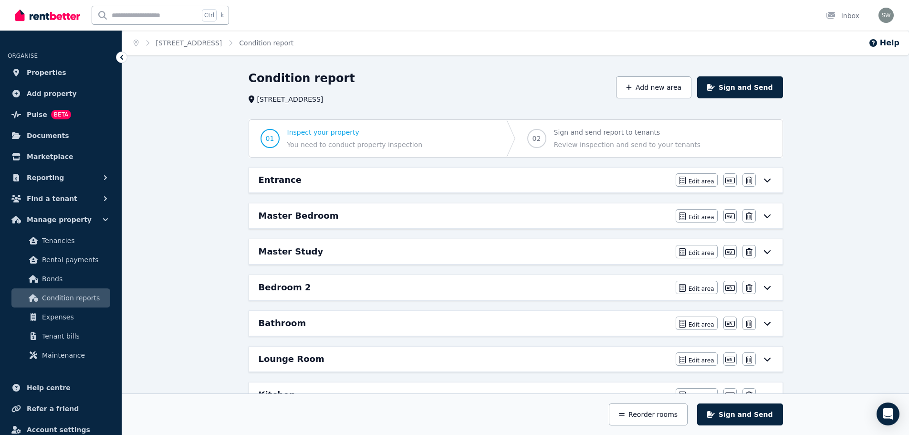
click at [288, 287] on h6 "Bedroom 2" at bounding box center [285, 287] width 52 height 13
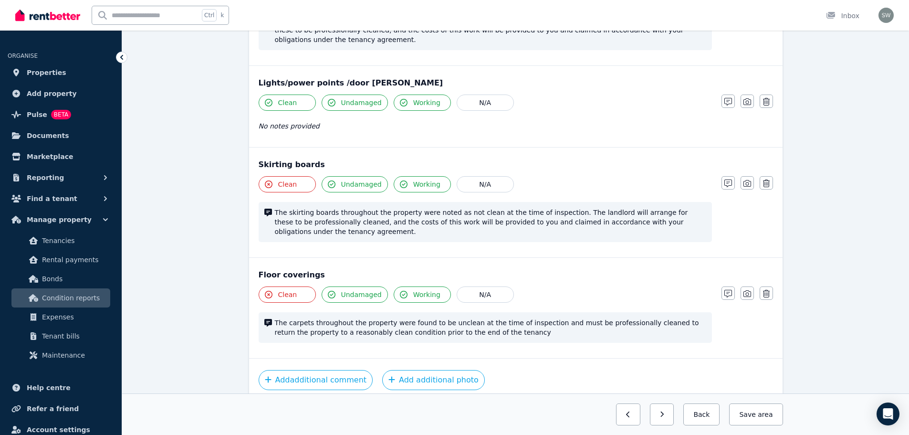
scroll to position [726, 0]
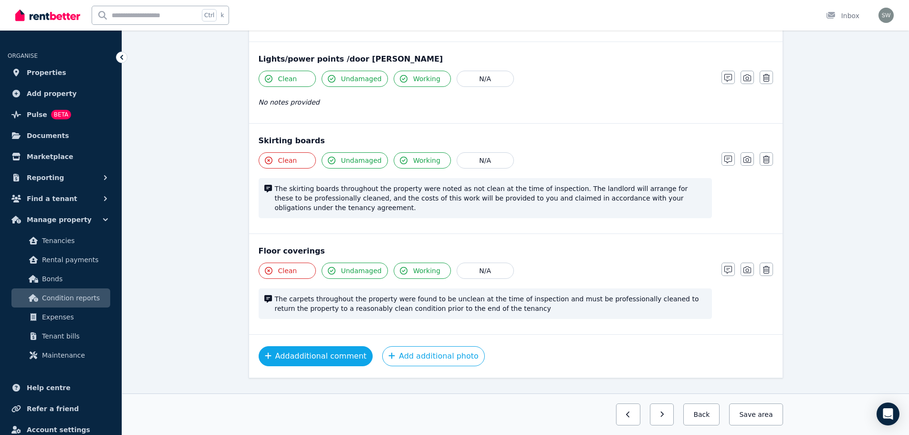
click at [337, 346] on button "Add additional comment" at bounding box center [316, 356] width 115 height 20
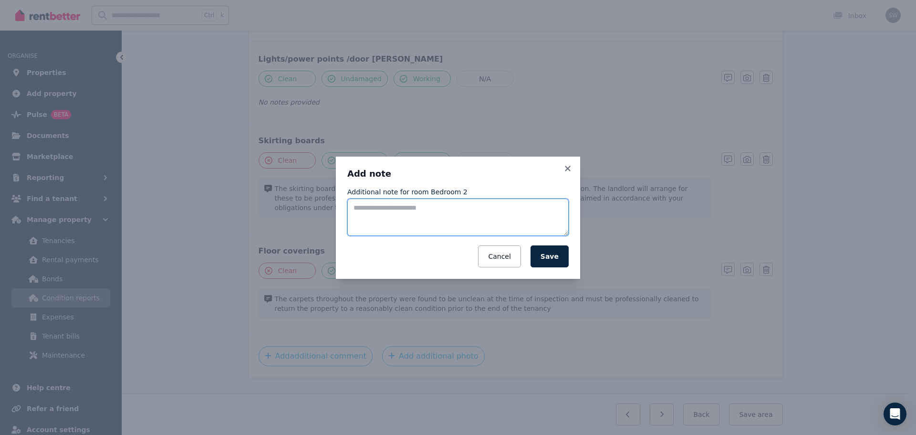
click at [428, 209] on textarea "Additional note for room Bedroom 2" at bounding box center [457, 217] width 221 height 37
type textarea "*"
click at [408, 211] on textarea "**********" at bounding box center [457, 217] width 221 height 37
click at [465, 208] on textarea "**********" at bounding box center [457, 217] width 221 height 37
type textarea "**********"
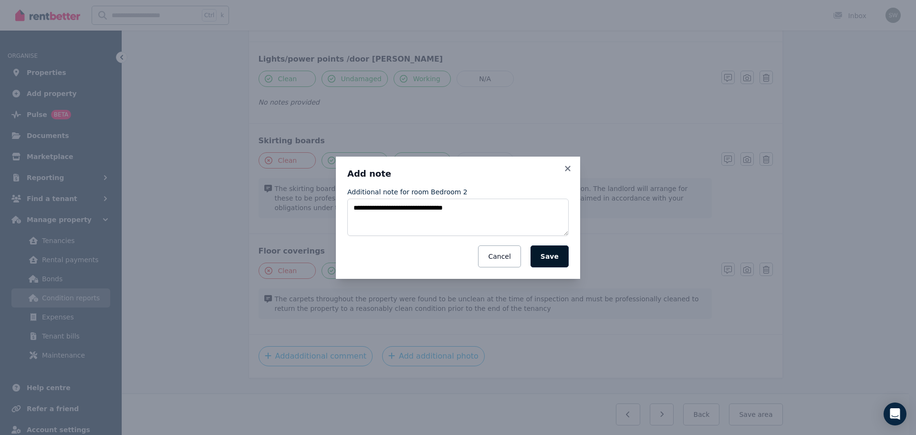
click at [560, 265] on button "Save" at bounding box center [550, 256] width 38 height 22
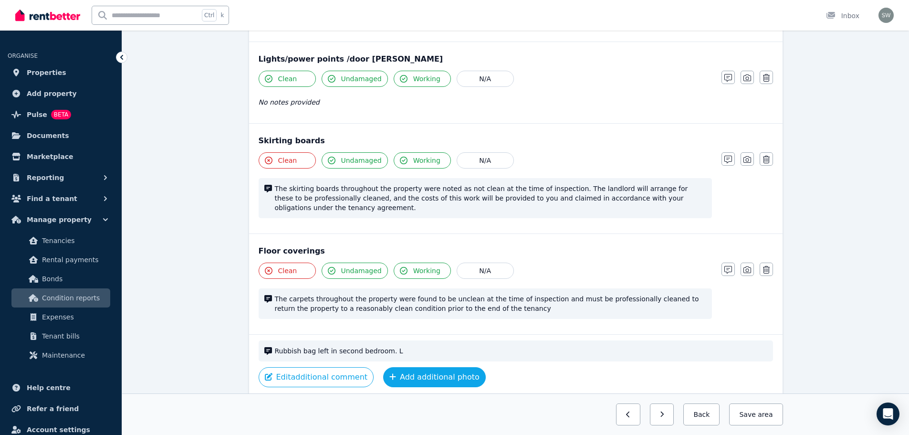
click at [409, 367] on button "Add additional photo" at bounding box center [434, 377] width 103 height 20
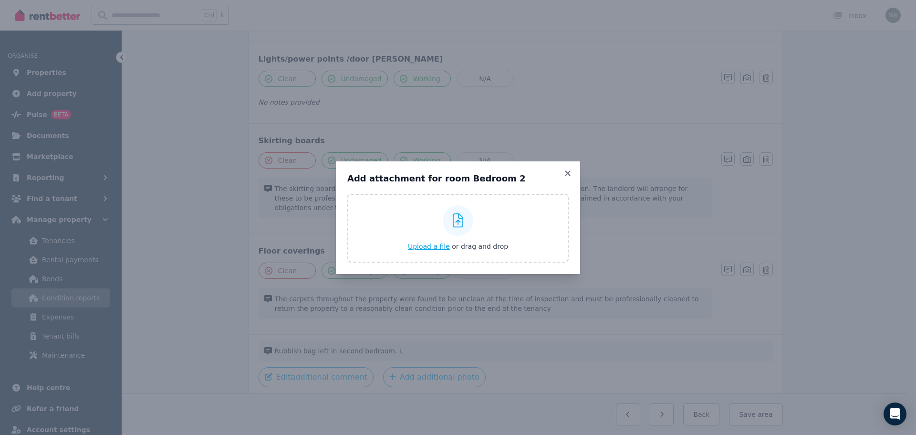
click at [439, 251] on div "Upload a file or drag and drop" at bounding box center [458, 227] width 100 height 57
click at [0, 0] on input "Upload a file or drag and drop" at bounding box center [0, 0] width 0 height 0
click at [566, 172] on icon at bounding box center [568, 173] width 10 height 9
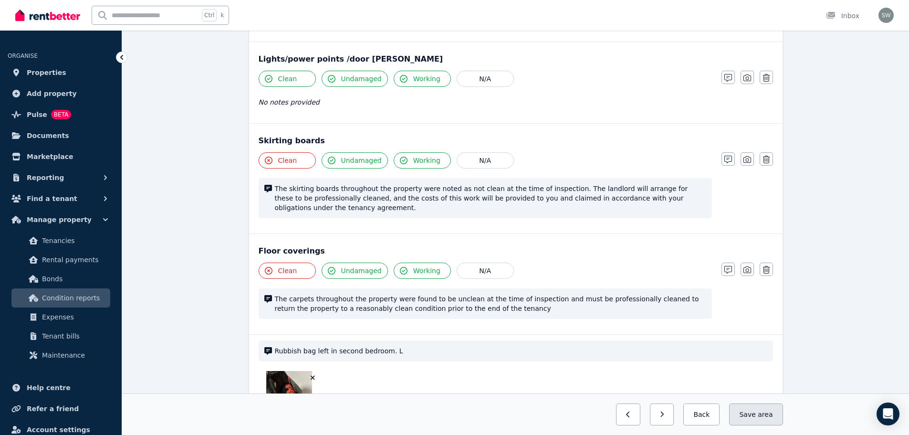
click at [755, 416] on button "Save area" at bounding box center [755, 414] width 53 height 22
click at [702, 414] on button "Back" at bounding box center [698, 414] width 44 height 22
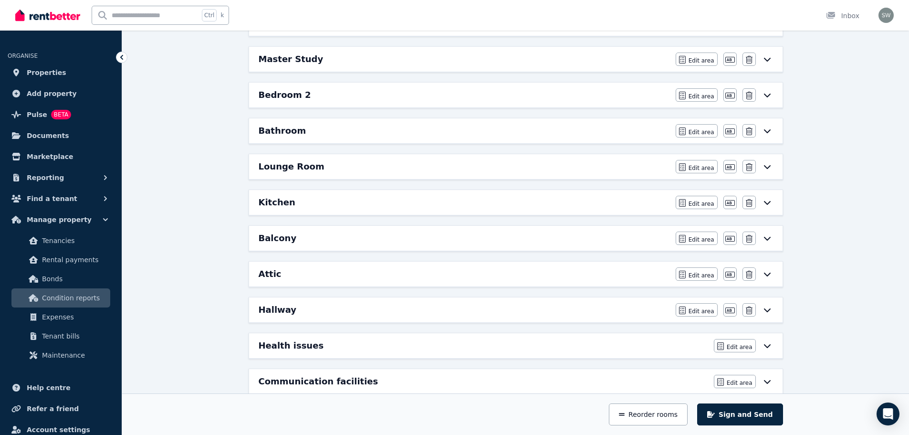
scroll to position [192, 0]
click at [347, 203] on div "Kitchen" at bounding box center [464, 202] width 411 height 13
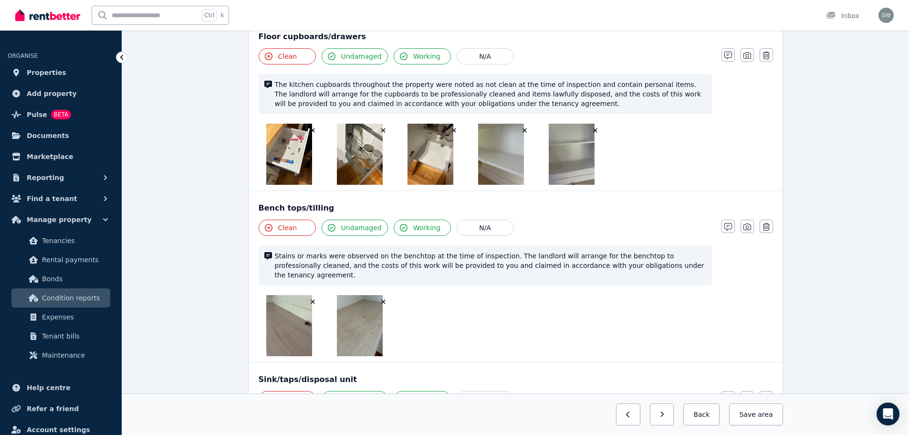
scroll to position [875, 0]
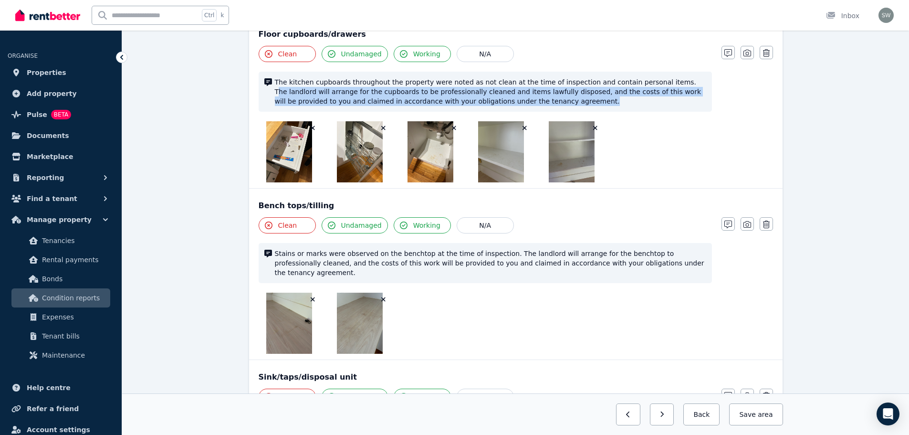
drag, startPoint x: 649, startPoint y: 81, endPoint x: 674, endPoint y: 99, distance: 31.1
click at [674, 99] on span "The kitchen cupboards throughout the property were noted as not clean at the ti…" at bounding box center [490, 91] width 431 height 29
click at [650, 83] on span "The kitchen cupboards throughout the property were noted as not clean at the ti…" at bounding box center [490, 91] width 431 height 29
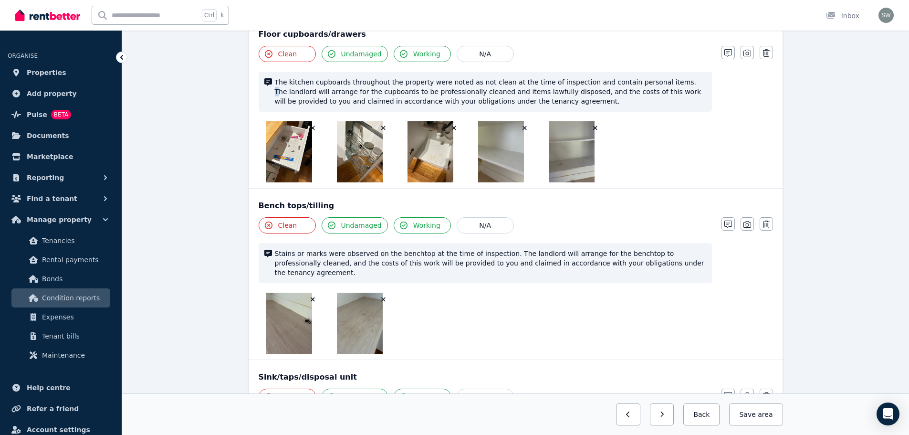
click at [646, 82] on span "The kitchen cupboards throughout the property were noted as not clean at the ti…" at bounding box center [490, 91] width 431 height 29
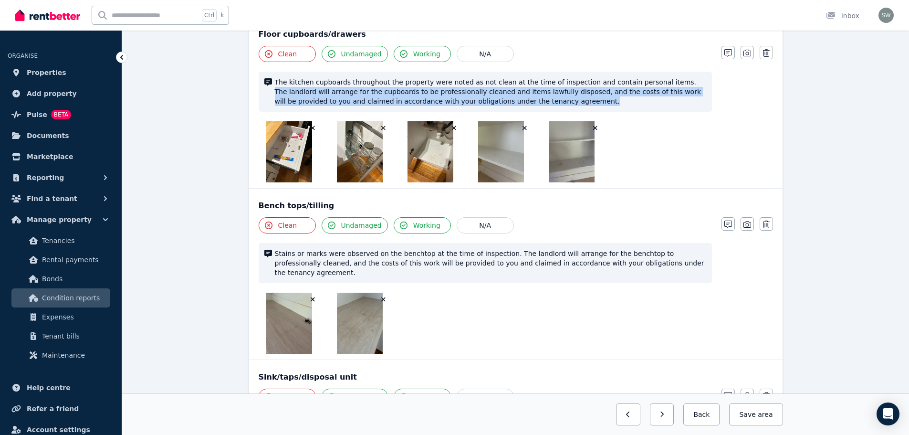
drag, startPoint x: 646, startPoint y: 82, endPoint x: 650, endPoint y: 103, distance: 21.8
click at [650, 103] on span "The kitchen cupboards throughout the property were noted as not clean at the ti…" at bounding box center [490, 91] width 431 height 29
copy span "The landlord will arrange for the cupboards to be professionally cleaned and it…"
click at [710, 414] on button "Back" at bounding box center [701, 414] width 36 height 22
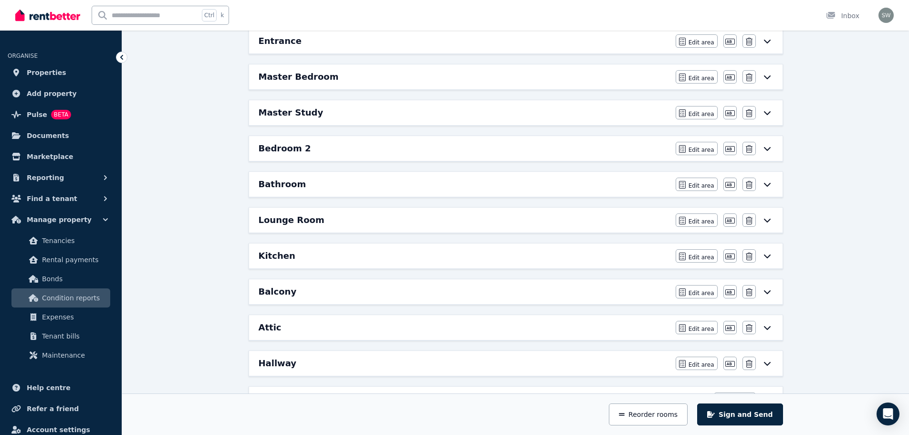
scroll to position [137, 0]
click at [490, 144] on div "Bedroom 2" at bounding box center [464, 150] width 411 height 13
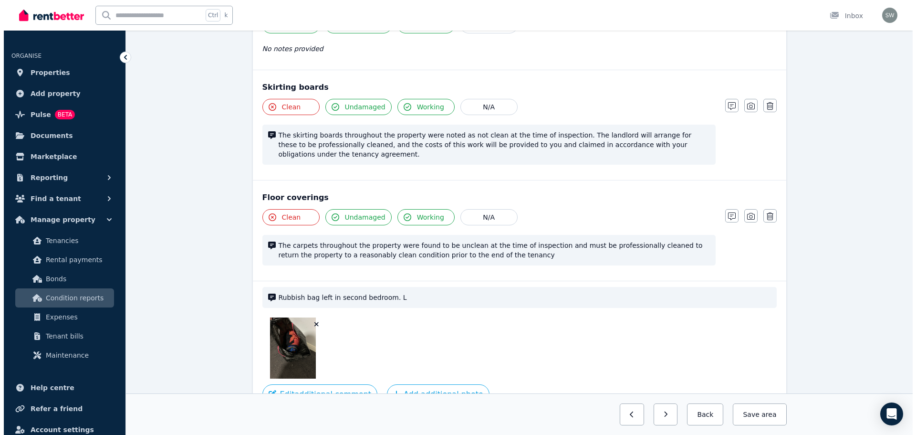
scroll to position [818, 0]
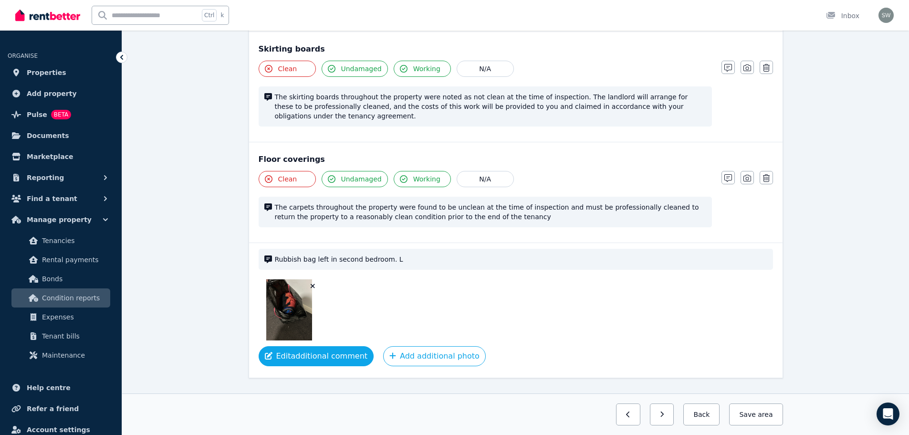
click at [336, 346] on button "Edit additional comment" at bounding box center [316, 356] width 115 height 20
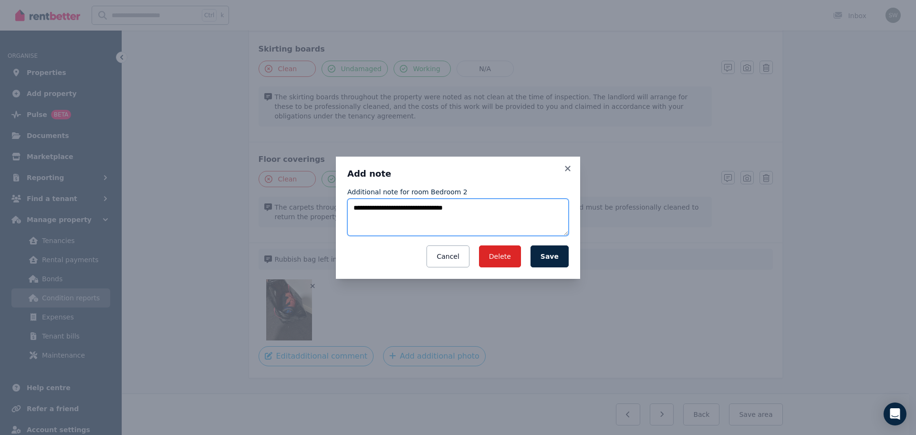
click at [473, 213] on textarea "**********" at bounding box center [457, 217] width 221 height 37
paste textarea "**********"
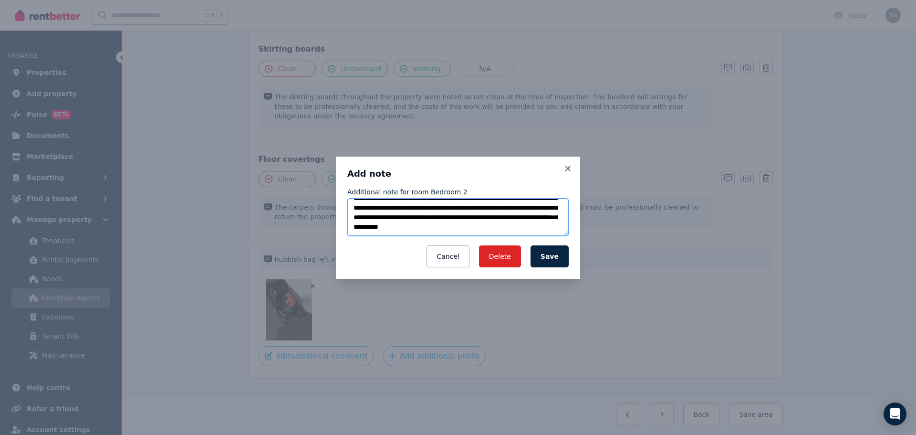
scroll to position [0, 0]
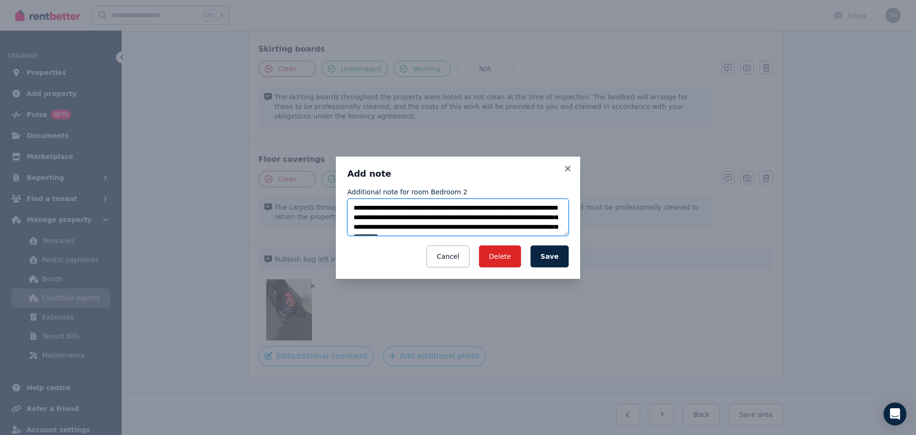
click at [493, 216] on textarea "**********" at bounding box center [457, 217] width 221 height 37
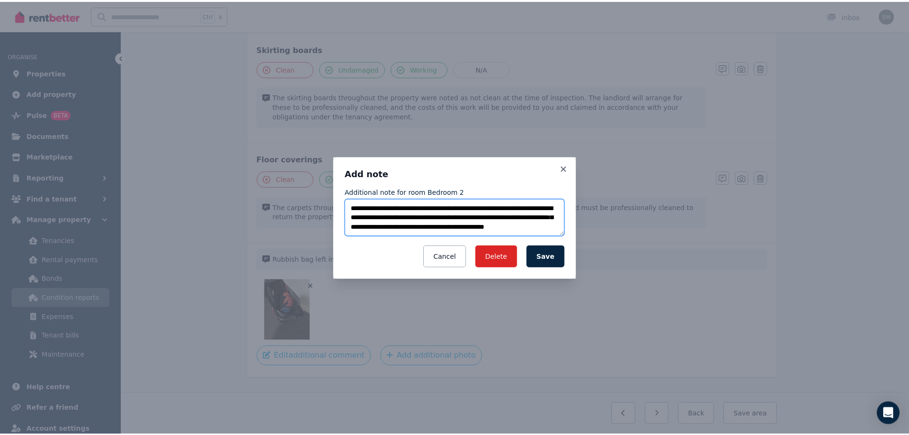
scroll to position [10, 0]
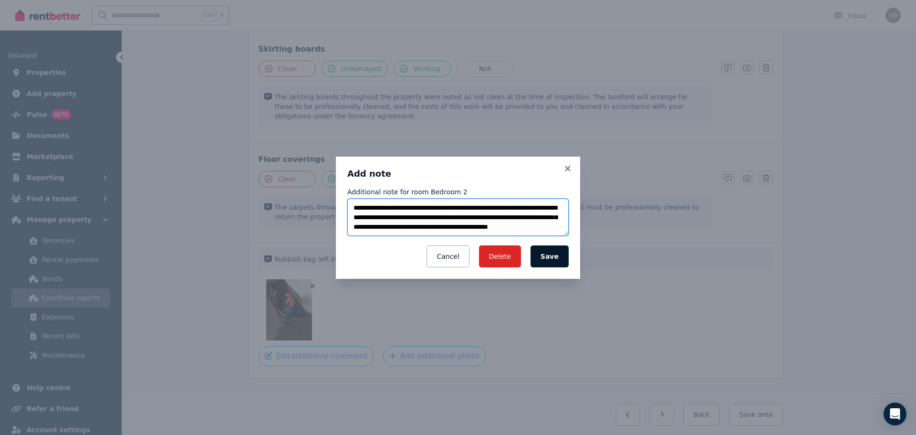
type textarea "**********"
click at [553, 258] on button "Save" at bounding box center [550, 256] width 38 height 22
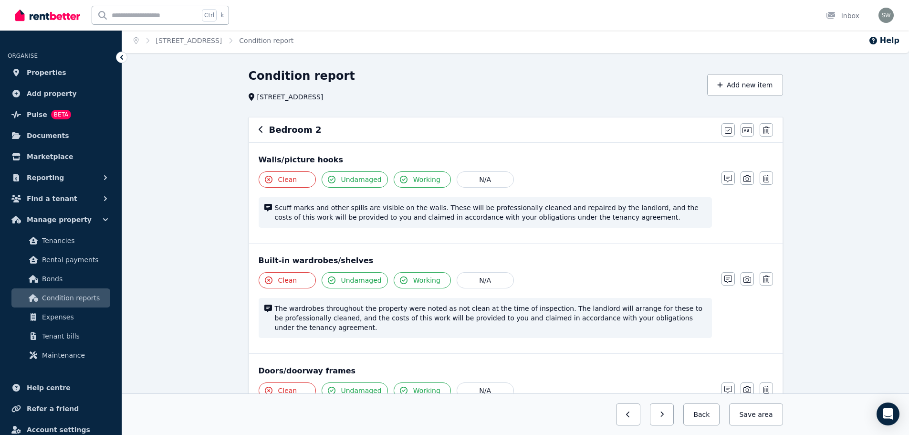
scroll to position [0, 0]
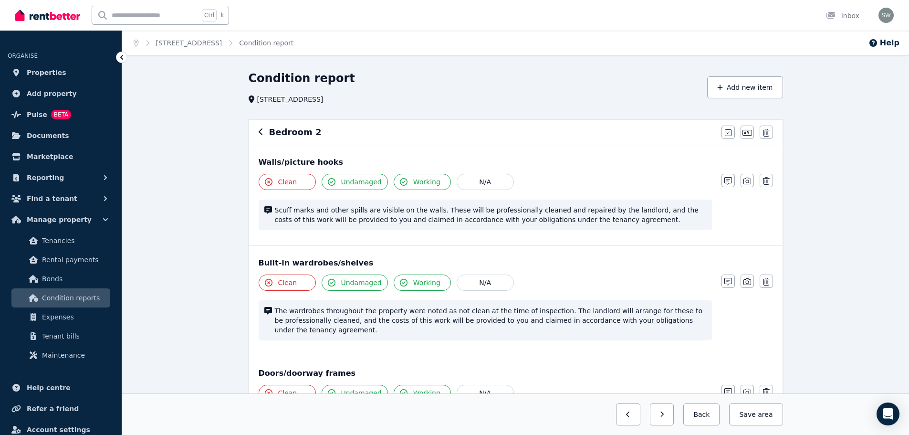
click at [262, 132] on icon "button" at bounding box center [261, 132] width 5 height 8
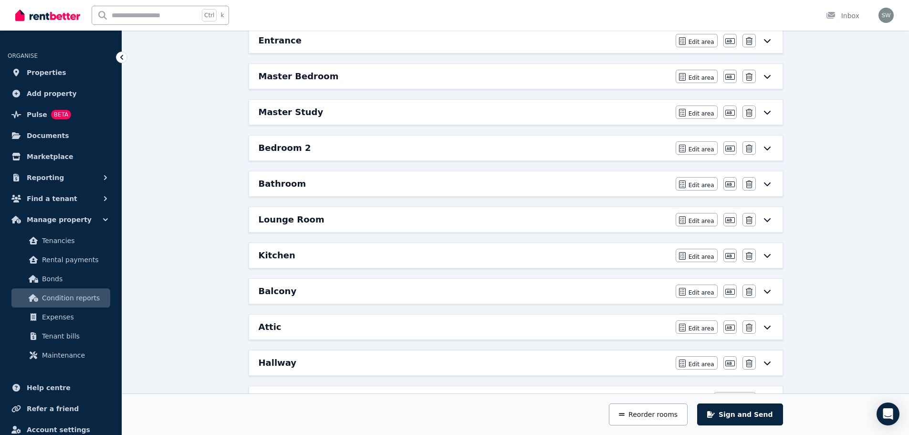
scroll to position [142, 0]
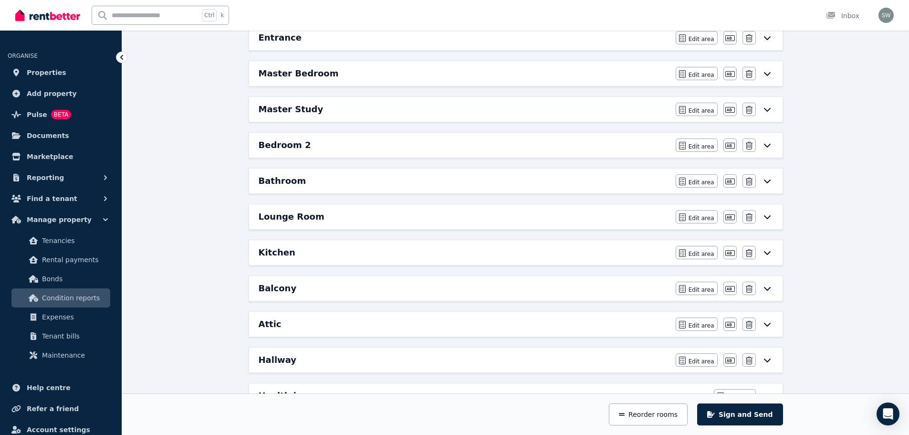
click at [547, 249] on div "Kitchen" at bounding box center [464, 252] width 411 height 13
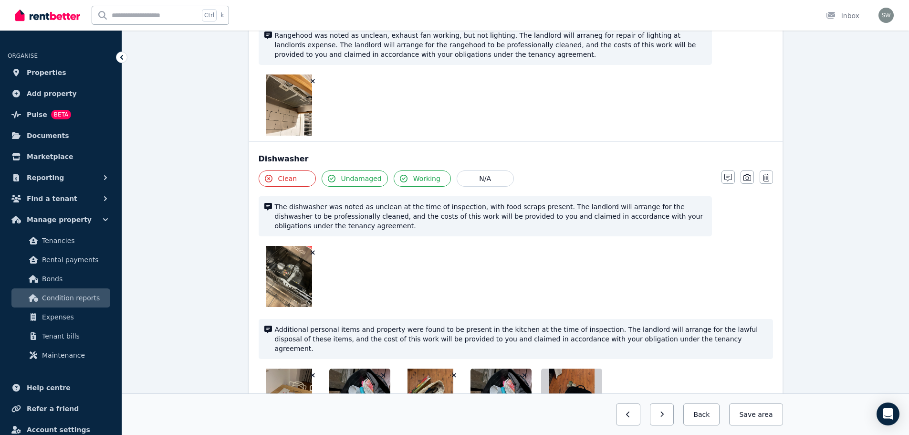
scroll to position [1787, 0]
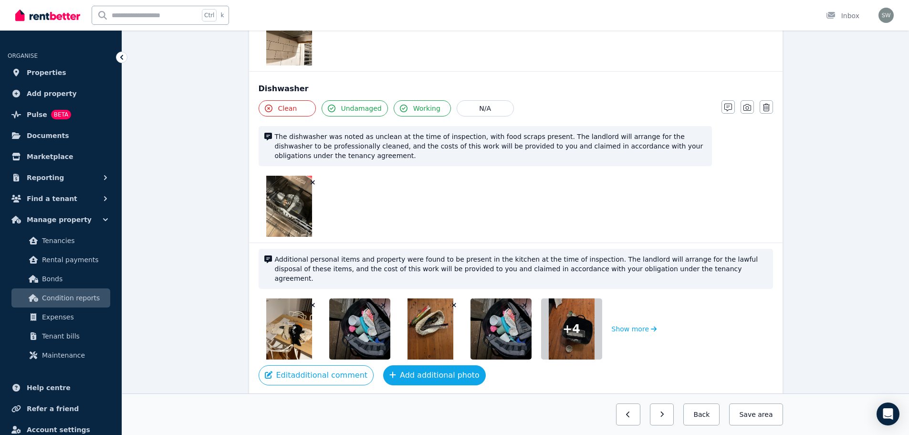
click at [409, 365] on button "Add additional photo" at bounding box center [434, 375] width 103 height 20
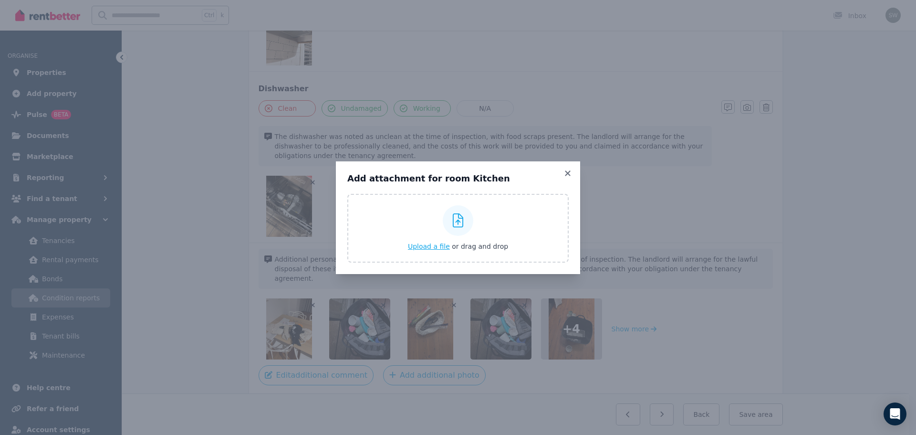
click at [438, 250] on span "Upload a file" at bounding box center [429, 246] width 42 height 8
click at [568, 173] on icon at bounding box center [567, 172] width 5 height 5
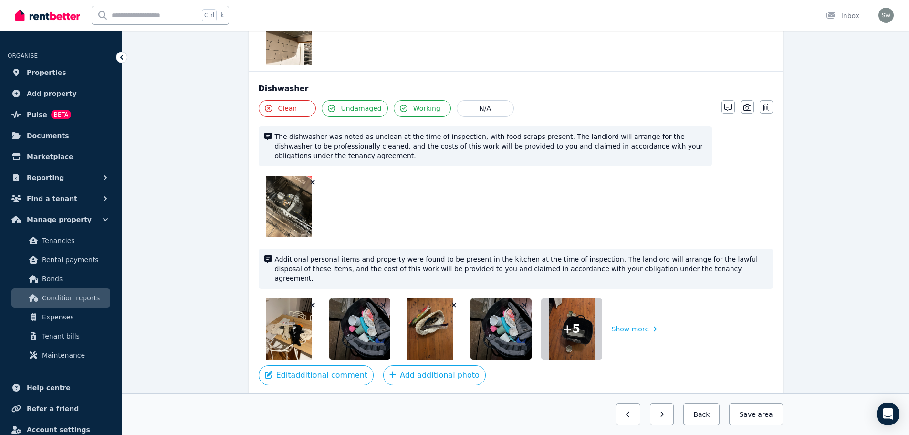
click at [640, 298] on button "Show more" at bounding box center [634, 328] width 45 height 61
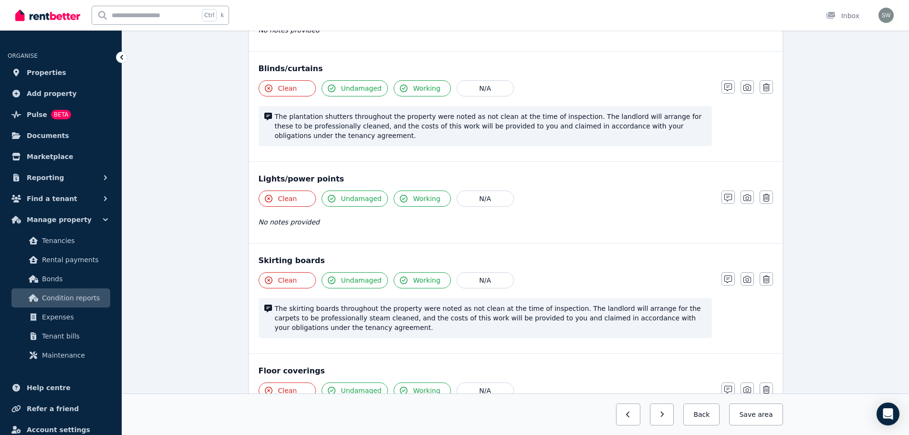
scroll to position [349, 0]
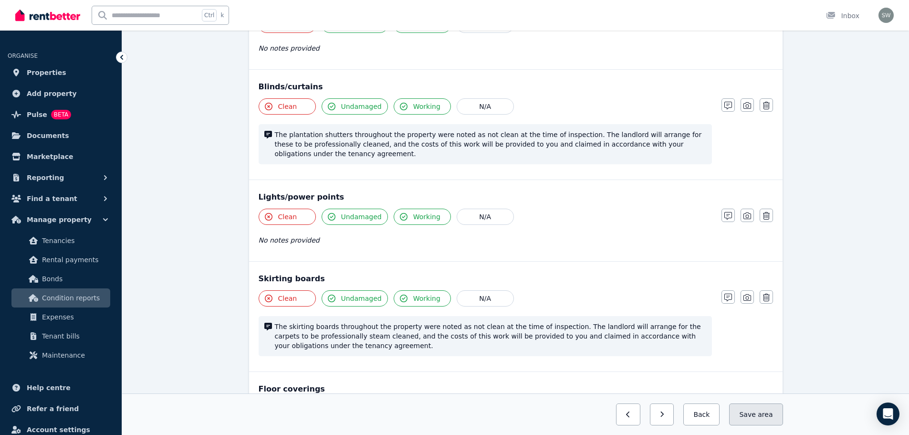
click at [755, 412] on button "Save area" at bounding box center [755, 414] width 53 height 22
click at [707, 408] on button "Back" at bounding box center [698, 414] width 44 height 22
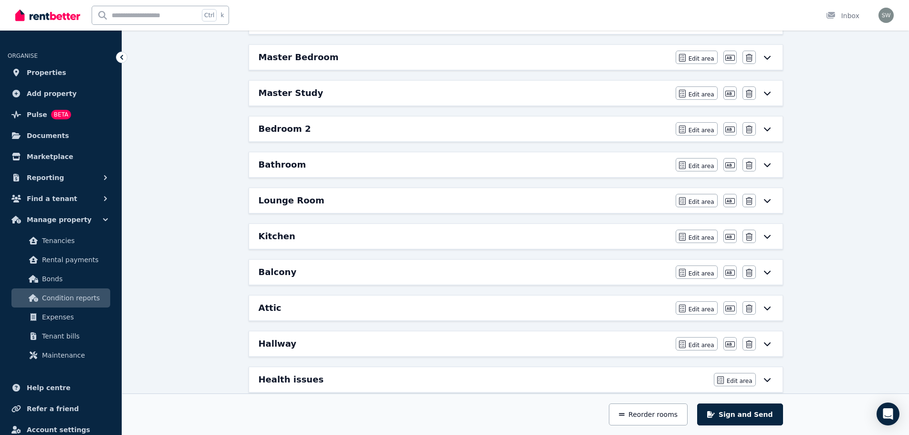
scroll to position [158, 0]
click at [523, 278] on div "Balcony" at bounding box center [464, 272] width 411 height 13
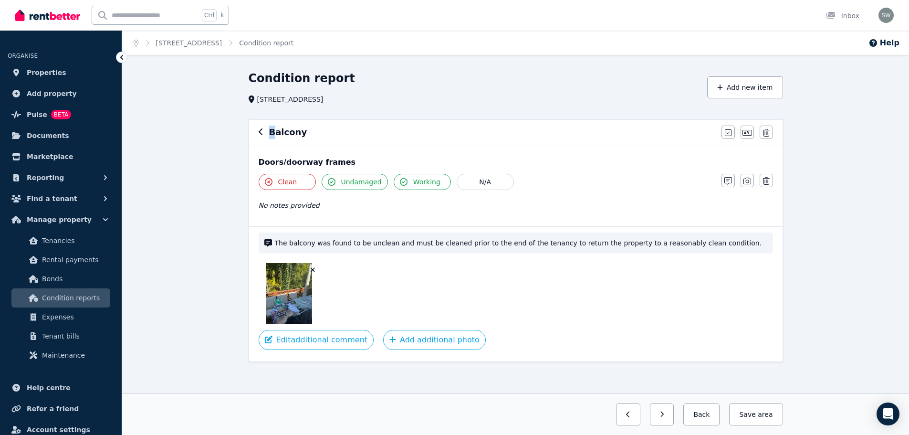
drag, startPoint x: 273, startPoint y: 136, endPoint x: 259, endPoint y: 132, distance: 14.6
click at [259, 132] on div "Balcony" at bounding box center [487, 132] width 457 height 13
click at [259, 132] on icon "button" at bounding box center [261, 132] width 5 height 8
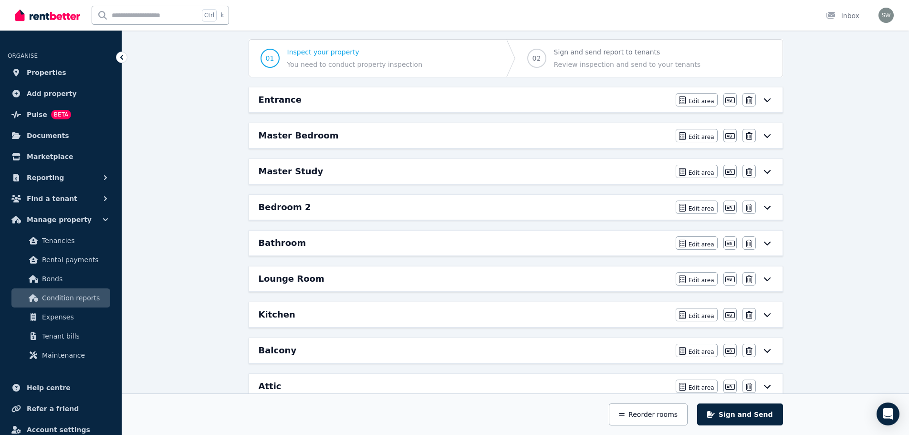
scroll to position [81, 0]
click at [423, 170] on div "Master Study" at bounding box center [464, 170] width 411 height 13
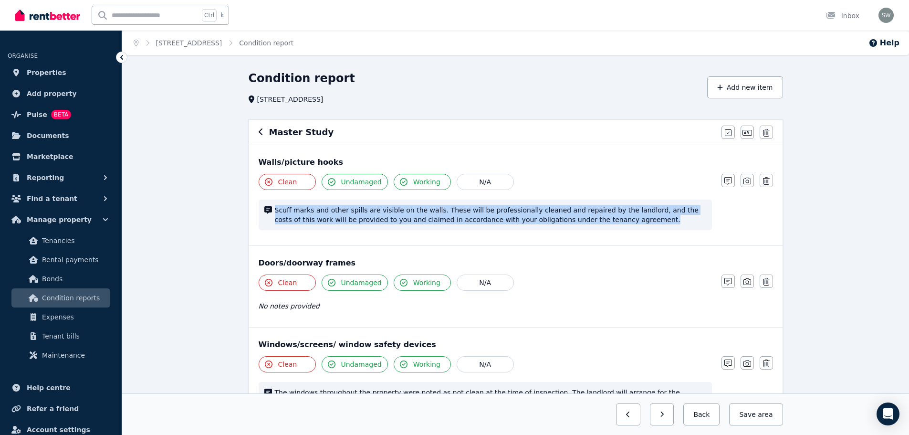
drag, startPoint x: 589, startPoint y: 219, endPoint x: 274, endPoint y: 213, distance: 315.0
click at [275, 213] on span "Scuff marks and other spills are visible on the walls. These will be profession…" at bounding box center [490, 214] width 431 height 19
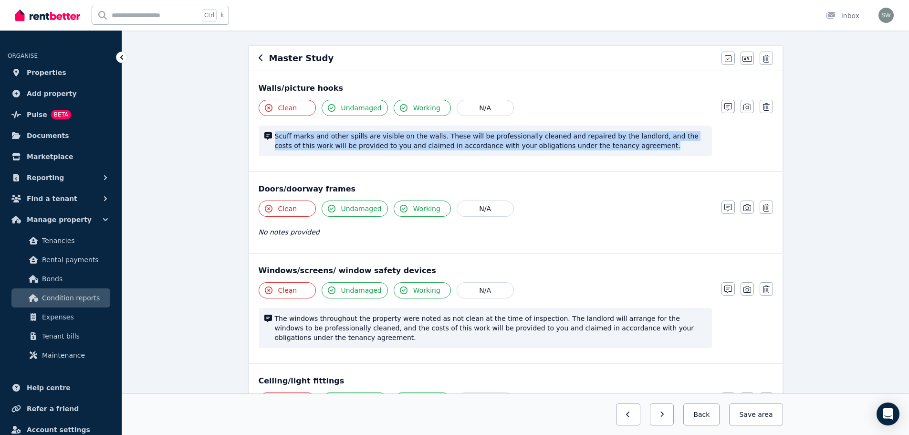
scroll to position [74, 0]
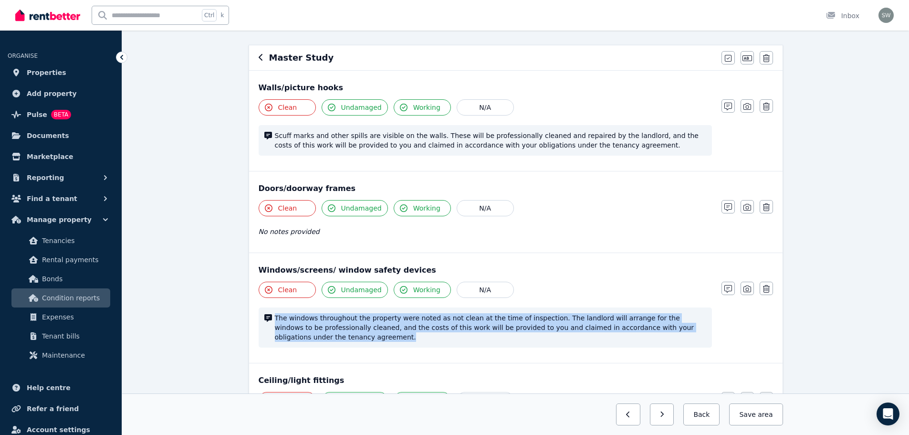
drag, startPoint x: 314, startPoint y: 341, endPoint x: 275, endPoint y: 315, distance: 46.7
click at [275, 315] on span "The windows throughout the property were noted as not clean at the time of insp…" at bounding box center [490, 327] width 431 height 29
copy span "The windows throughout the property were noted as not clean at the time of insp…"
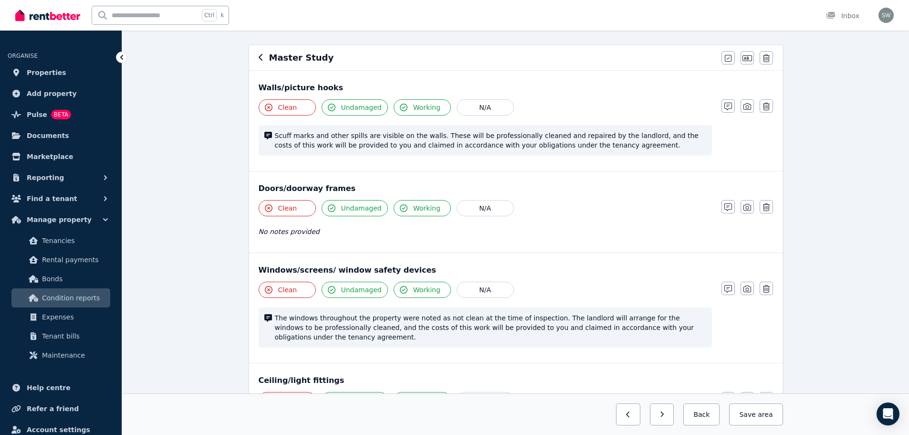
click at [263, 58] on div "Master Study" at bounding box center [487, 57] width 457 height 13
click at [262, 58] on icon "button" at bounding box center [261, 57] width 5 height 8
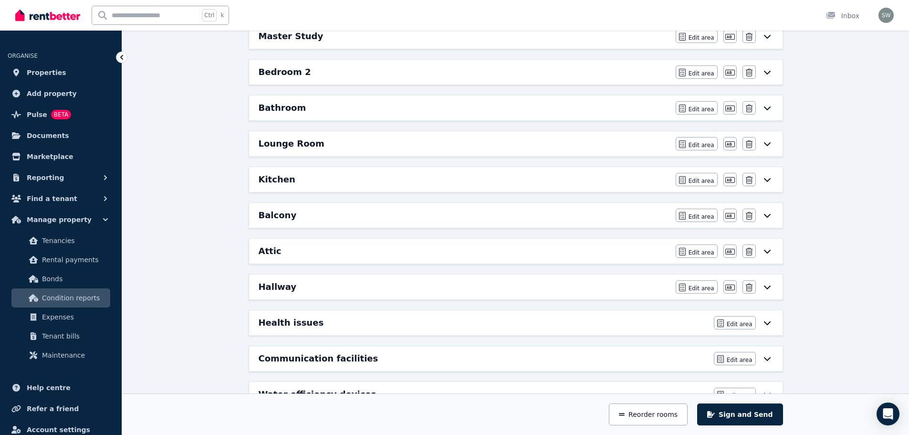
scroll to position [216, 0]
click at [347, 213] on div "Balcony" at bounding box center [464, 214] width 411 height 13
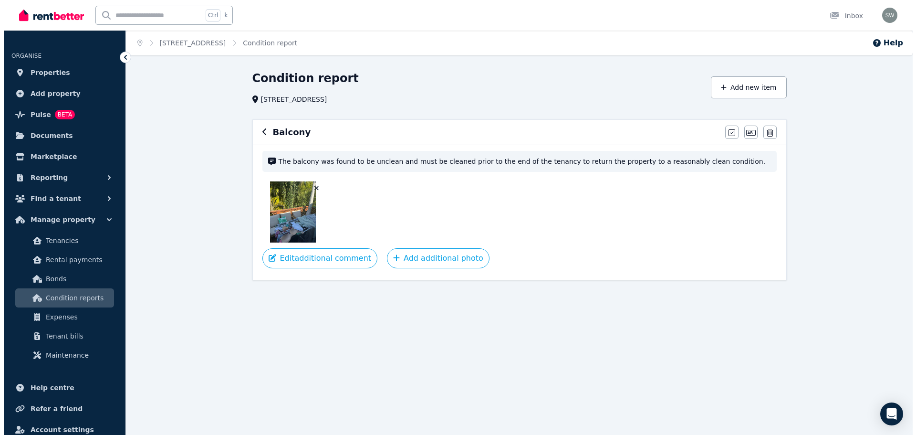
scroll to position [0, 0]
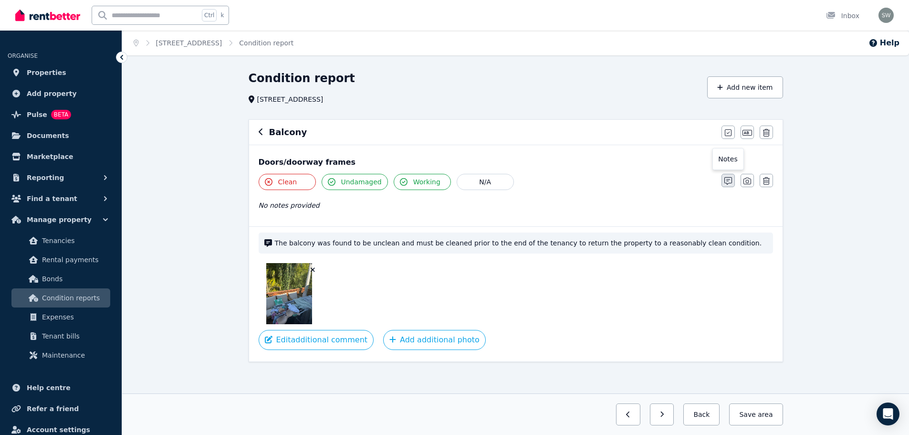
click at [725, 181] on icon "button" at bounding box center [728, 181] width 8 height 8
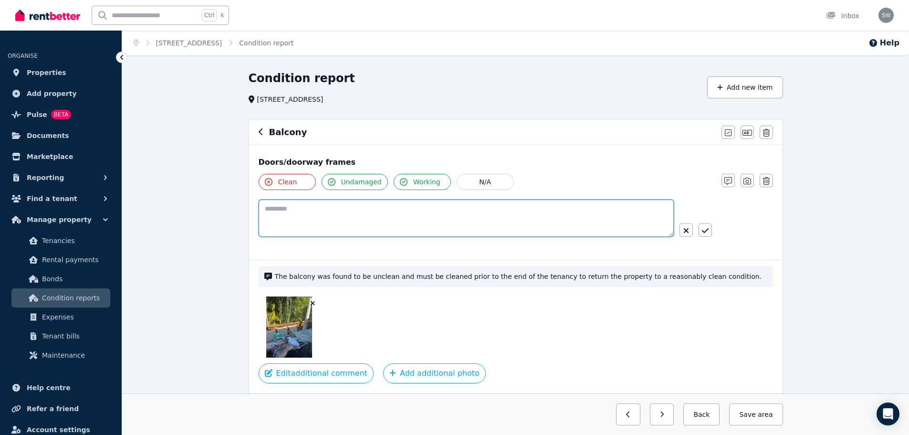
click at [469, 217] on textarea at bounding box center [466, 217] width 415 height 37
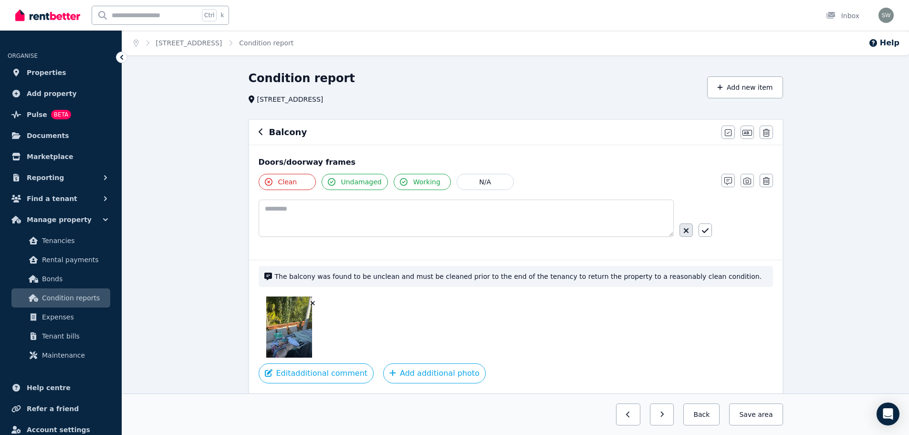
click at [687, 234] on icon "button" at bounding box center [686, 231] width 6 height 8
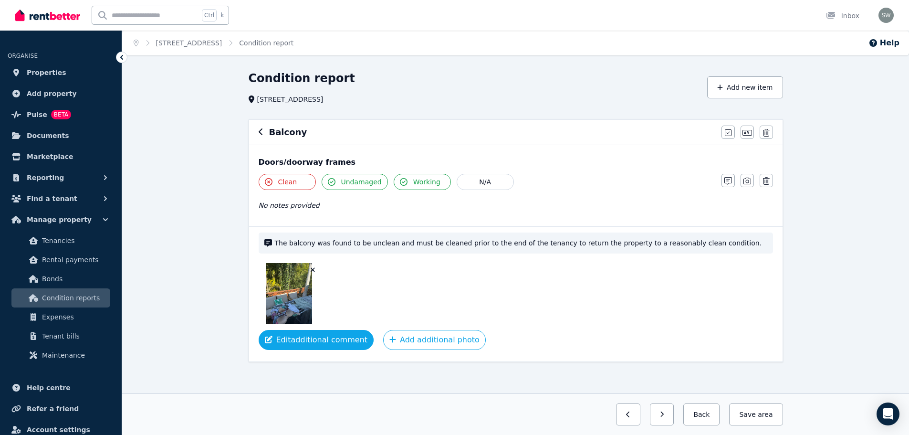
click at [345, 339] on button "Edit additional comment" at bounding box center [316, 340] width 115 height 20
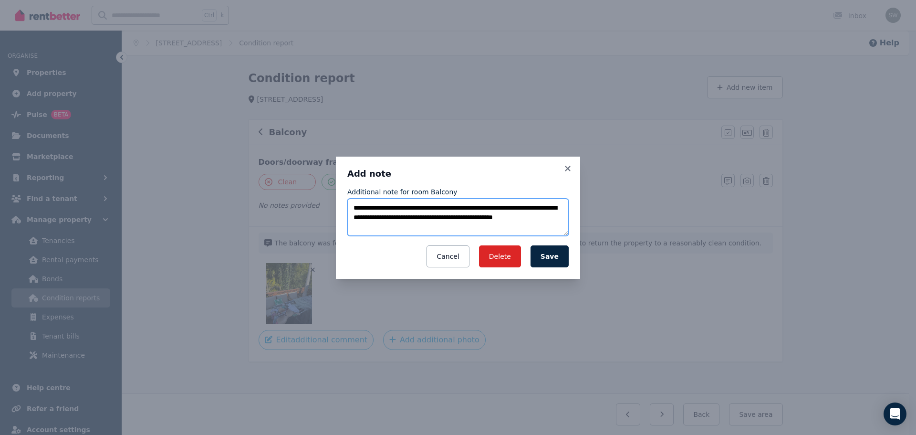
click at [425, 226] on textarea "**********" at bounding box center [457, 217] width 221 height 37
paste textarea "**********"
click at [390, 211] on textarea "**********" at bounding box center [457, 217] width 221 height 37
click at [440, 210] on textarea "**********" at bounding box center [457, 217] width 221 height 37
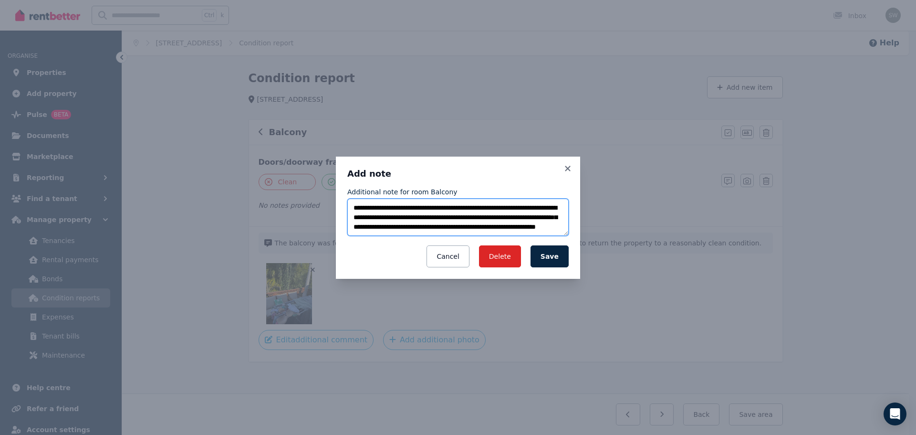
scroll to position [0, 0]
click at [530, 208] on textarea "**********" at bounding box center [457, 217] width 221 height 37
click at [387, 227] on textarea "**********" at bounding box center [457, 217] width 221 height 37
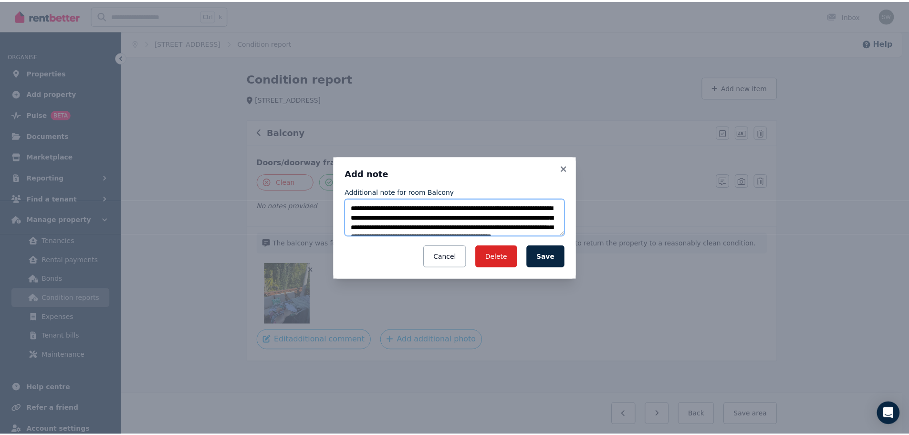
scroll to position [19, 0]
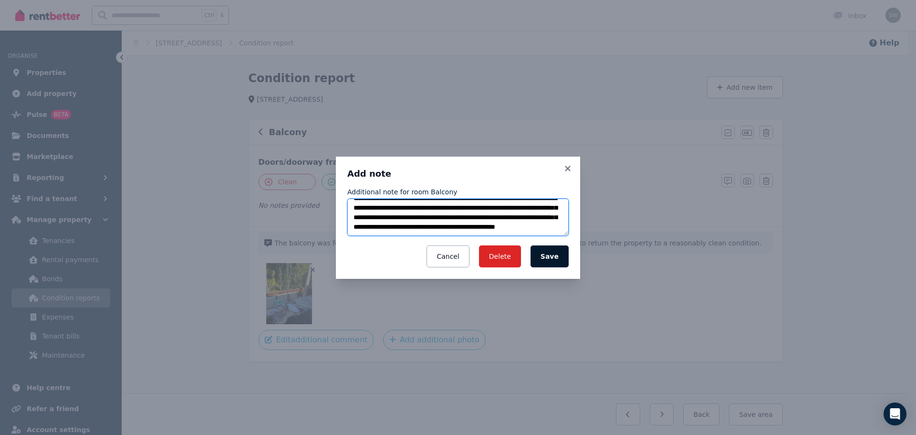
type textarea "**********"
click at [556, 256] on button "Save" at bounding box center [550, 256] width 38 height 22
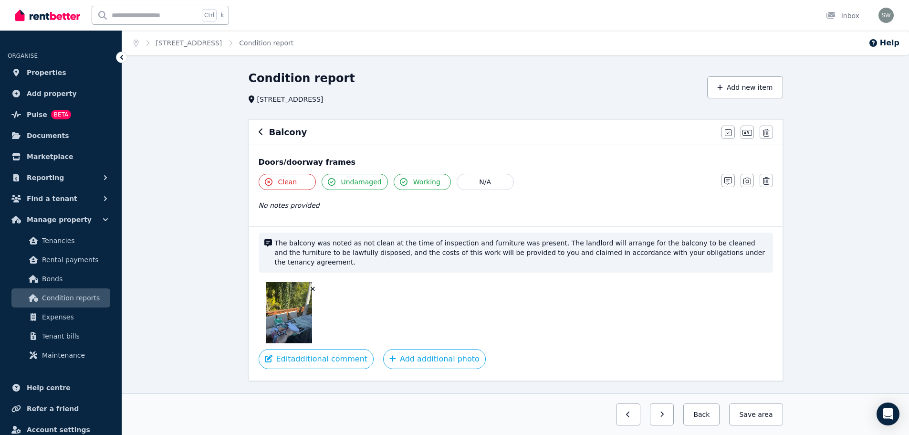
click at [312, 287] on icon "button" at bounding box center [313, 289] width 4 height 4
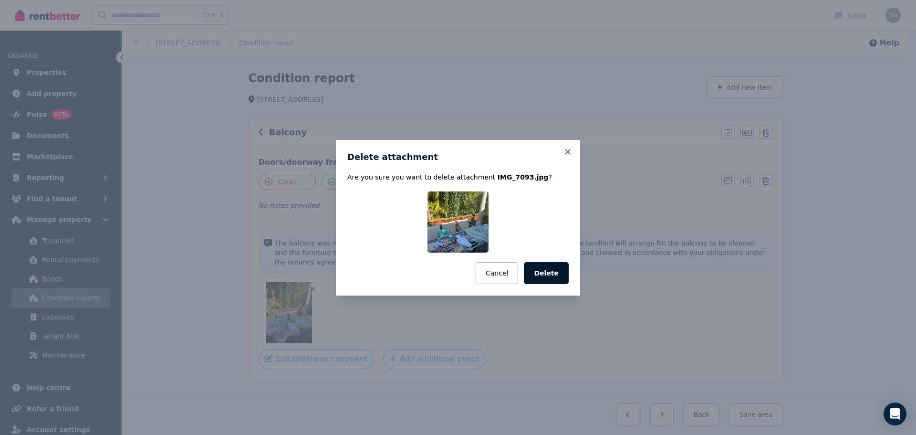
click at [555, 265] on button "Delete" at bounding box center [546, 273] width 45 height 22
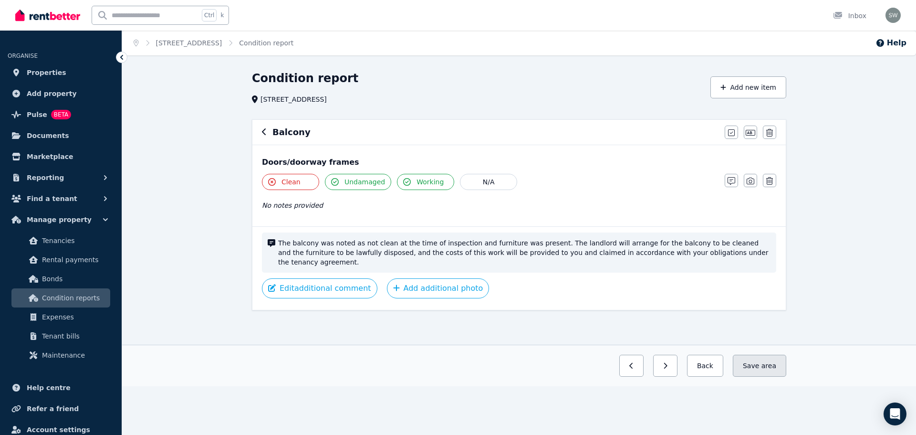
click at [765, 361] on span "area" at bounding box center [769, 366] width 15 height 10
click at [265, 134] on icon "button" at bounding box center [264, 132] width 5 height 8
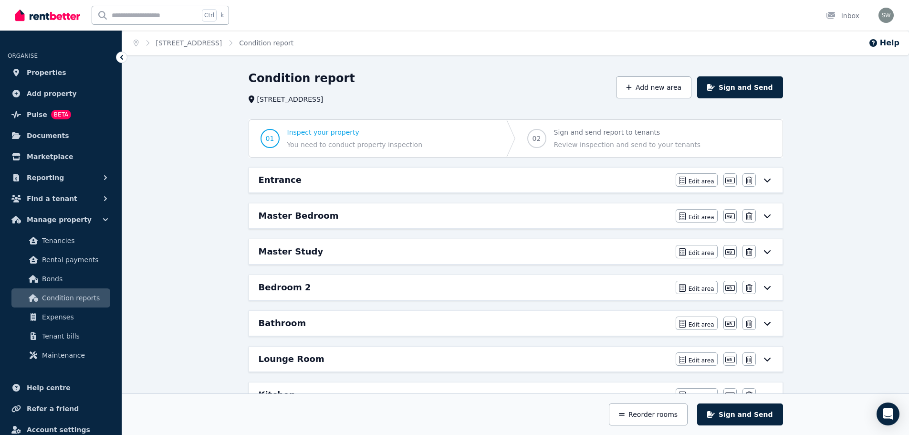
click at [292, 222] on h6 "Master Bedroom" at bounding box center [299, 215] width 80 height 13
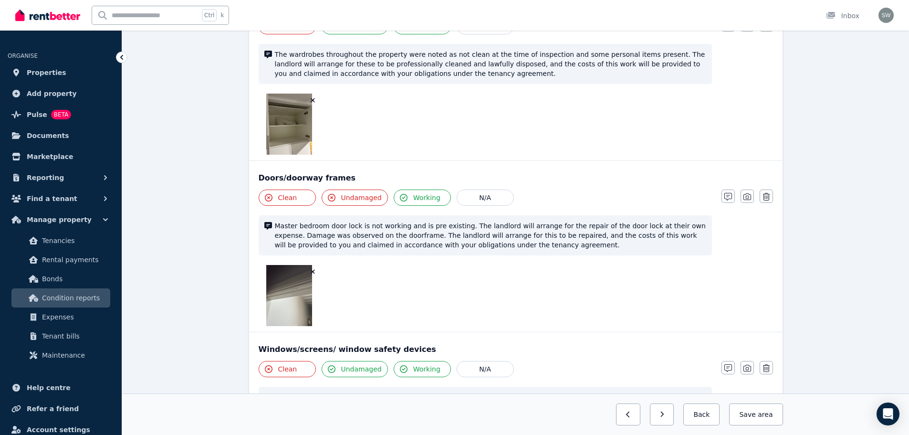
scroll to position [270, 0]
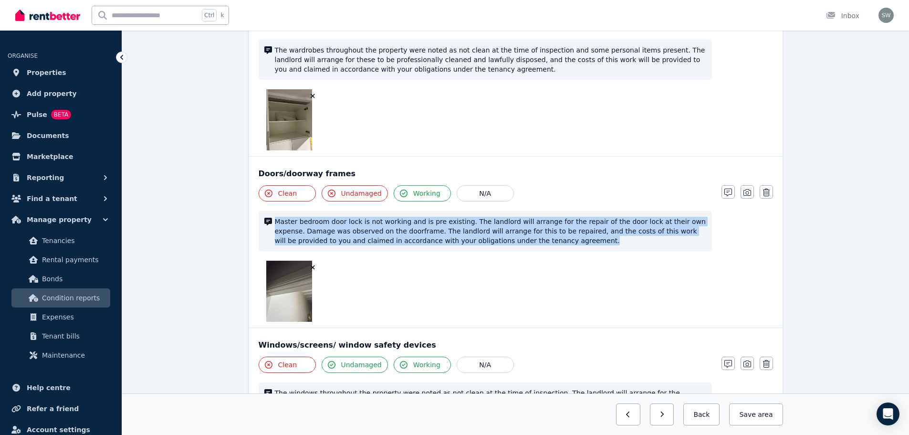
drag, startPoint x: 276, startPoint y: 213, endPoint x: 494, endPoint y: 236, distance: 219.8
click at [494, 236] on div "Master bedroom door lock is not working and is pre existing. The landlord will …" at bounding box center [485, 231] width 453 height 40
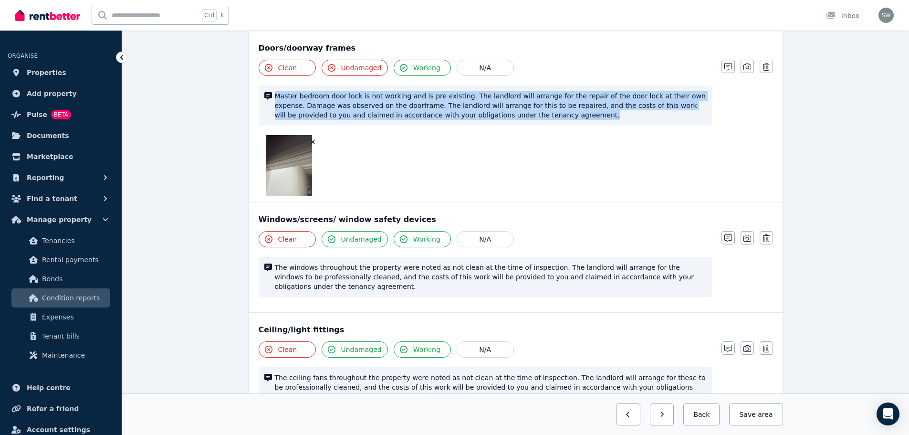
scroll to position [396, 0]
click at [706, 409] on button "Back" at bounding box center [701, 414] width 36 height 22
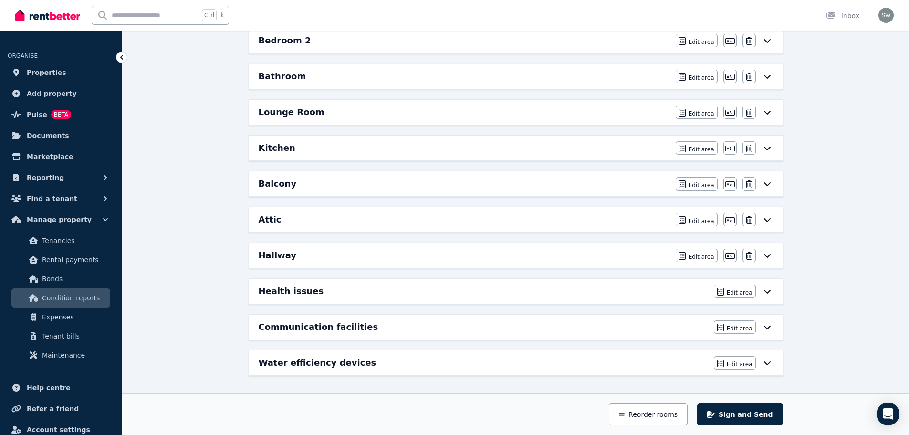
scroll to position [247, 0]
click at [340, 42] on div "Bedroom 2" at bounding box center [464, 40] width 411 height 13
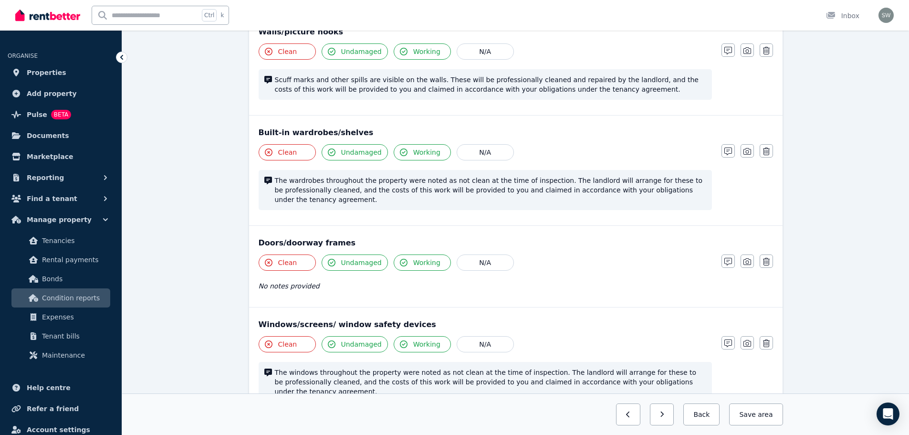
scroll to position [131, 0]
click at [704, 411] on button "Back" at bounding box center [701, 414] width 36 height 22
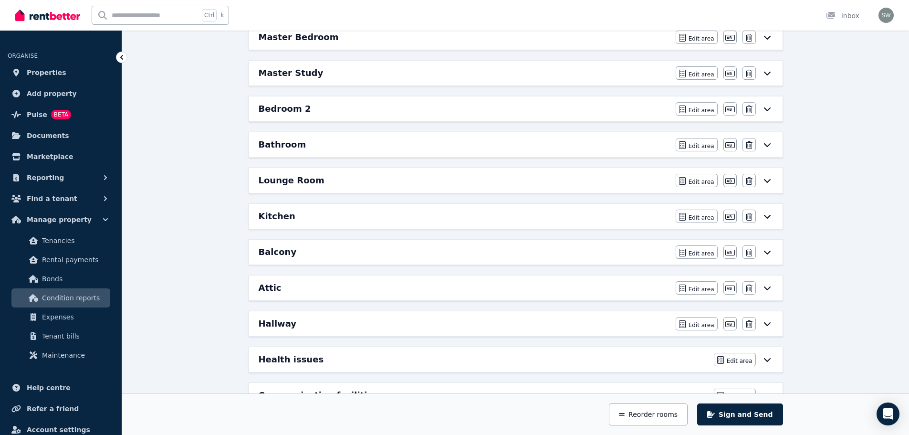
click at [357, 181] on div "Lounge Room" at bounding box center [464, 180] width 411 height 13
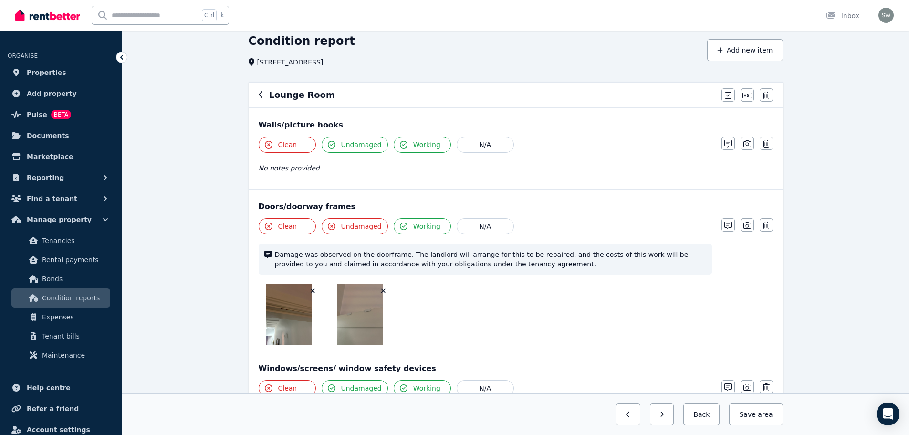
scroll to position [39, 0]
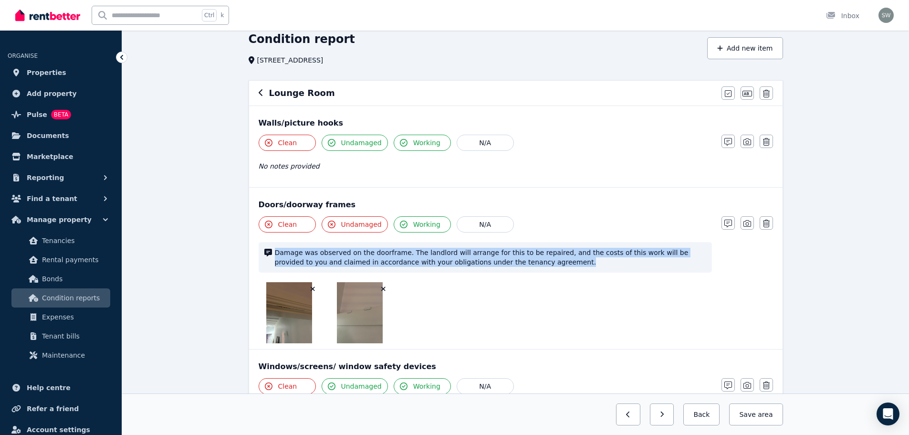
drag, startPoint x: 276, startPoint y: 252, endPoint x: 507, endPoint y: 260, distance: 231.1
click at [507, 260] on span "Damage was observed on the doorframe. The landlord will arrange for this to be …" at bounding box center [490, 257] width 431 height 19
copy span "Damage was observed on the doorframe. The landlord will arrange for this to be …"
click at [262, 92] on icon "button" at bounding box center [261, 93] width 5 height 8
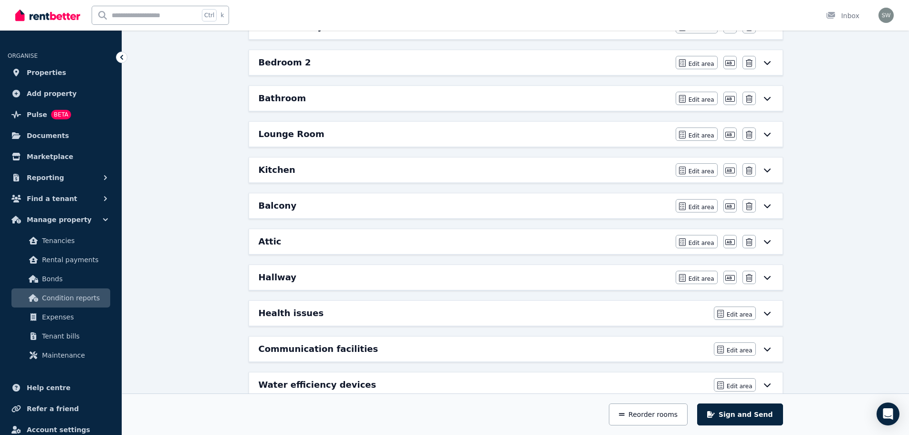
scroll to position [247, 0]
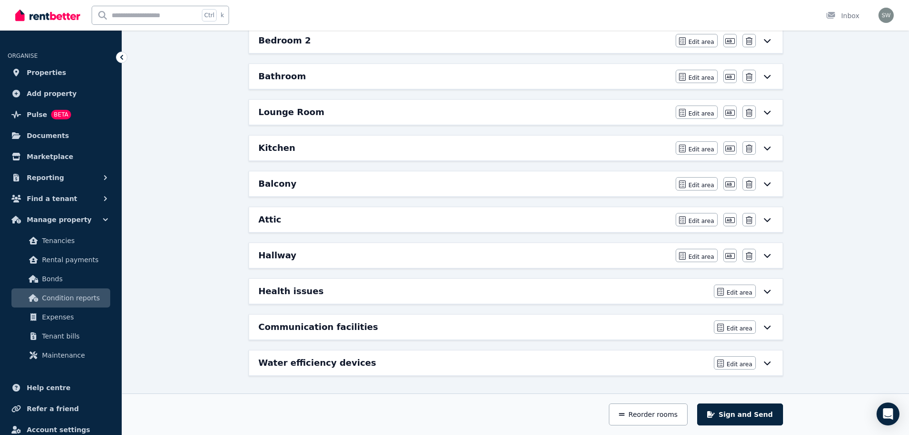
click at [325, 184] on div "Balcony" at bounding box center [464, 183] width 411 height 13
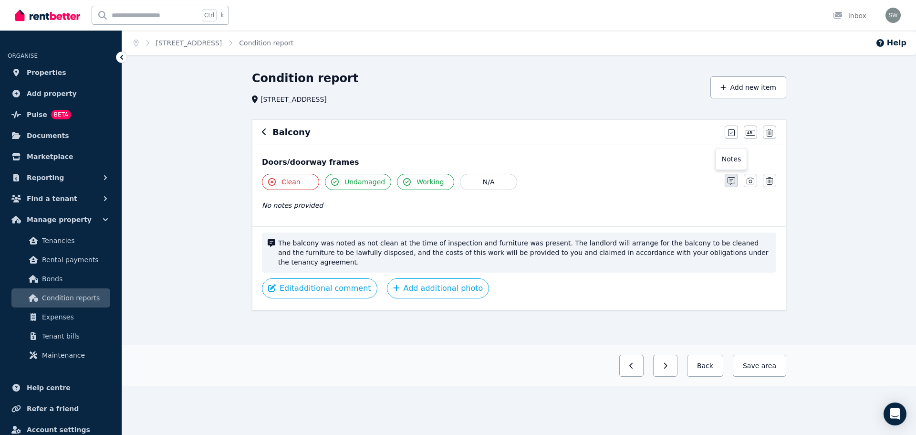
click at [730, 183] on icon "button" at bounding box center [732, 181] width 8 height 8
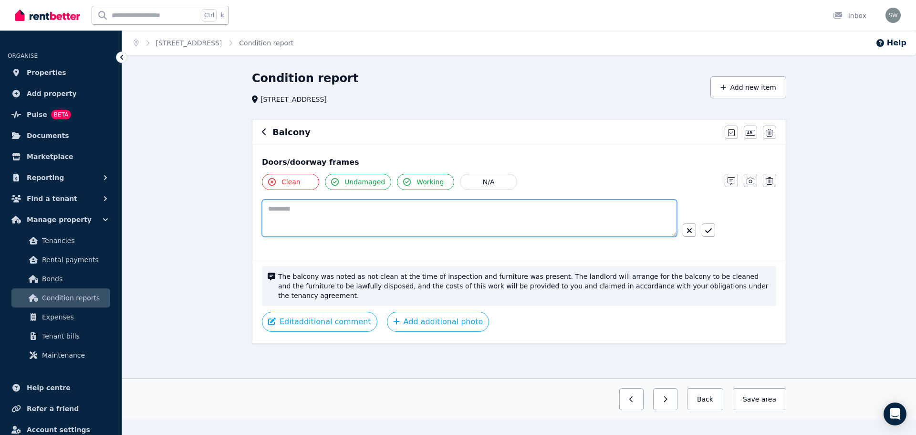
click at [485, 214] on textarea at bounding box center [469, 217] width 415 height 37
paste textarea "**********"
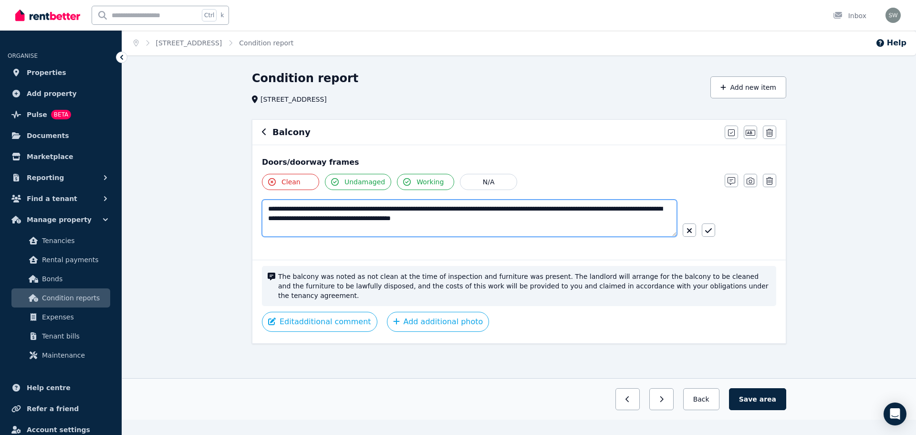
click at [391, 210] on textarea "**********" at bounding box center [469, 217] width 415 height 37
type textarea "**********"
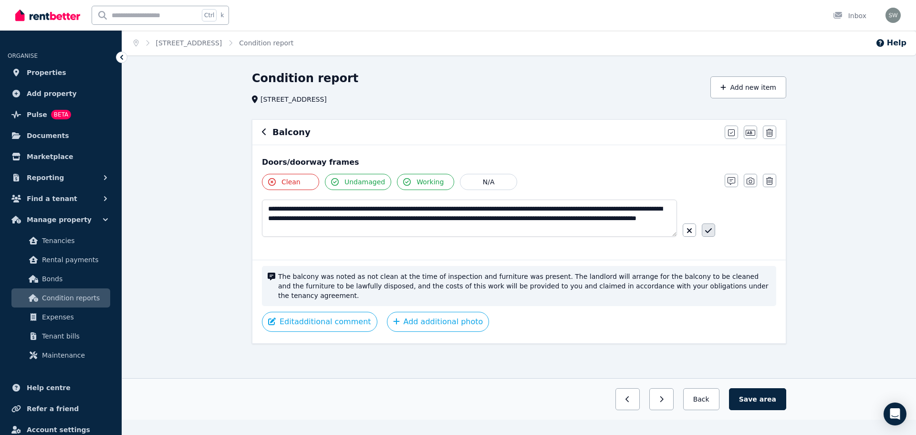
click at [706, 231] on icon "button" at bounding box center [708, 230] width 7 height 5
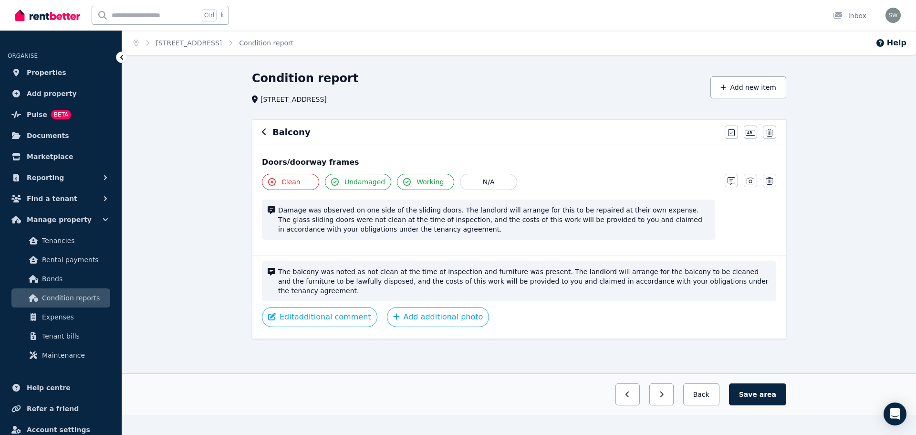
click at [334, 186] on button "Undamaged" at bounding box center [358, 182] width 66 height 16
click at [416, 309] on button "Add additional photo" at bounding box center [438, 317] width 103 height 20
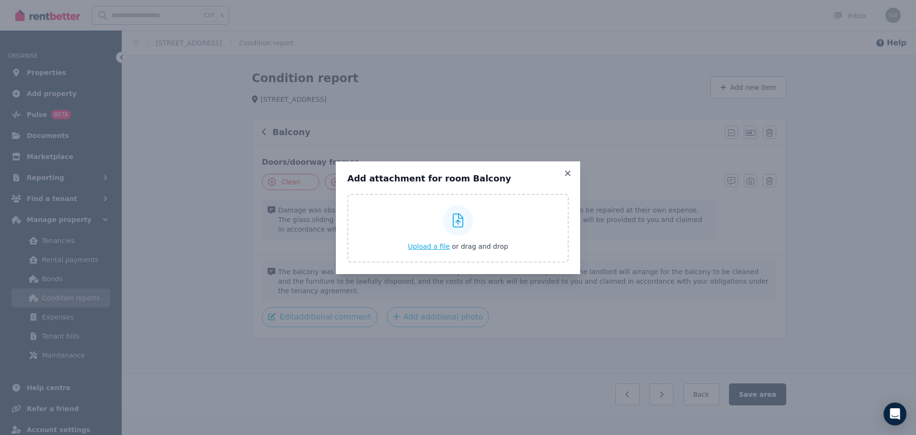
click at [438, 246] on span "Upload a file" at bounding box center [429, 246] width 42 height 8
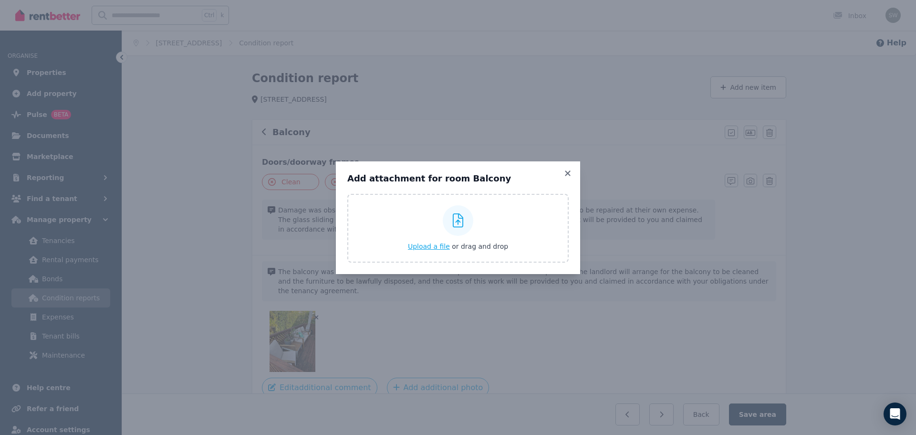
click at [444, 248] on span "Upload a file" at bounding box center [429, 246] width 42 height 8
click at [568, 167] on div "Add attachment for room Balcony Upload a file or drag and drop Uploaded " Peson…" at bounding box center [458, 217] width 244 height 113
click at [568, 169] on icon at bounding box center [568, 173] width 10 height 9
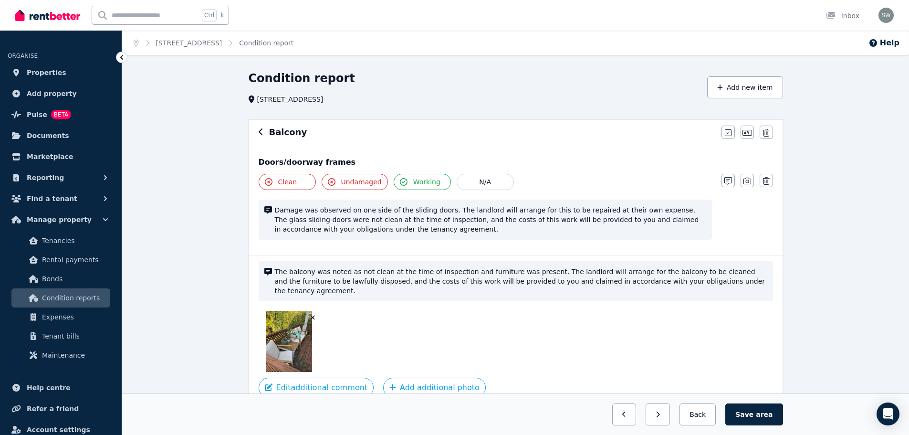
scroll to position [41, 0]
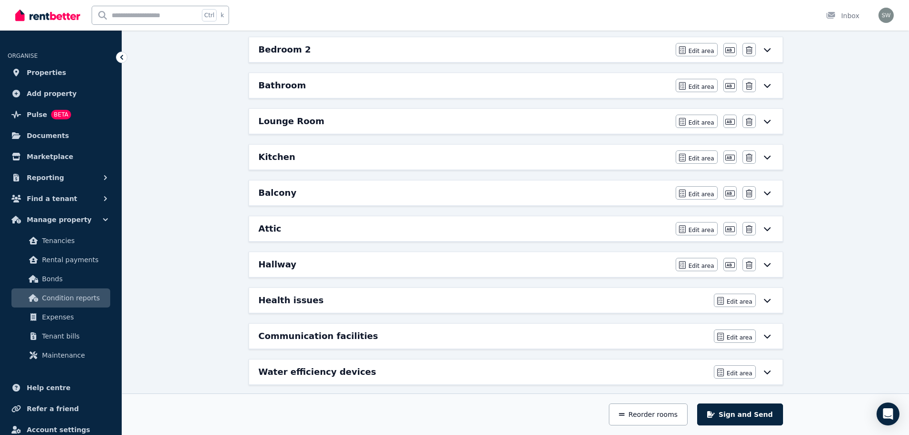
scroll to position [247, 0]
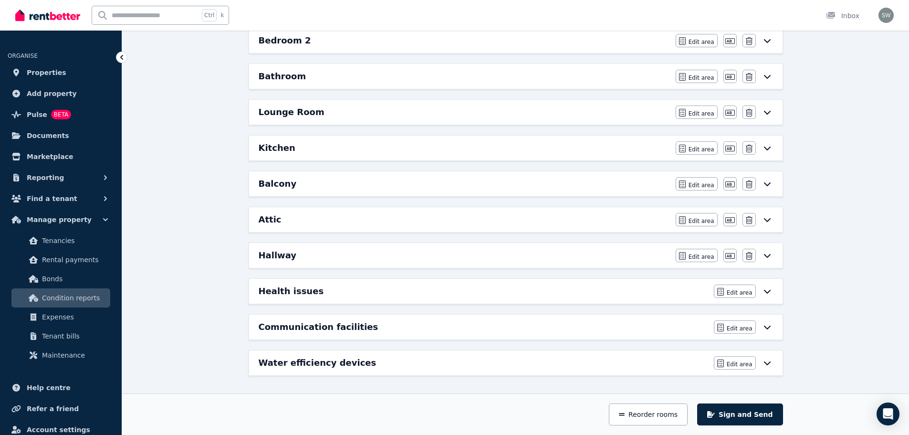
click at [318, 181] on div "Balcony" at bounding box center [464, 183] width 411 height 13
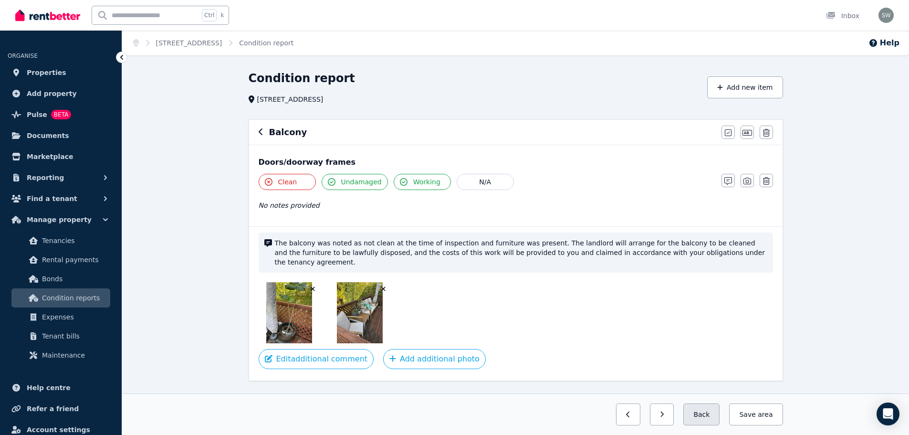
click at [717, 414] on button "Back" at bounding box center [701, 414] width 36 height 22
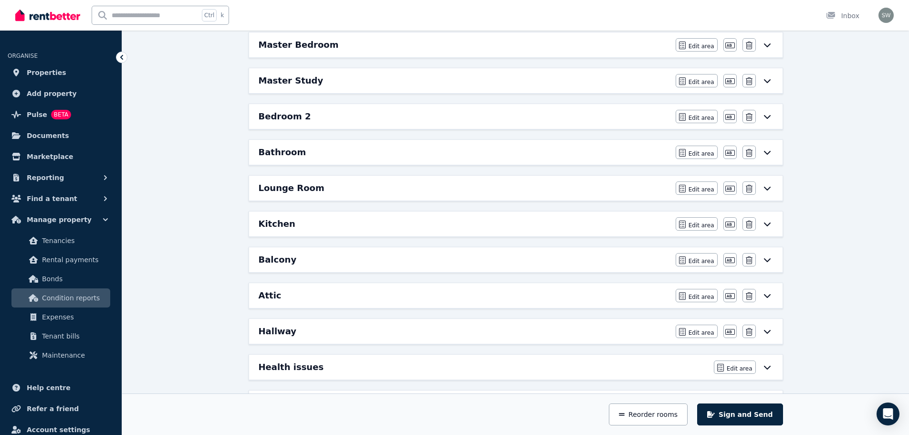
scroll to position [171, 0]
click at [330, 256] on div "Balcony" at bounding box center [464, 258] width 411 height 13
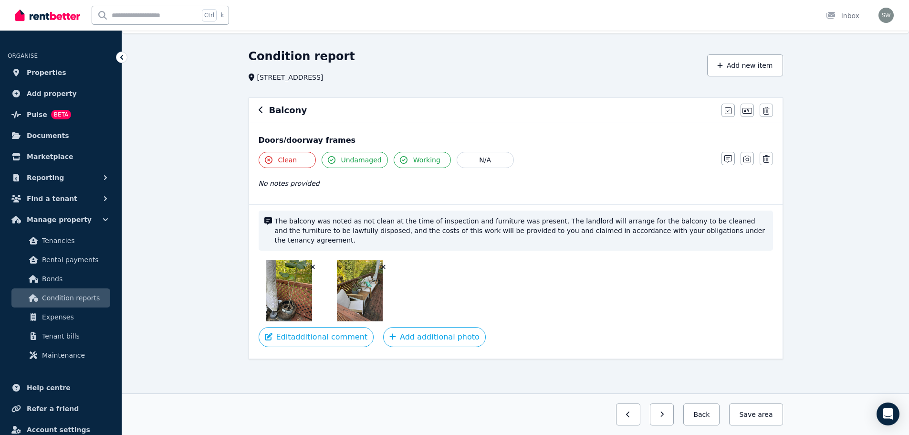
scroll to position [0, 0]
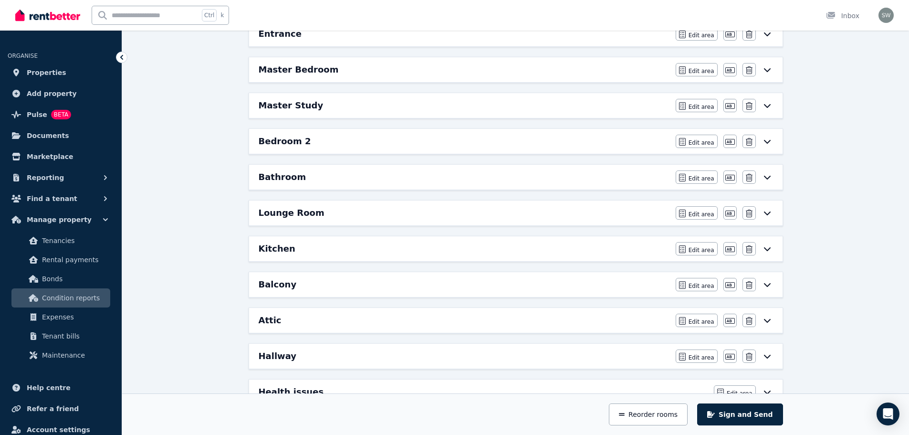
scroll to position [147, 0]
click at [304, 286] on div "Balcony" at bounding box center [464, 283] width 411 height 13
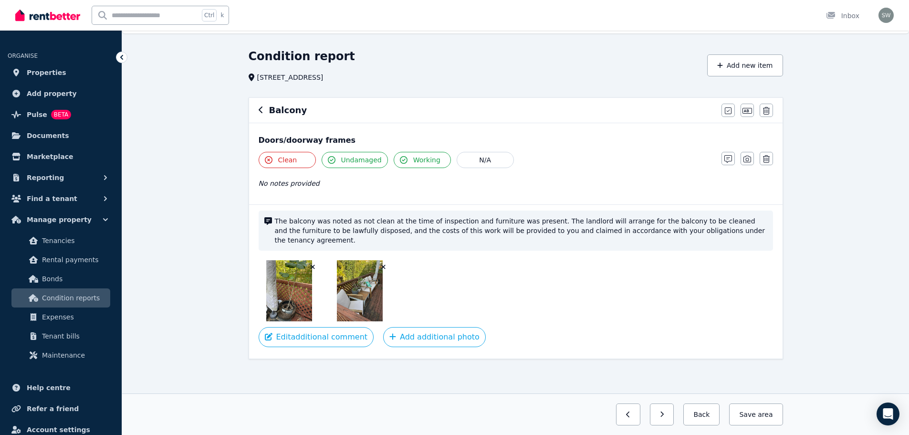
scroll to position [0, 0]
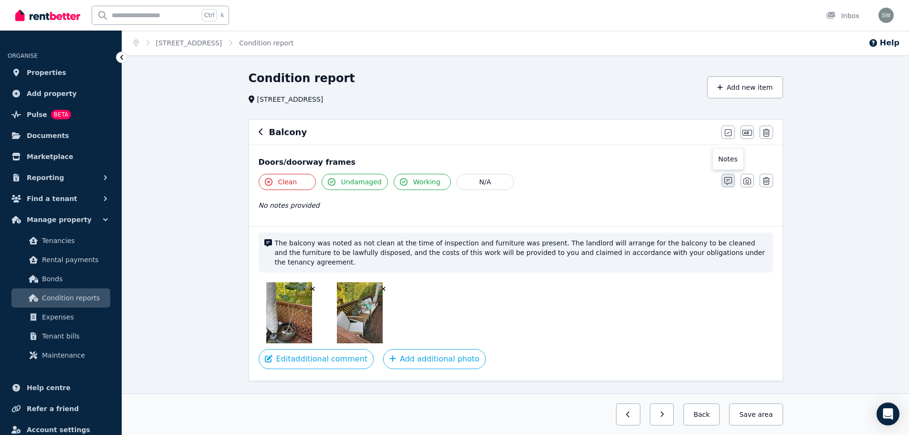
click at [727, 181] on icon "button" at bounding box center [728, 181] width 8 height 8
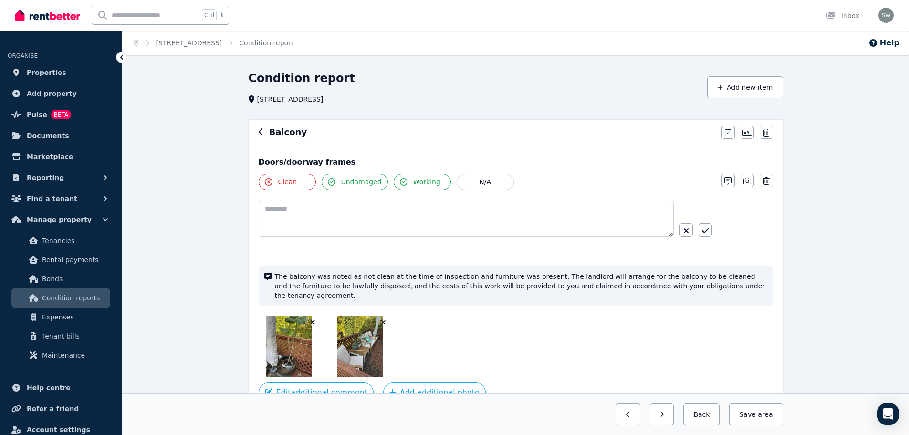
click at [326, 183] on button "Undamaged" at bounding box center [355, 182] width 66 height 16
click at [741, 416] on button "Save area" at bounding box center [753, 414] width 57 height 22
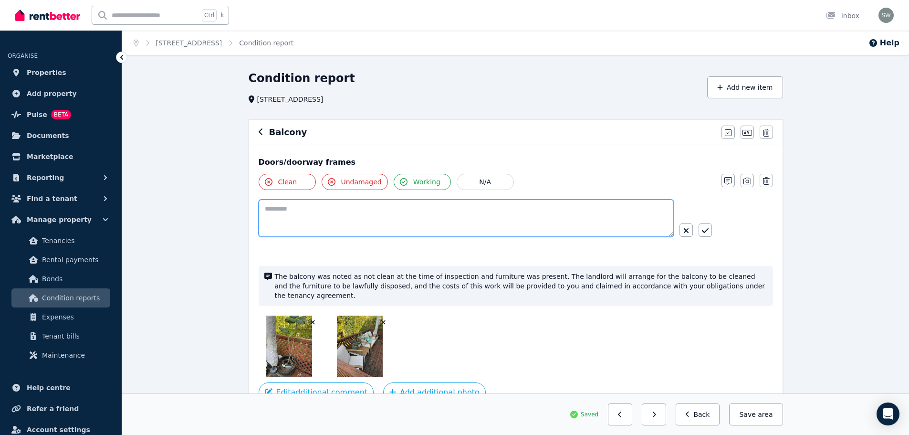
click at [517, 208] on textarea at bounding box center [466, 217] width 415 height 37
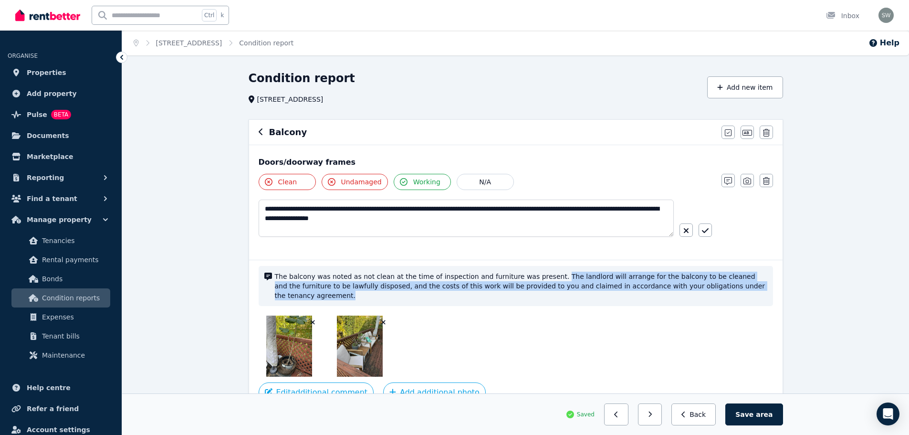
drag, startPoint x: 534, startPoint y: 277, endPoint x: 729, endPoint y: 292, distance: 195.8
click at [729, 292] on div "The balcony was noted as not clean at the time of inspection and furniture was …" at bounding box center [516, 286] width 514 height 40
copy span "The landlord will arrange for the balcony to be cleaned and the furniture to be…"
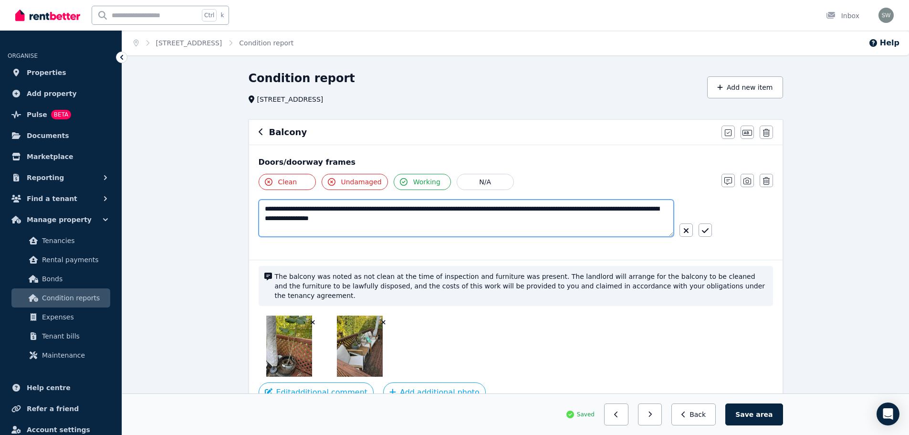
click at [522, 221] on textarea "**********" at bounding box center [466, 217] width 415 height 37
paste textarea "**********"
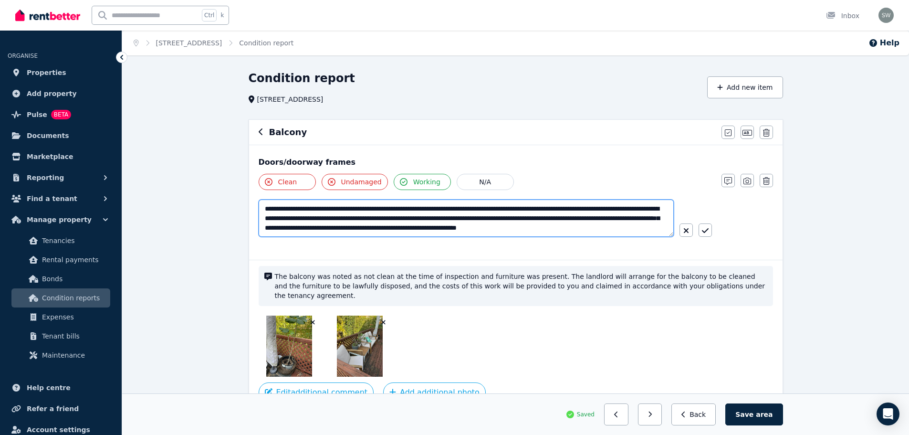
scroll to position [5, 0]
click at [497, 213] on textarea "**********" at bounding box center [466, 217] width 415 height 37
click at [574, 211] on textarea "**********" at bounding box center [466, 217] width 415 height 37
type textarea "**********"
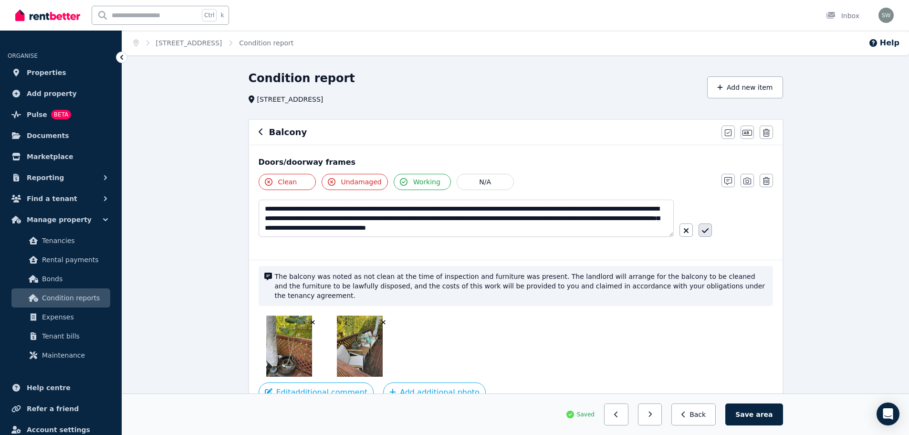
click at [702, 233] on icon "button" at bounding box center [705, 231] width 7 height 8
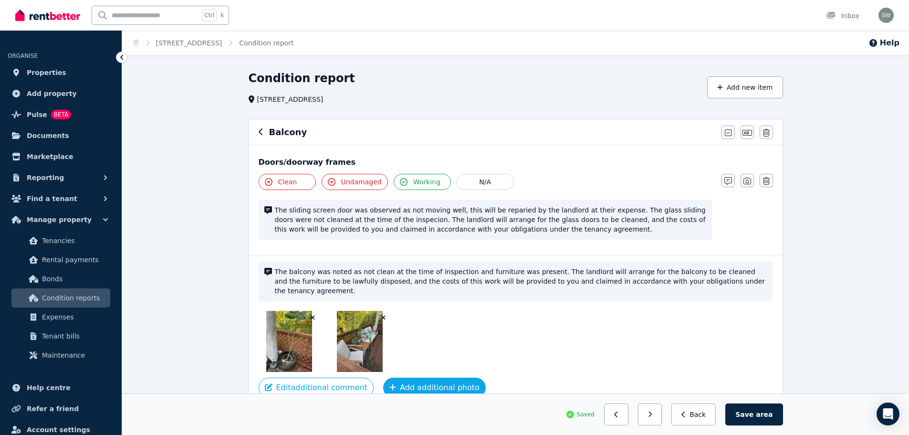
click at [403, 377] on button "Add additional photo" at bounding box center [434, 387] width 103 height 20
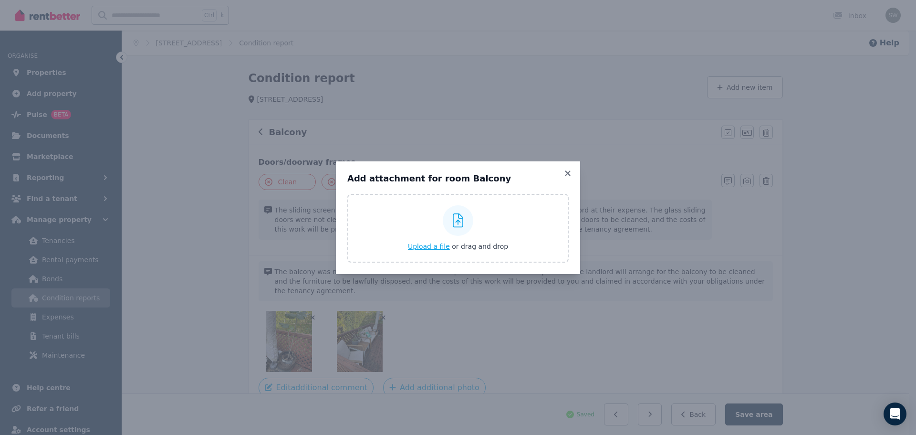
click at [433, 243] on span "Upload a file" at bounding box center [429, 246] width 42 height 8
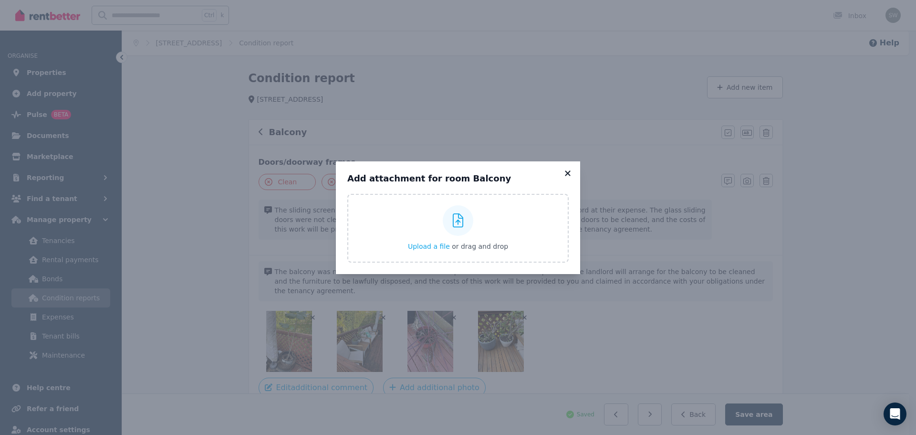
click at [566, 174] on icon at bounding box center [567, 172] width 5 height 5
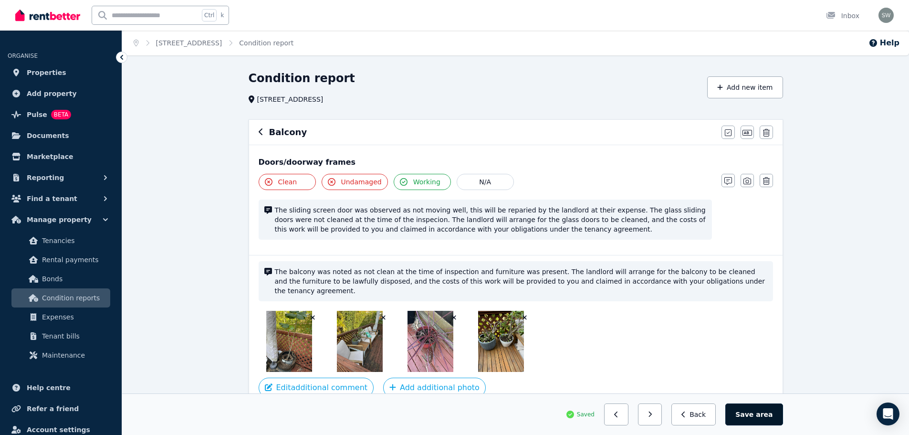
click at [750, 417] on button "Save area" at bounding box center [753, 414] width 57 height 22
click at [599, 258] on div "The balcony was noted as not clean at the time of inspection and furniture was …" at bounding box center [516, 332] width 534 height 154
click at [748, 414] on button "Save area" at bounding box center [755, 414] width 53 height 22
click at [261, 134] on icon "button" at bounding box center [261, 131] width 4 height 7
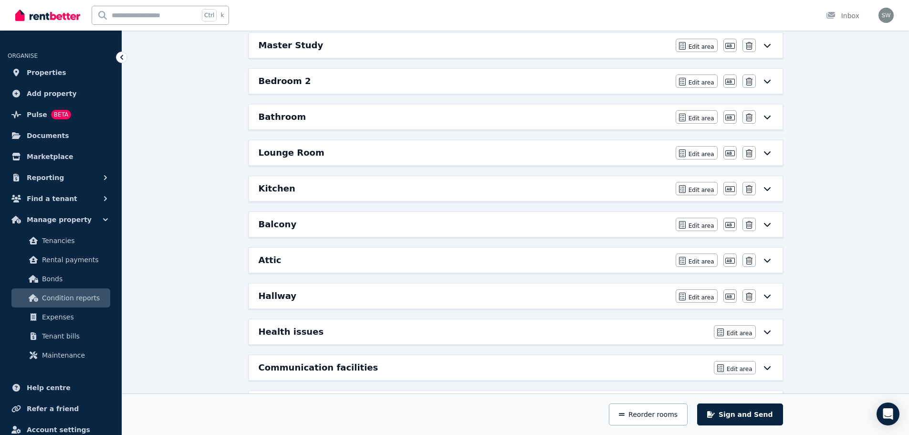
scroll to position [247, 0]
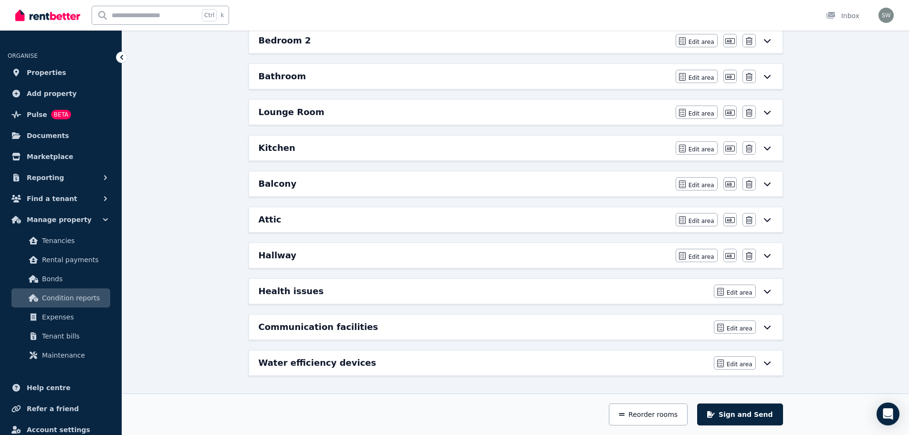
click at [433, 182] on div "Balcony" at bounding box center [464, 183] width 411 height 13
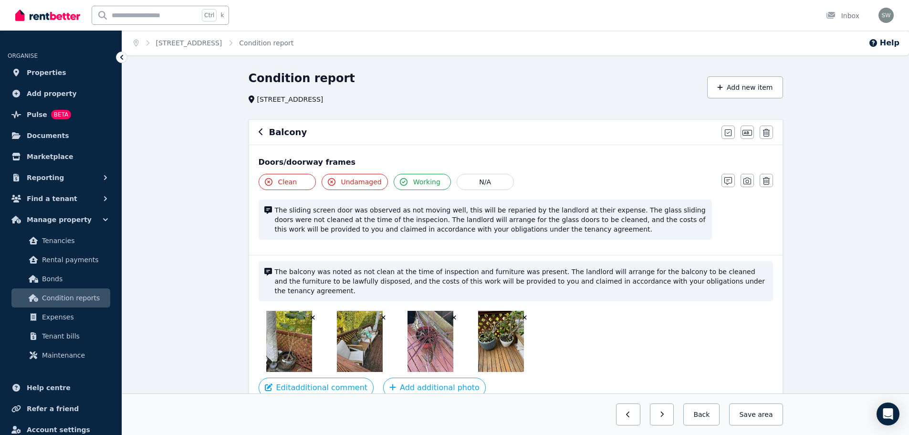
scroll to position [41, 0]
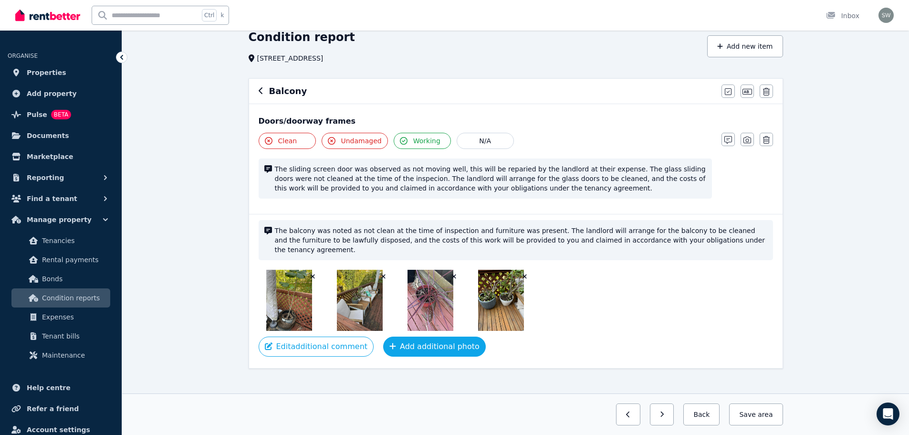
click at [417, 337] on button "Add additional photo" at bounding box center [434, 346] width 103 height 20
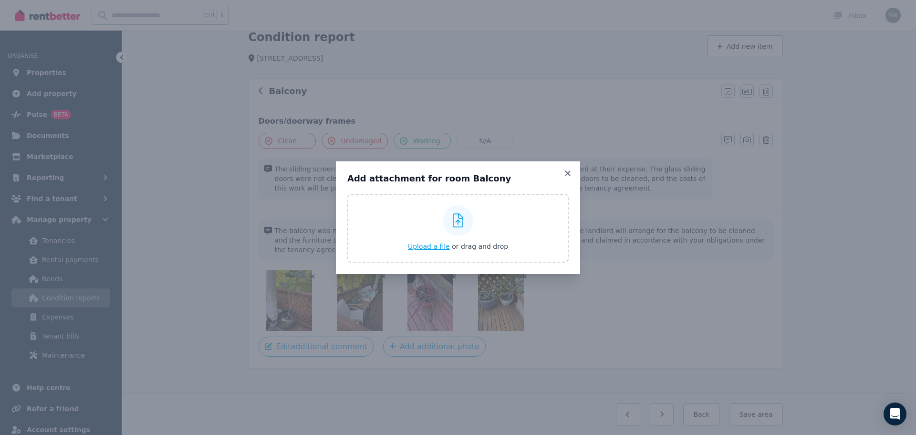
click at [435, 248] on span "Upload a file" at bounding box center [429, 246] width 42 height 8
click at [571, 173] on icon at bounding box center [568, 173] width 10 height 9
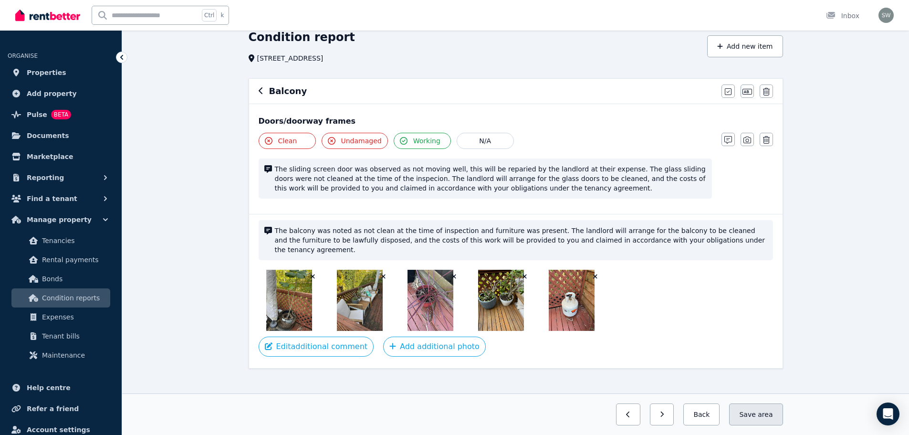
click at [771, 411] on span "area" at bounding box center [765, 414] width 15 height 10
click at [710, 414] on button "Back" at bounding box center [698, 414] width 44 height 22
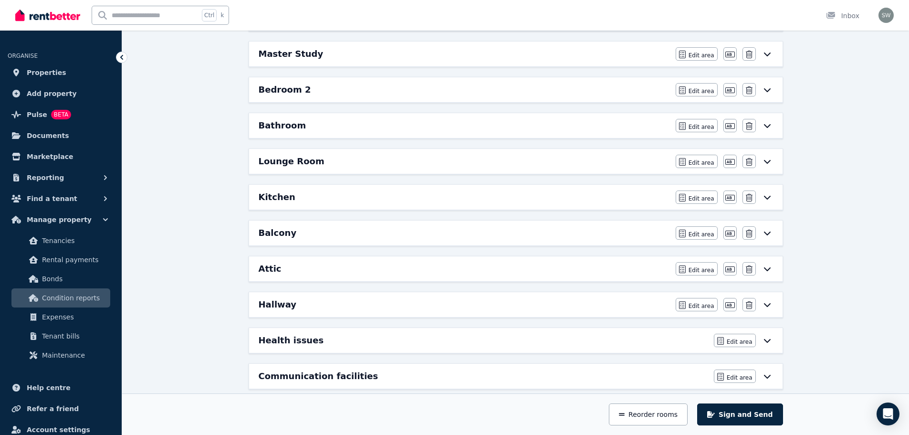
scroll to position [202, 0]
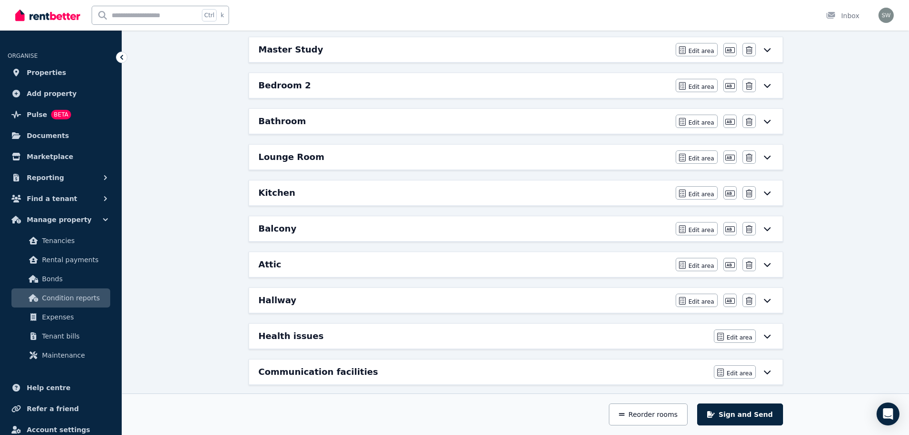
click at [479, 261] on div "Attic" at bounding box center [464, 264] width 411 height 13
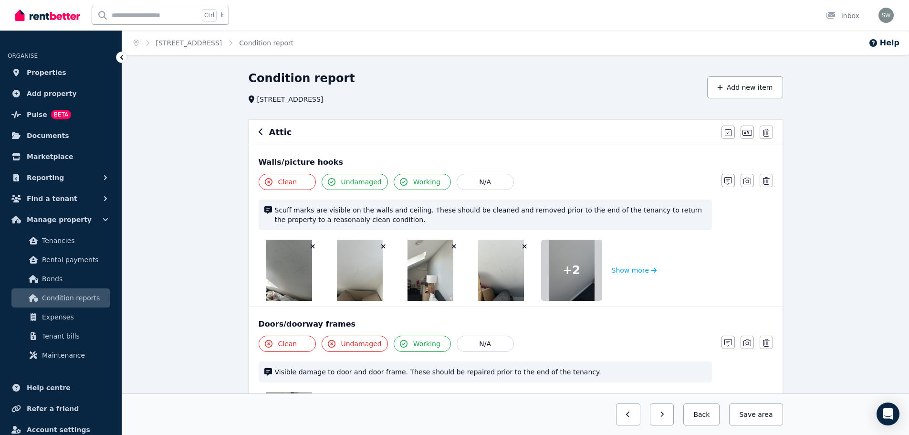
click at [310, 246] on icon "button" at bounding box center [312, 246] width 5 height 7
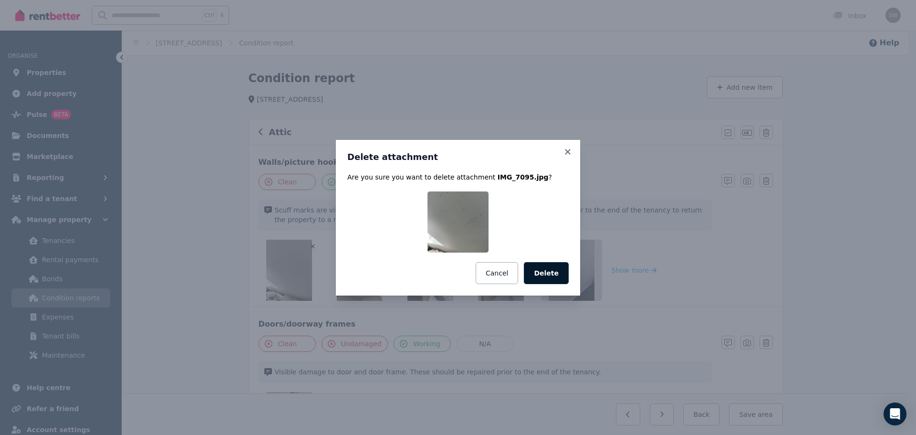
click at [542, 269] on button "Delete" at bounding box center [546, 273] width 45 height 22
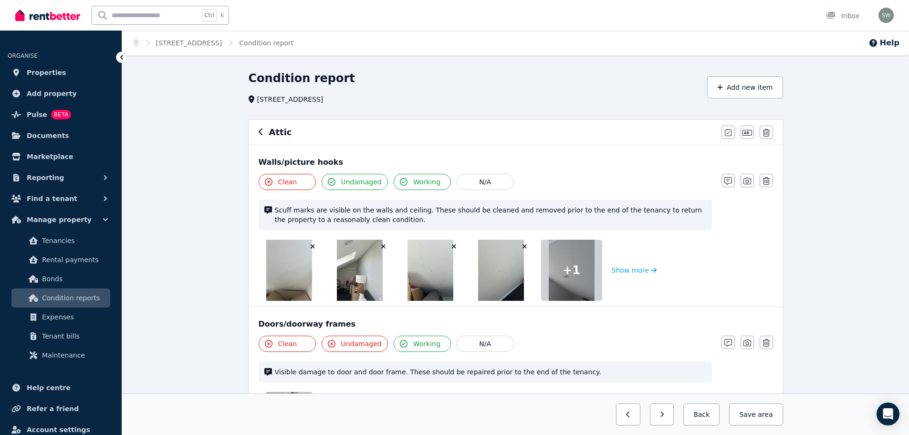
click at [381, 246] on icon "button" at bounding box center [383, 246] width 5 height 7
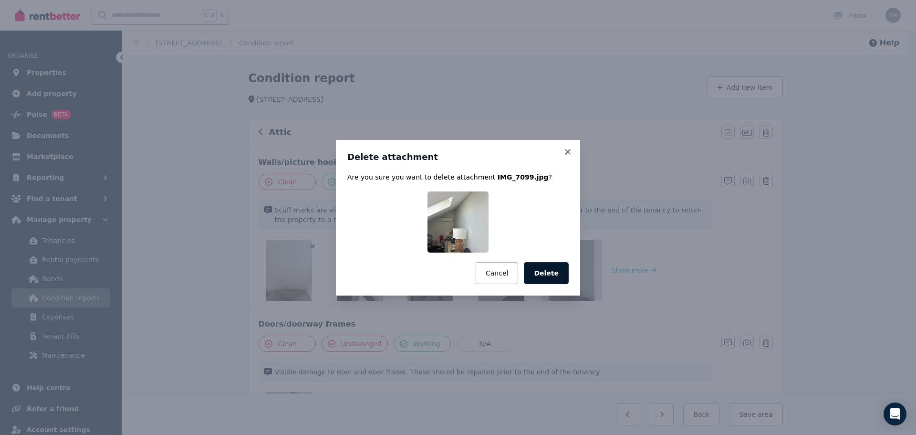
click at [553, 268] on button "Delete" at bounding box center [546, 273] width 45 height 22
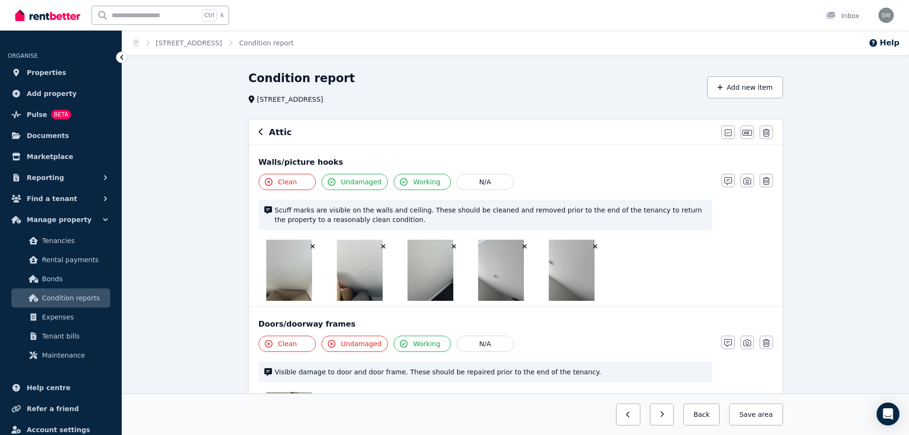
click at [313, 245] on icon "button" at bounding box center [312, 246] width 5 height 7
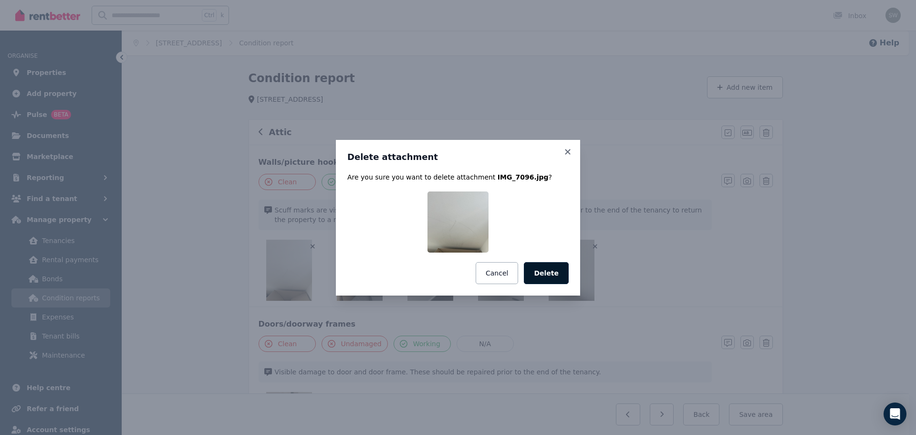
click at [568, 275] on button "Delete" at bounding box center [546, 273] width 45 height 22
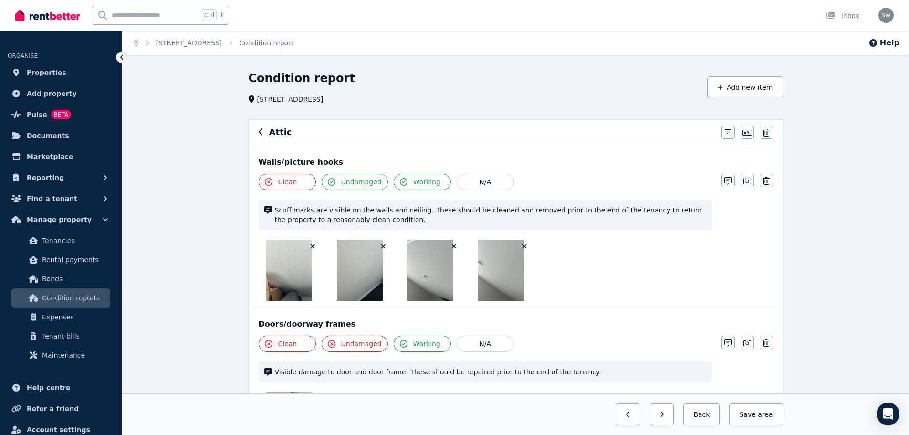
click at [312, 246] on icon "button" at bounding box center [313, 246] width 4 height 4
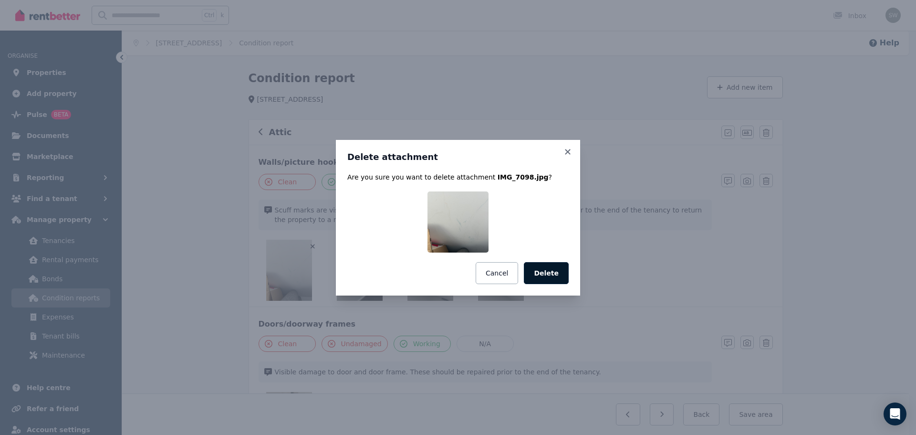
click at [564, 273] on button "Delete" at bounding box center [546, 273] width 45 height 22
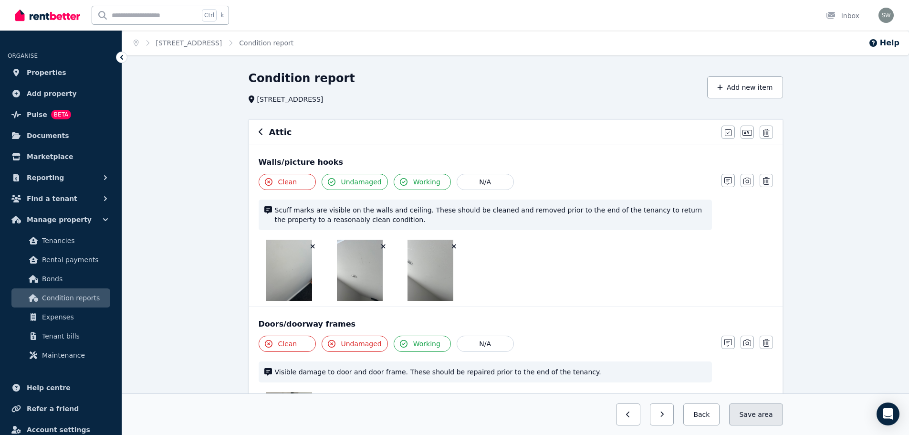
click at [759, 411] on button "Save area" at bounding box center [755, 414] width 53 height 22
drag, startPoint x: 266, startPoint y: 140, endPoint x: 271, endPoint y: 130, distance: 11.3
click at [271, 130] on div "Attic Mark all items as good Edit name Delete" at bounding box center [516, 132] width 534 height 25
drag, startPoint x: 271, startPoint y: 130, endPoint x: 263, endPoint y: 131, distance: 7.7
click at [263, 131] on div "Attic" at bounding box center [487, 132] width 457 height 13
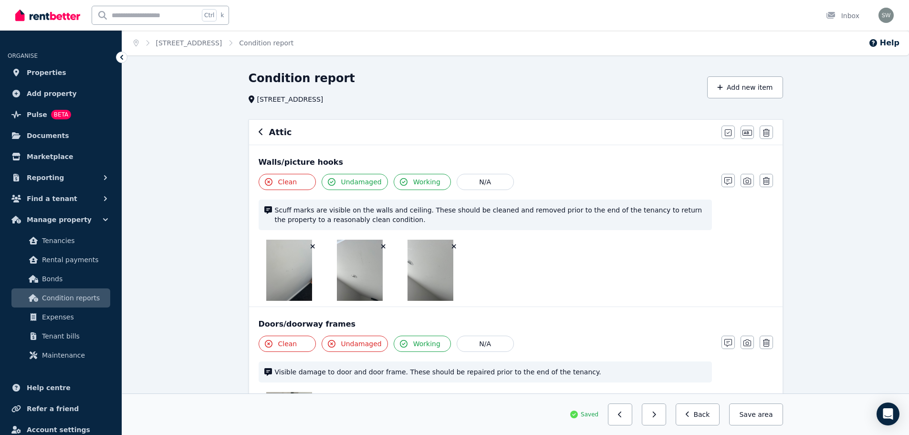
click at [263, 131] on div "Attic" at bounding box center [487, 132] width 457 height 13
click at [262, 133] on icon "button" at bounding box center [261, 132] width 5 height 8
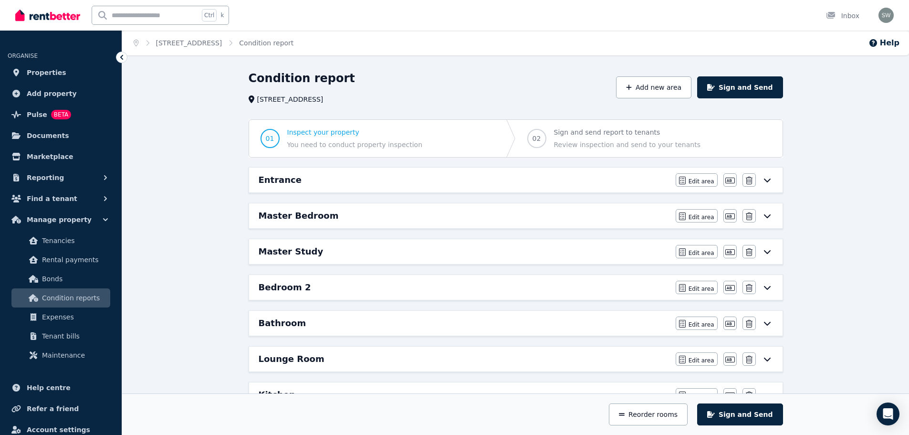
click at [300, 181] on div "Entrance" at bounding box center [464, 179] width 411 height 13
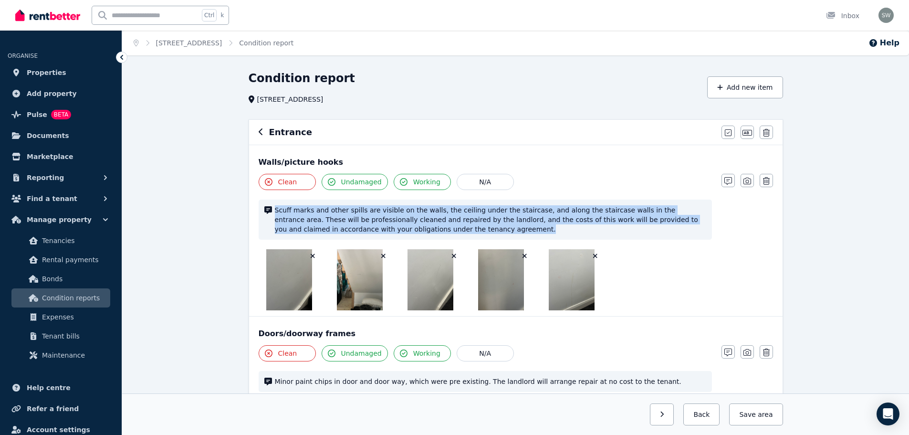
drag, startPoint x: 275, startPoint y: 213, endPoint x: 408, endPoint y: 235, distance: 134.9
click at [408, 235] on div "Scuff marks and other spills are visible on the walls, the ceiling under the st…" at bounding box center [485, 219] width 453 height 40
copy span "Scuff marks and other spills are visible on the walls, the ceiling under the st…"
click at [262, 130] on icon "button" at bounding box center [261, 132] width 5 height 8
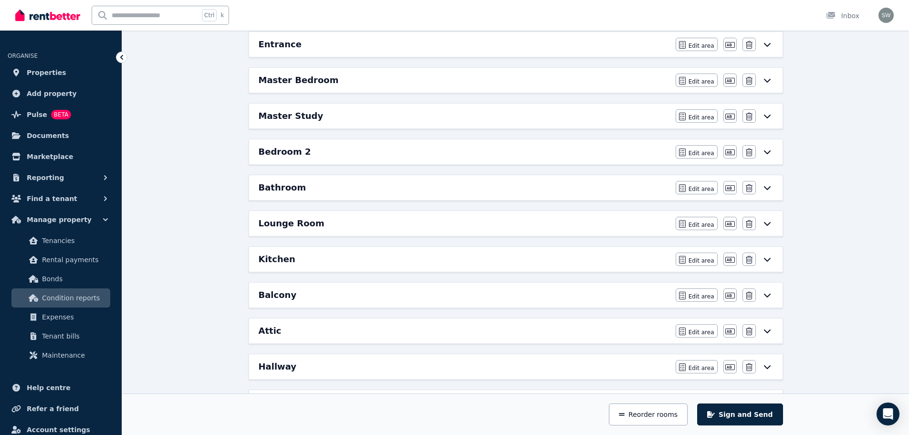
scroll to position [137, 0]
click at [314, 334] on div "Attic" at bounding box center [464, 329] width 411 height 13
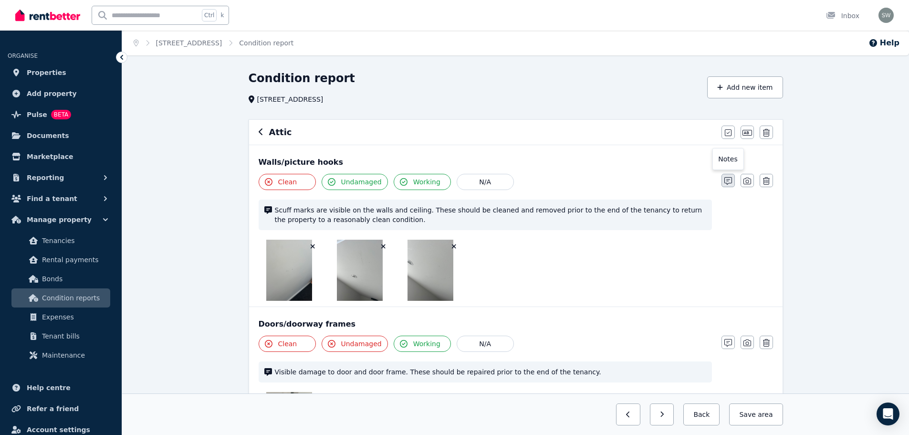
click at [731, 180] on icon "button" at bounding box center [728, 181] width 8 height 8
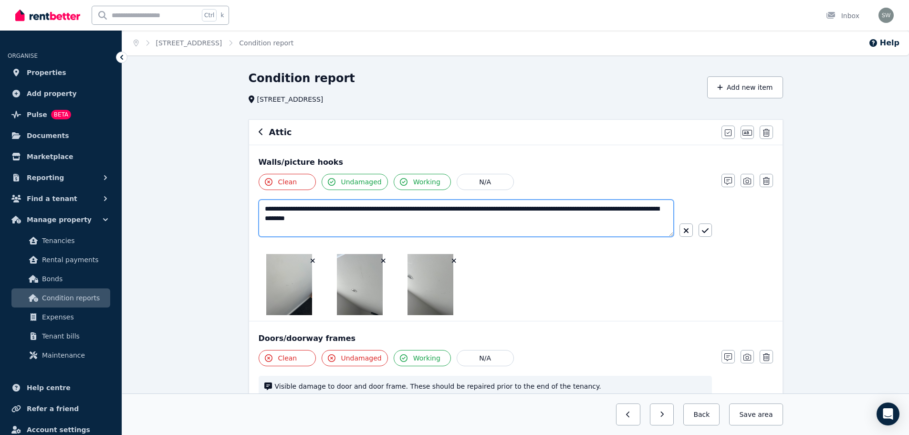
click at [509, 229] on textarea "**********" at bounding box center [466, 217] width 415 height 37
paste textarea "**********"
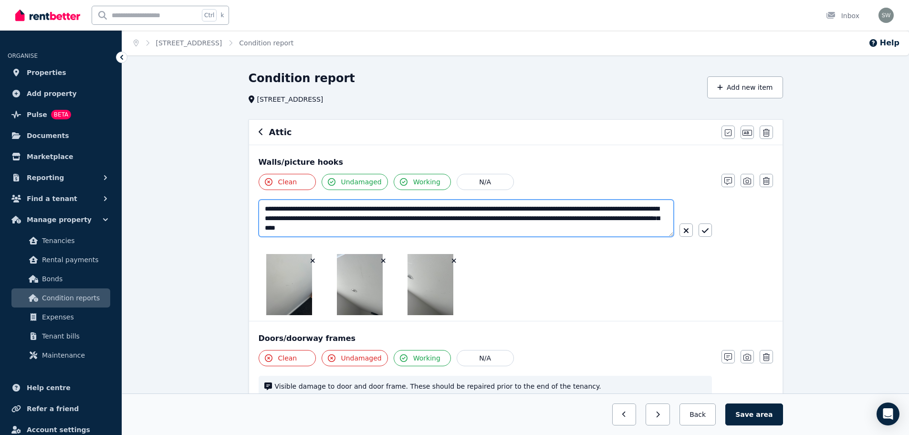
click at [299, 210] on textarea "**********" at bounding box center [466, 217] width 415 height 37
type textarea "**********"
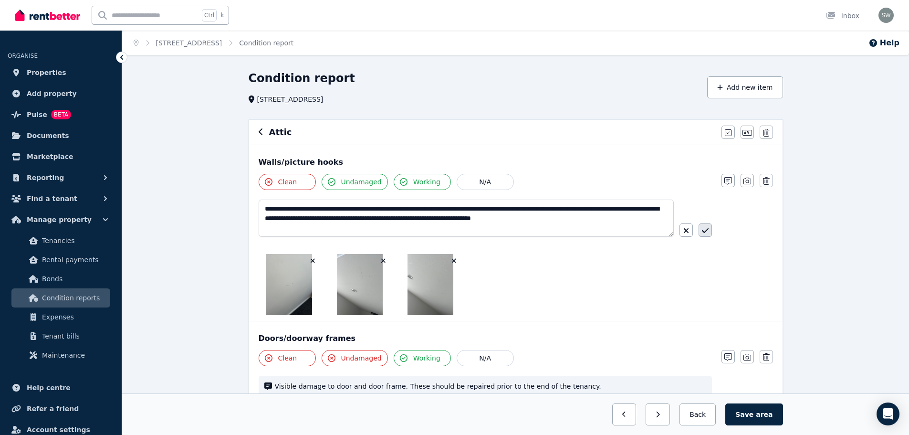
click at [706, 233] on icon "button" at bounding box center [705, 231] width 7 height 8
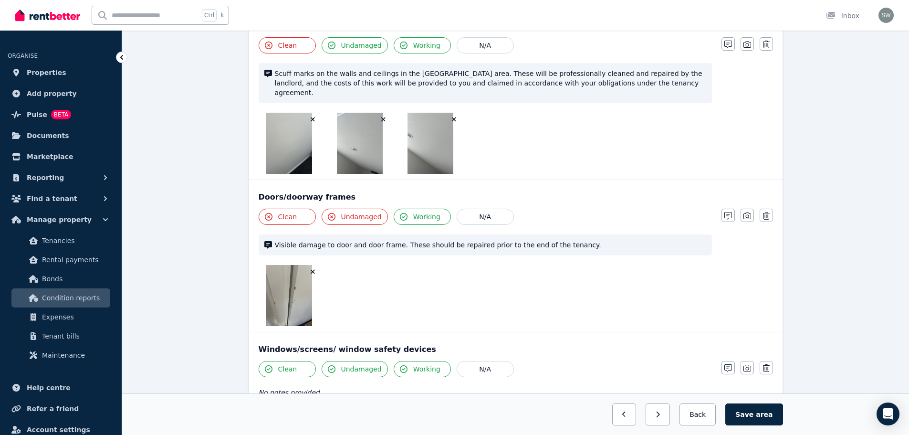
scroll to position [138, 0]
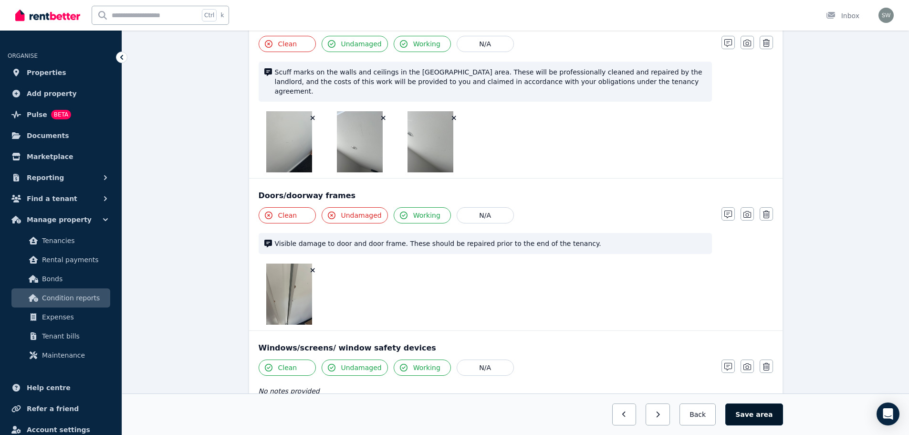
click at [764, 413] on span "area" at bounding box center [764, 414] width 17 height 10
click at [717, 416] on button "Back" at bounding box center [698, 414] width 44 height 22
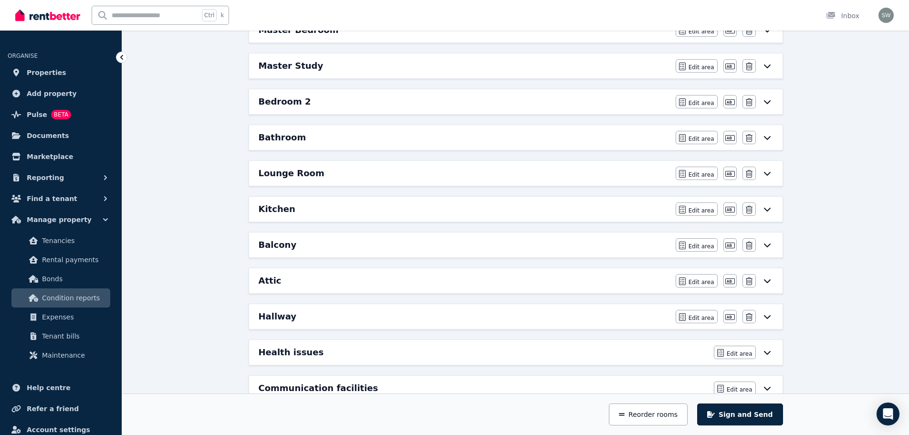
click at [387, 65] on div "Master Study" at bounding box center [464, 65] width 411 height 13
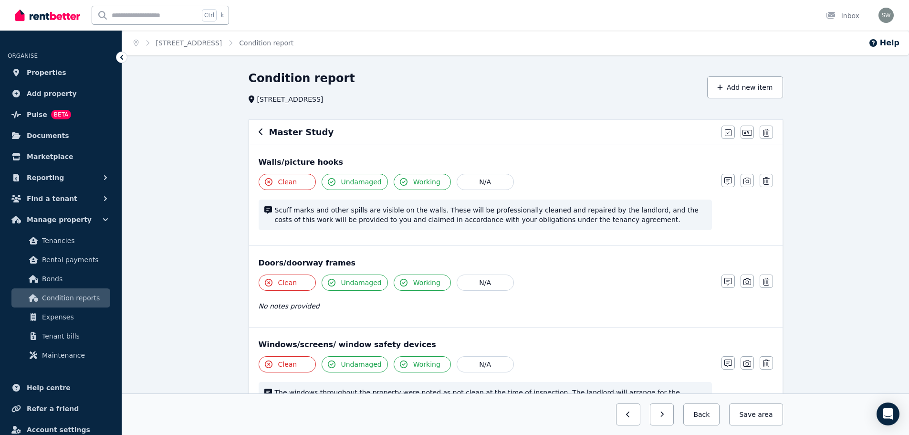
click at [262, 134] on icon "button" at bounding box center [261, 132] width 5 height 8
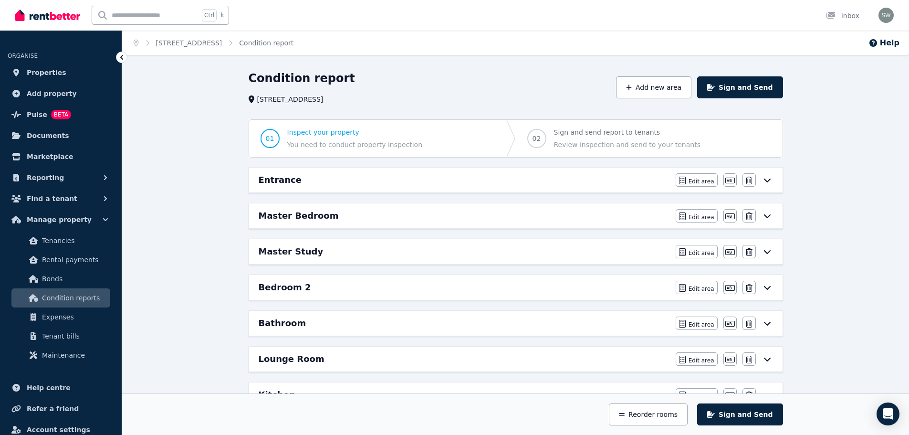
click at [316, 215] on h6 "Master Bedroom" at bounding box center [299, 215] width 80 height 13
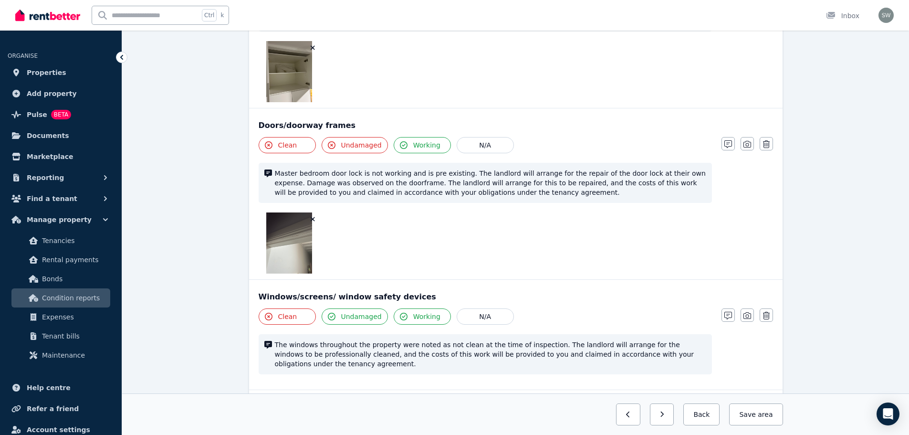
scroll to position [319, 0]
click at [277, 168] on span "Master bedroom door lock is not working and is pre existing. The landlord will …" at bounding box center [490, 182] width 431 height 29
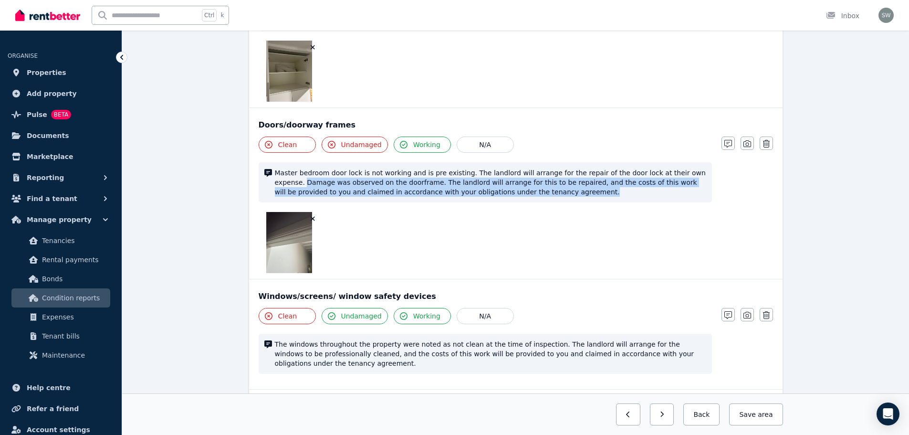
drag, startPoint x: 274, startPoint y: 173, endPoint x: 509, endPoint y: 183, distance: 235.0
click at [509, 183] on span "Master bedroom door lock is not working and is pre existing. The landlord will …" at bounding box center [490, 182] width 431 height 29
copy span "Damage was observed on the doorframe. The landlord will arrange for this to be …"
click at [703, 411] on button "Back" at bounding box center [701, 414] width 36 height 22
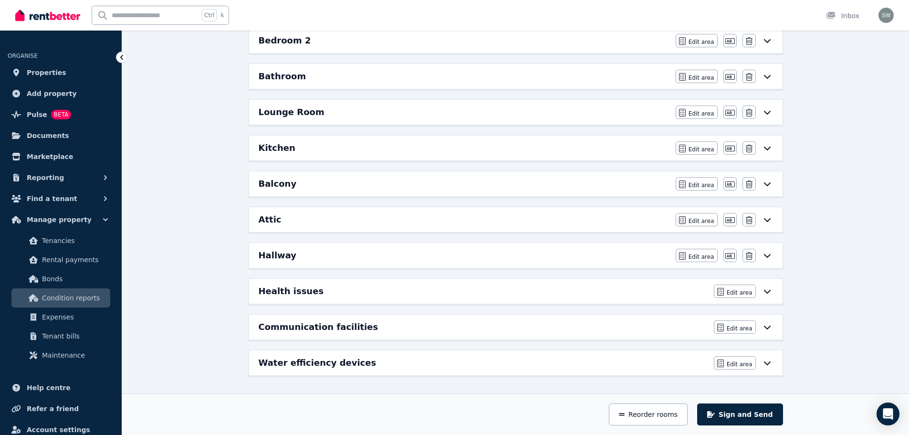
click at [307, 220] on div "Attic" at bounding box center [464, 219] width 411 height 13
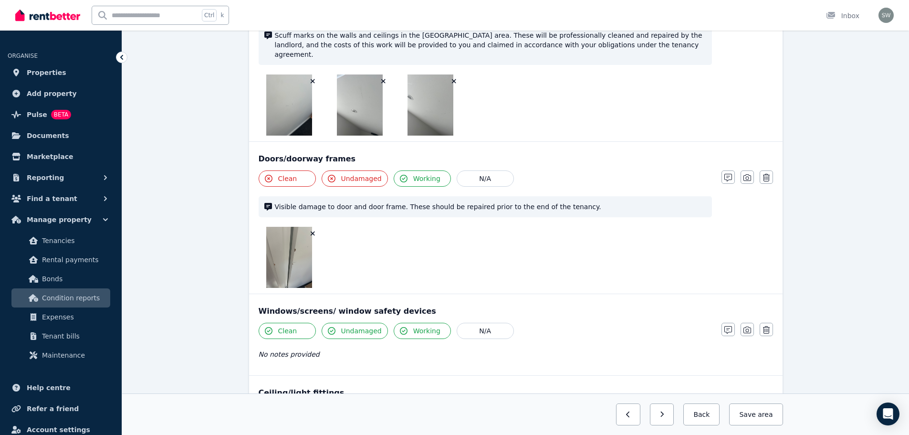
scroll to position [176, 0]
click at [728, 172] on icon "button" at bounding box center [728, 176] width 8 height 8
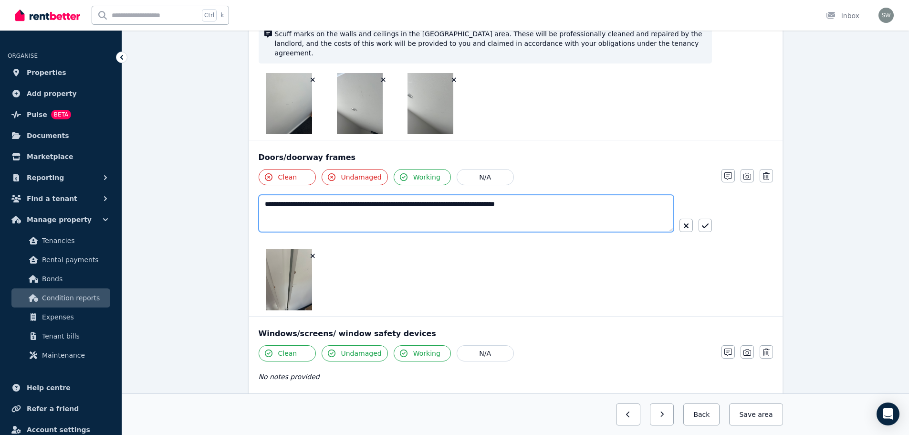
click at [586, 203] on textarea "**********" at bounding box center [466, 213] width 415 height 37
paste textarea "**********"
type textarea "**********"
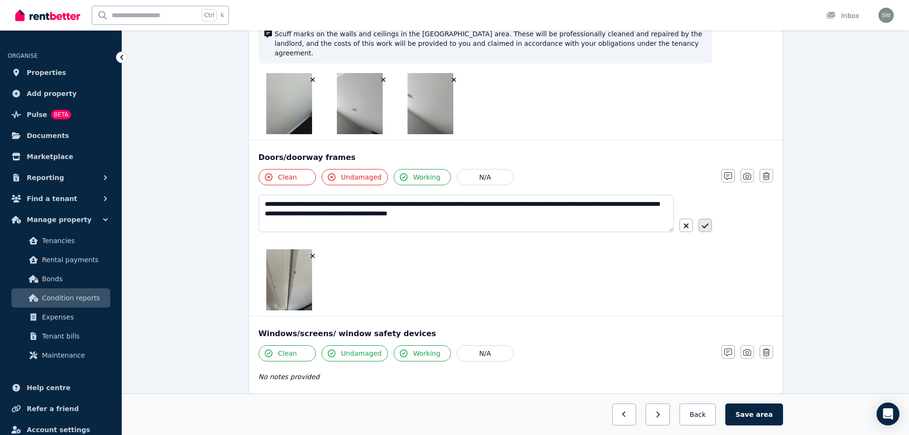
click at [702, 222] on icon "button" at bounding box center [705, 226] width 7 height 8
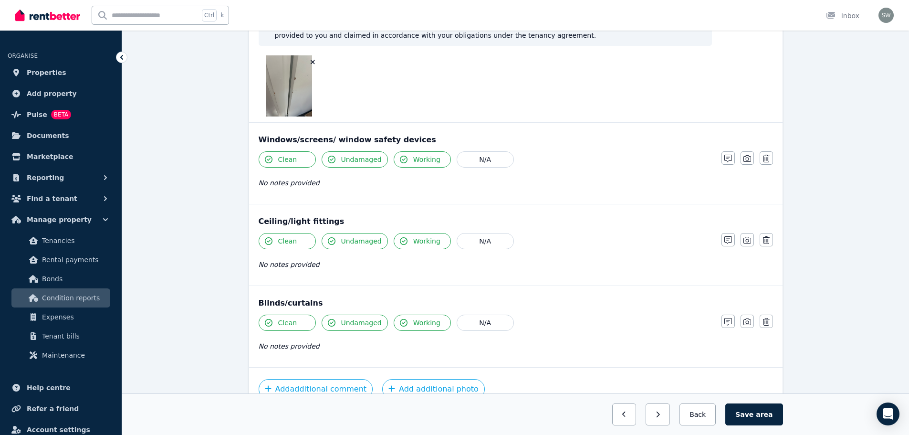
scroll to position [356, 0]
click at [755, 410] on button "Save area" at bounding box center [753, 414] width 57 height 22
click at [701, 416] on button "Back" at bounding box center [698, 414] width 44 height 22
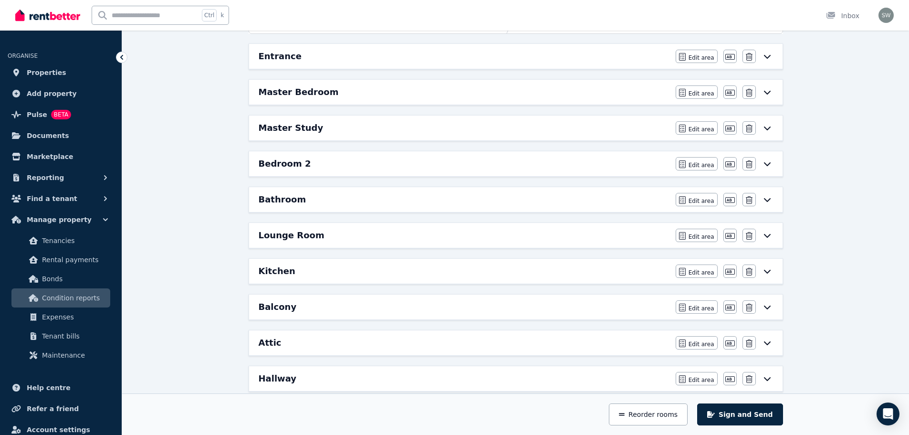
scroll to position [118, 0]
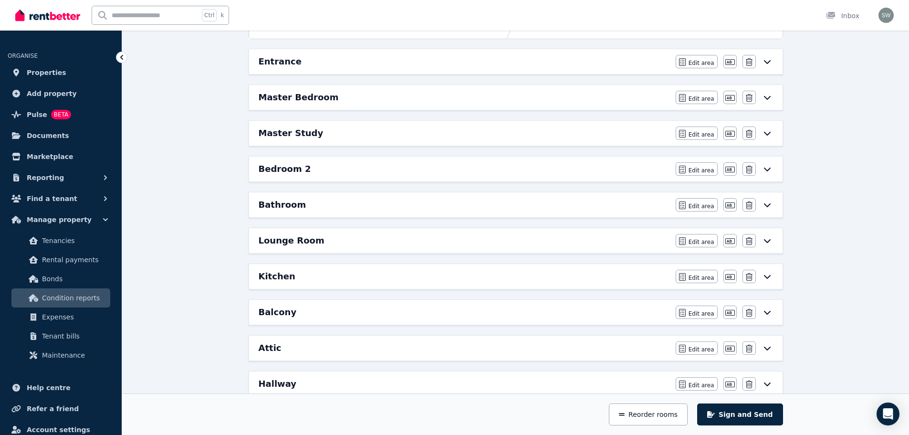
click at [347, 98] on div "Master Bedroom" at bounding box center [464, 97] width 411 height 13
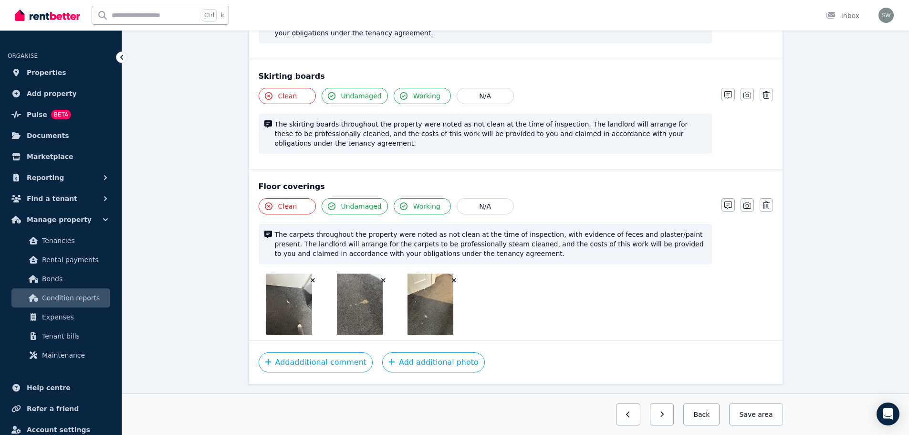
scroll to position [1042, 0]
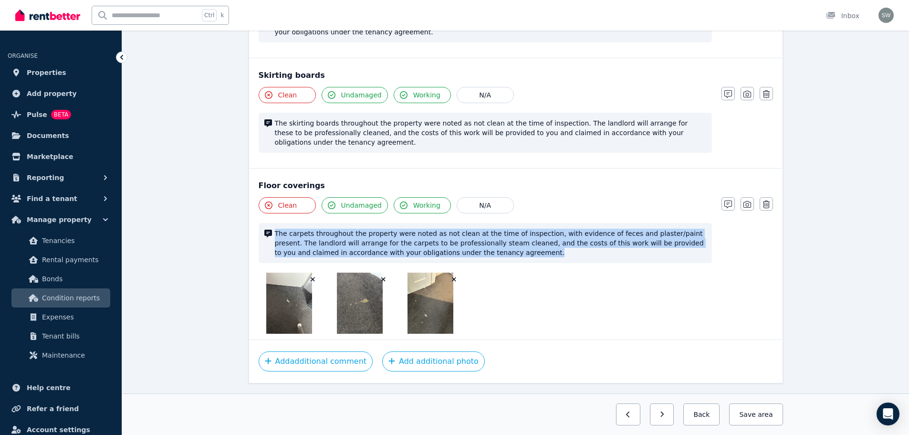
drag, startPoint x: 474, startPoint y: 231, endPoint x: 272, endPoint y: 213, distance: 203.2
click at [272, 223] on div "The carpets throughout the property were noted as not clean at the time of insp…" at bounding box center [485, 243] width 453 height 40
copy span "The carpets throughout the property were noted as not clean at the time of insp…"
click at [709, 418] on button "Back" at bounding box center [701, 414] width 36 height 22
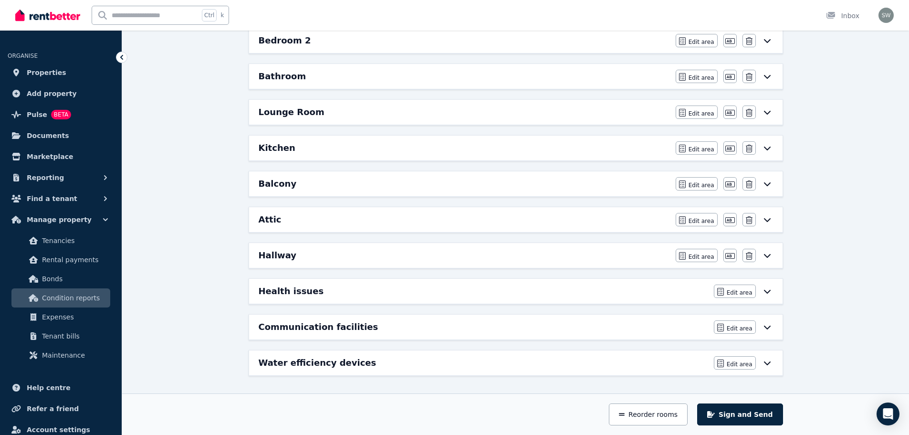
click at [461, 213] on div "Attic" at bounding box center [464, 219] width 411 height 13
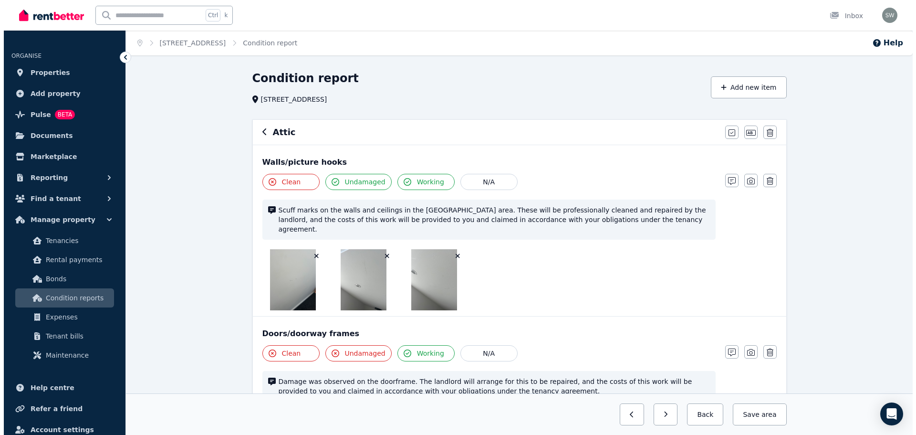
scroll to position [42, 0]
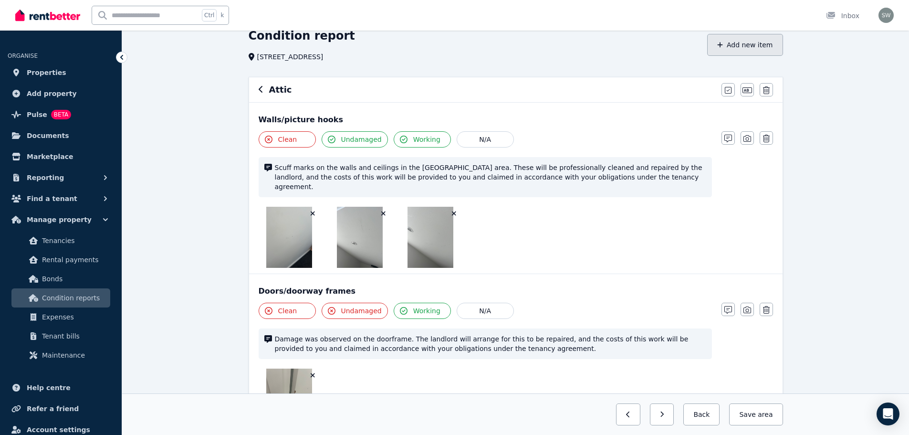
click at [746, 47] on button "Add new item" at bounding box center [745, 45] width 76 height 22
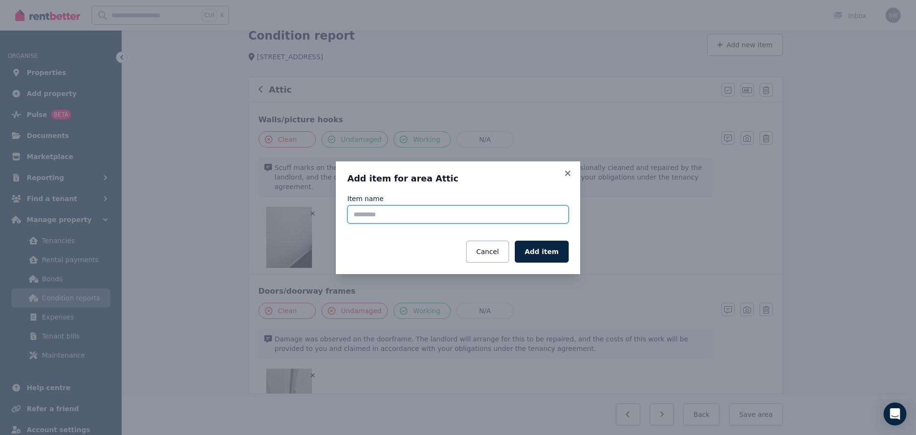
click at [446, 213] on input "Item name" at bounding box center [457, 214] width 221 height 18
type input "**********"
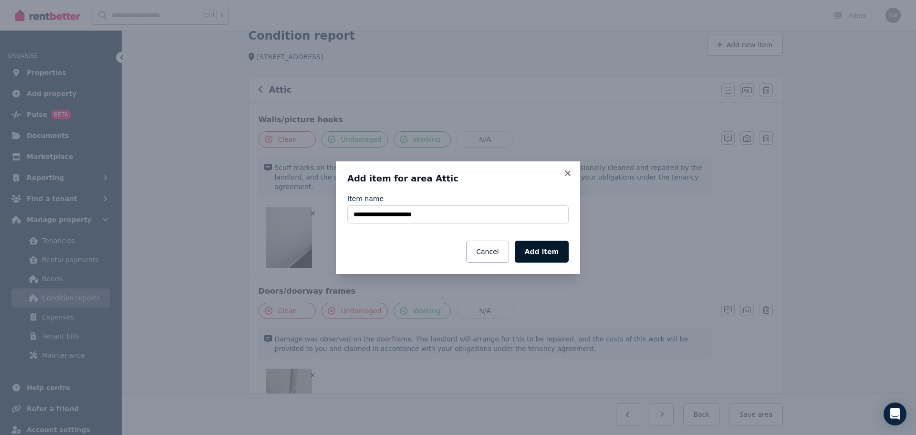
click at [544, 258] on button "Add item" at bounding box center [542, 252] width 54 height 22
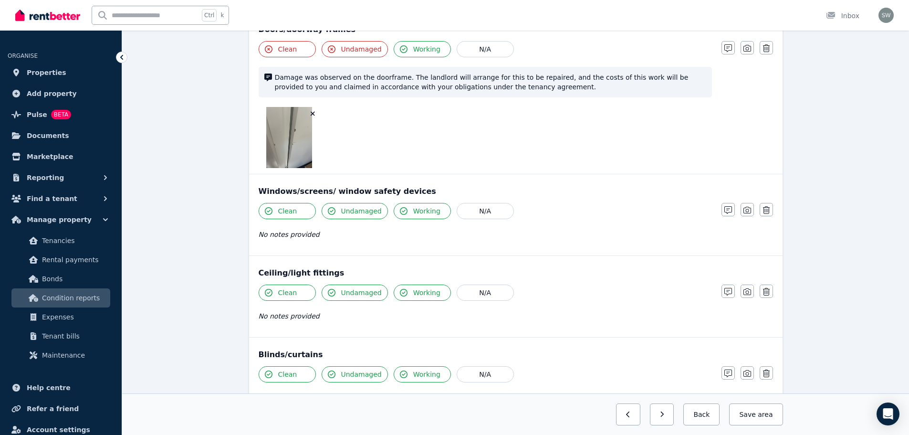
scroll to position [480, 0]
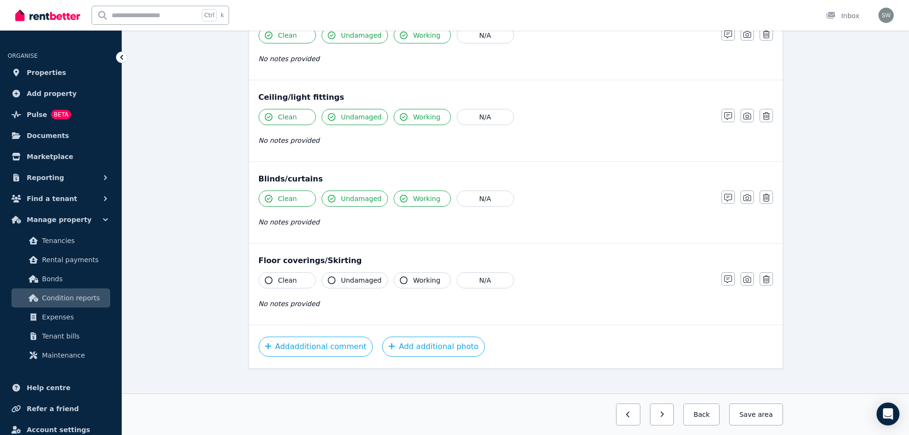
click at [349, 275] on span "Undamaged" at bounding box center [361, 280] width 41 height 10
click at [400, 276] on icon "button" at bounding box center [404, 280] width 8 height 8
click at [330, 276] on icon "button" at bounding box center [332, 280] width 8 height 8
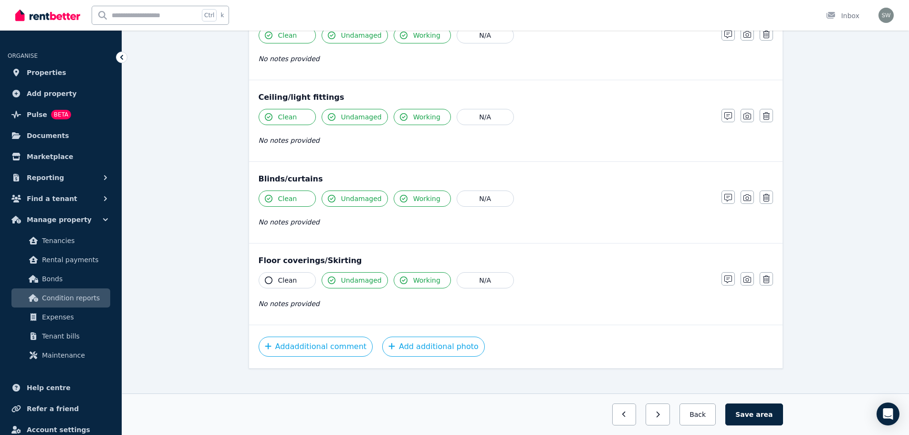
click at [272, 276] on icon "button" at bounding box center [269, 280] width 8 height 8
click at [727, 272] on button "button" at bounding box center [728, 278] width 13 height 13
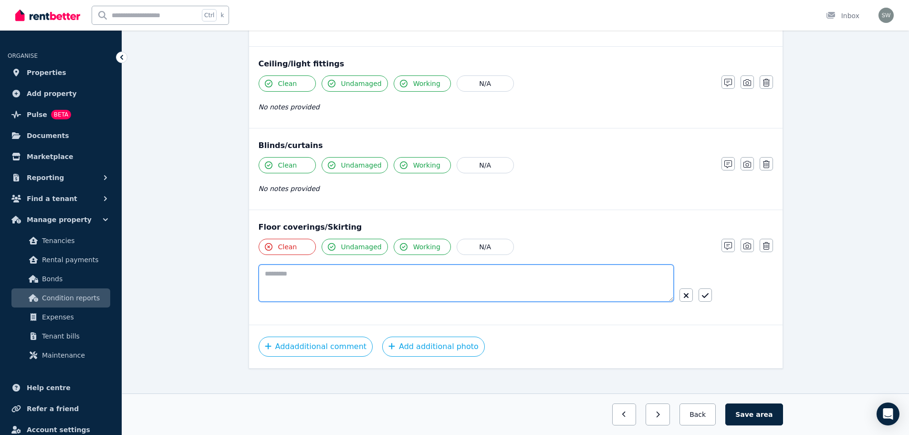
click at [533, 264] on textarea at bounding box center [466, 282] width 415 height 37
paste textarea "**********"
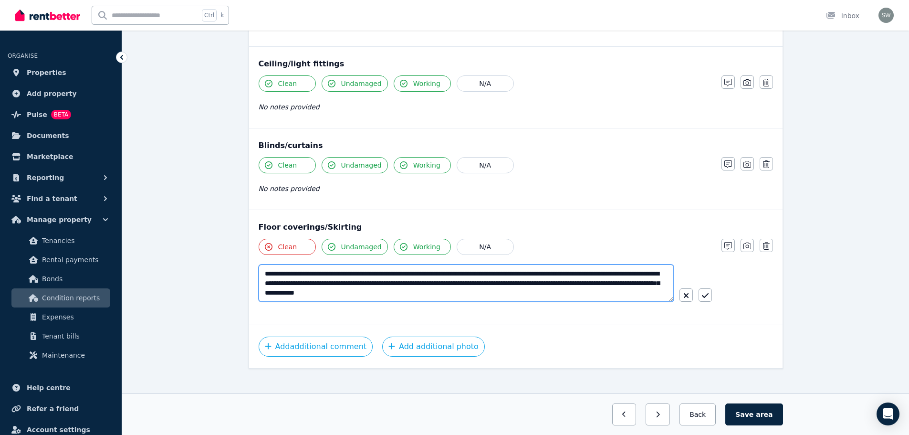
click at [299, 266] on textarea "**********" at bounding box center [466, 282] width 415 height 37
click at [543, 264] on textarea "**********" at bounding box center [466, 282] width 415 height 37
type textarea "**********"
click at [705, 292] on icon "button" at bounding box center [705, 296] width 7 height 8
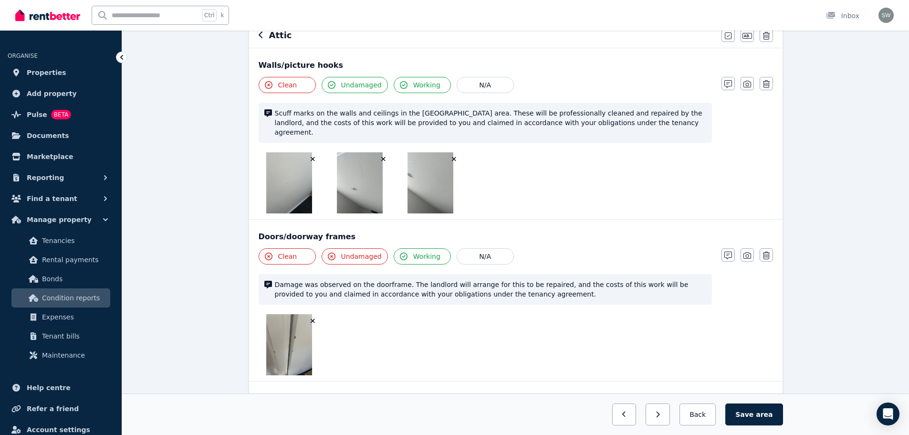
scroll to position [0, 0]
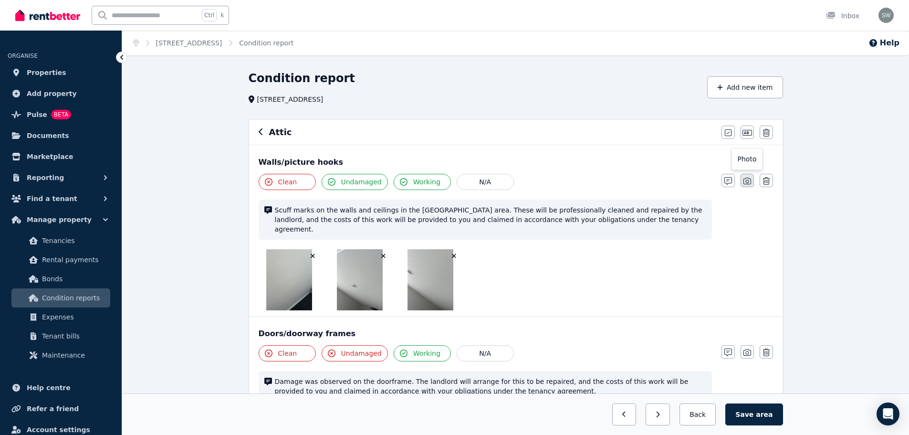
click at [749, 184] on icon "button" at bounding box center [748, 181] width 8 height 8
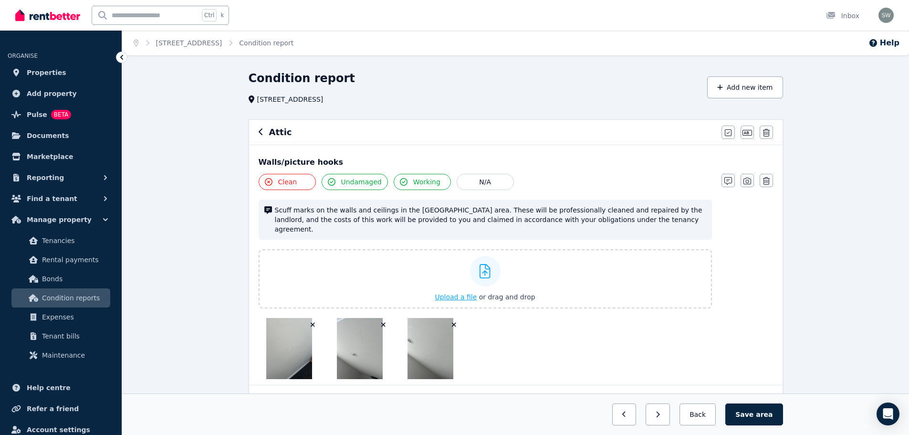
click at [452, 293] on span "Upload a file" at bounding box center [456, 297] width 42 height 8
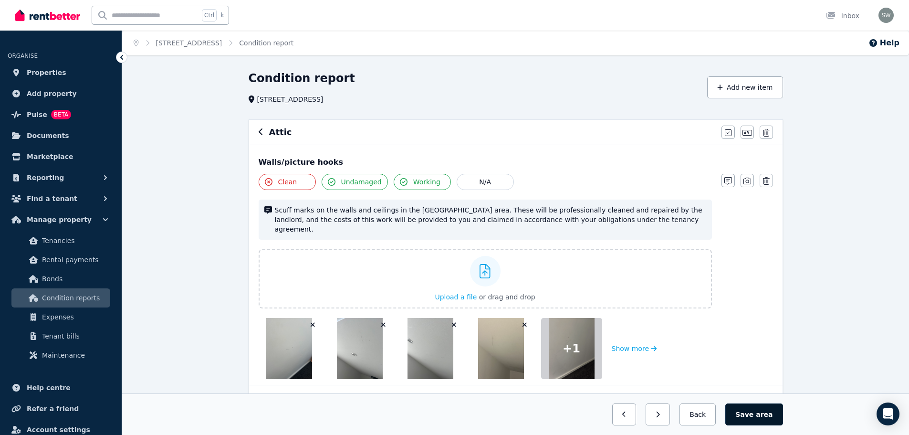
click at [760, 405] on button "Save area" at bounding box center [753, 414] width 57 height 22
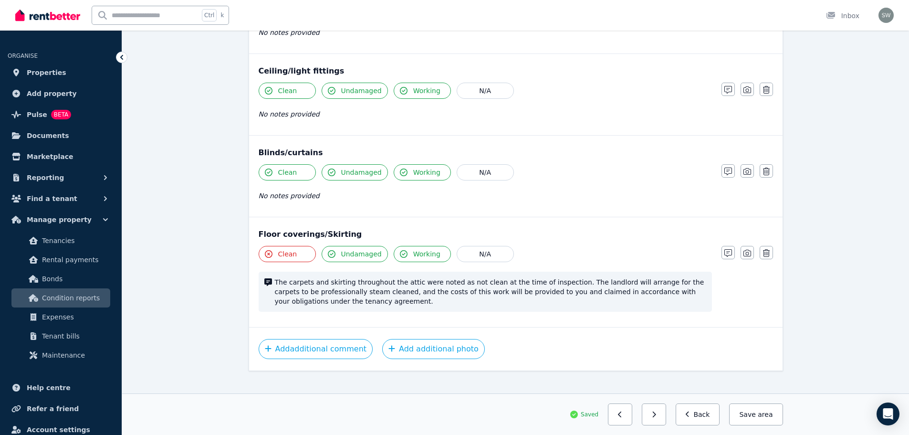
scroll to position [577, 0]
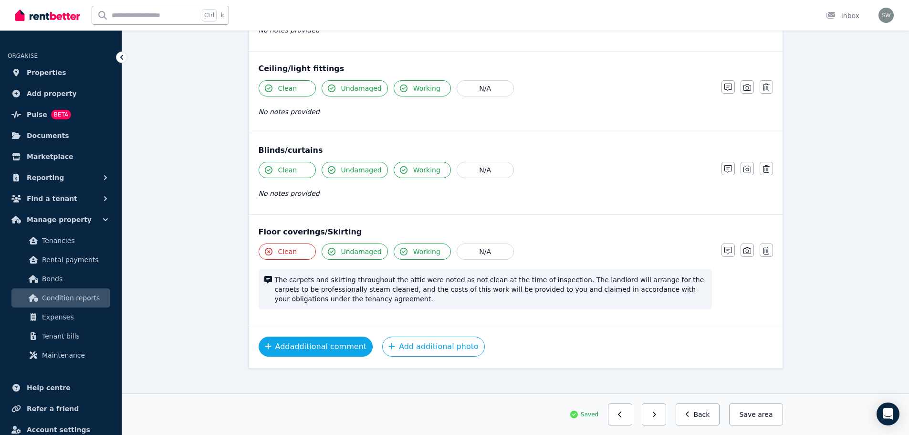
click at [347, 341] on button "Add additional comment" at bounding box center [316, 346] width 115 height 20
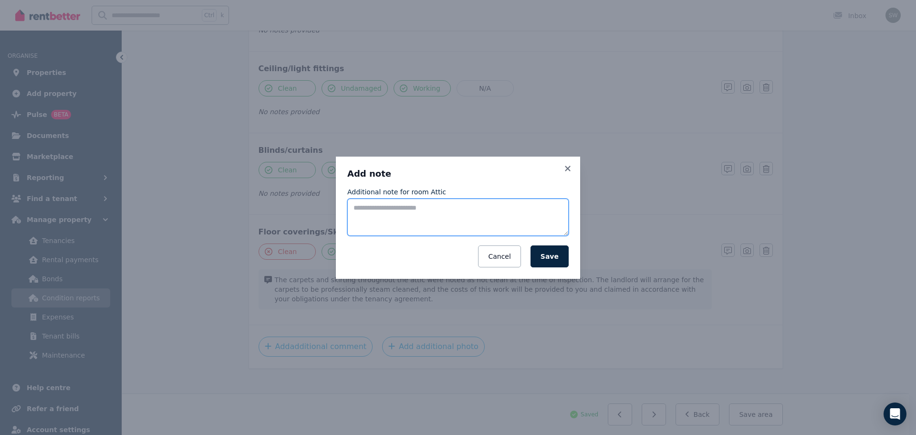
click at [406, 215] on textarea "Additional note for room Attic" at bounding box center [457, 217] width 221 height 37
type textarea "**********"
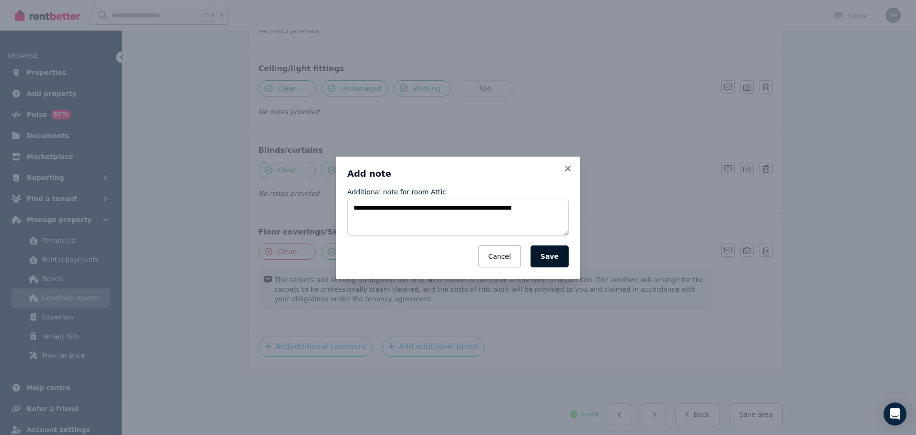
click at [558, 258] on button "Save" at bounding box center [550, 256] width 38 height 22
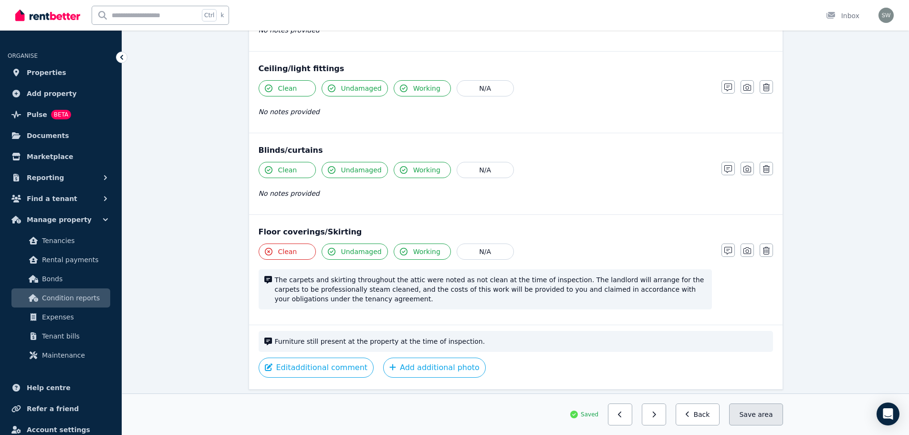
click at [764, 419] on span "area" at bounding box center [765, 414] width 15 height 10
click at [705, 416] on button "Back" at bounding box center [698, 414] width 44 height 22
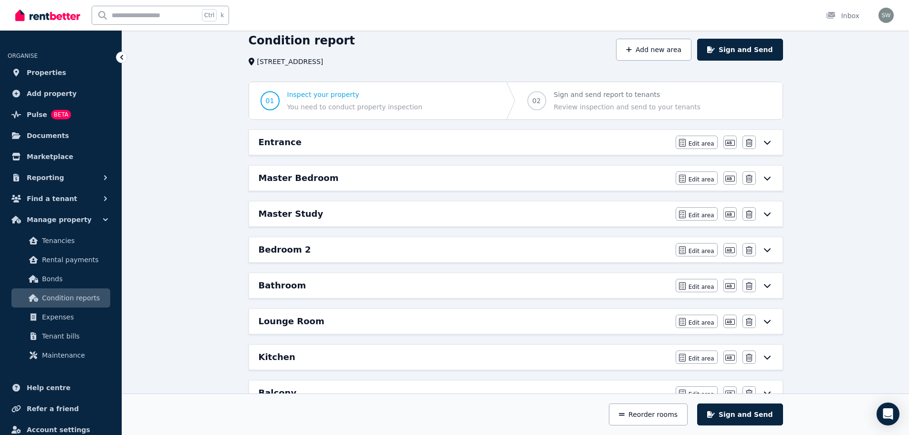
scroll to position [55, 0]
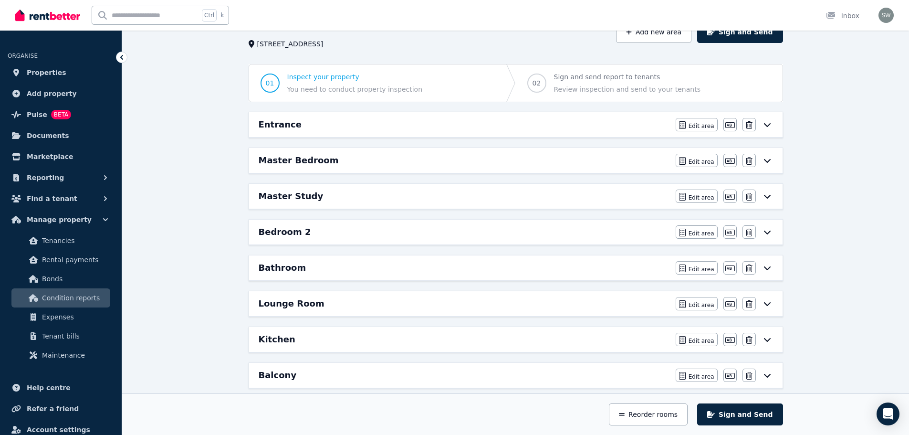
click at [411, 340] on div "Kitchen" at bounding box center [464, 339] width 411 height 13
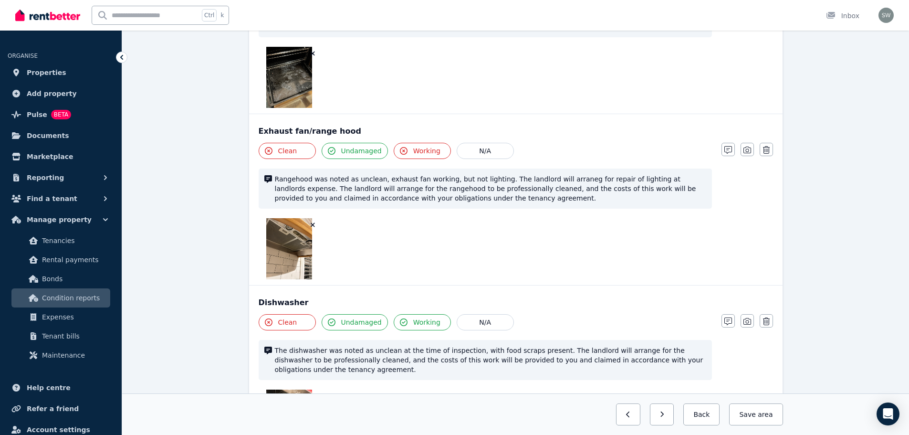
scroll to position [1787, 0]
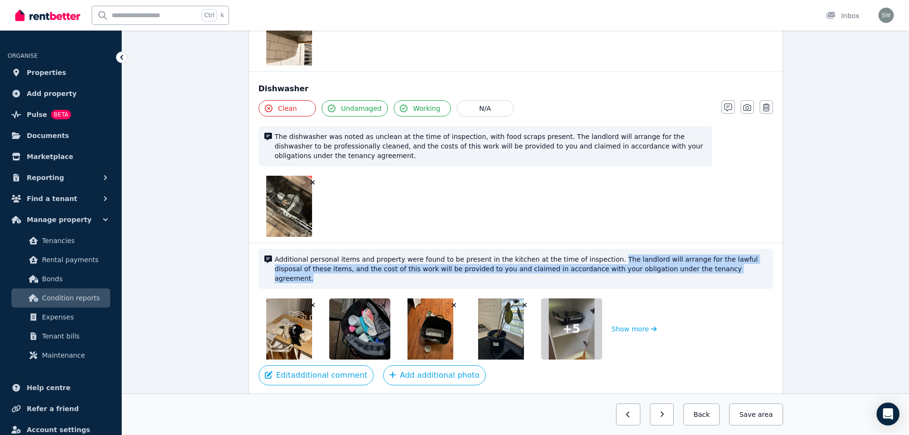
drag, startPoint x: 586, startPoint y: 230, endPoint x: 698, endPoint y: 240, distance: 112.1
click at [698, 254] on span "Additional personal items and property were found to be present in the kitchen …" at bounding box center [521, 268] width 493 height 29
copy span "The landlord will arrange for the lawful disposal of these items, and the cost …"
click at [702, 414] on button "Back" at bounding box center [701, 414] width 36 height 22
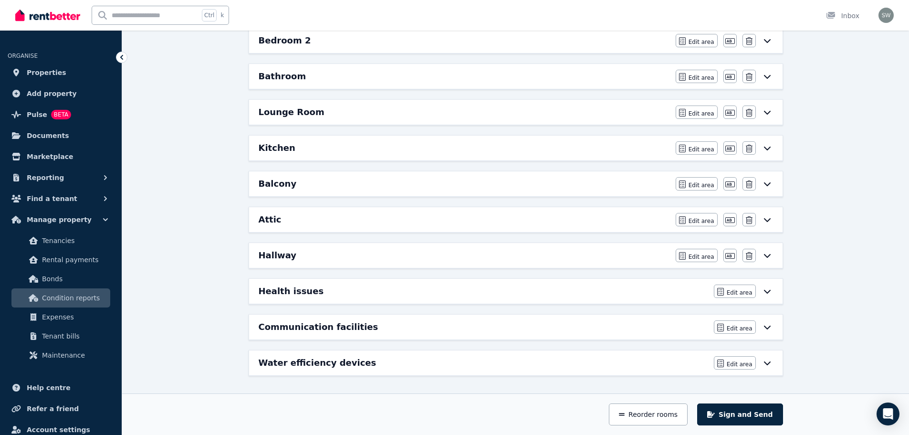
scroll to position [247, 0]
click at [304, 221] on div "Attic" at bounding box center [464, 219] width 411 height 13
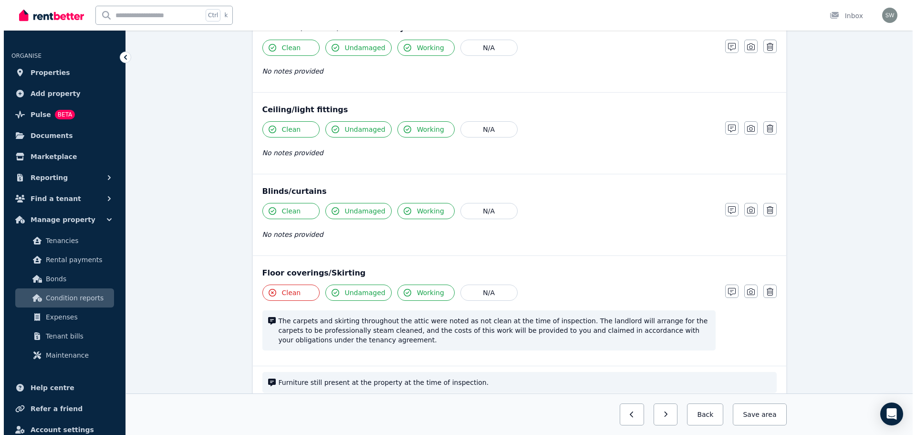
scroll to position [529, 0]
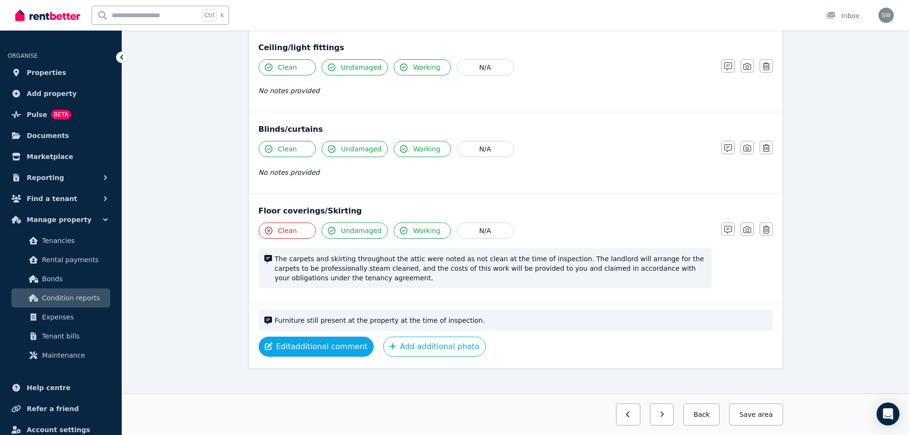
click at [352, 336] on button "Edit additional comment" at bounding box center [316, 346] width 115 height 20
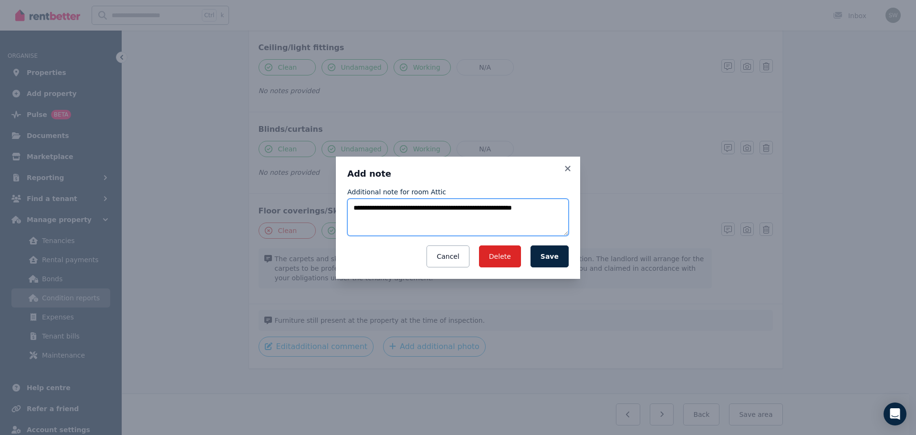
click at [548, 215] on textarea "**********" at bounding box center [457, 217] width 221 height 37
paste textarea "**********"
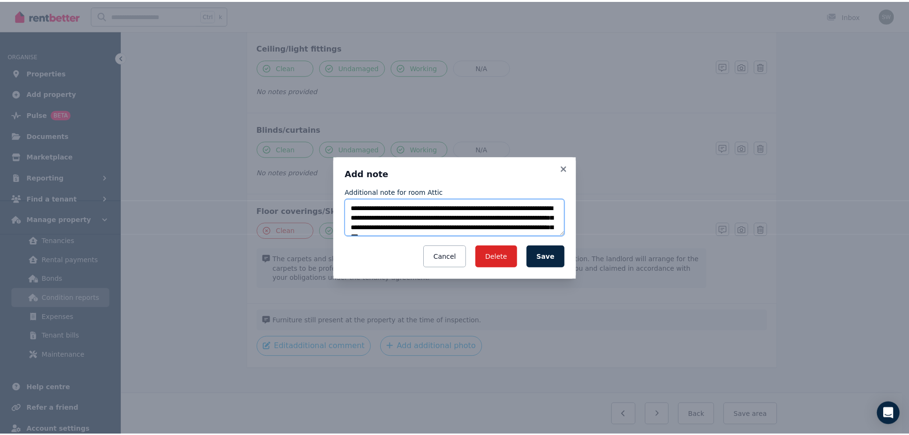
scroll to position [6, 0]
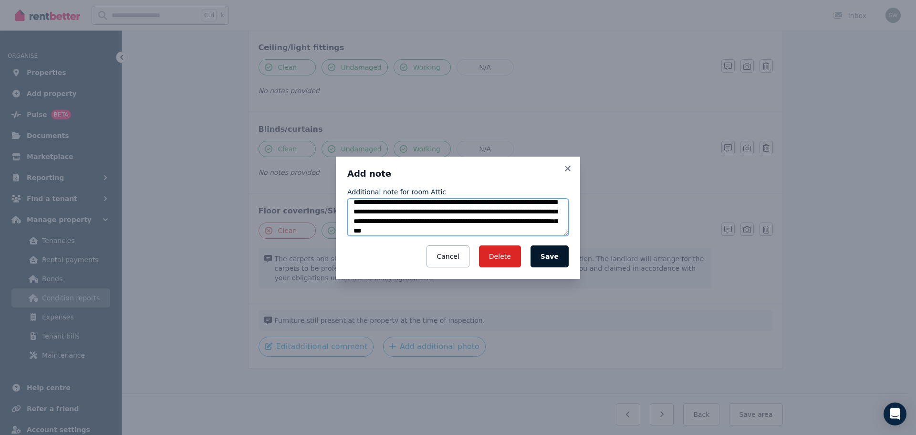
type textarea "**********"
click at [553, 255] on button "Save" at bounding box center [550, 256] width 38 height 22
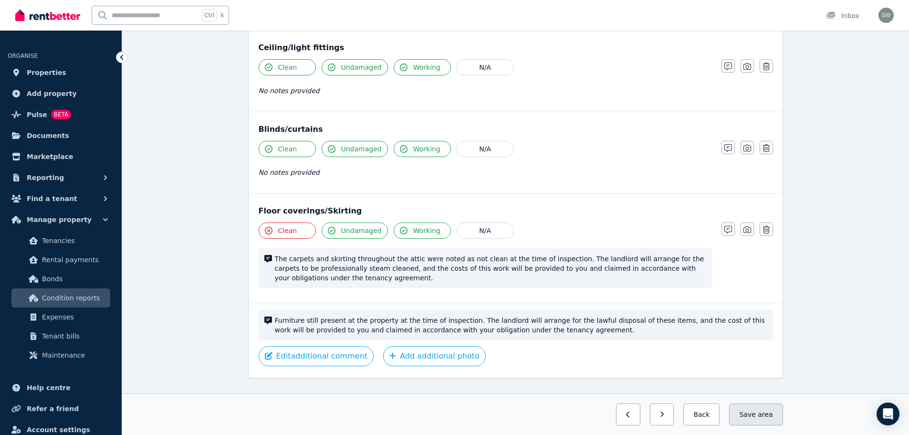
click at [757, 412] on button "Save area" at bounding box center [755, 414] width 53 height 22
click at [430, 351] on button "Add additional photo" at bounding box center [434, 356] width 103 height 20
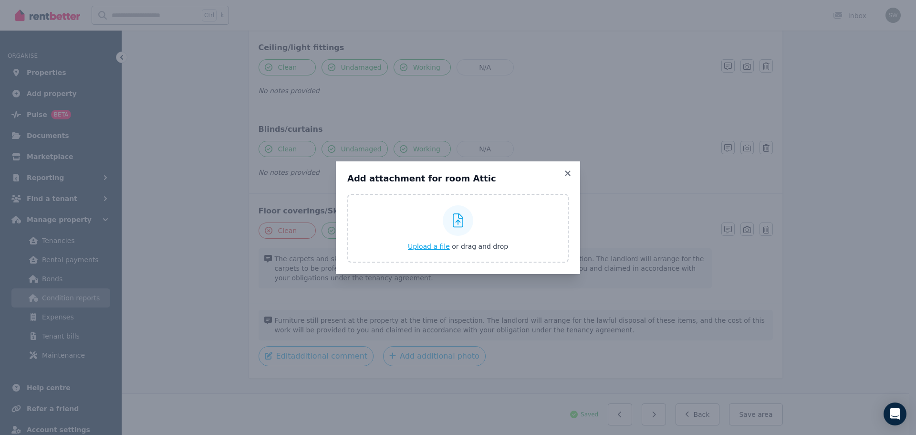
click at [438, 250] on span "Upload a file" at bounding box center [429, 246] width 42 height 8
click at [568, 175] on icon at bounding box center [568, 173] width 10 height 9
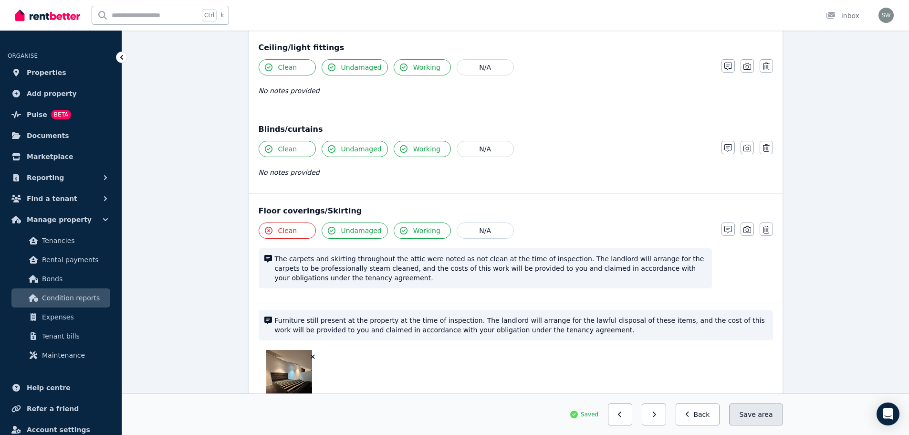
click at [758, 415] on button "Save area" at bounding box center [755, 414] width 53 height 22
click at [713, 414] on button "Back" at bounding box center [698, 414] width 44 height 22
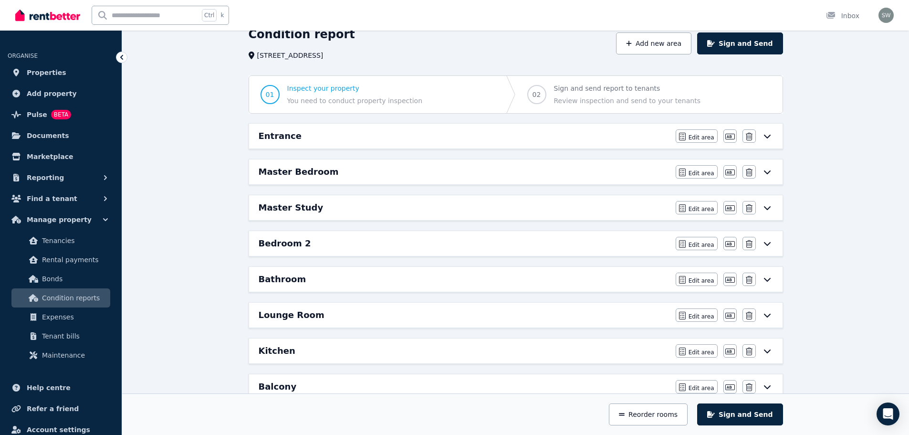
scroll to position [0, 0]
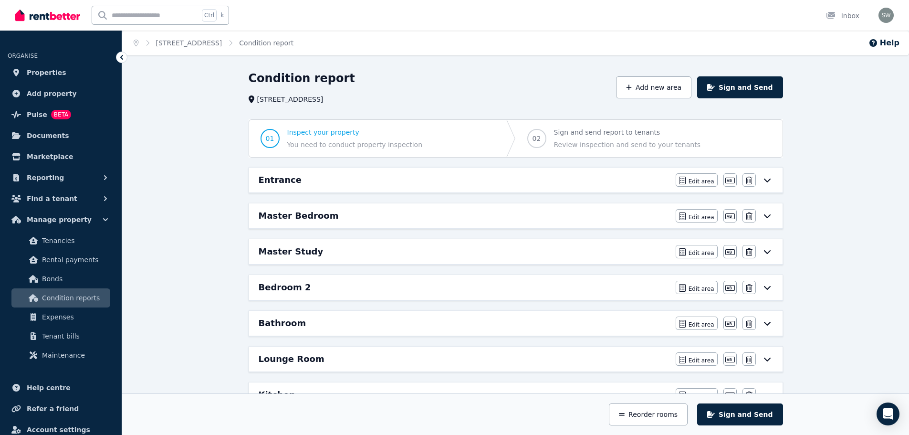
click at [320, 81] on h1 "Condition report" at bounding box center [302, 78] width 106 height 15
click at [733, 416] on button "Sign and Send" at bounding box center [739, 414] width 85 height 22
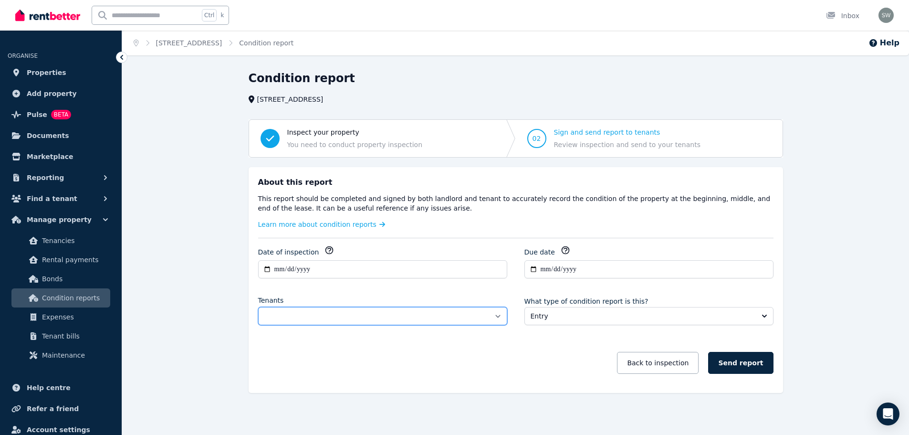
click at [491, 323] on select "**********" at bounding box center [382, 316] width 249 height 18
select select "**********"
click at [258, 307] on select "**********" at bounding box center [382, 316] width 249 height 18
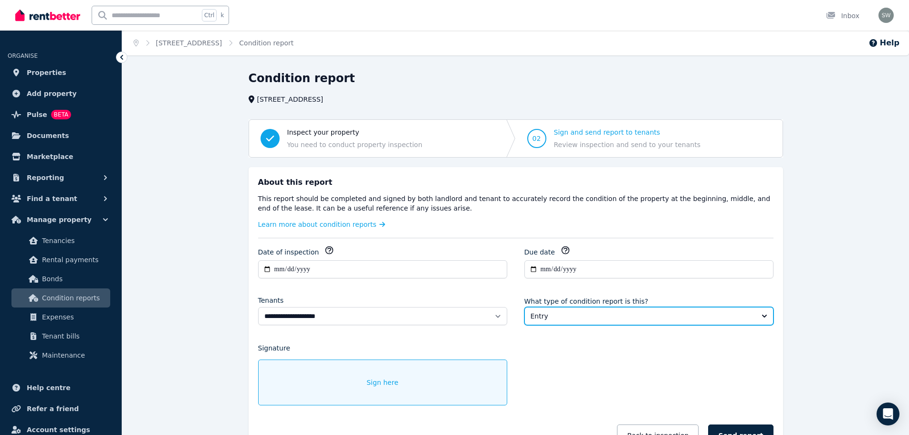
click at [567, 317] on span "Entry" at bounding box center [642, 316] width 223 height 10
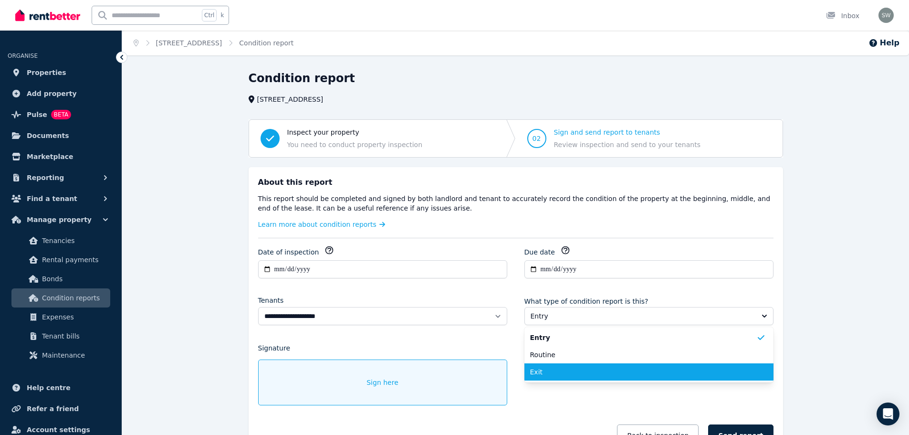
click at [545, 372] on span "Exit" at bounding box center [643, 372] width 226 height 10
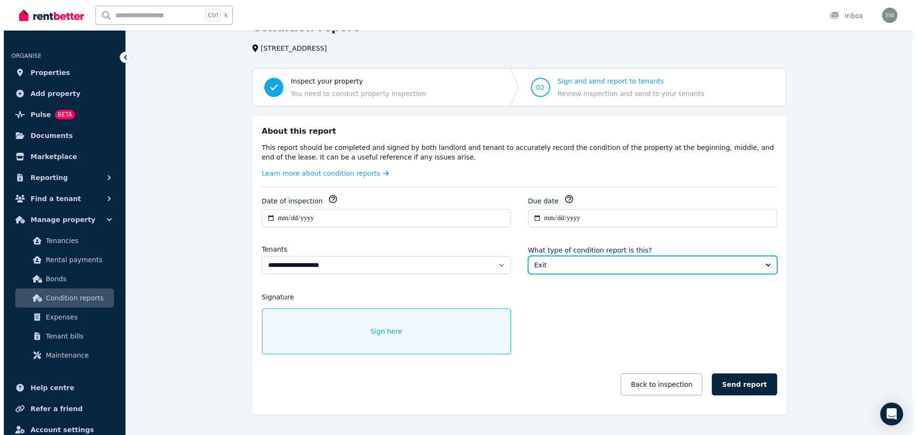
scroll to position [52, 0]
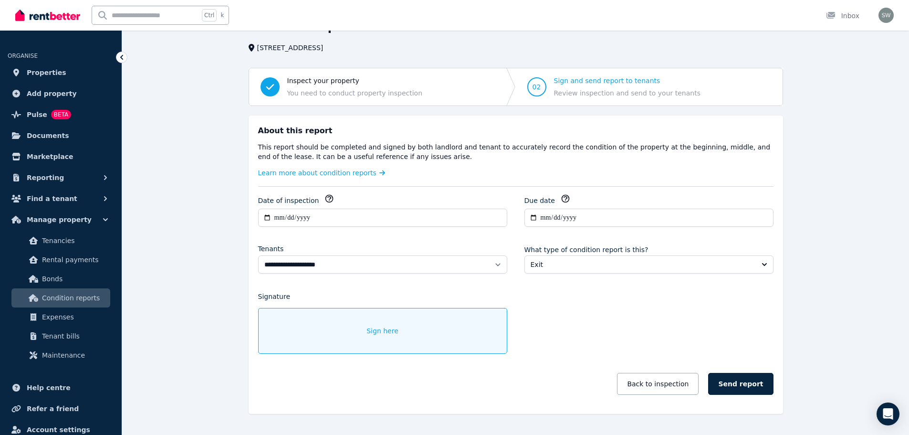
click at [390, 328] on span "Sign here" at bounding box center [383, 331] width 32 height 10
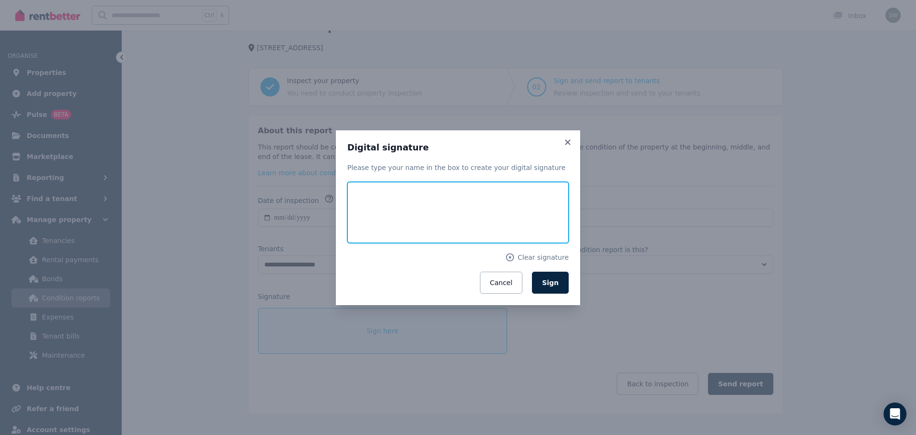
click at [430, 219] on input "text" at bounding box center [457, 212] width 221 height 61
type input "**********"
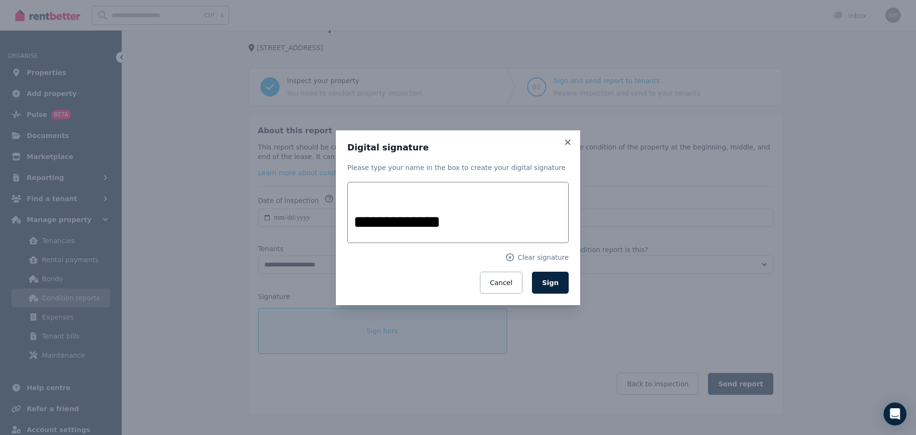
click at [536, 247] on form "**********" at bounding box center [457, 238] width 221 height 112
click at [551, 283] on span "Sign" at bounding box center [550, 283] width 17 height 8
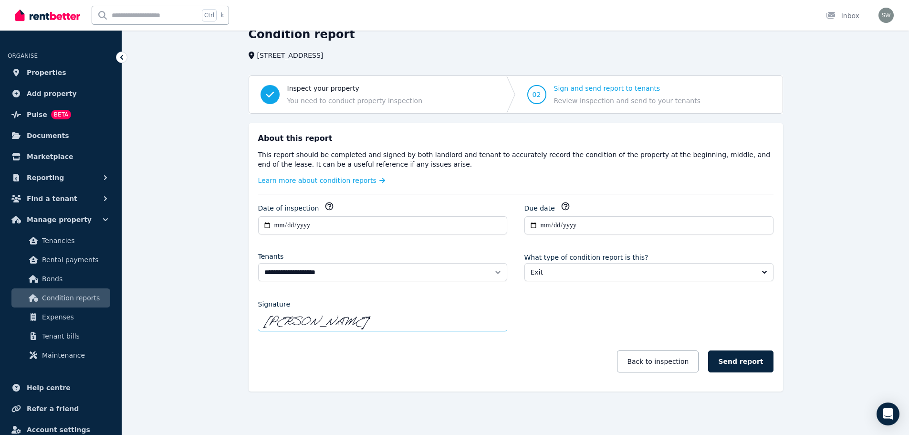
scroll to position [0, 0]
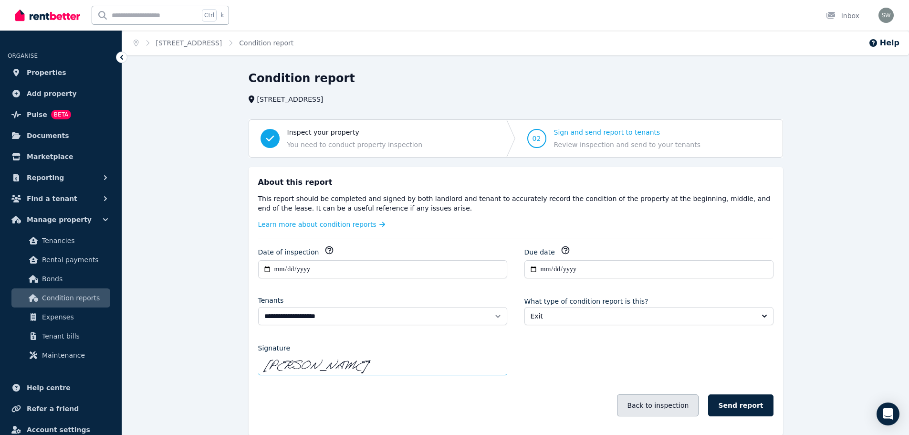
click at [659, 401] on button "Back to inspection" at bounding box center [658, 405] width 82 height 22
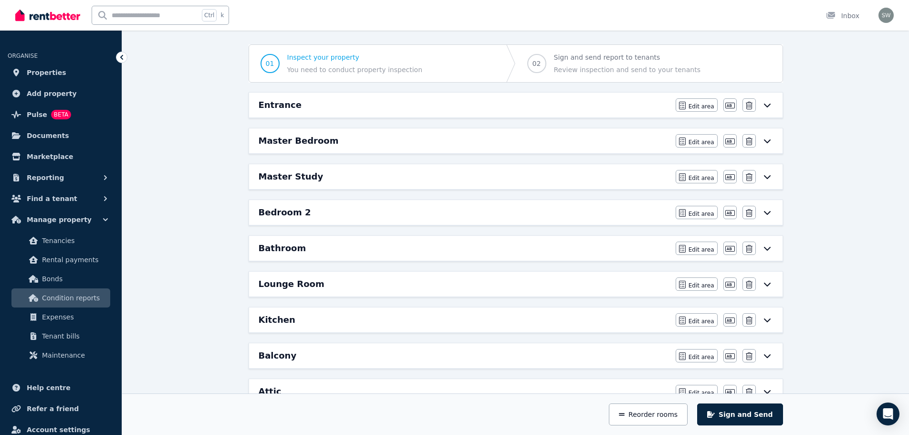
scroll to position [247, 0]
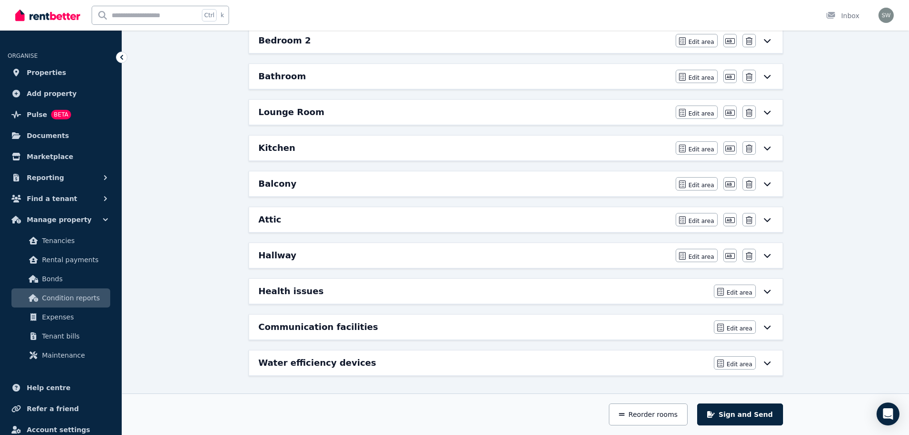
click at [492, 293] on div "Health issues" at bounding box center [484, 290] width 450 height 13
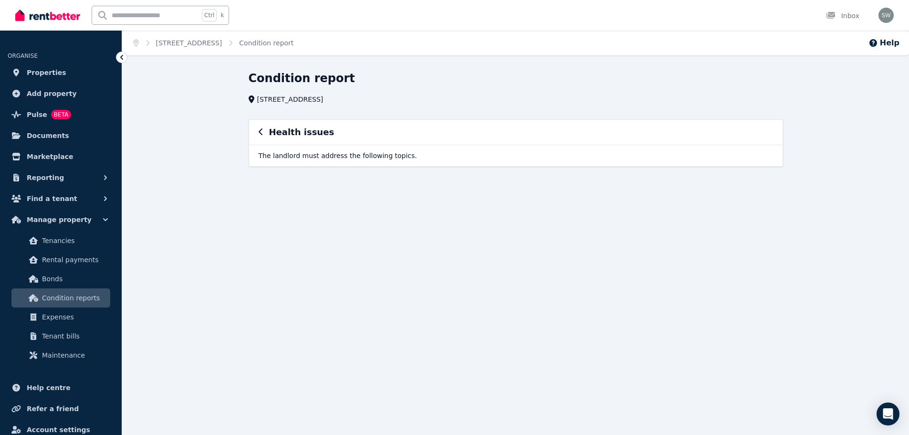
scroll to position [0, 0]
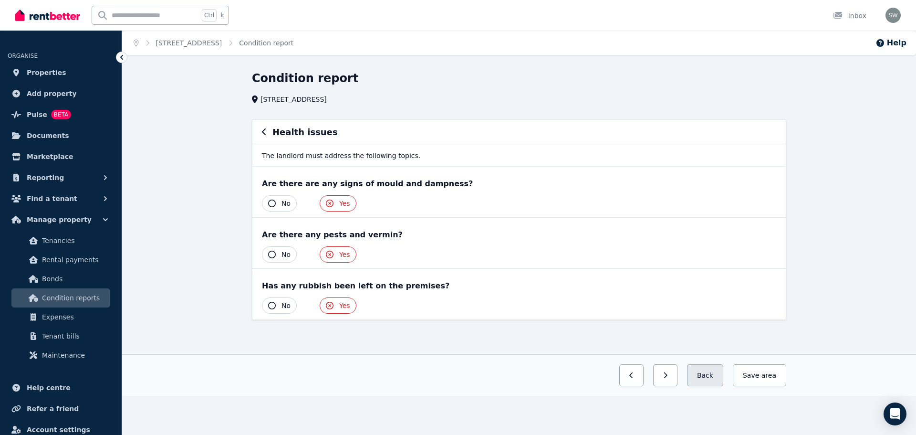
click at [708, 377] on button "Back" at bounding box center [705, 375] width 36 height 22
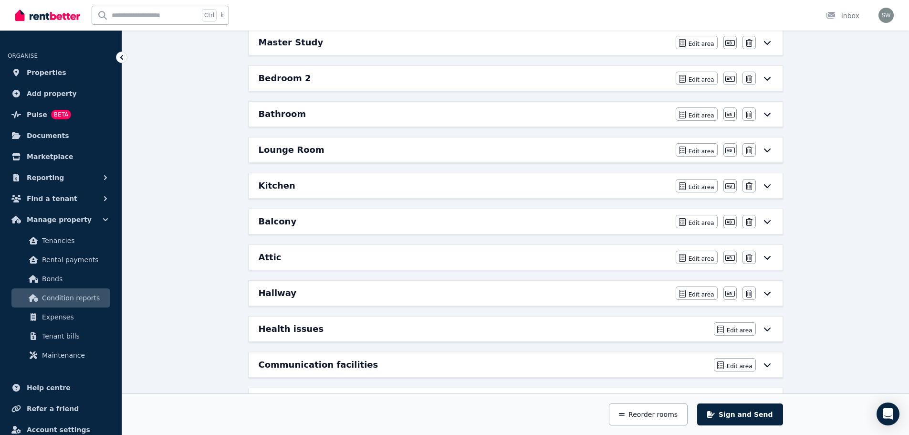
scroll to position [247, 0]
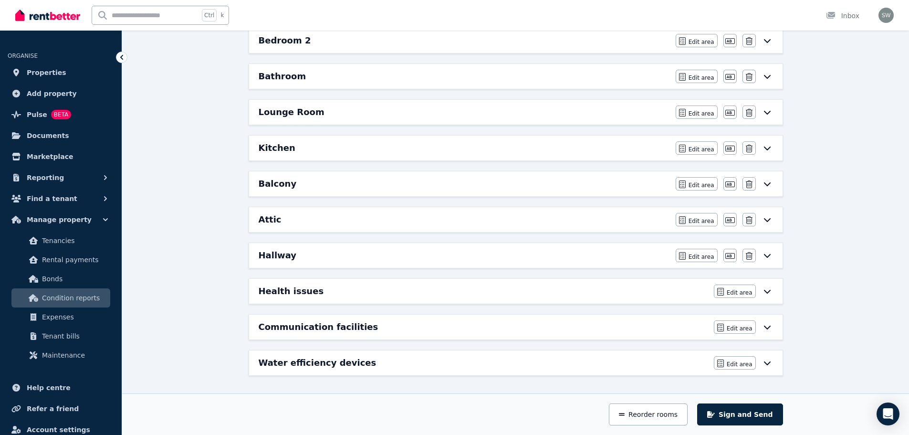
click at [428, 330] on div "Communication facilities" at bounding box center [484, 326] width 450 height 13
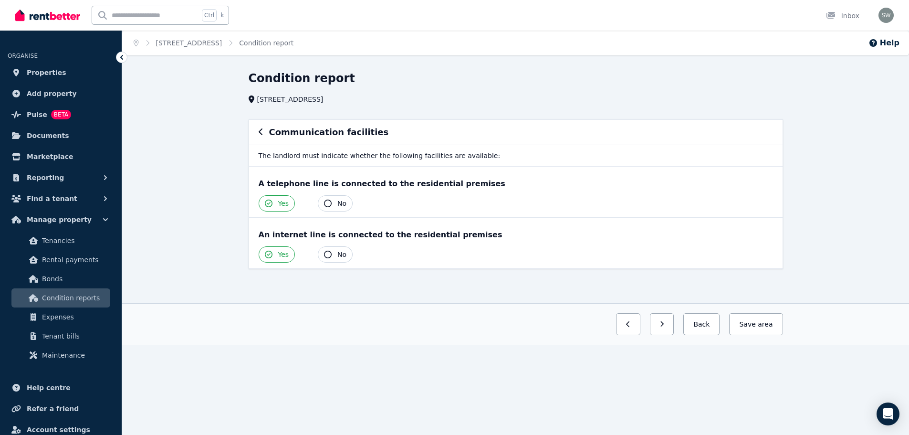
scroll to position [0, 0]
click at [700, 327] on button "Back" at bounding box center [705, 324] width 36 height 22
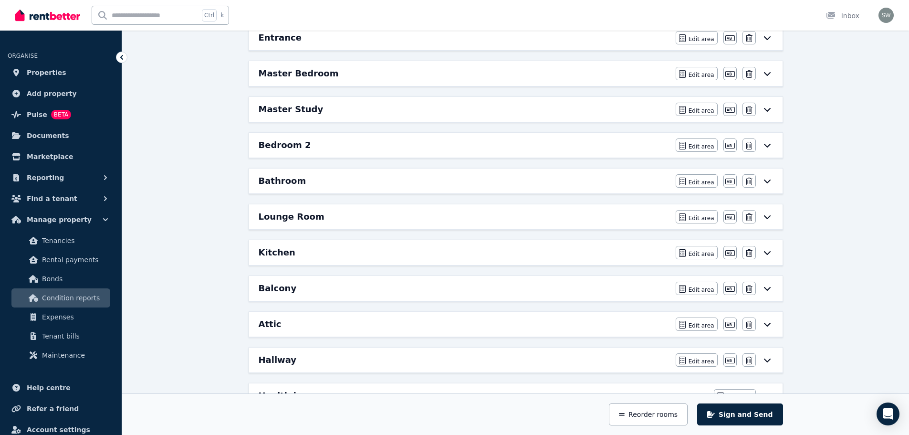
scroll to position [247, 0]
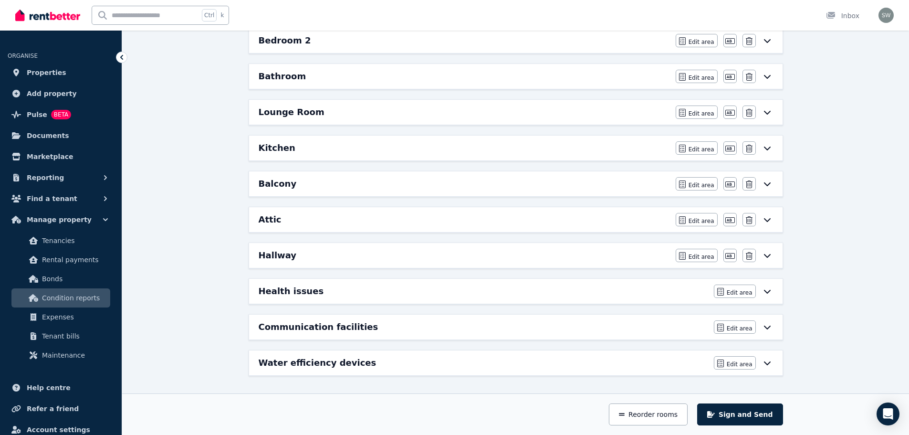
click at [408, 367] on div "Water efficiency devices" at bounding box center [484, 362] width 450 height 13
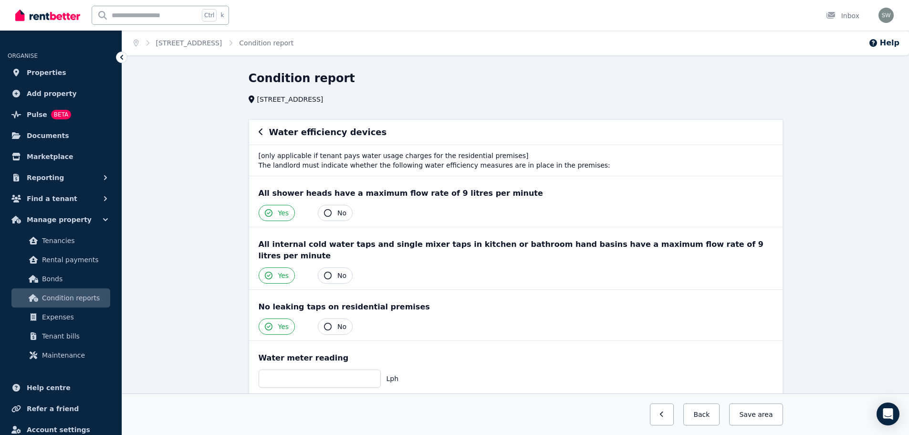
scroll to position [99, 0]
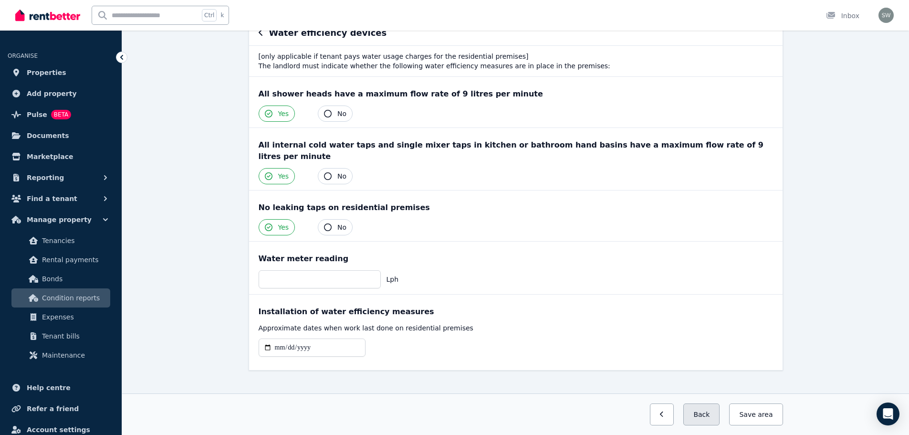
click at [702, 413] on button "Back" at bounding box center [701, 414] width 36 height 22
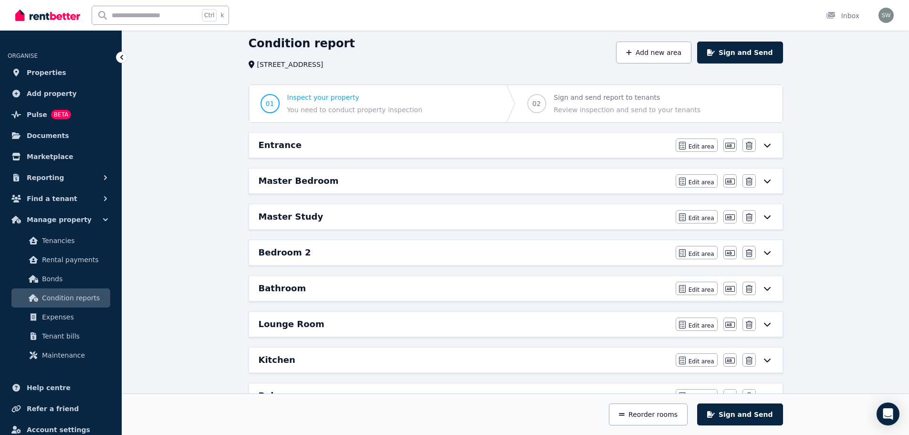
scroll to position [0, 0]
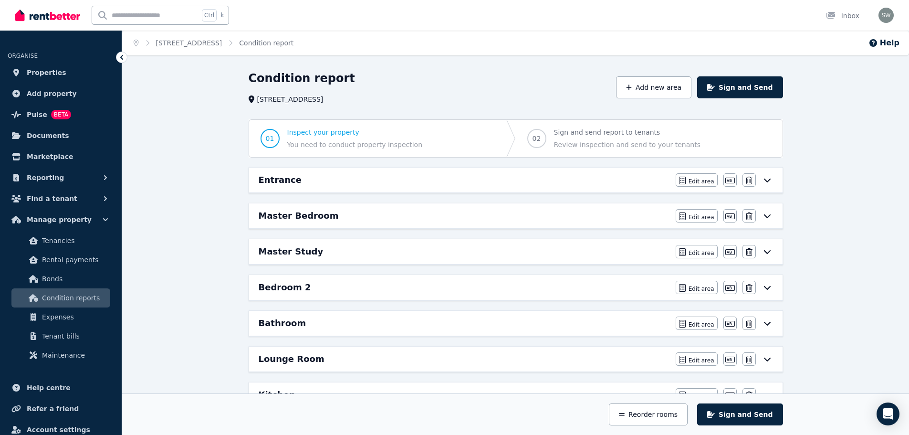
click at [400, 187] on div "Entrance Edit area Edit area Edit name [GEOGRAPHIC_DATA]" at bounding box center [516, 180] width 534 height 25
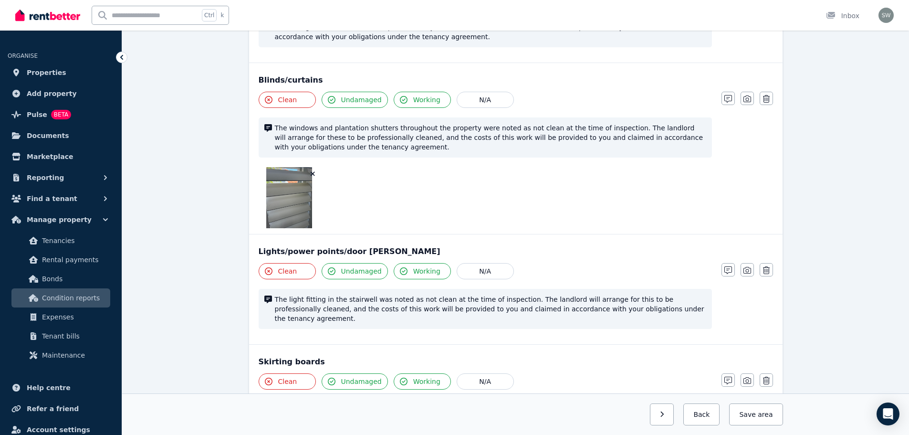
scroll to position [472, 0]
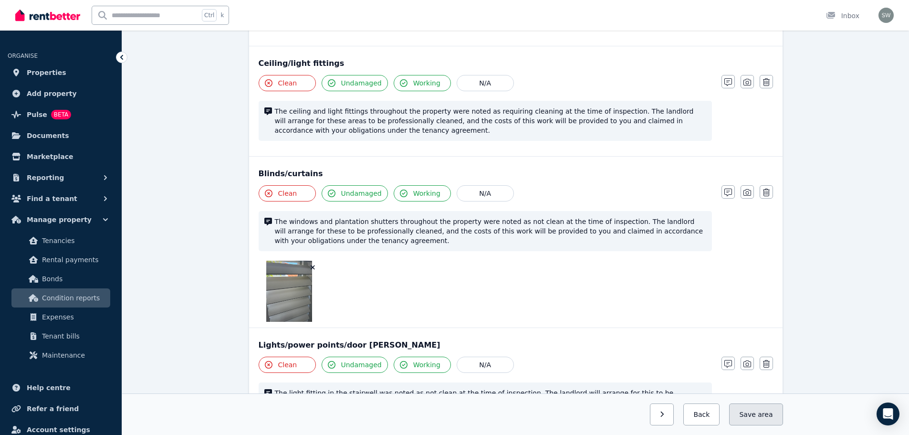
click at [764, 412] on span "area" at bounding box center [765, 414] width 15 height 10
click at [707, 415] on button "Back" at bounding box center [698, 414] width 44 height 22
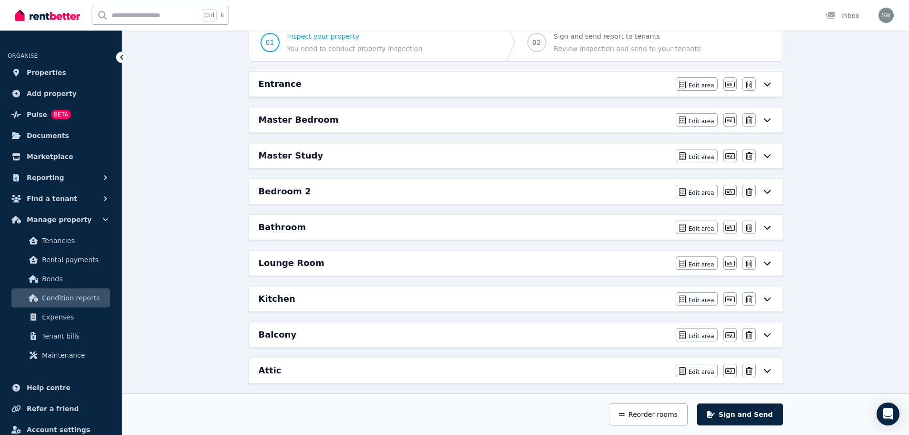
scroll to position [95, 0]
click at [359, 162] on div "Master Study" at bounding box center [464, 155] width 411 height 13
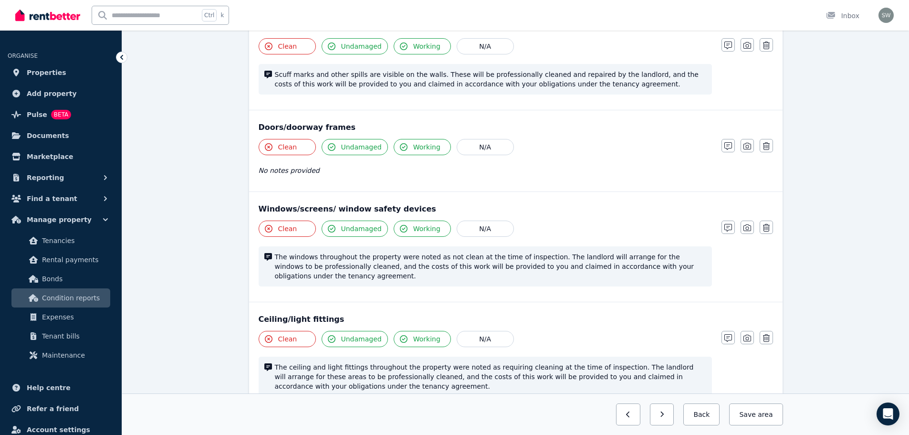
scroll to position [85, 0]
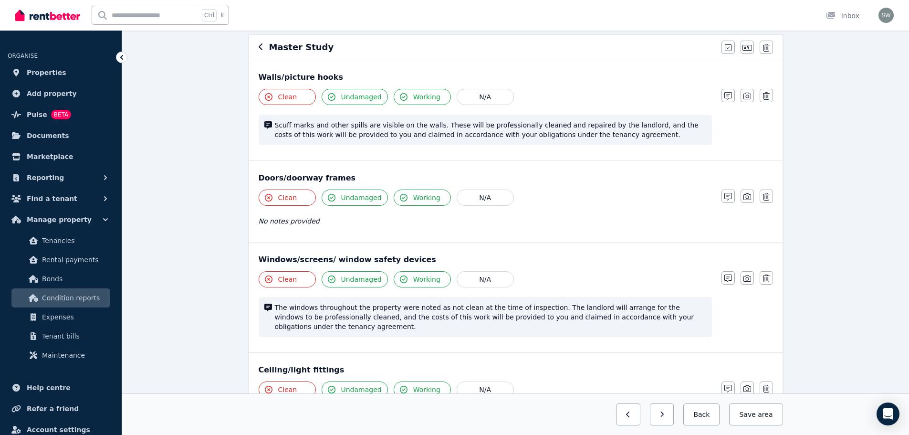
click at [269, 48] on h6 "Master Study" at bounding box center [301, 47] width 65 height 13
click at [702, 418] on button "Back" at bounding box center [701, 414] width 36 height 22
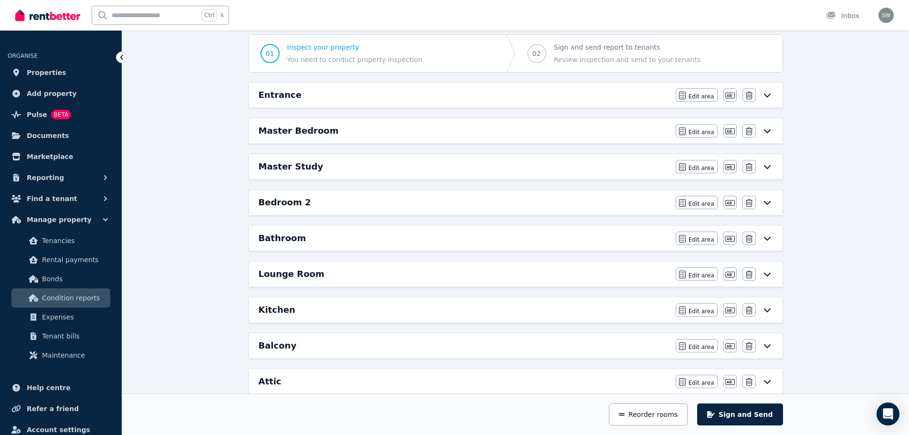
click at [415, 129] on div "Master Bedroom" at bounding box center [464, 130] width 411 height 13
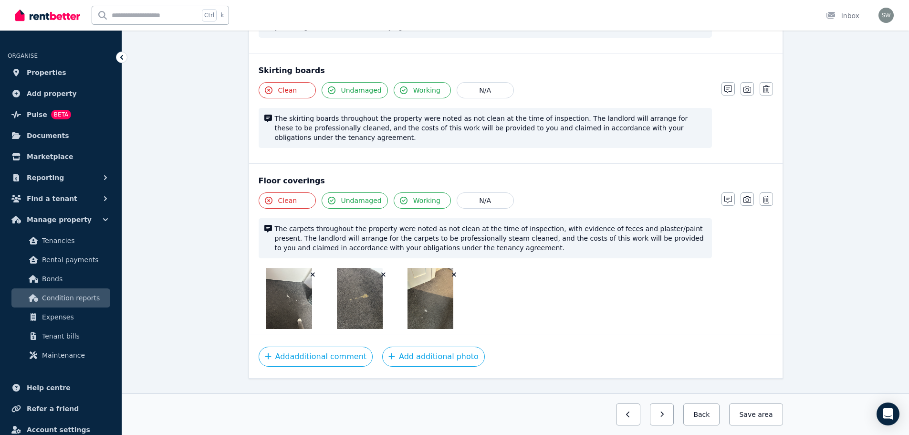
scroll to position [1047, 0]
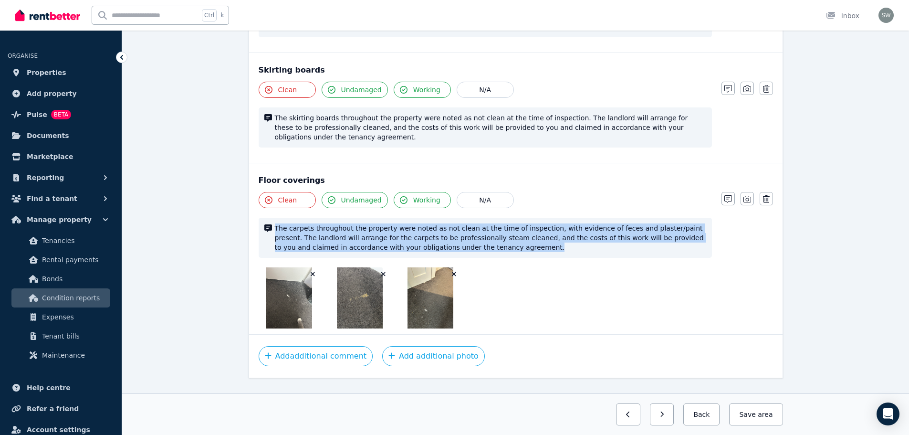
drag, startPoint x: 475, startPoint y: 228, endPoint x: 274, endPoint y: 206, distance: 202.1
click at [275, 223] on span "The carpets throughout the property were noted as not clean at the time of insp…" at bounding box center [490, 237] width 431 height 29
copy span "The carpets throughout the property were noted as not clean at the time of insp…"
click at [714, 415] on button "Back" at bounding box center [701, 414] width 36 height 22
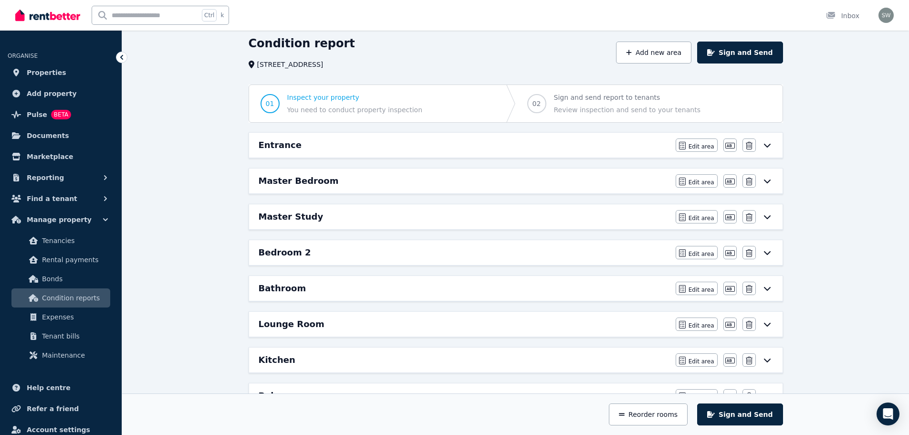
scroll to position [32, 0]
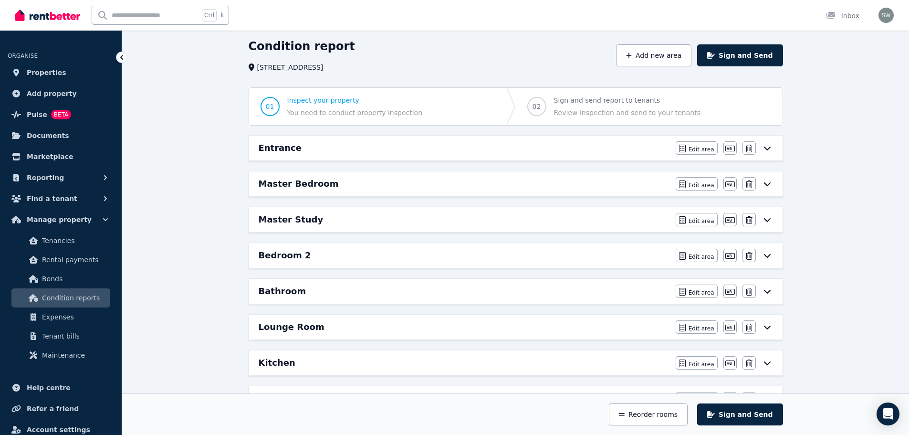
click at [320, 215] on div "Master Study" at bounding box center [464, 219] width 411 height 13
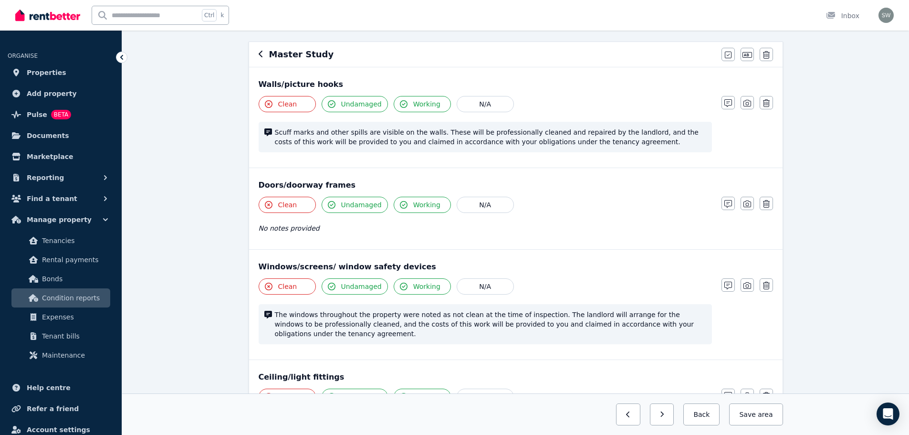
scroll to position [0, 0]
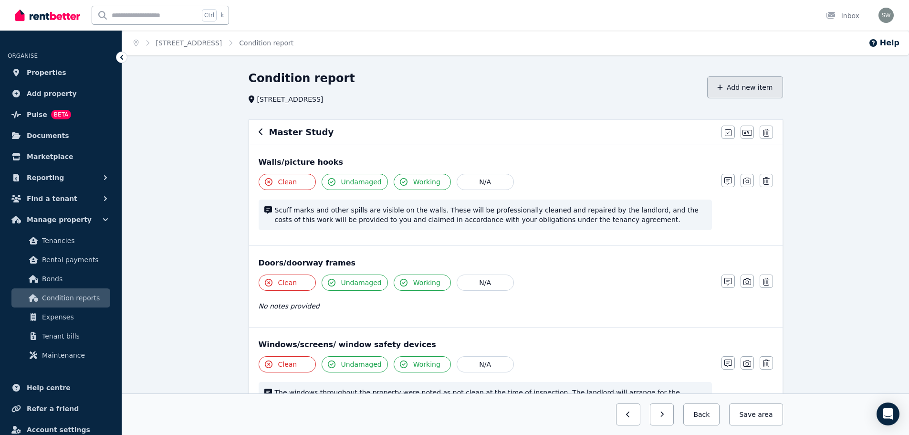
click at [738, 96] on button "Add new item" at bounding box center [745, 87] width 76 height 22
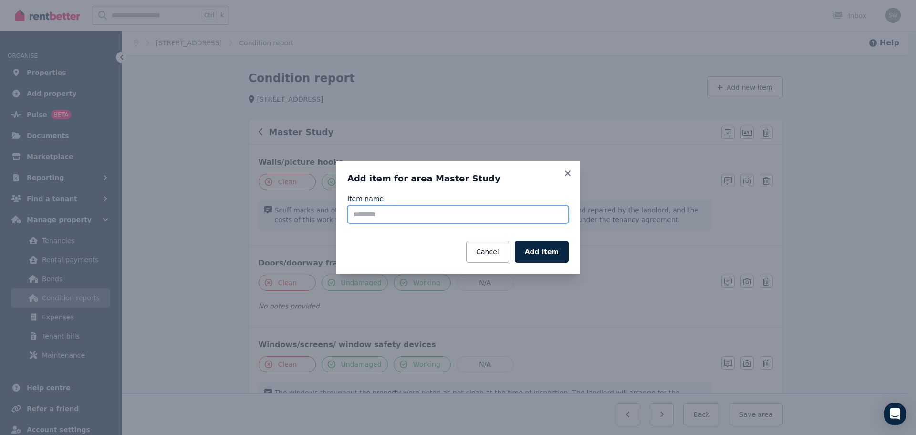
click at [504, 214] on input "Item name" at bounding box center [457, 214] width 221 height 18
type input "**********"
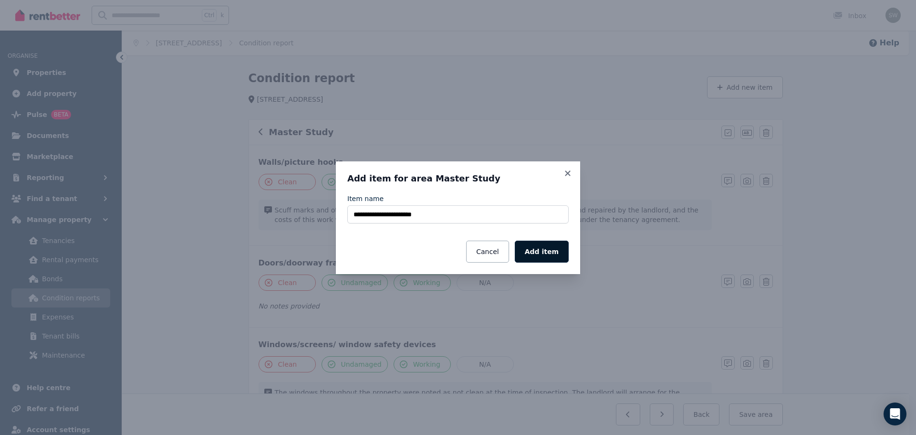
click at [540, 253] on button "Add item" at bounding box center [542, 252] width 54 height 22
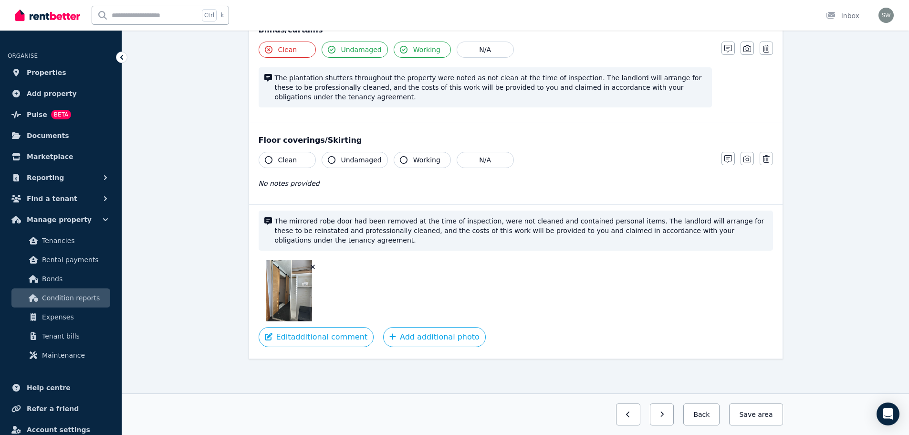
scroll to position [500, 0]
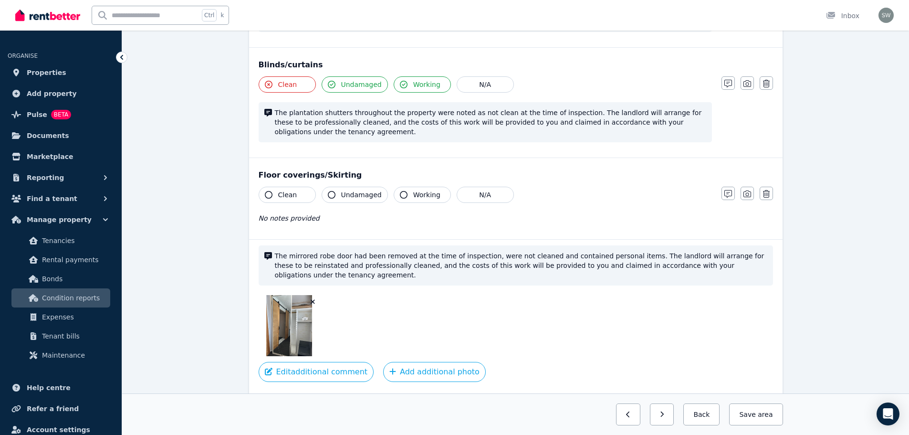
click at [274, 197] on button "Clean" at bounding box center [287, 195] width 57 height 16
click at [338, 196] on button "Undamaged" at bounding box center [355, 195] width 66 height 16
click at [401, 194] on icon "button" at bounding box center [404, 195] width 8 height 8
click at [747, 197] on icon "button" at bounding box center [748, 193] width 8 height 7
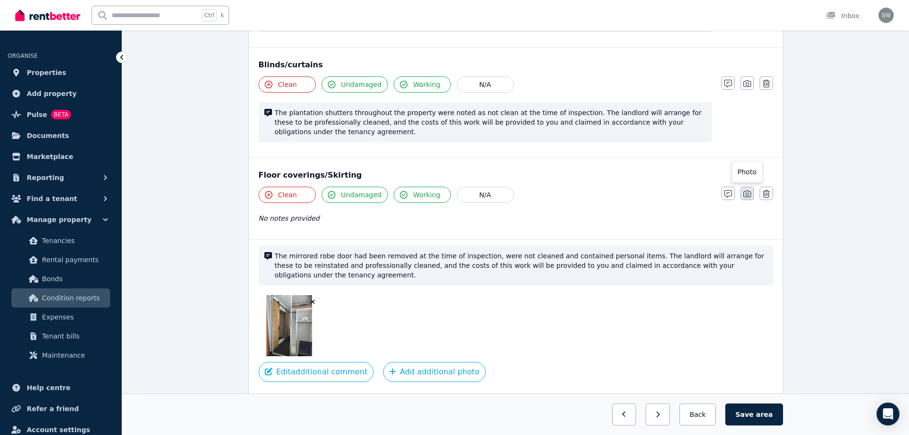
scroll to position [559, 0]
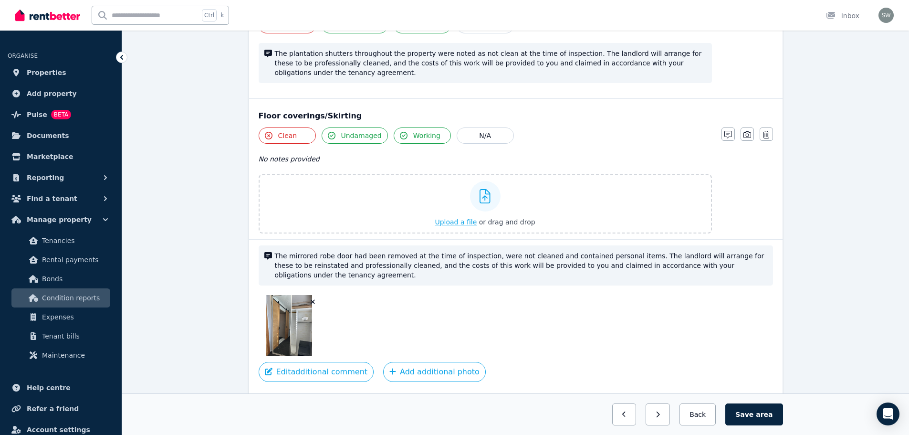
click at [475, 220] on span "Upload a file" at bounding box center [456, 222] width 42 height 8
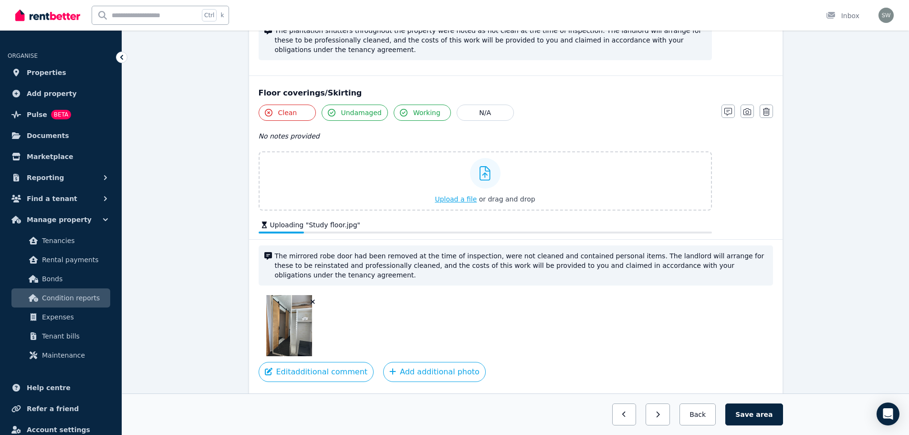
scroll to position [588, 0]
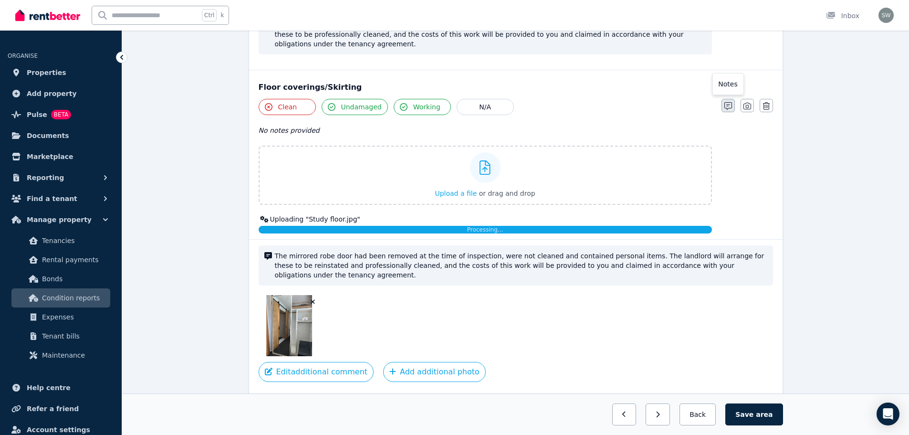
click at [732, 106] on button "button" at bounding box center [728, 105] width 13 height 13
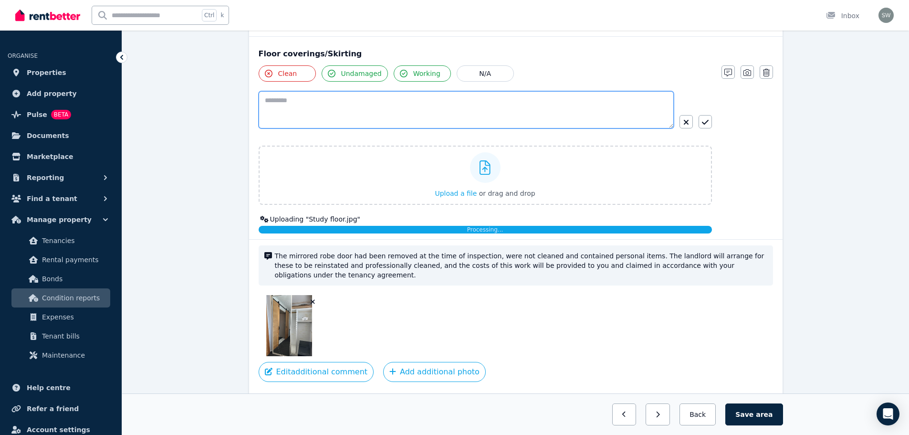
click at [503, 113] on textarea at bounding box center [466, 109] width 415 height 37
paste textarea "**********"
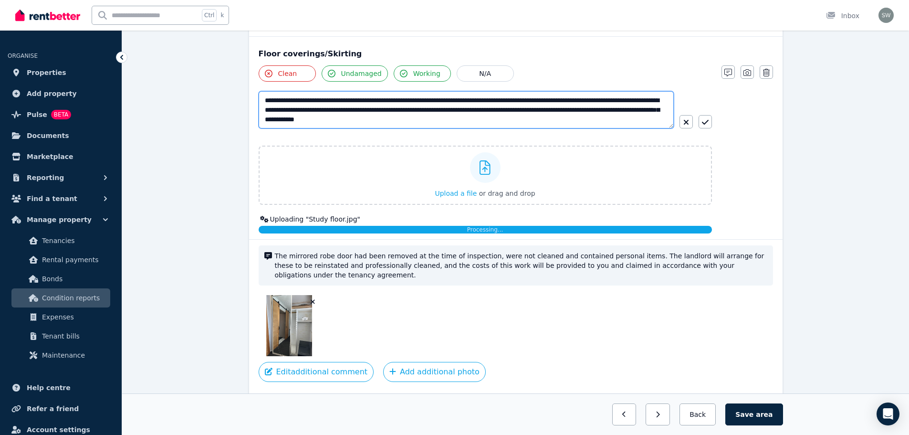
click at [296, 102] on textarea "**********" at bounding box center [466, 109] width 415 height 37
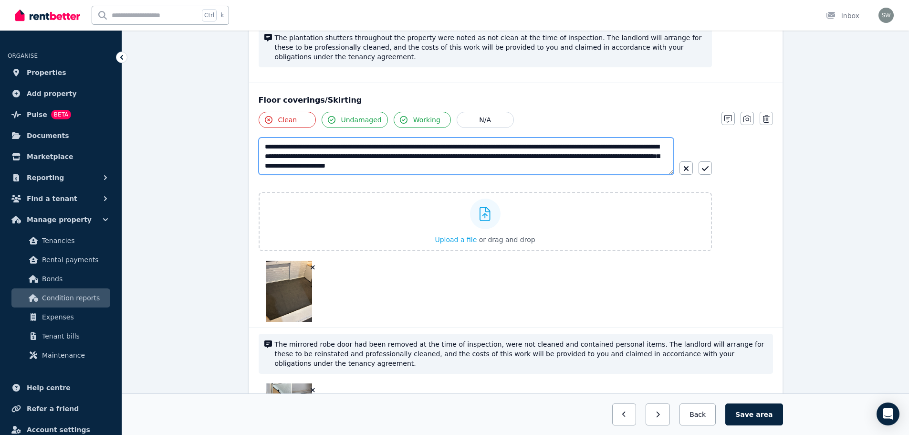
scroll to position [552, 0]
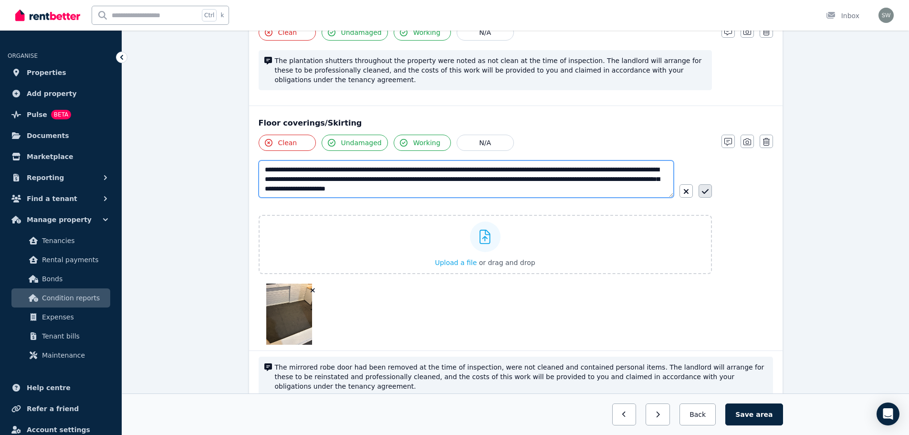
type textarea "**********"
click at [705, 197] on button "button" at bounding box center [705, 190] width 13 height 13
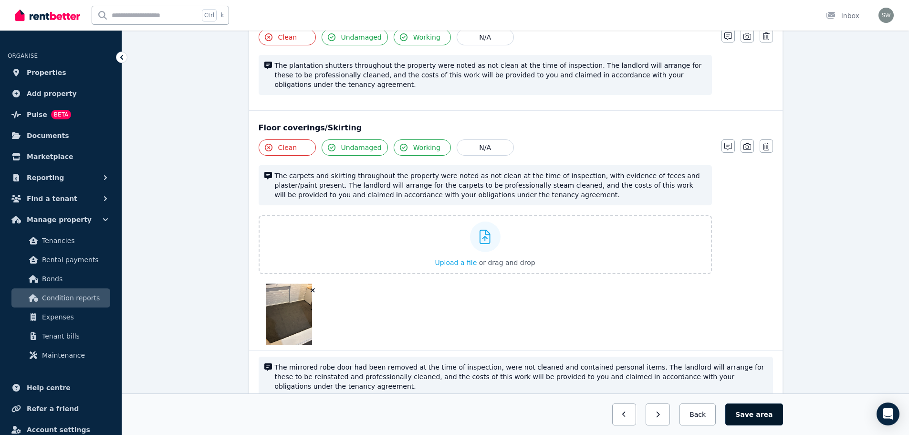
click at [759, 416] on button "Save area" at bounding box center [753, 414] width 57 height 22
click at [743, 414] on button "Save area" at bounding box center [755, 414] width 53 height 22
click at [708, 413] on button "Back" at bounding box center [698, 414] width 44 height 22
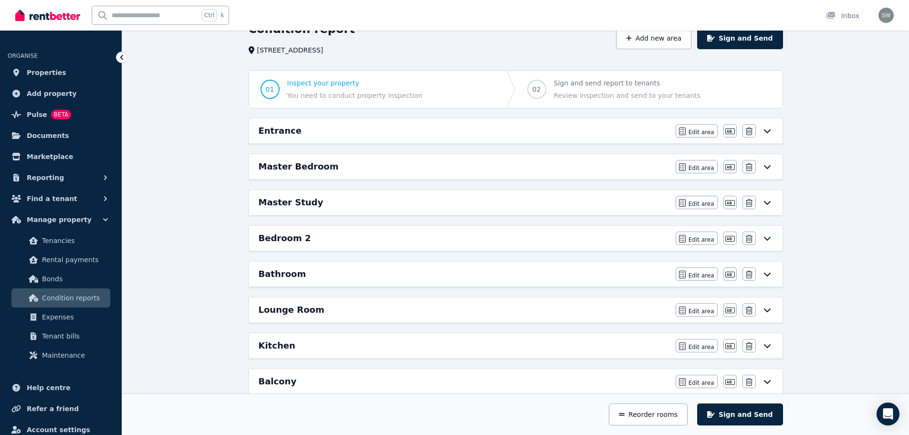
scroll to position [49, 0]
click at [419, 157] on div "Master Bedroom Edit area Edit area Edit name [GEOGRAPHIC_DATA]" at bounding box center [516, 167] width 534 height 25
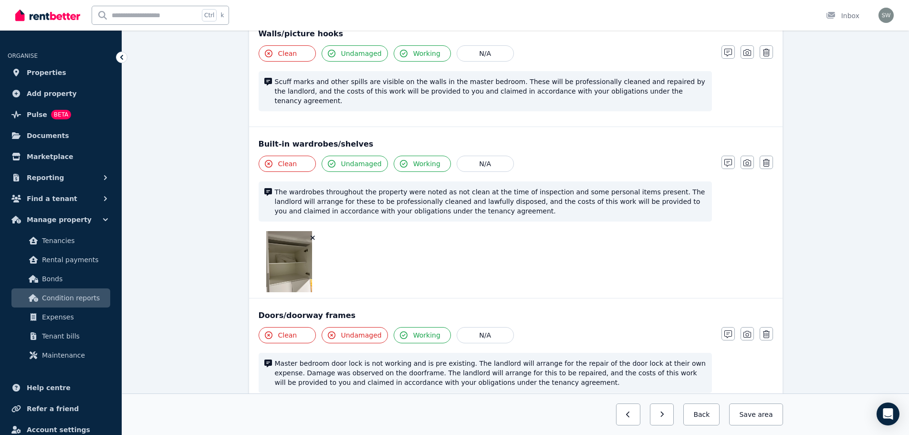
scroll to position [129, 0]
click at [748, 159] on icon "button" at bounding box center [748, 162] width 8 height 7
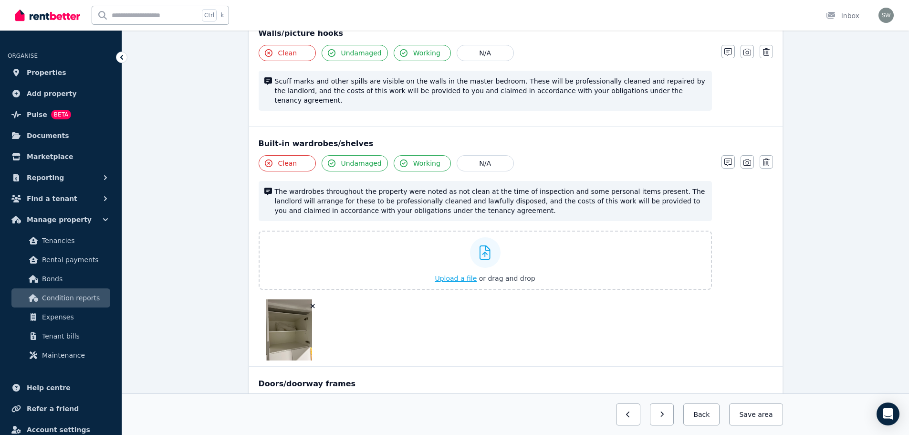
click at [451, 274] on span "Upload a file" at bounding box center [456, 278] width 42 height 8
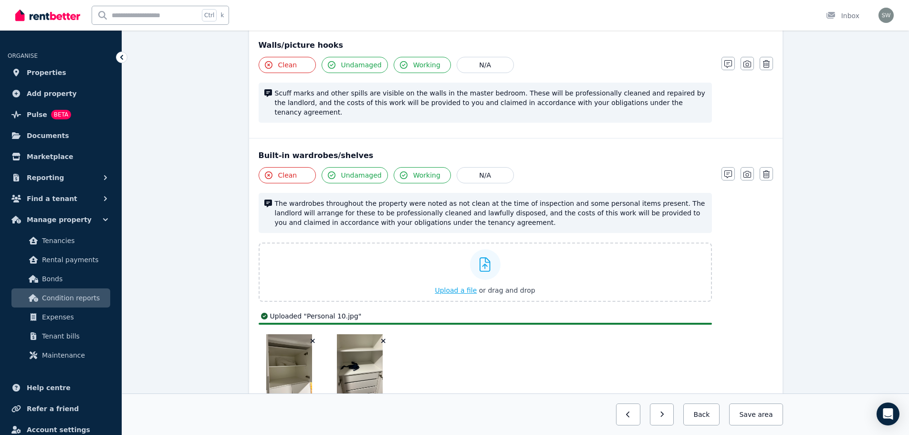
scroll to position [116, 0]
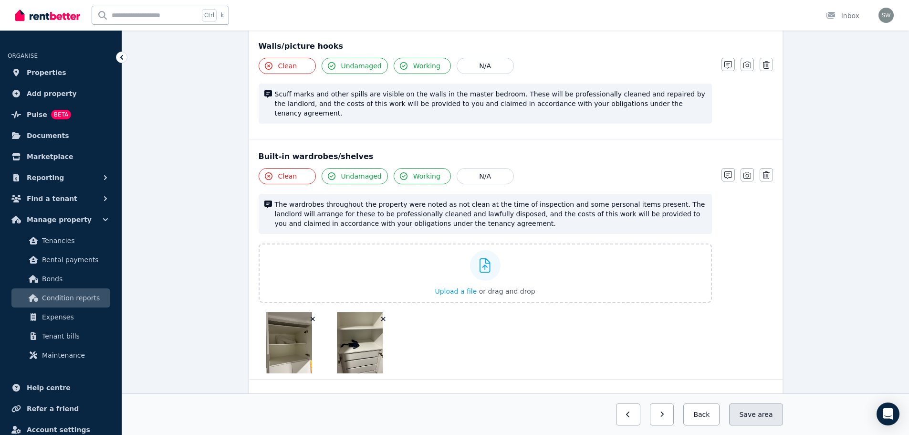
click at [754, 411] on button "Save area" at bounding box center [755, 414] width 53 height 22
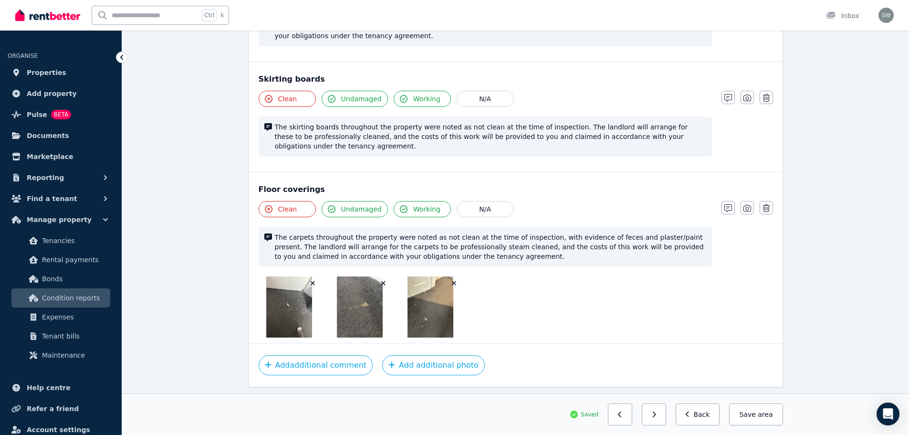
scroll to position [1116, 0]
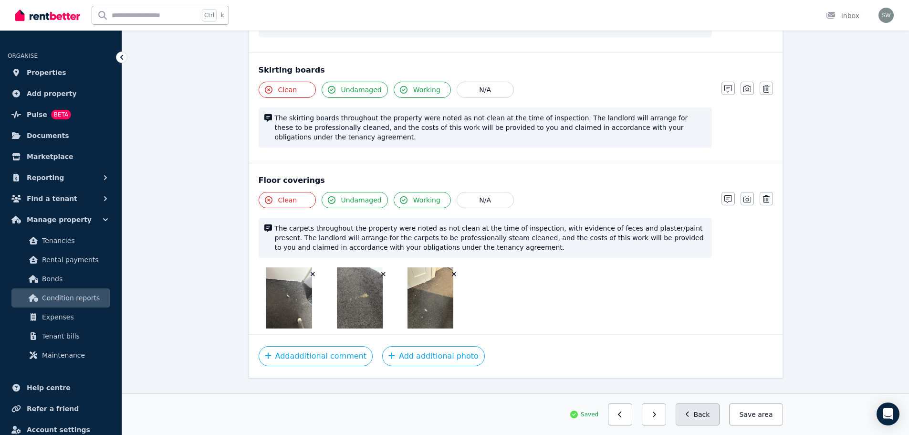
click at [703, 416] on button "Back" at bounding box center [698, 414] width 44 height 22
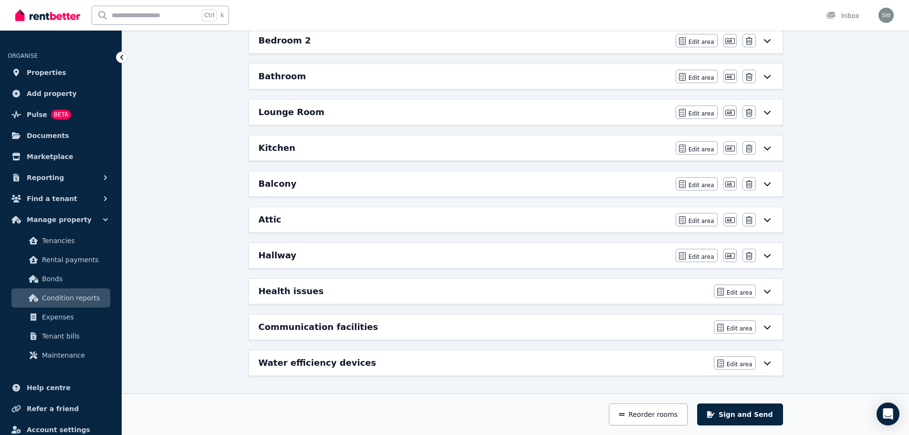
scroll to position [247, 0]
click at [343, 108] on div "Lounge Room" at bounding box center [464, 111] width 411 height 13
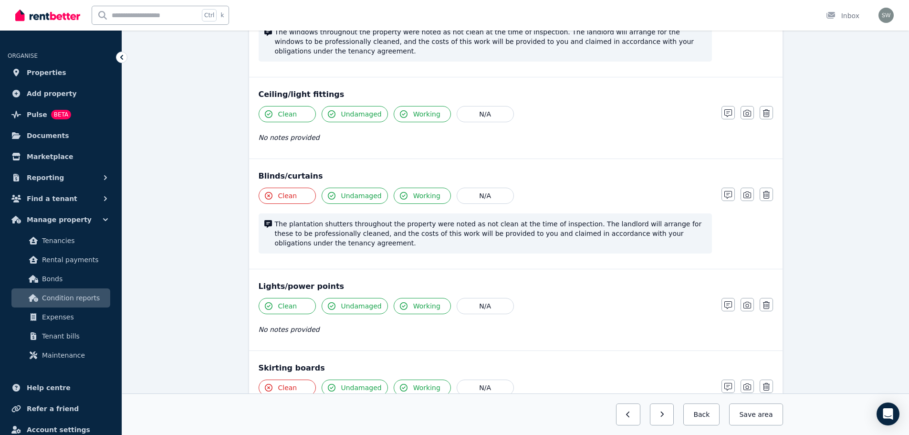
scroll to position [418, 0]
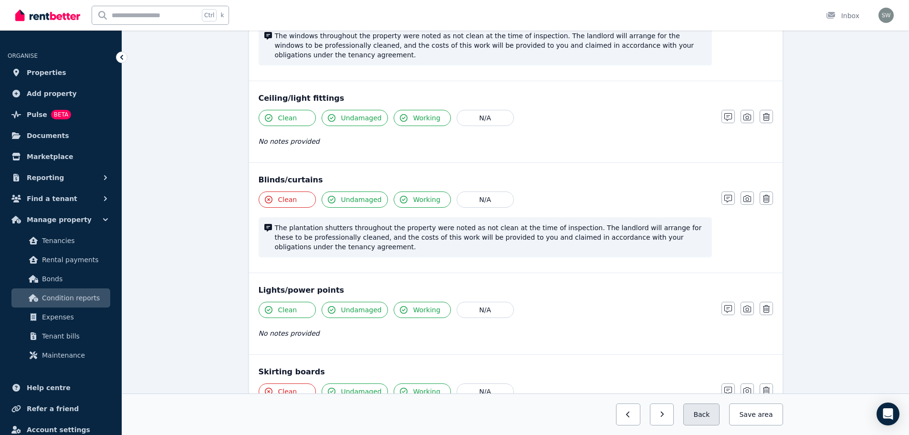
click at [709, 409] on button "Back" at bounding box center [701, 414] width 36 height 22
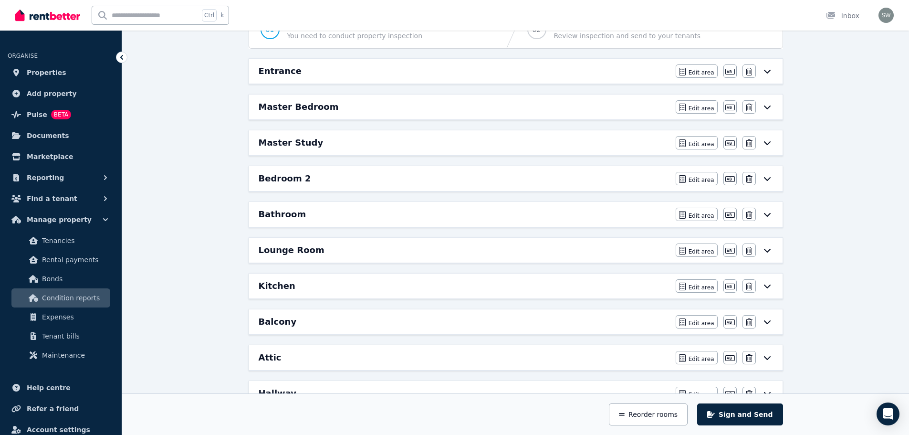
scroll to position [108, 0]
click at [368, 149] on div "Master Study" at bounding box center [464, 142] width 411 height 13
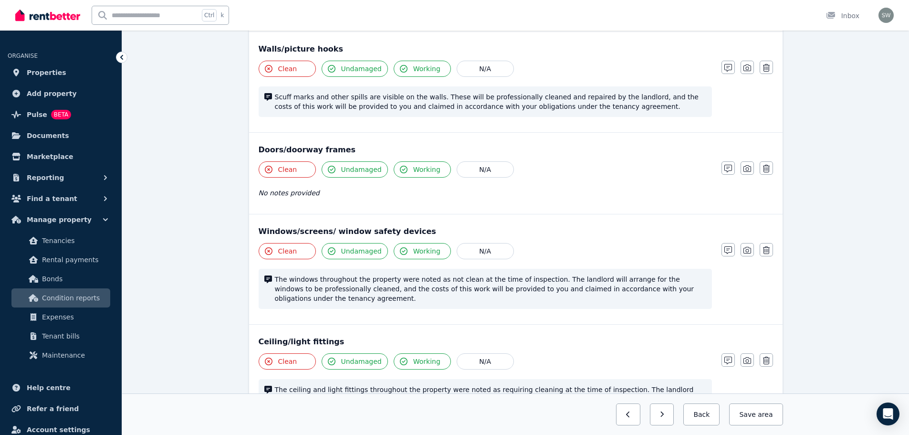
scroll to position [0, 0]
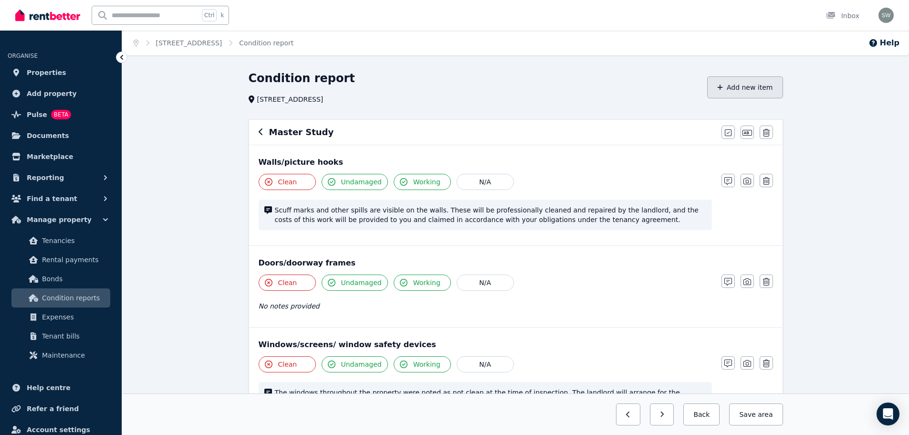
click at [760, 96] on button "Add new item" at bounding box center [745, 87] width 76 height 22
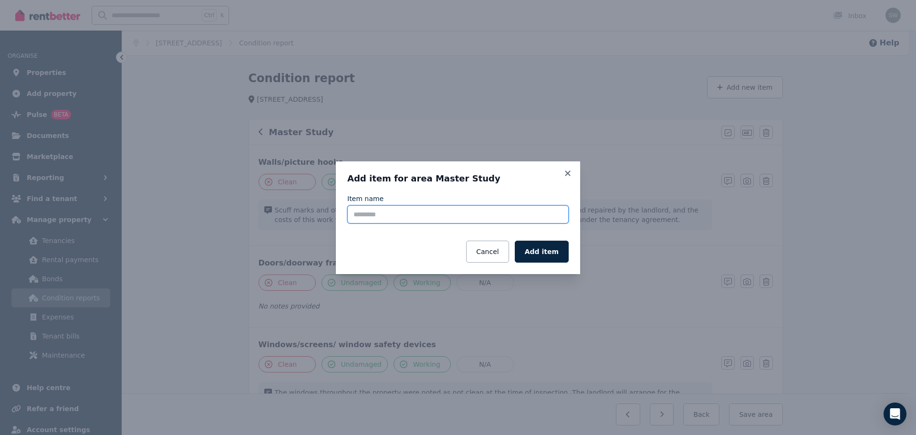
click at [486, 220] on input "Item name" at bounding box center [457, 214] width 221 height 18
type input "*"
type input "**********"
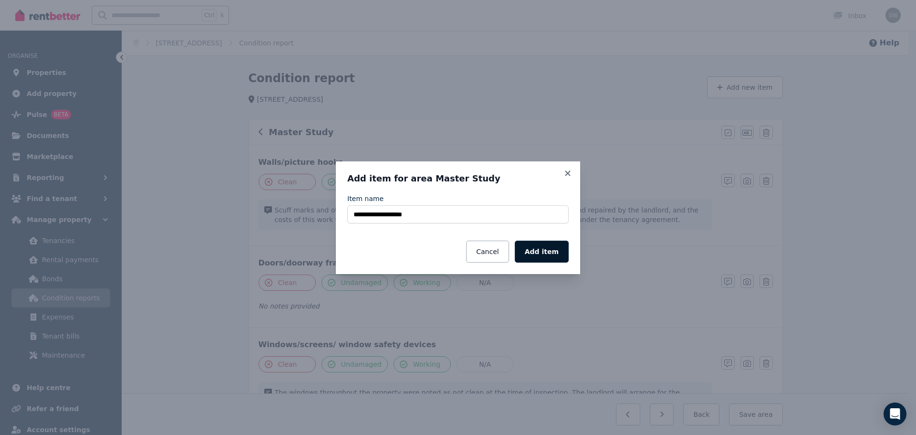
click at [542, 252] on button "Add item" at bounding box center [542, 252] width 54 height 22
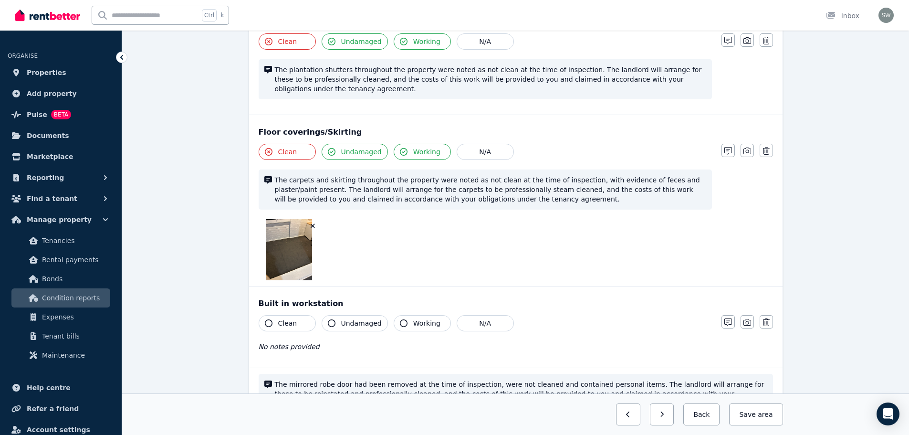
scroll to position [706, 0]
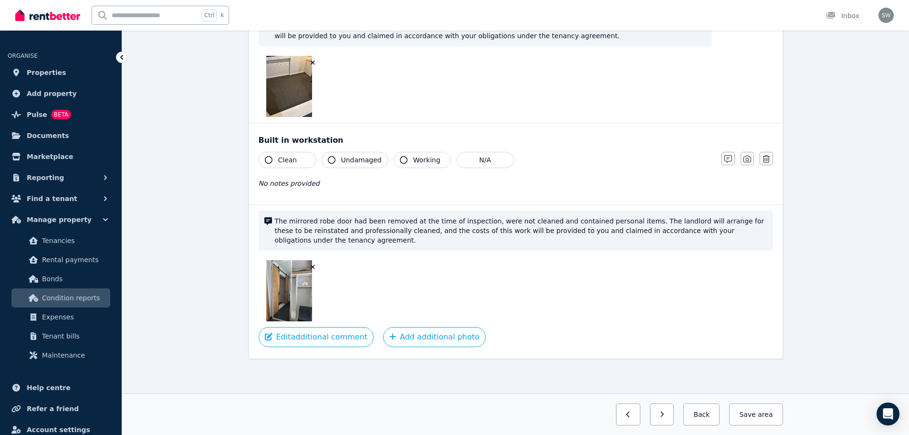
click at [329, 163] on icon "button" at bounding box center [332, 160] width 8 height 8
click at [269, 162] on icon "button" at bounding box center [269, 160] width 8 height 8
click at [409, 155] on button "Working" at bounding box center [422, 160] width 57 height 16
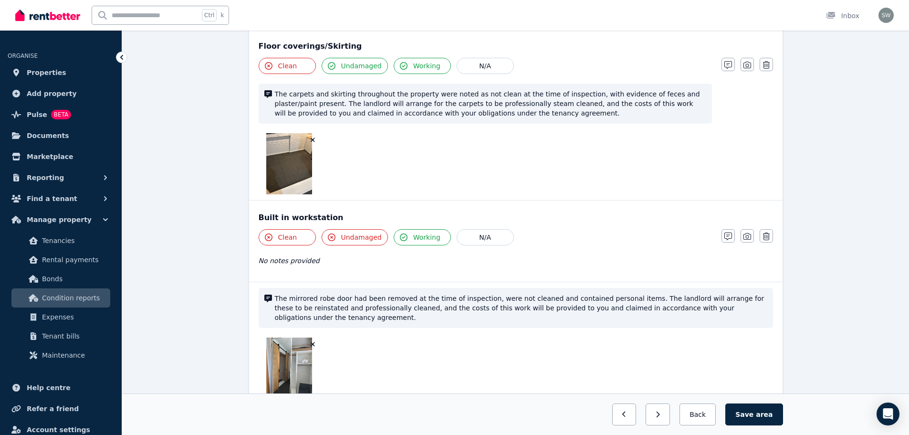
scroll to position [629, 0]
click at [748, 237] on icon "button" at bounding box center [748, 237] width 8 height 8
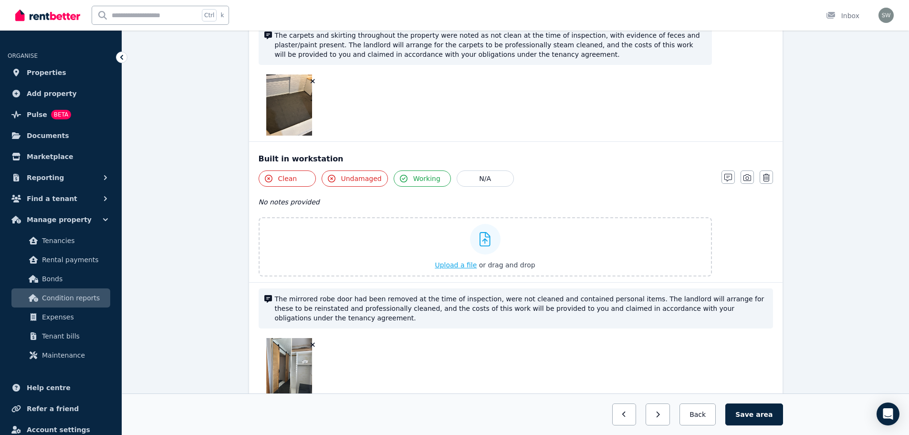
click at [468, 264] on span "Upload a file" at bounding box center [456, 265] width 42 height 8
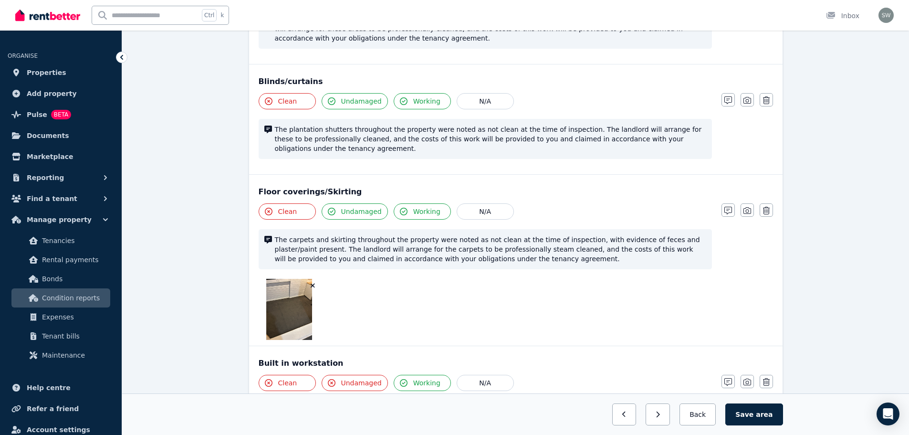
scroll to position [483, 0]
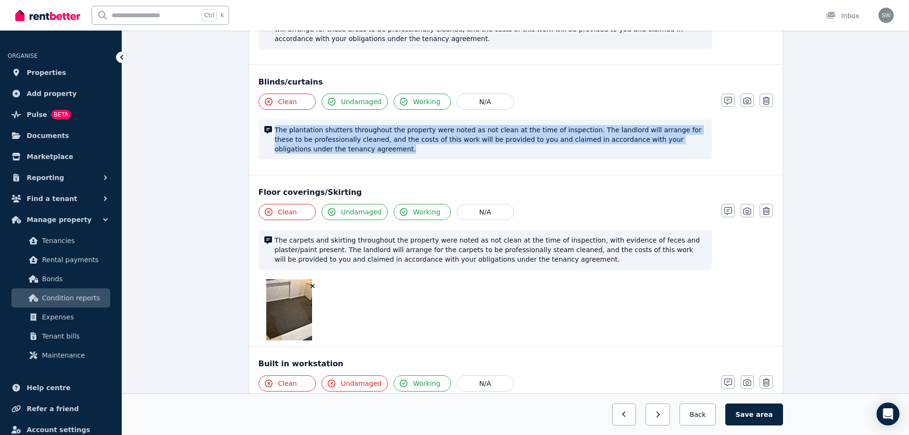
drag, startPoint x: 274, startPoint y: 129, endPoint x: 336, endPoint y: 155, distance: 66.9
click at [336, 155] on div "The plantation shutters throughout the property were noted as not clean at the …" at bounding box center [485, 139] width 453 height 40
copy span "The plantation shutters throughout the property were noted as not clean at the …"
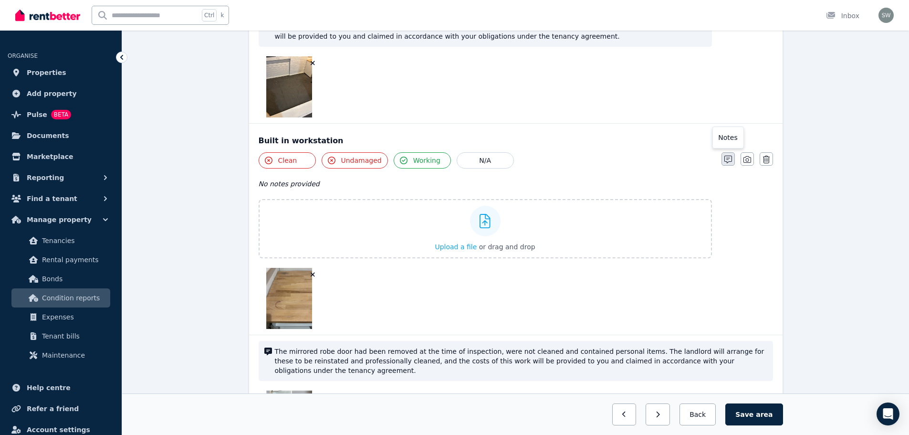
scroll to position [683, 0]
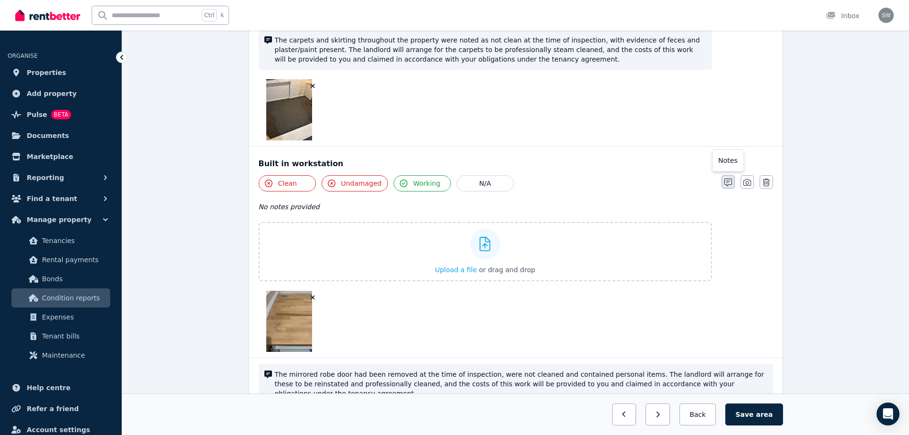
click at [729, 162] on div "Notes" at bounding box center [727, 160] width 31 height 22
click at [733, 182] on button "button" at bounding box center [728, 181] width 13 height 13
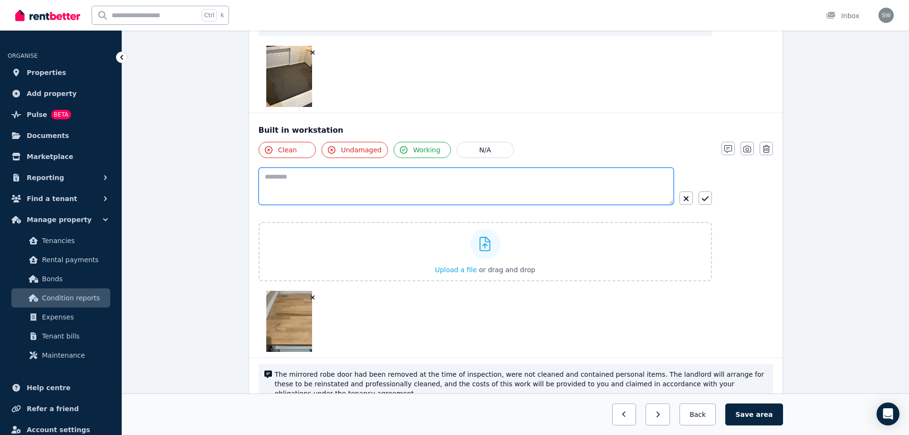
click at [419, 182] on textarea at bounding box center [466, 186] width 415 height 37
paste textarea "**********"
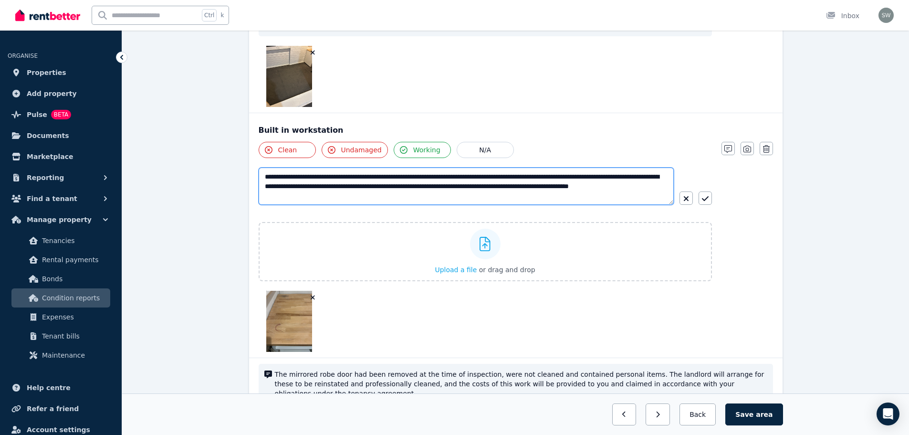
click at [334, 178] on textarea "**********" at bounding box center [466, 186] width 415 height 37
click at [338, 185] on textarea "**********" at bounding box center [466, 186] width 415 height 37
type textarea "**********"
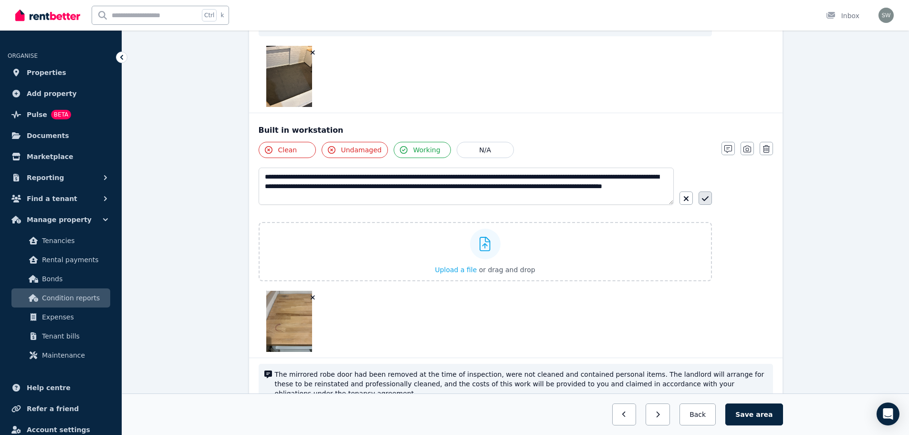
click at [707, 196] on icon "button" at bounding box center [705, 199] width 7 height 8
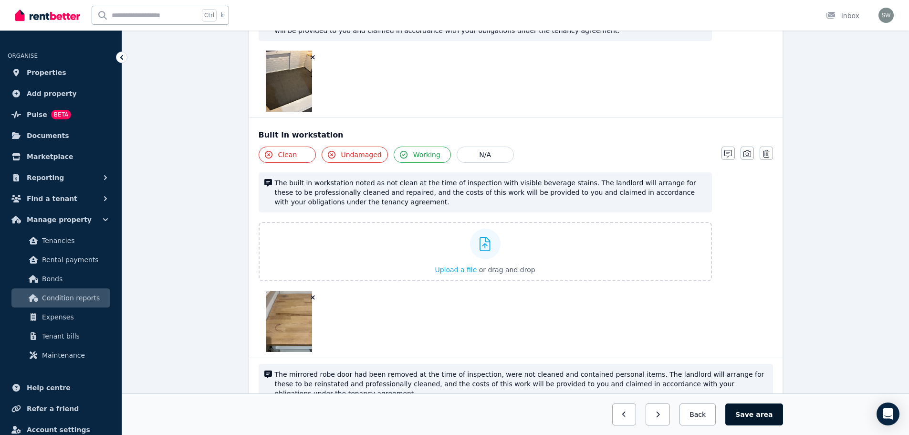
click at [757, 408] on button "Save area" at bounding box center [753, 414] width 57 height 22
click at [755, 406] on button "Save area" at bounding box center [755, 414] width 53 height 22
click at [699, 420] on button "Back" at bounding box center [698, 414] width 44 height 22
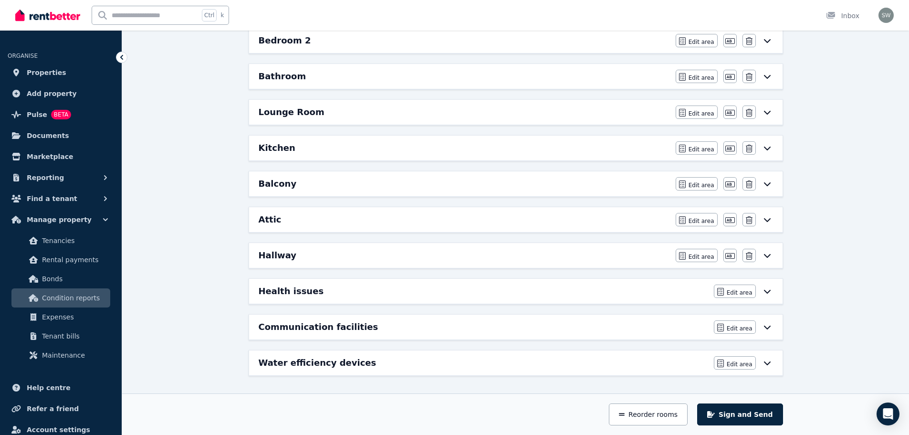
click at [518, 252] on div "Hallway" at bounding box center [464, 255] width 411 height 13
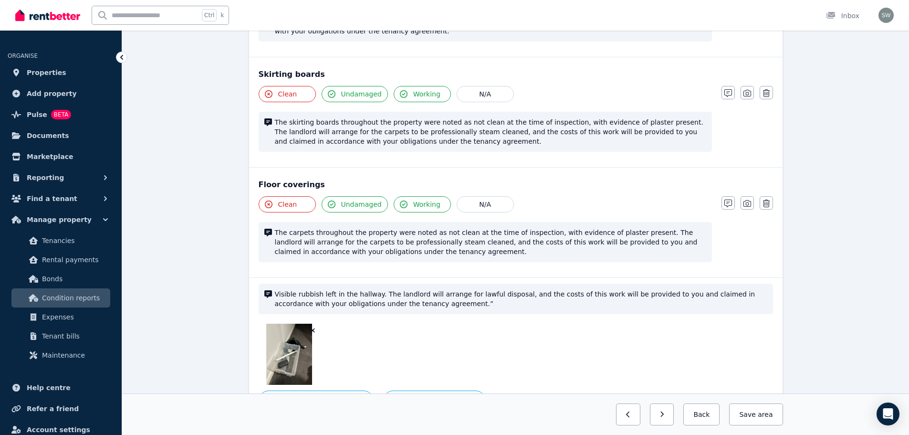
scroll to position [425, 0]
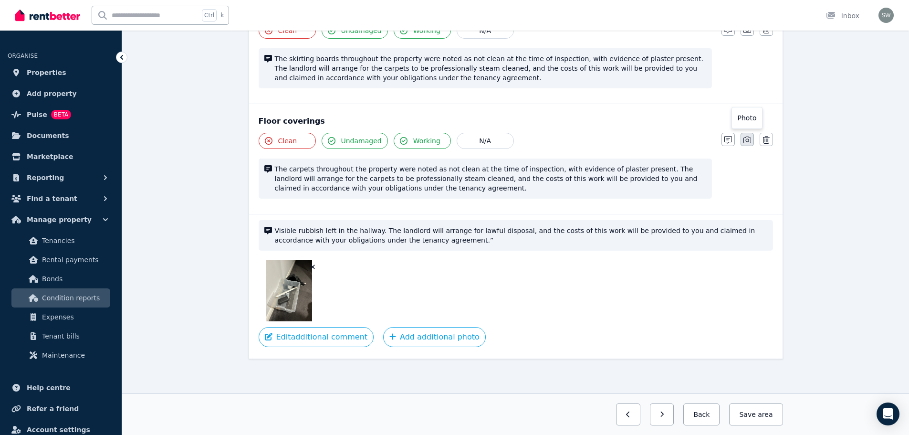
click at [746, 140] on icon "button" at bounding box center [748, 140] width 8 height 8
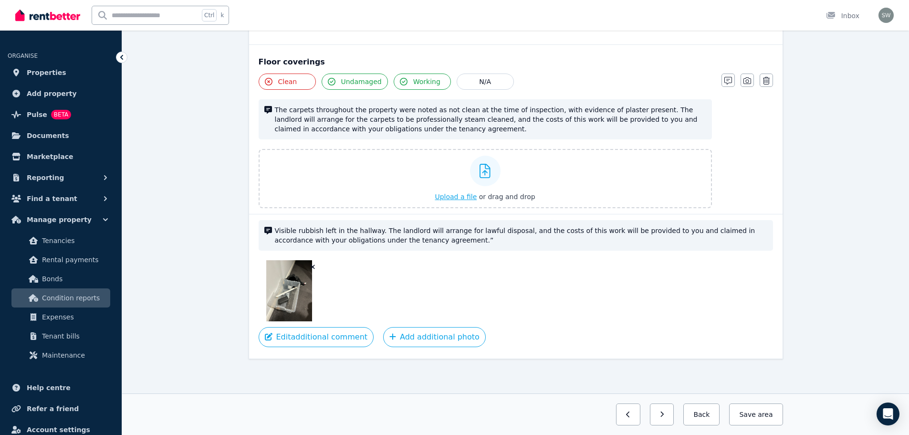
click at [474, 198] on span "Upload a file" at bounding box center [456, 197] width 42 height 8
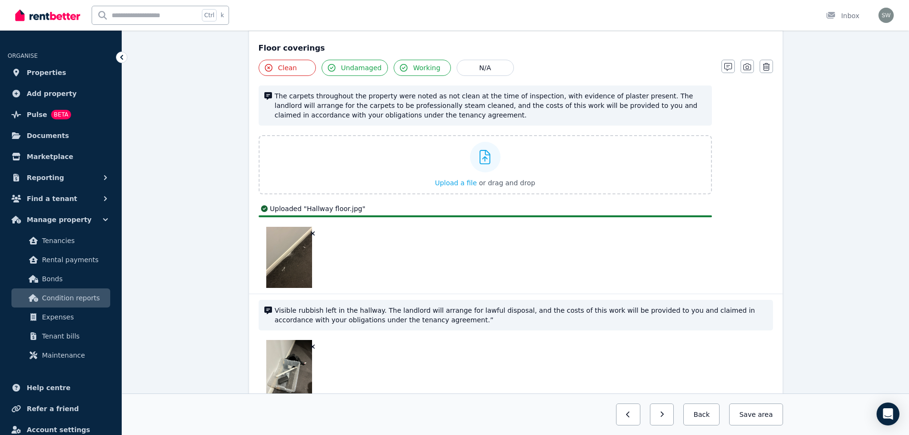
scroll to position [496, 0]
click at [760, 416] on button "Save area" at bounding box center [755, 414] width 53 height 22
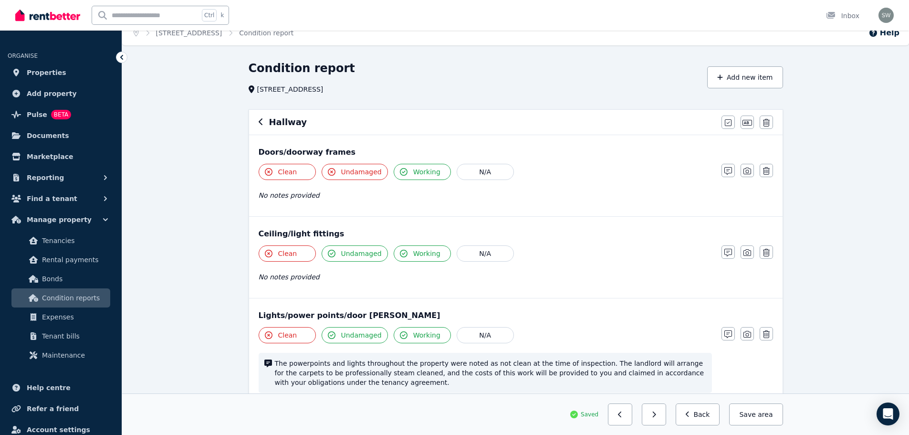
scroll to position [10, 0]
click at [262, 125] on icon "button" at bounding box center [261, 122] width 5 height 8
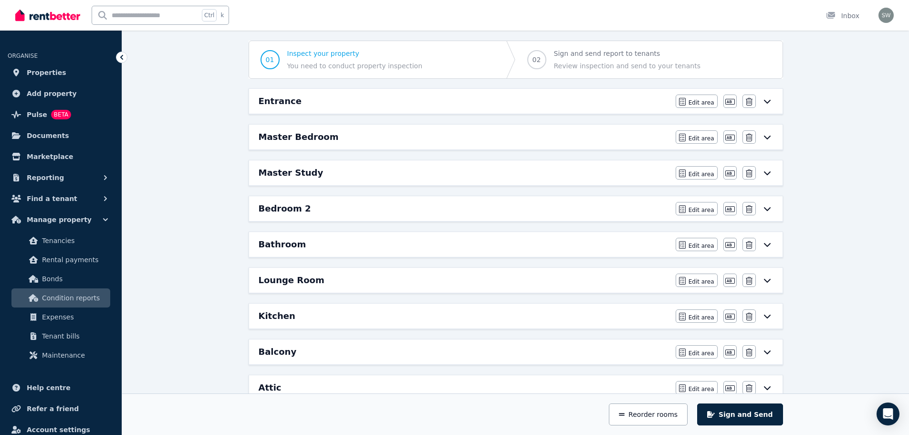
scroll to position [92, 0]
